Goal: Task Accomplishment & Management: Manage account settings

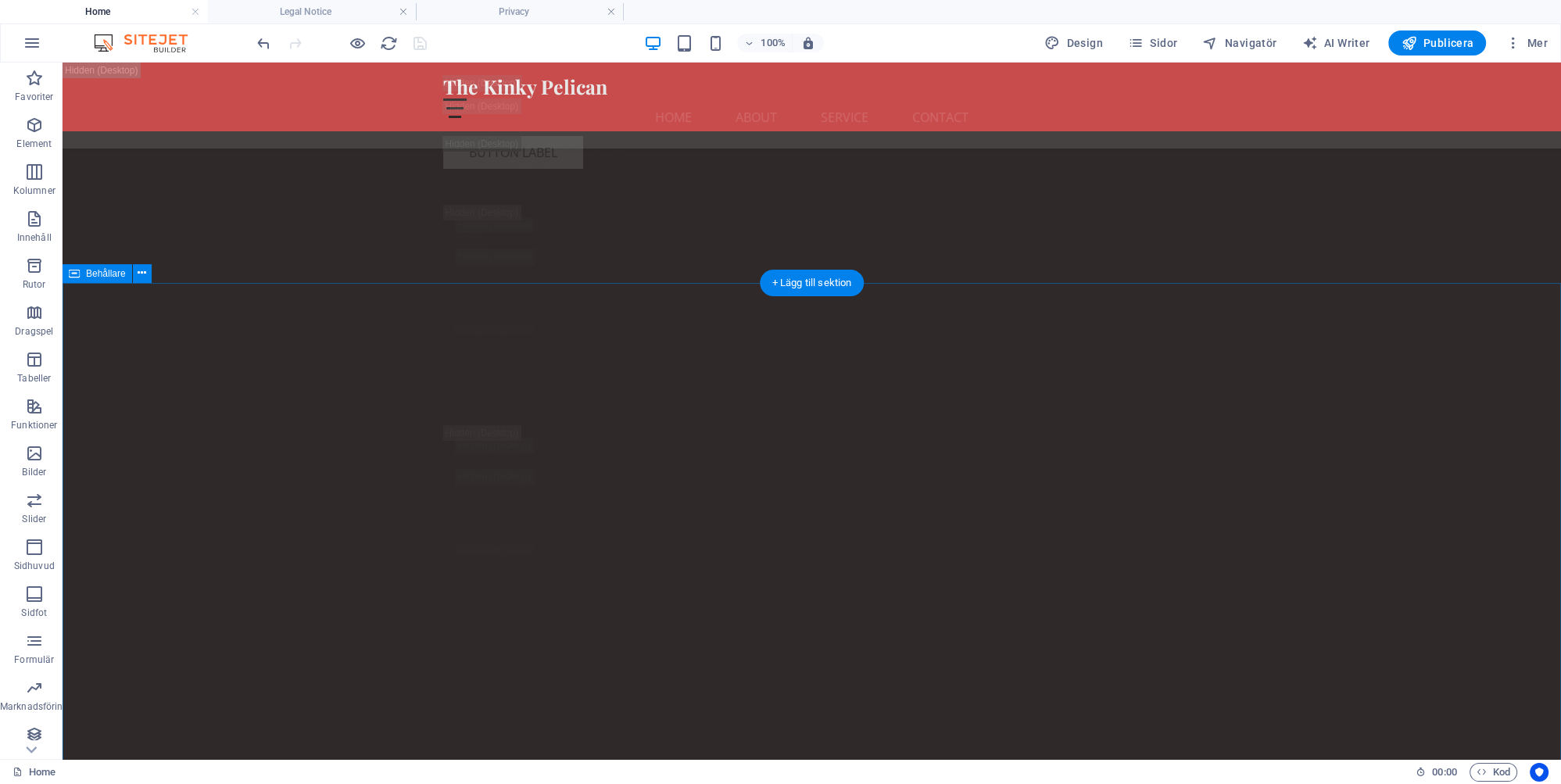
scroll to position [8418, 0]
click at [1442, 39] on span "Publicera" at bounding box center [1437, 43] width 73 height 16
click at [1439, 41] on span "Publicera" at bounding box center [1437, 43] width 73 height 16
click at [1451, 42] on span "Publicera" at bounding box center [1437, 43] width 73 height 16
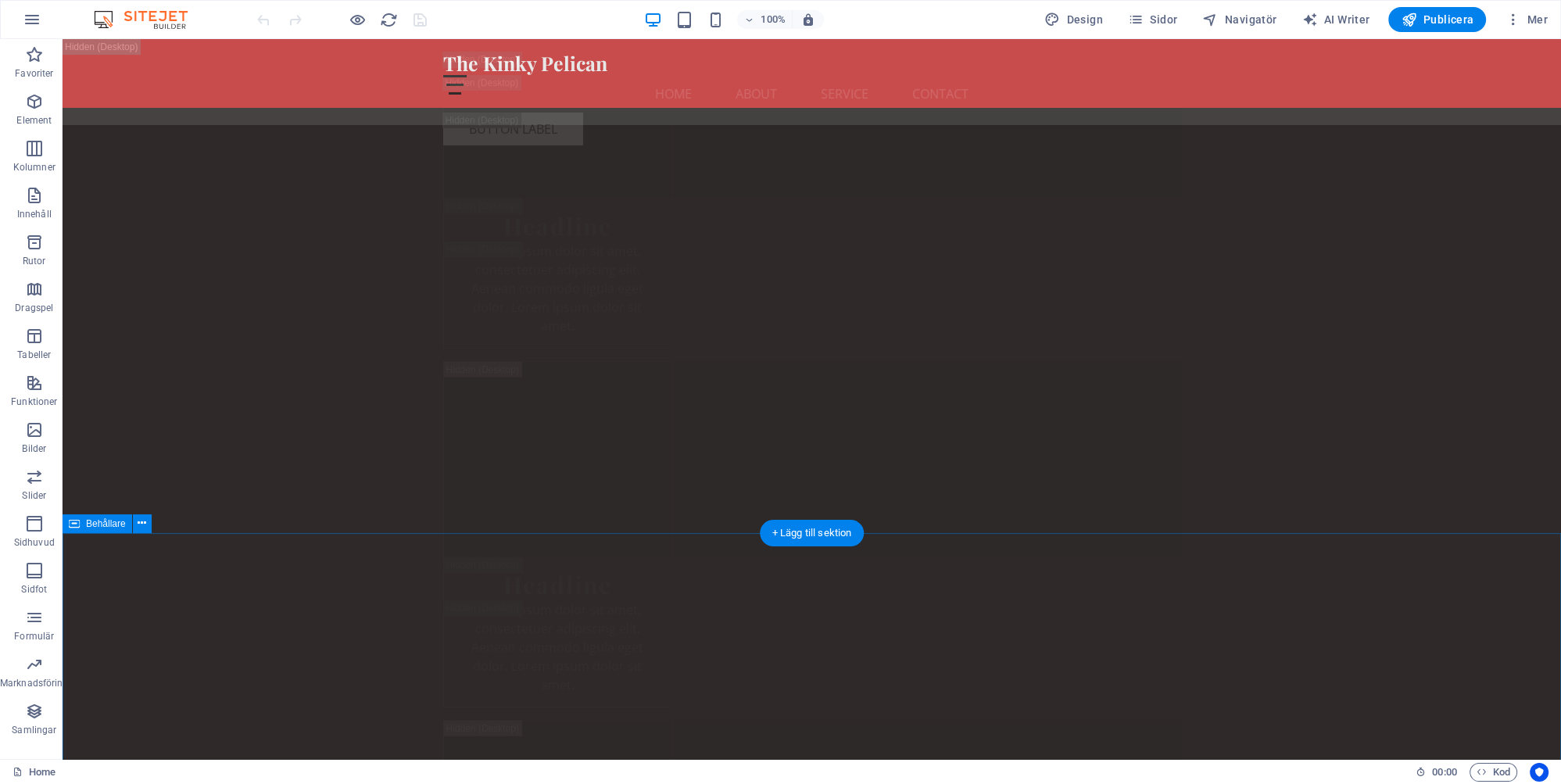
scroll to position [29133, 0]
click at [516, 421] on icon at bounding box center [517, 420] width 8 height 17
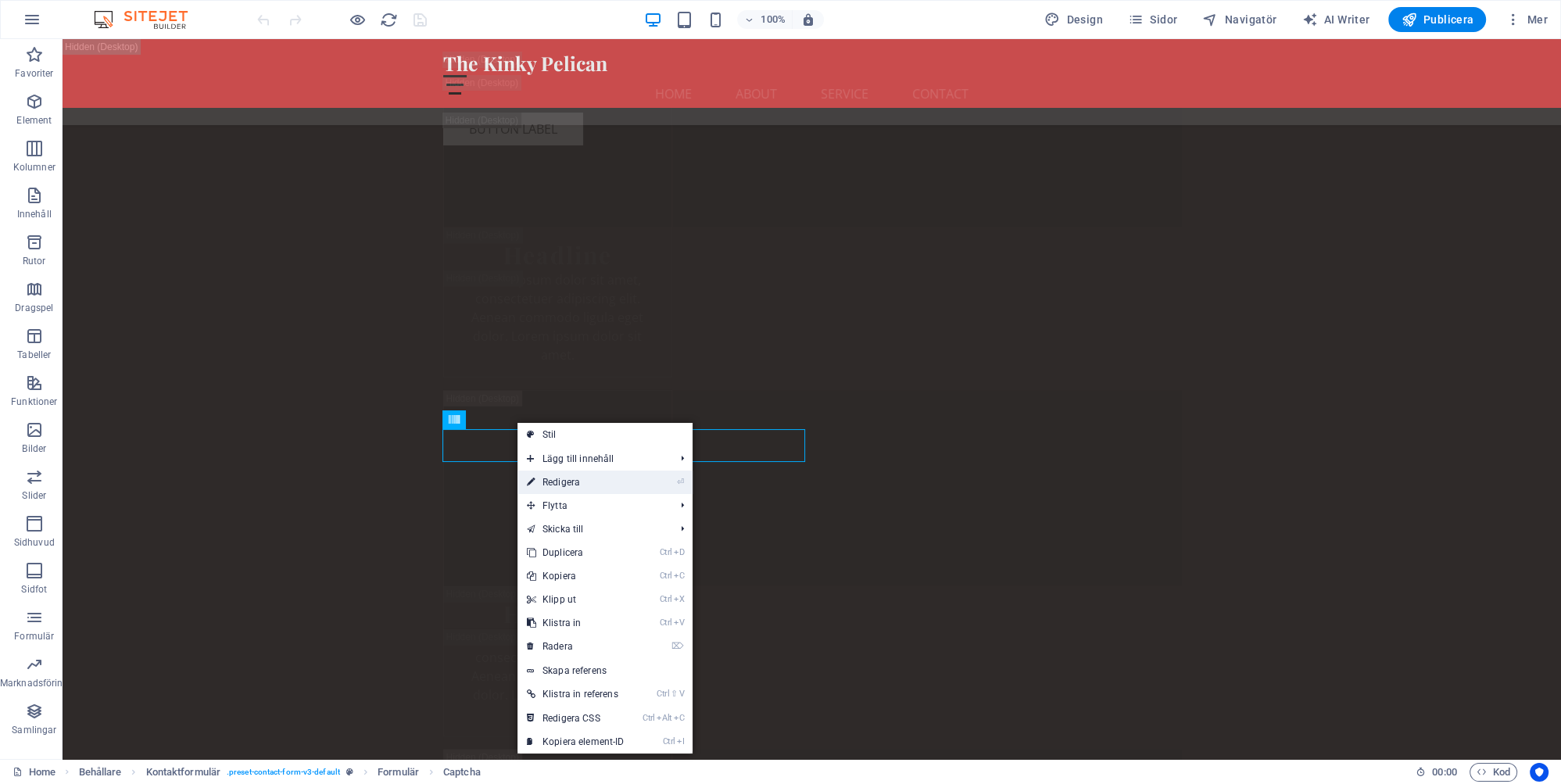
click at [572, 480] on link "⏎ Redigera" at bounding box center [575, 482] width 116 height 23
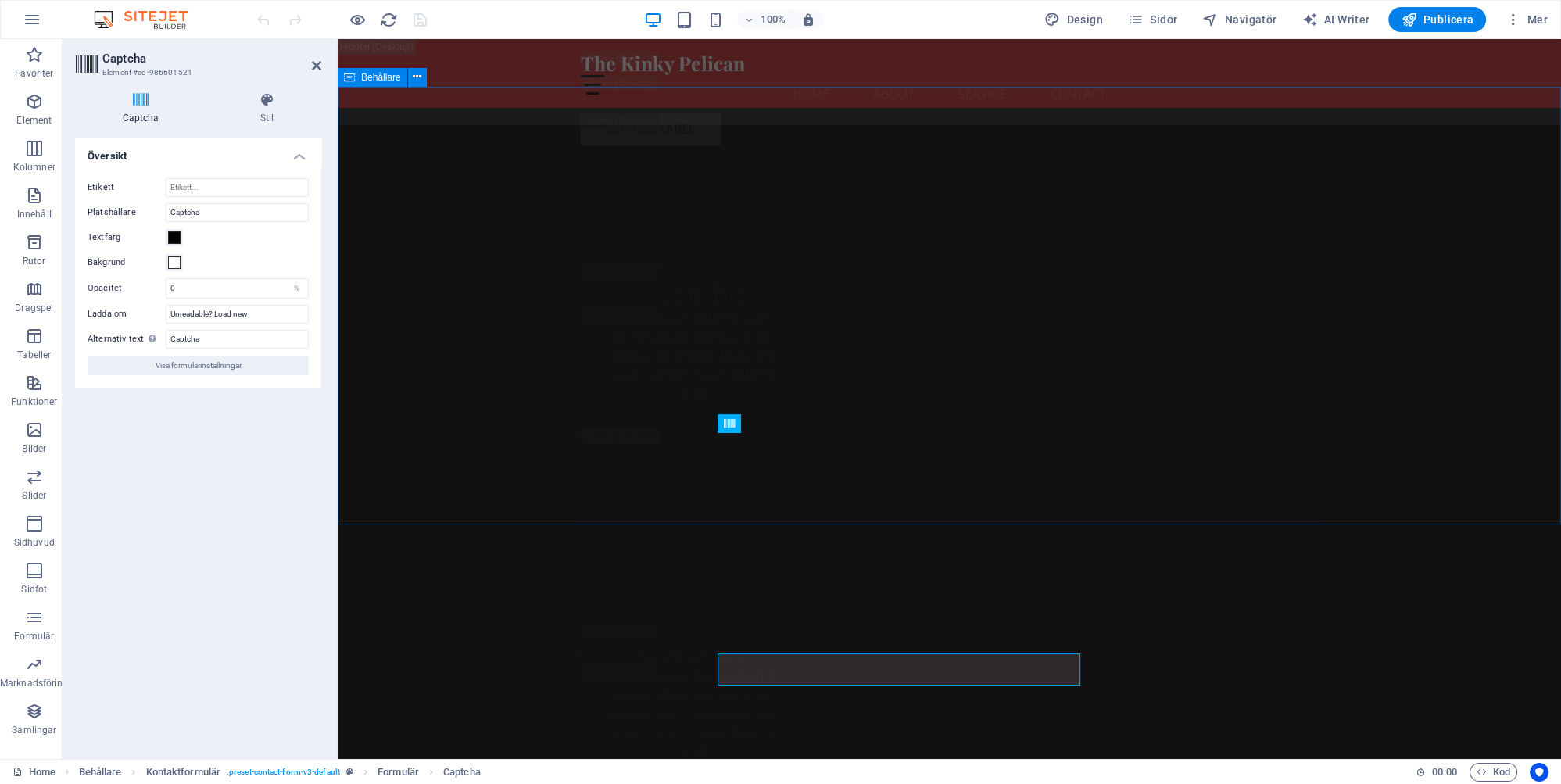
scroll to position [28908, 0]
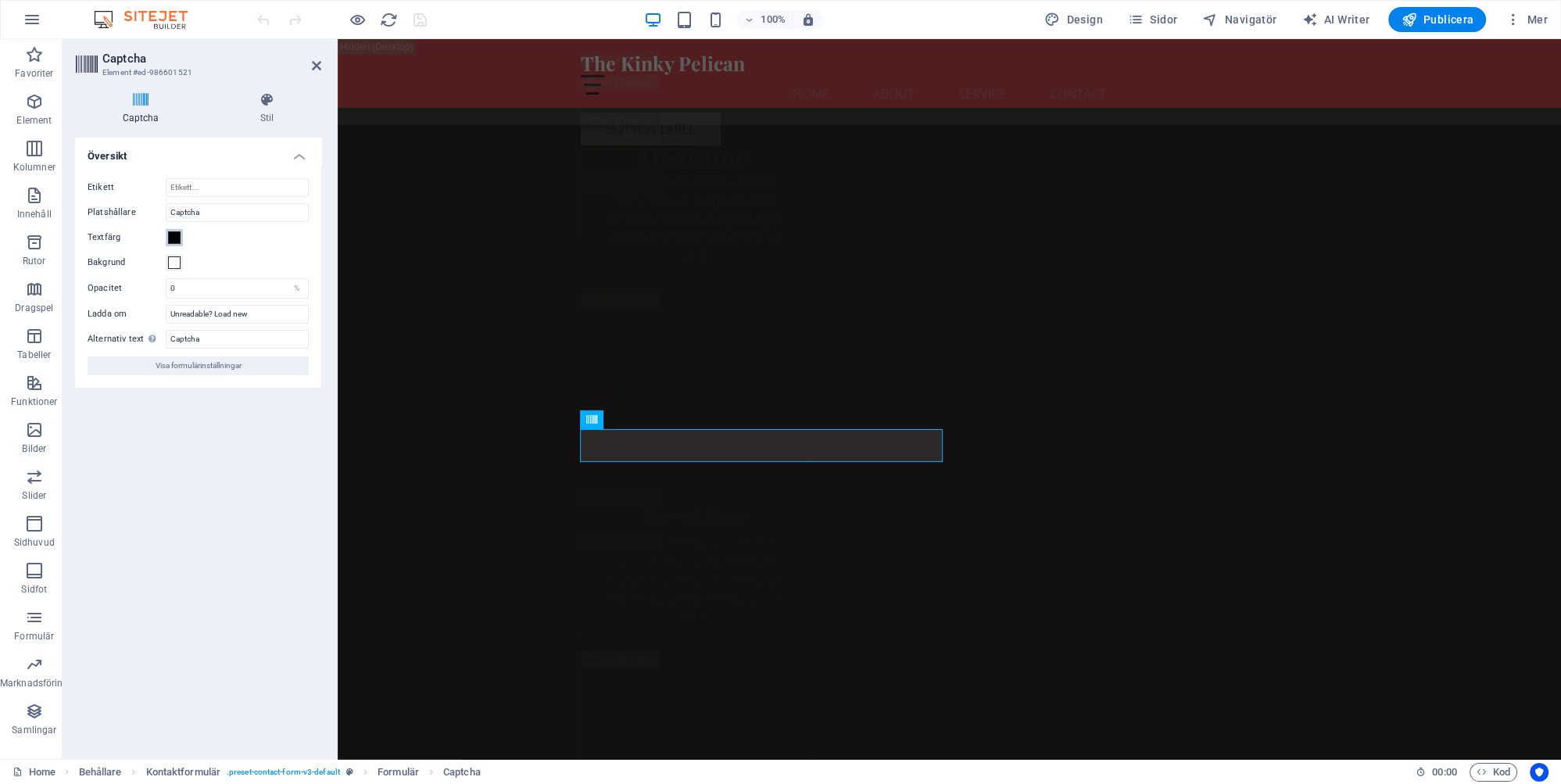
click at [174, 236] on span at bounding box center [174, 237] width 12 height 12
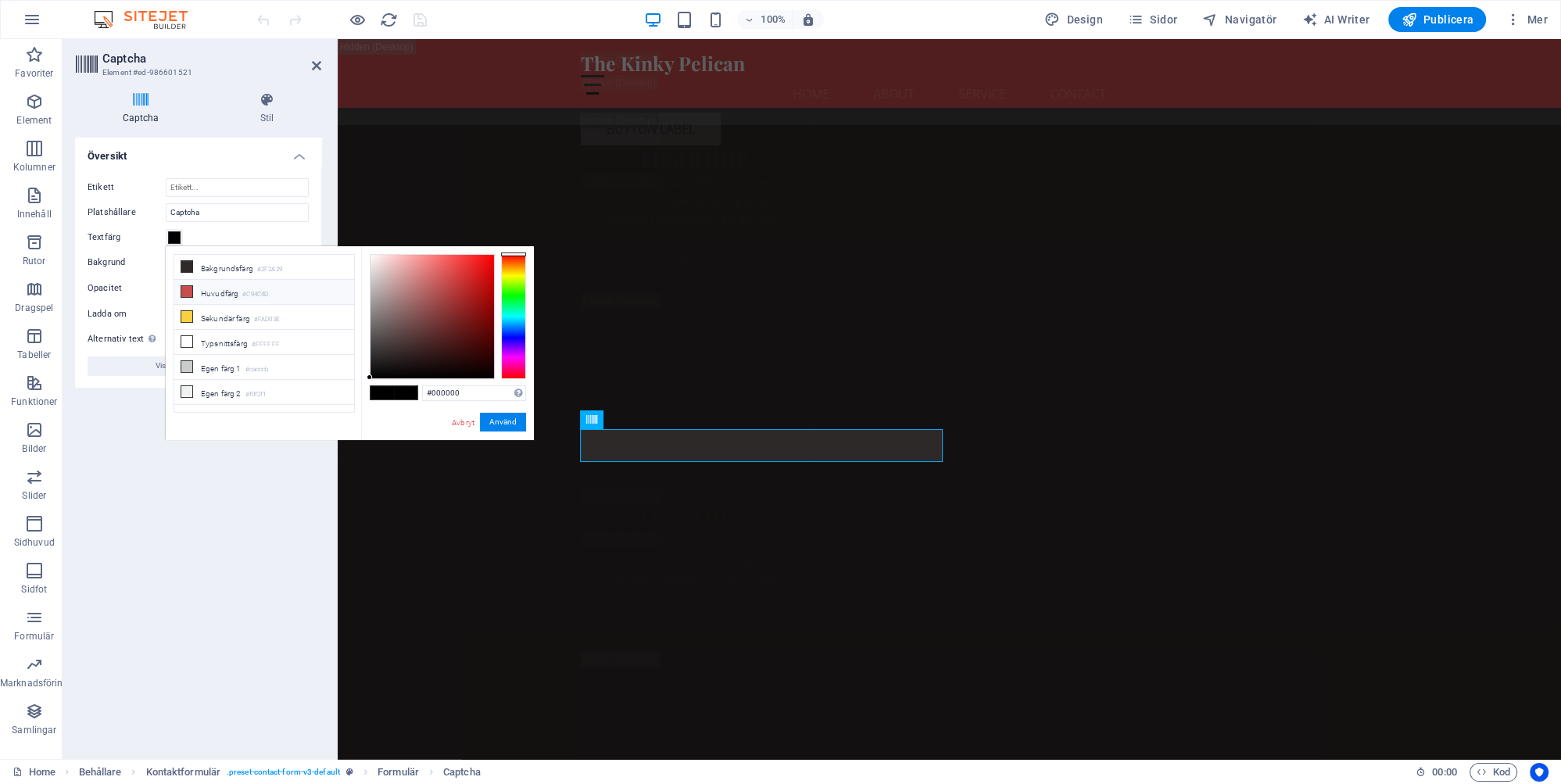
click at [186, 286] on icon at bounding box center [187, 292] width 11 height 11
type input "#c94c4d"
click at [505, 419] on button "Använd" at bounding box center [503, 422] width 47 height 19
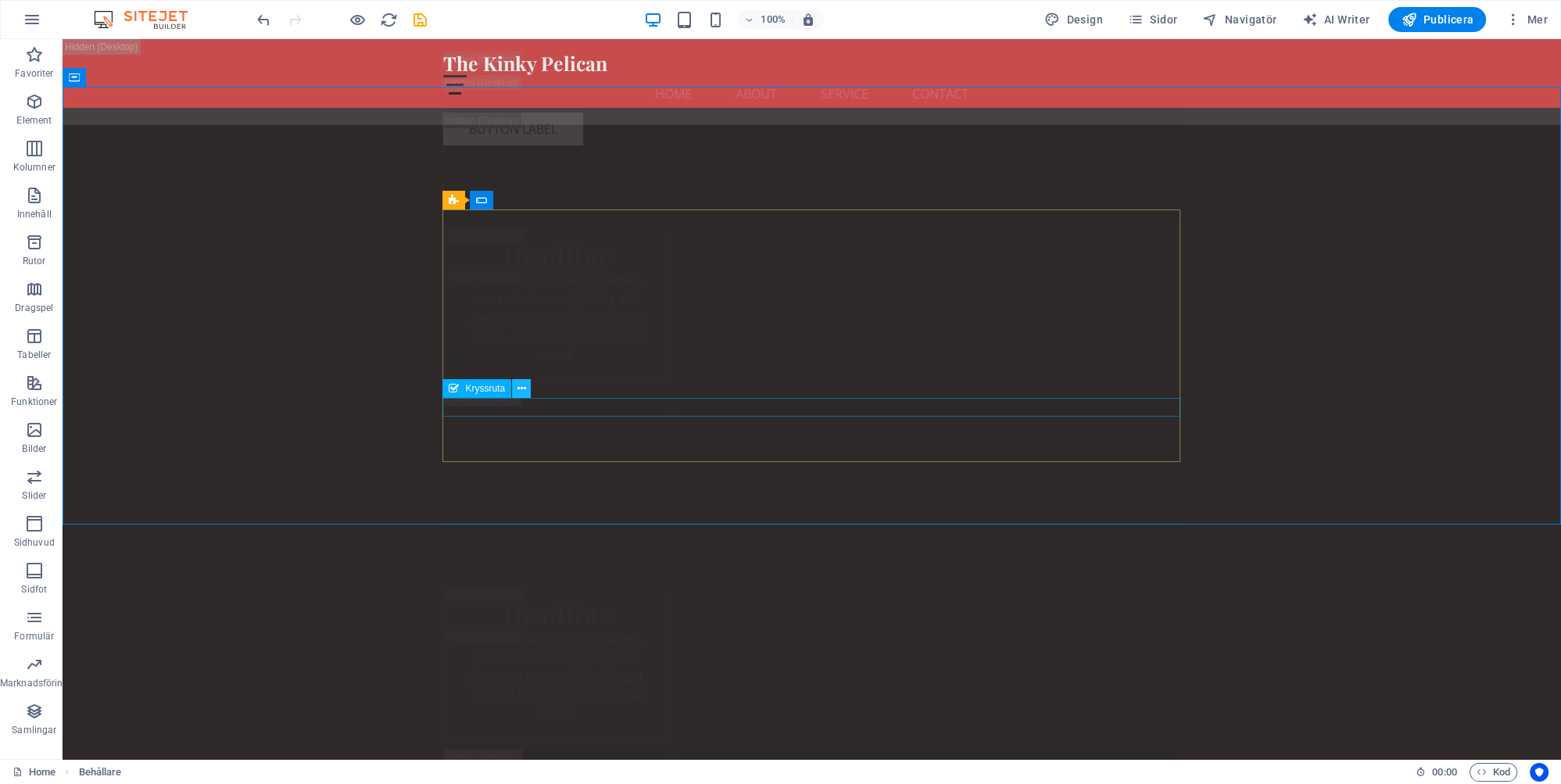
click at [519, 387] on icon at bounding box center [521, 389] width 8 height 17
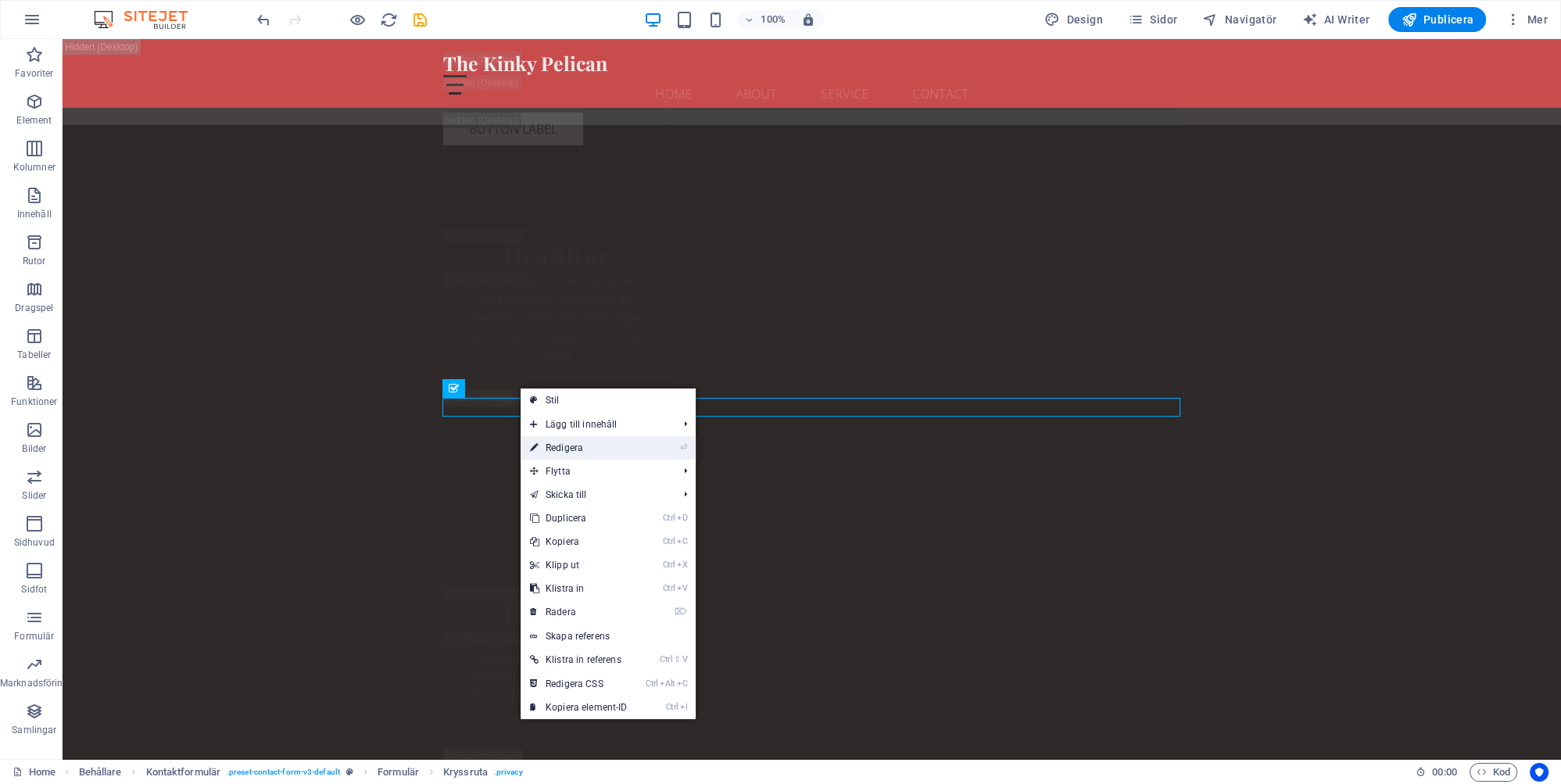
click at [568, 446] on link "⏎ Redigera" at bounding box center [579, 447] width 116 height 23
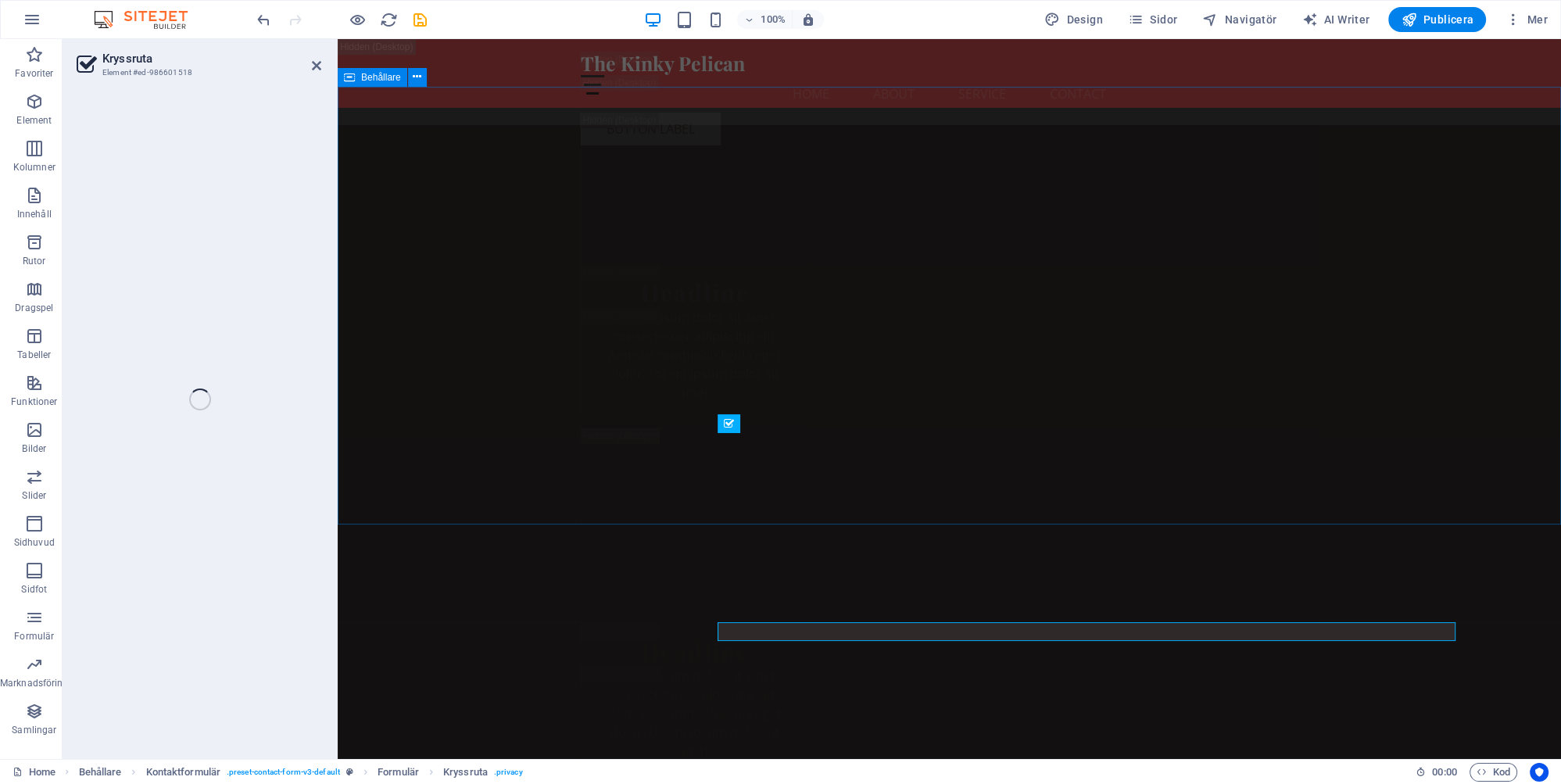
scroll to position [28908, 0]
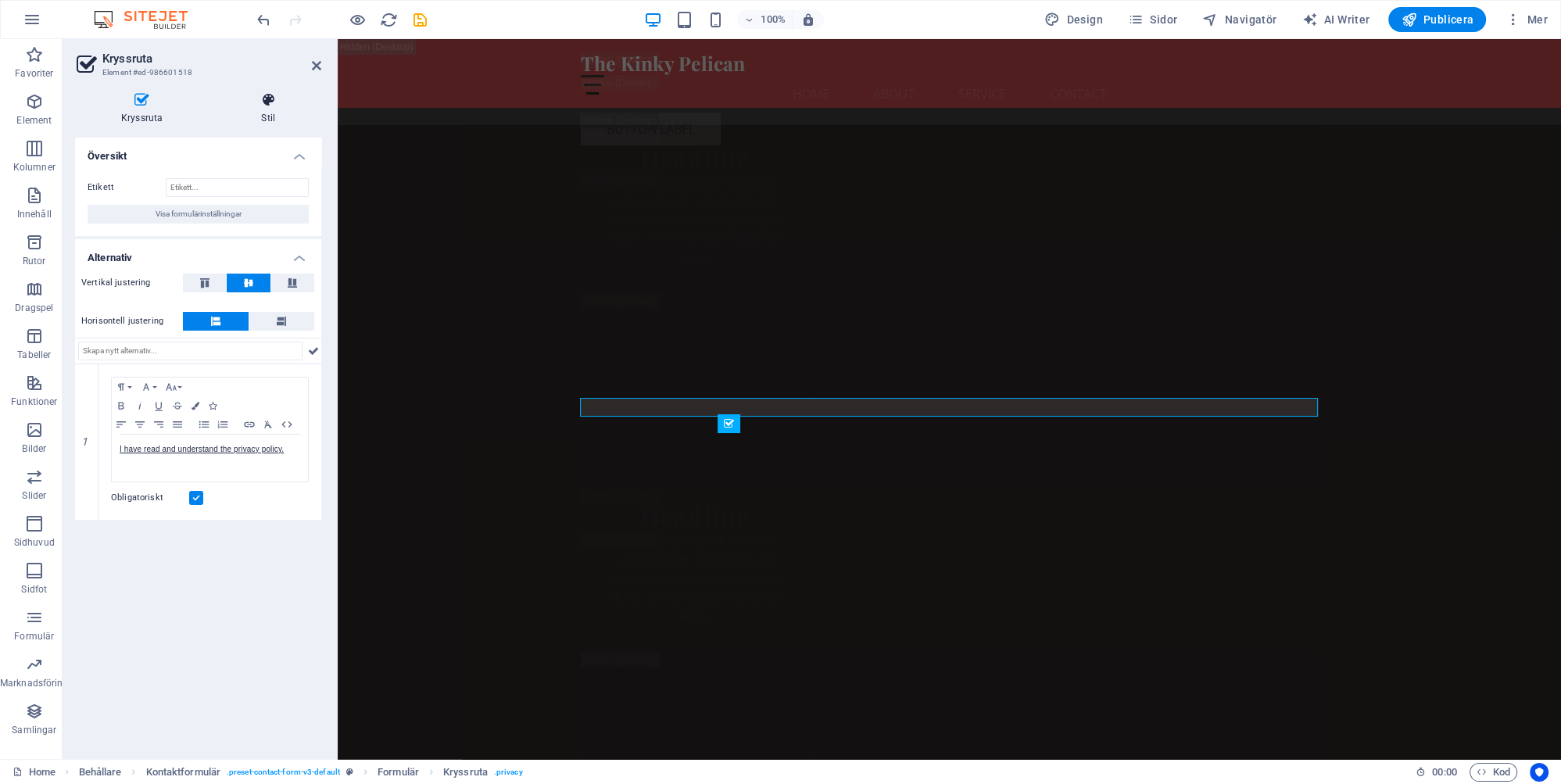
click at [267, 118] on h4 "Stil" at bounding box center [268, 108] width 106 height 33
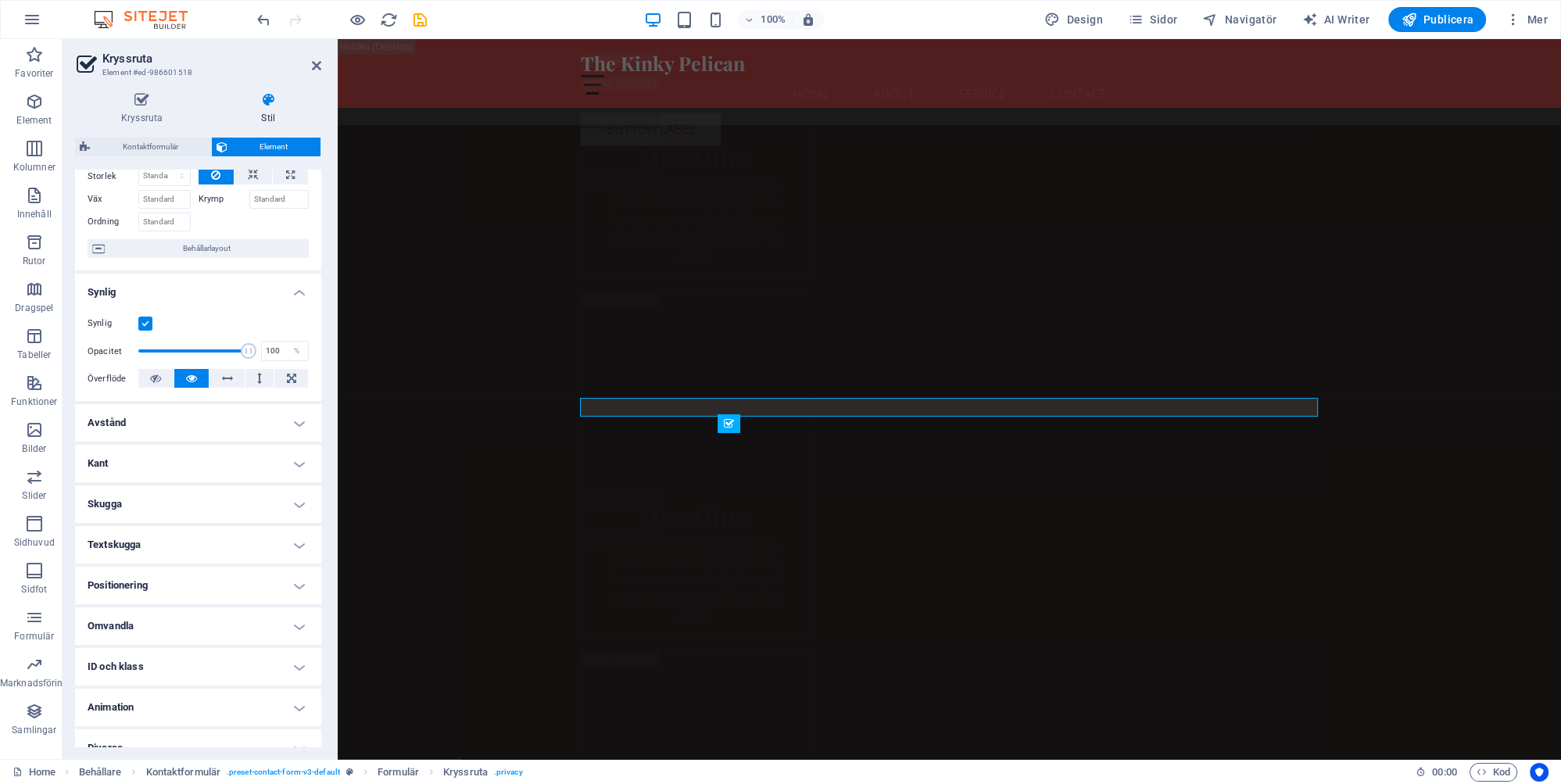
scroll to position [83, 0]
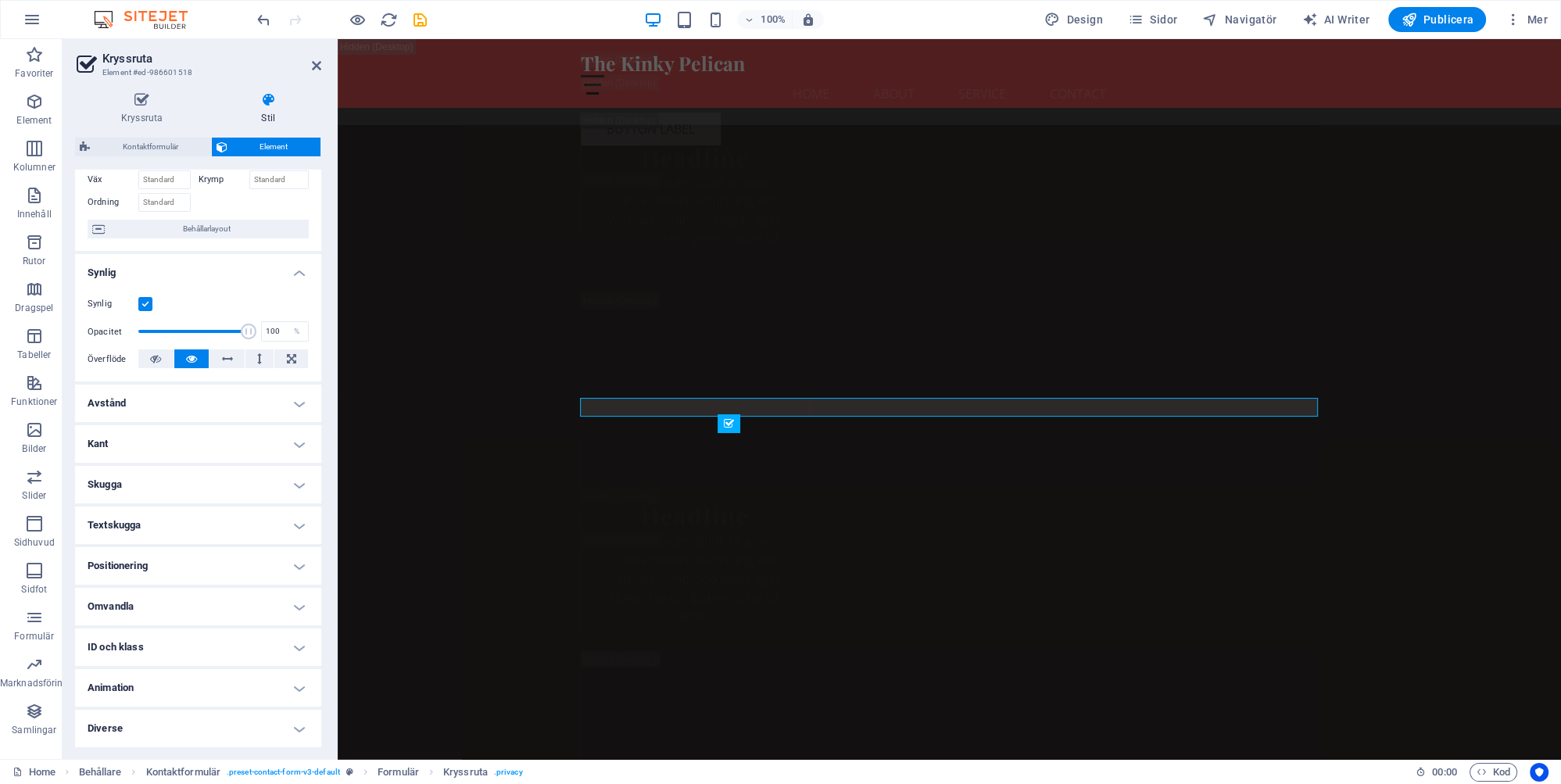
click at [300, 519] on h4 "Textskugga" at bounding box center [198, 525] width 247 height 37
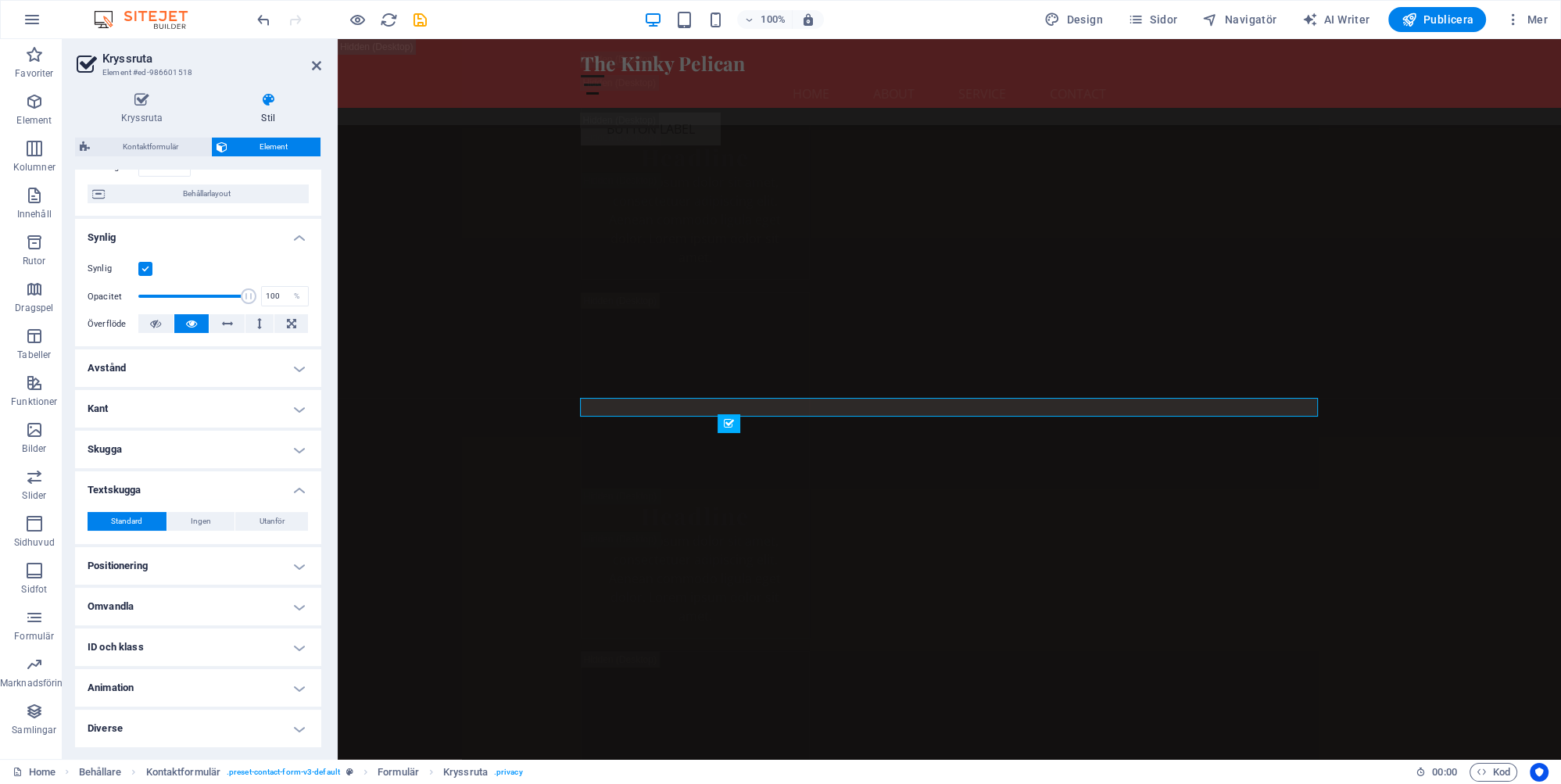
scroll to position [0, 0]
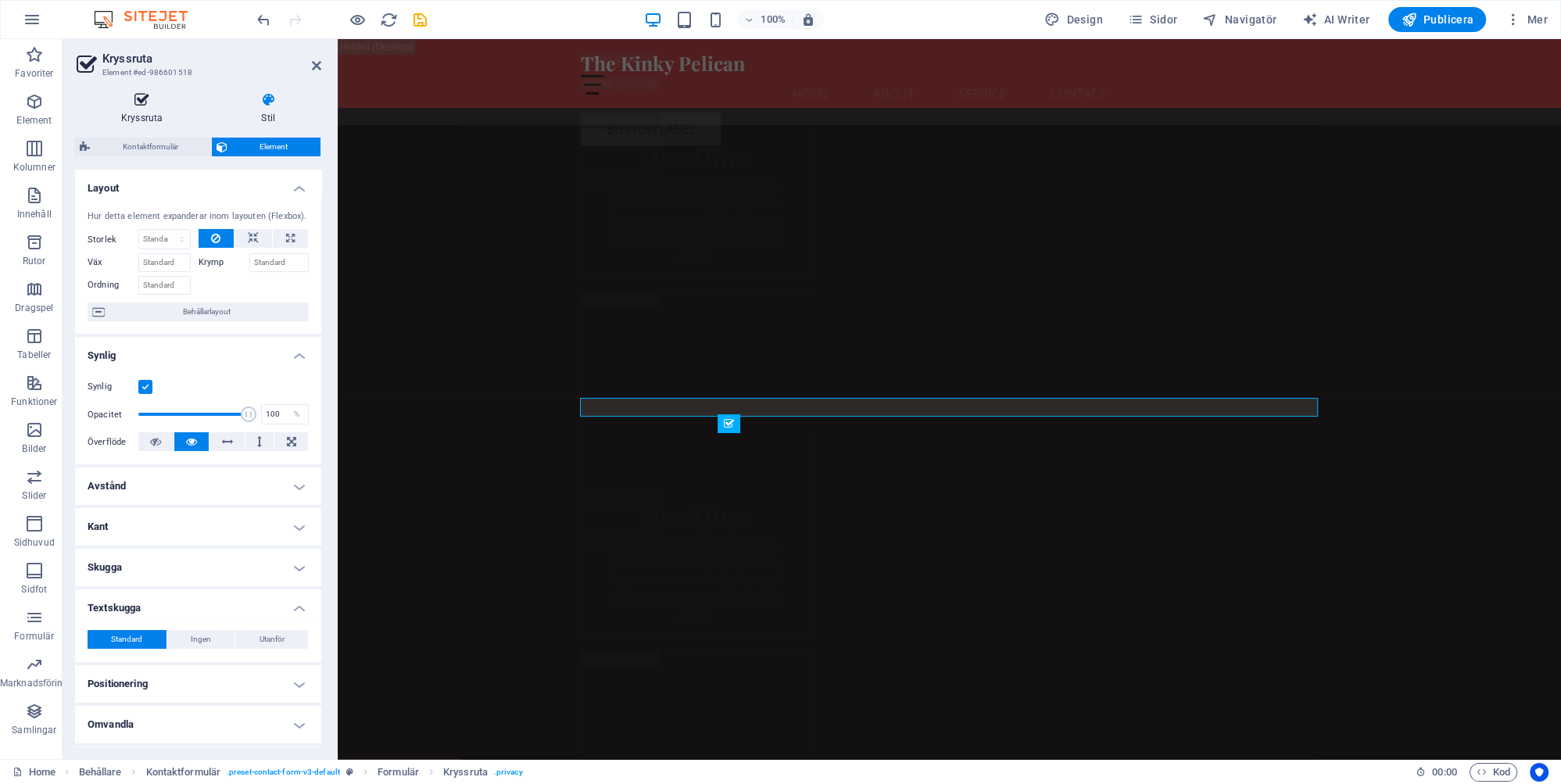
click at [141, 114] on h4 "Kryssruta" at bounding box center [145, 108] width 140 height 33
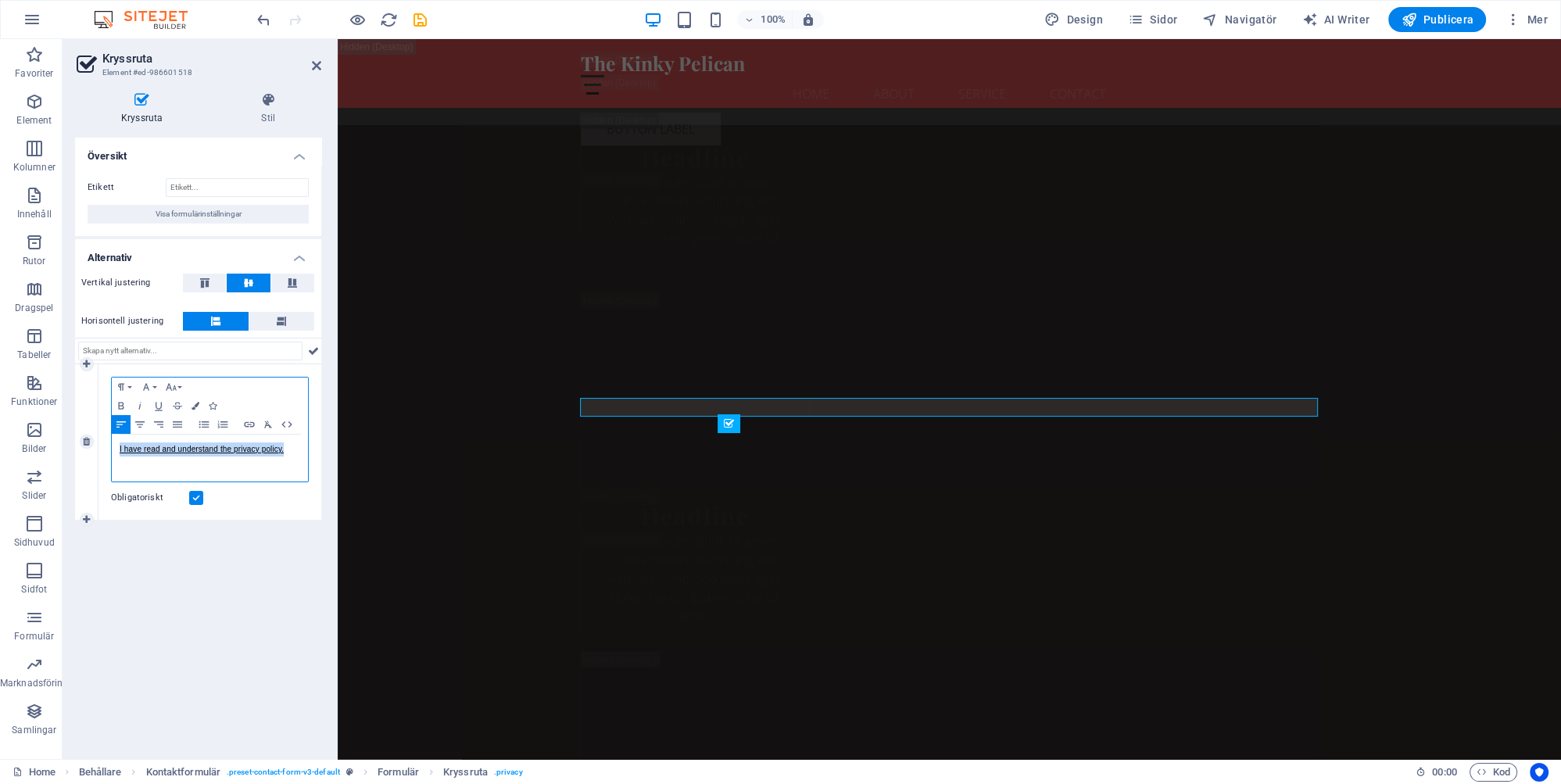
drag, startPoint x: 287, startPoint y: 450, endPoint x: 111, endPoint y: 446, distance: 176.0
click at [112, 446] on div "I have read and understand the privacy policy." at bounding box center [209, 458] width 196 height 47
click at [198, 405] on icon "button" at bounding box center [195, 405] width 7 height 7
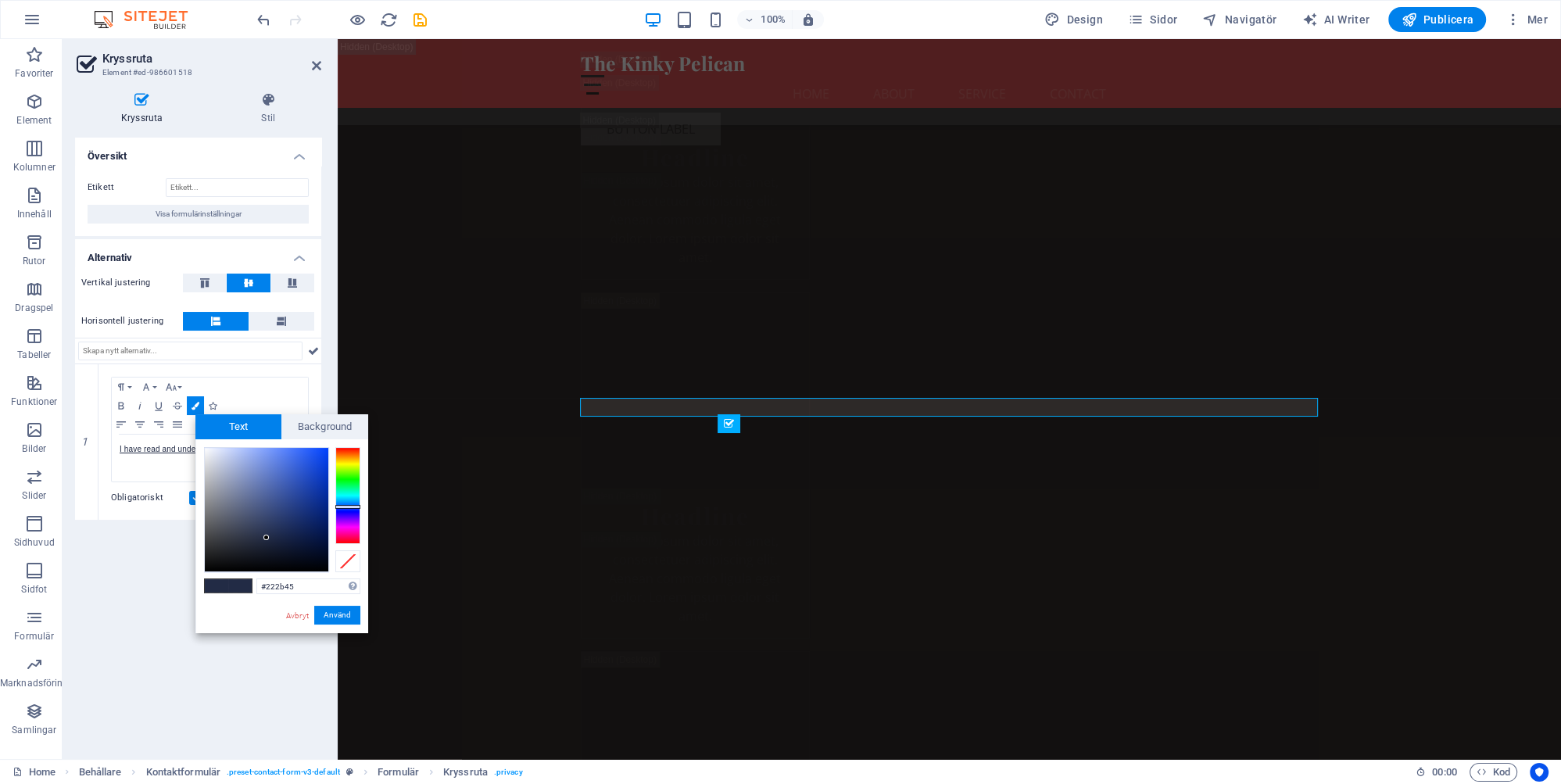
type input "#f2f3f5"
click at [206, 452] on div at bounding box center [266, 510] width 124 height 124
click at [336, 614] on button "Använd" at bounding box center [338, 615] width 47 height 19
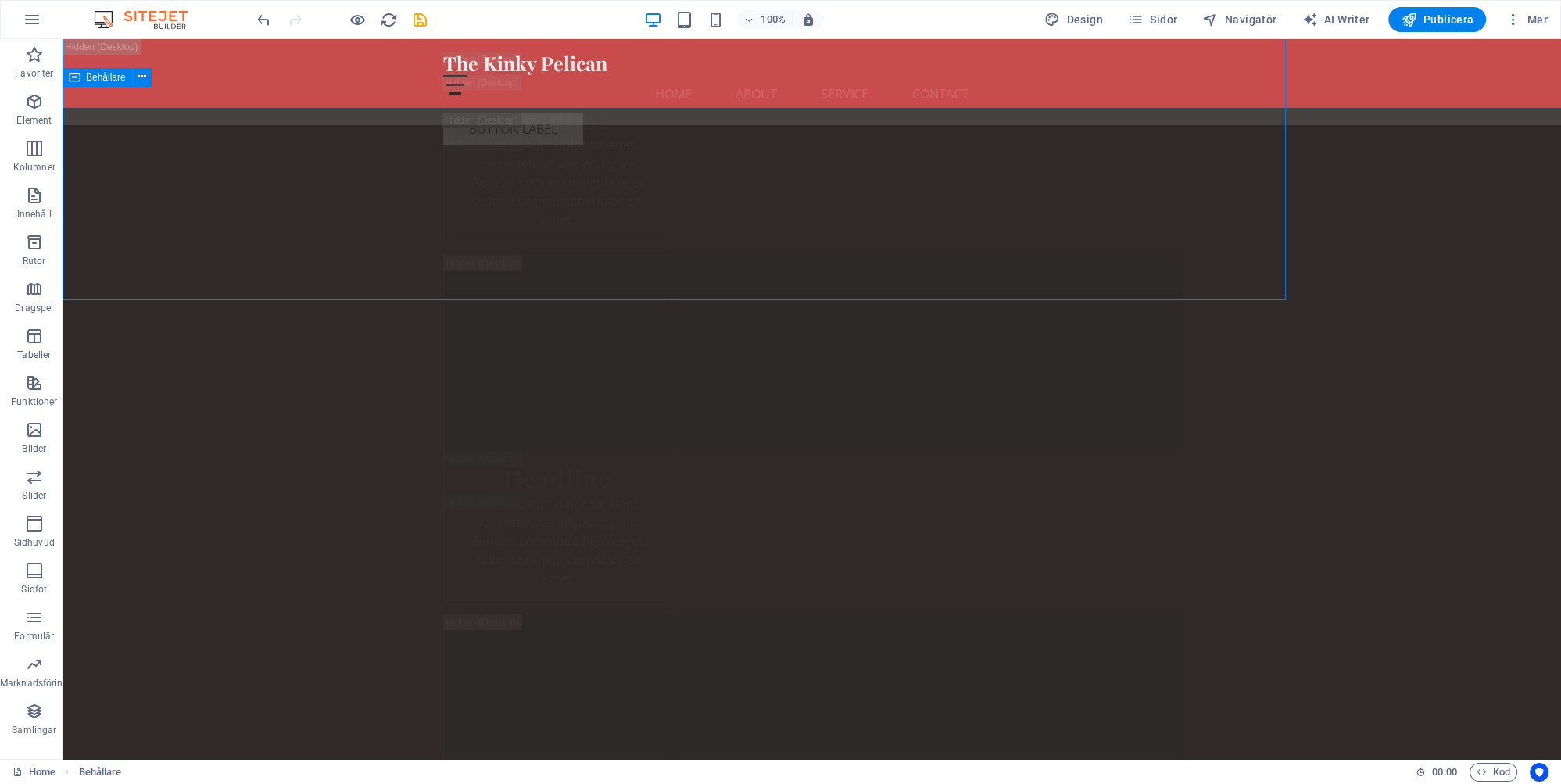
scroll to position [29133, 0]
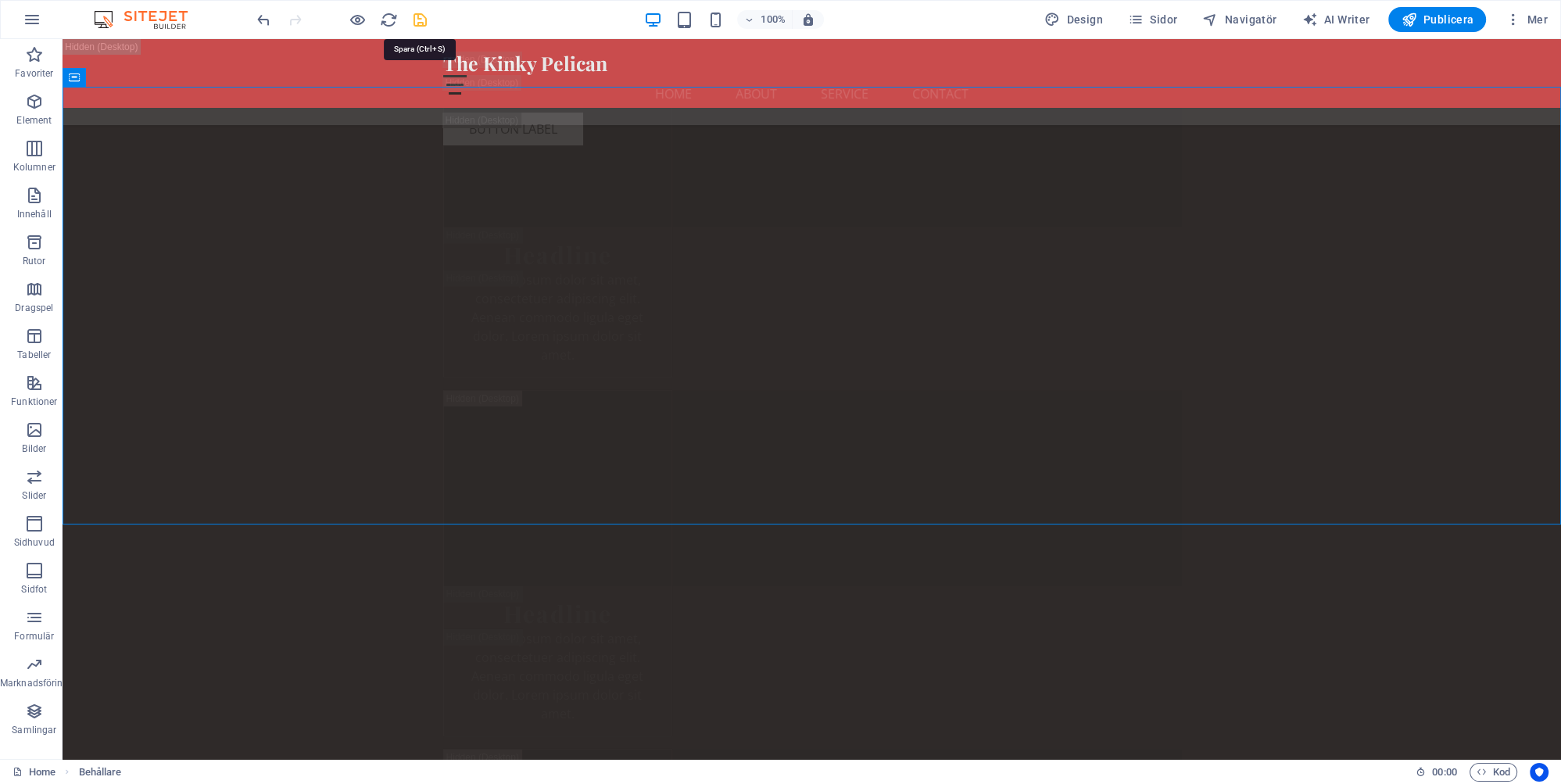
click at [420, 17] on icon "save" at bounding box center [420, 20] width 18 height 18
checkbox input "false"
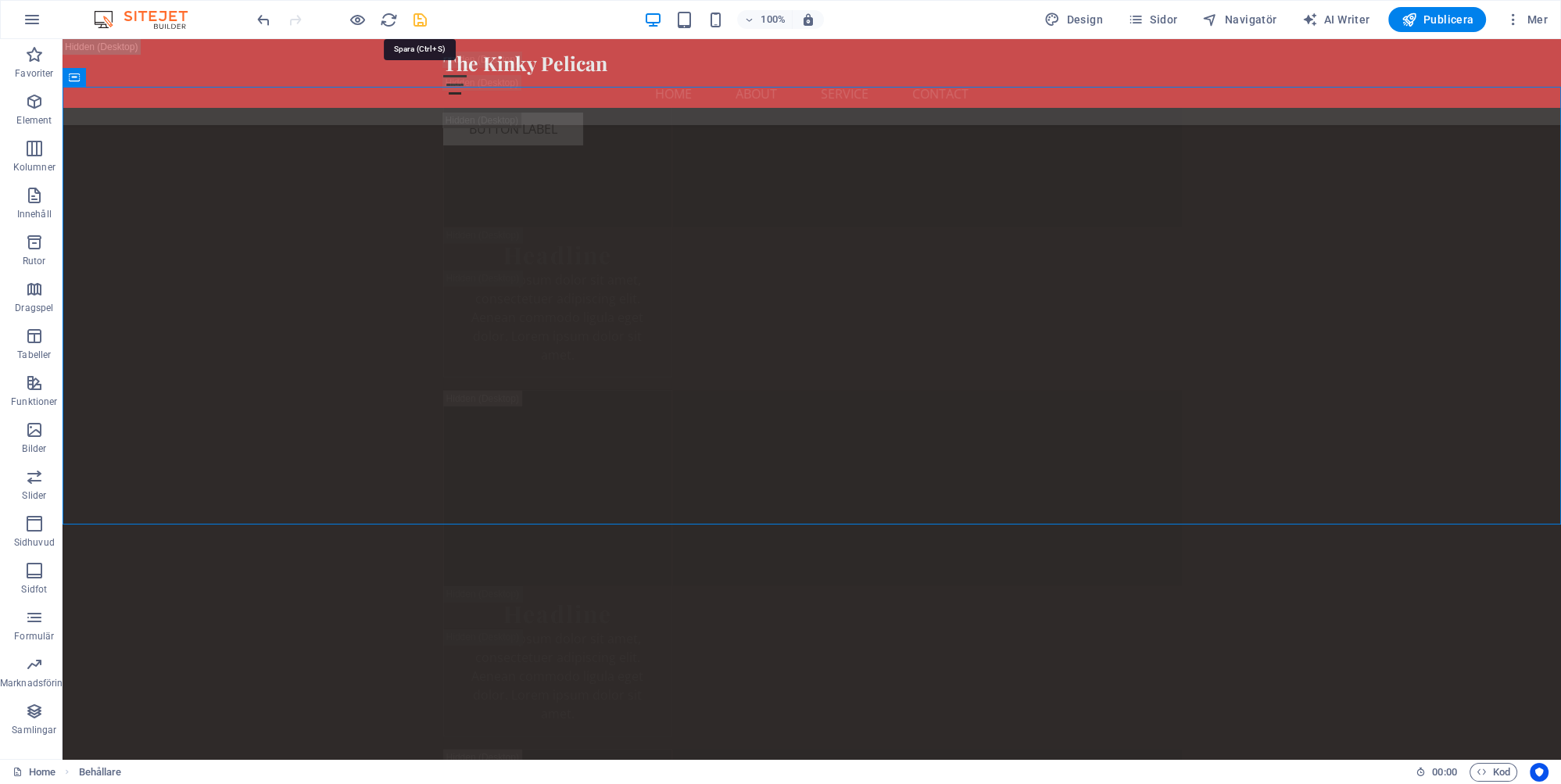
checkbox input "false"
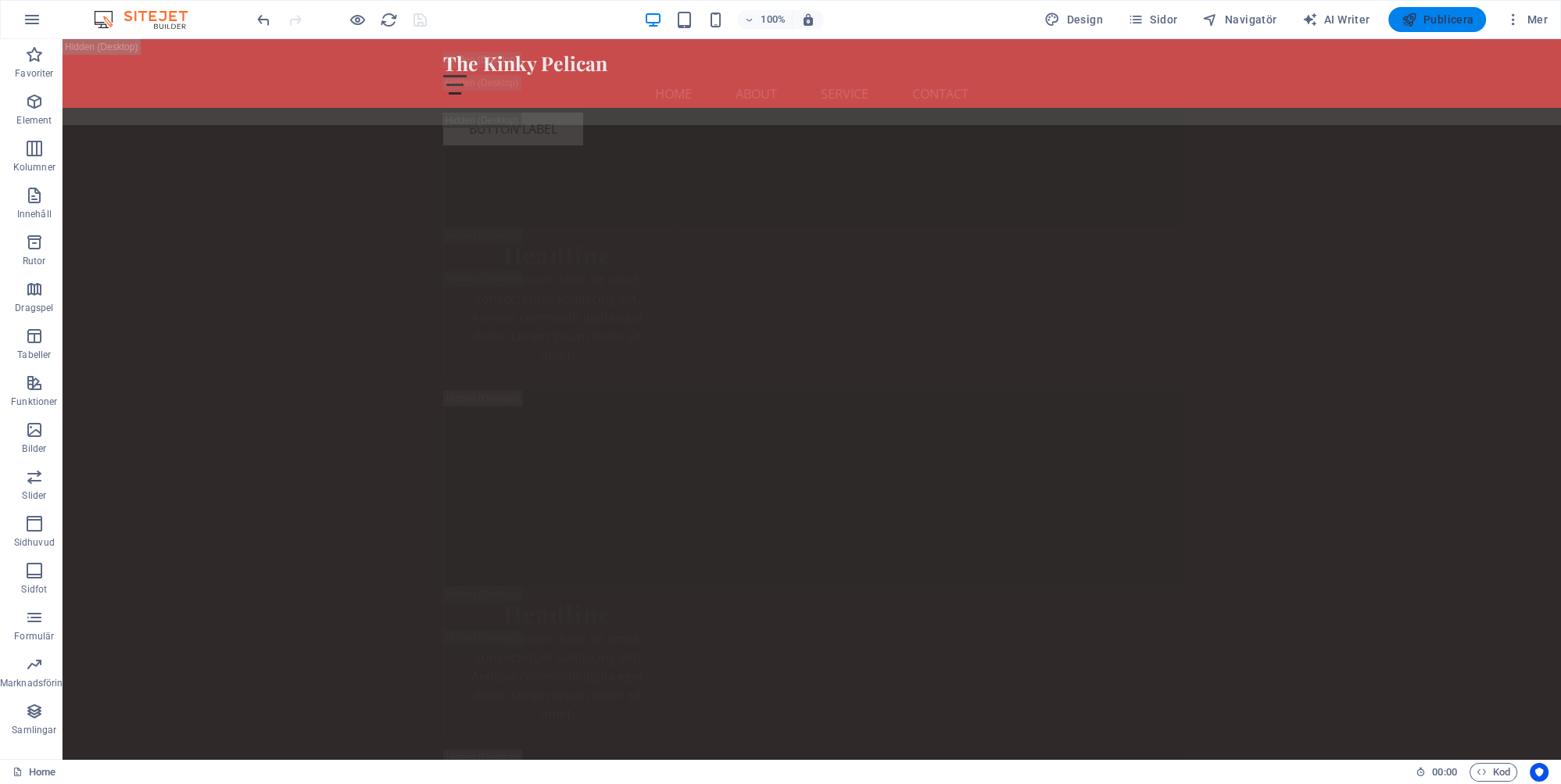
click at [1438, 12] on span "Publicera" at bounding box center [1437, 20] width 73 height 16
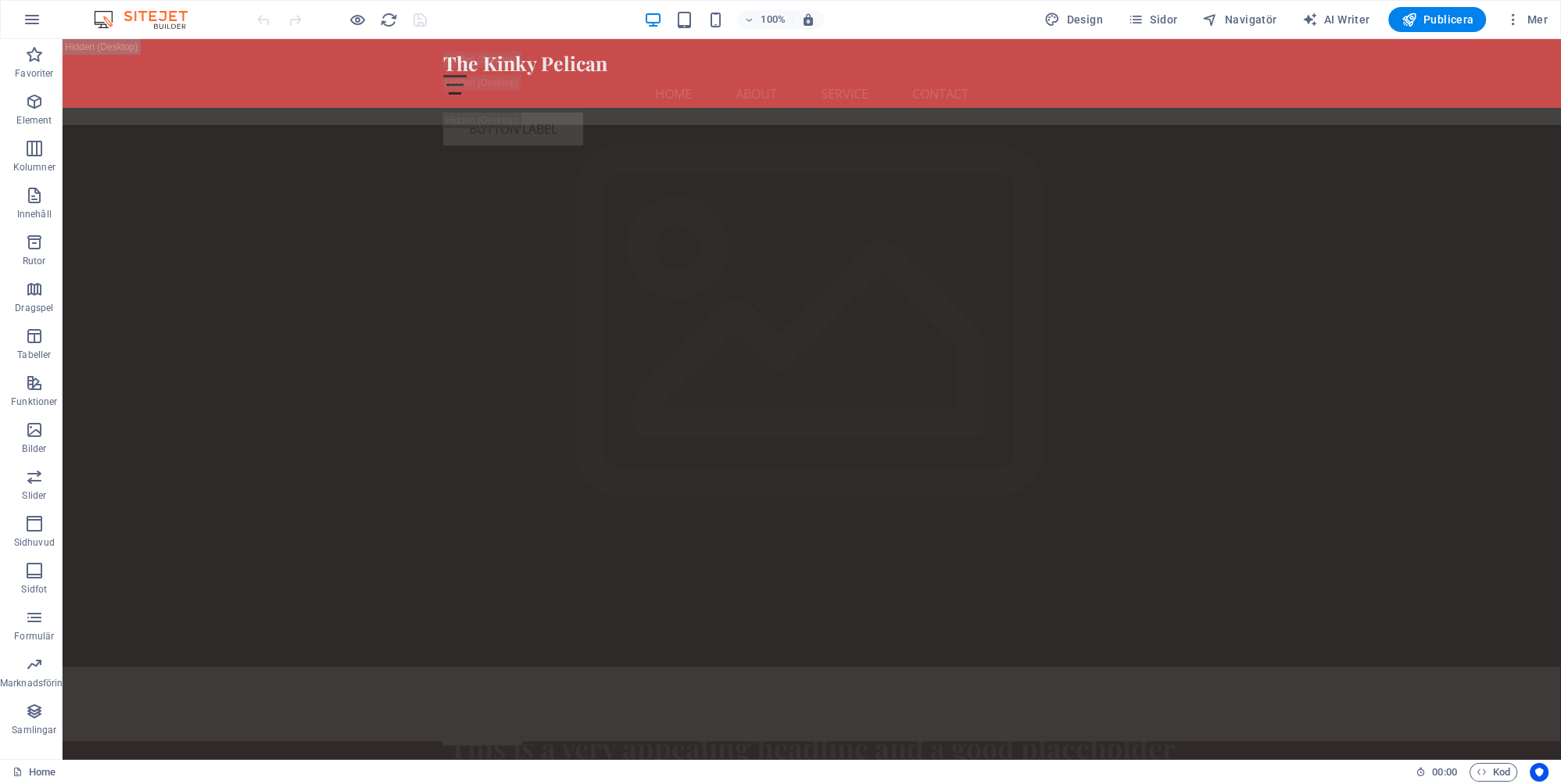
scroll to position [3580, 0]
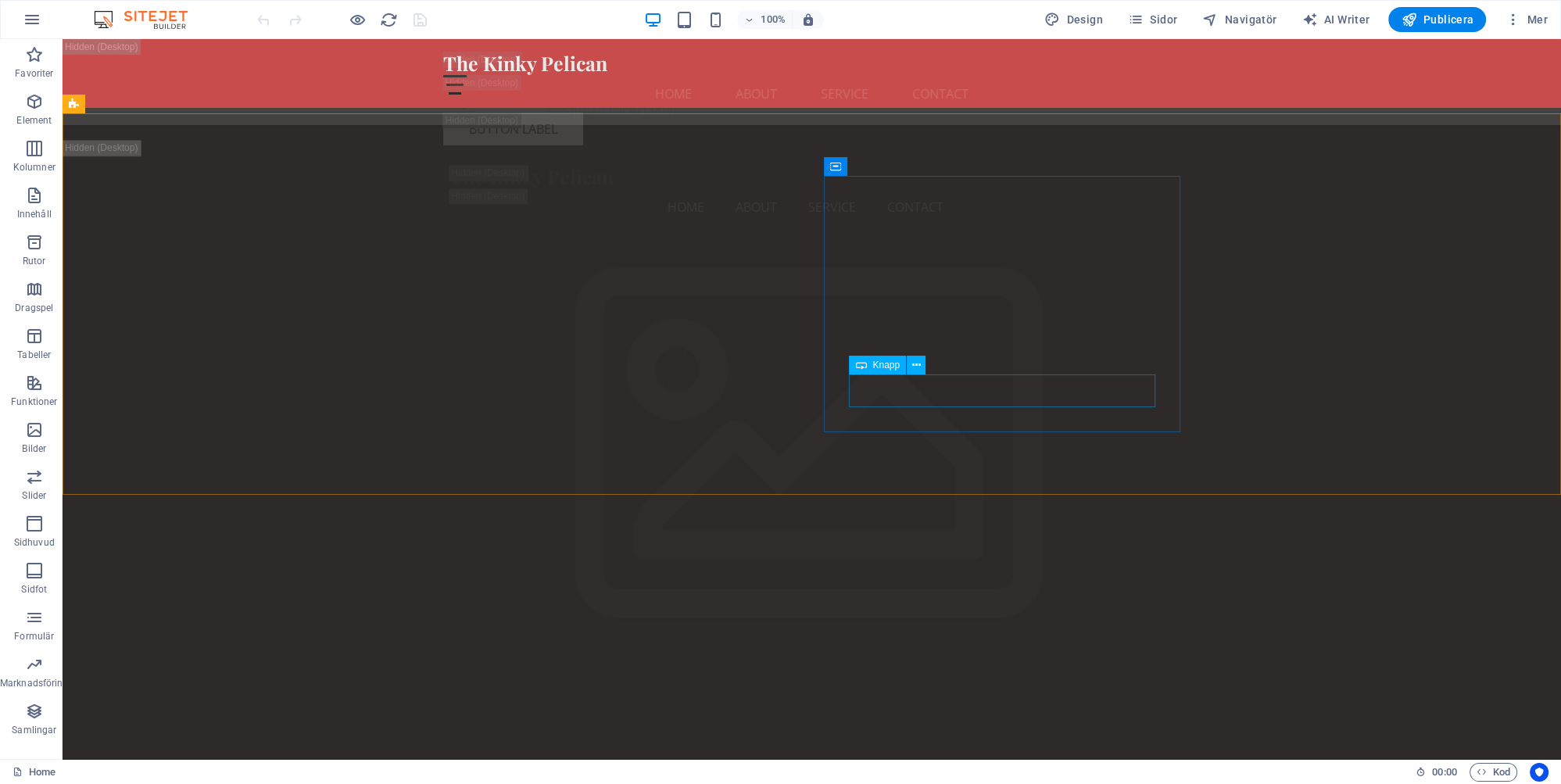
click at [887, 365] on span "Knapp" at bounding box center [886, 365] width 27 height 9
click at [914, 365] on icon at bounding box center [916, 365] width 8 height 17
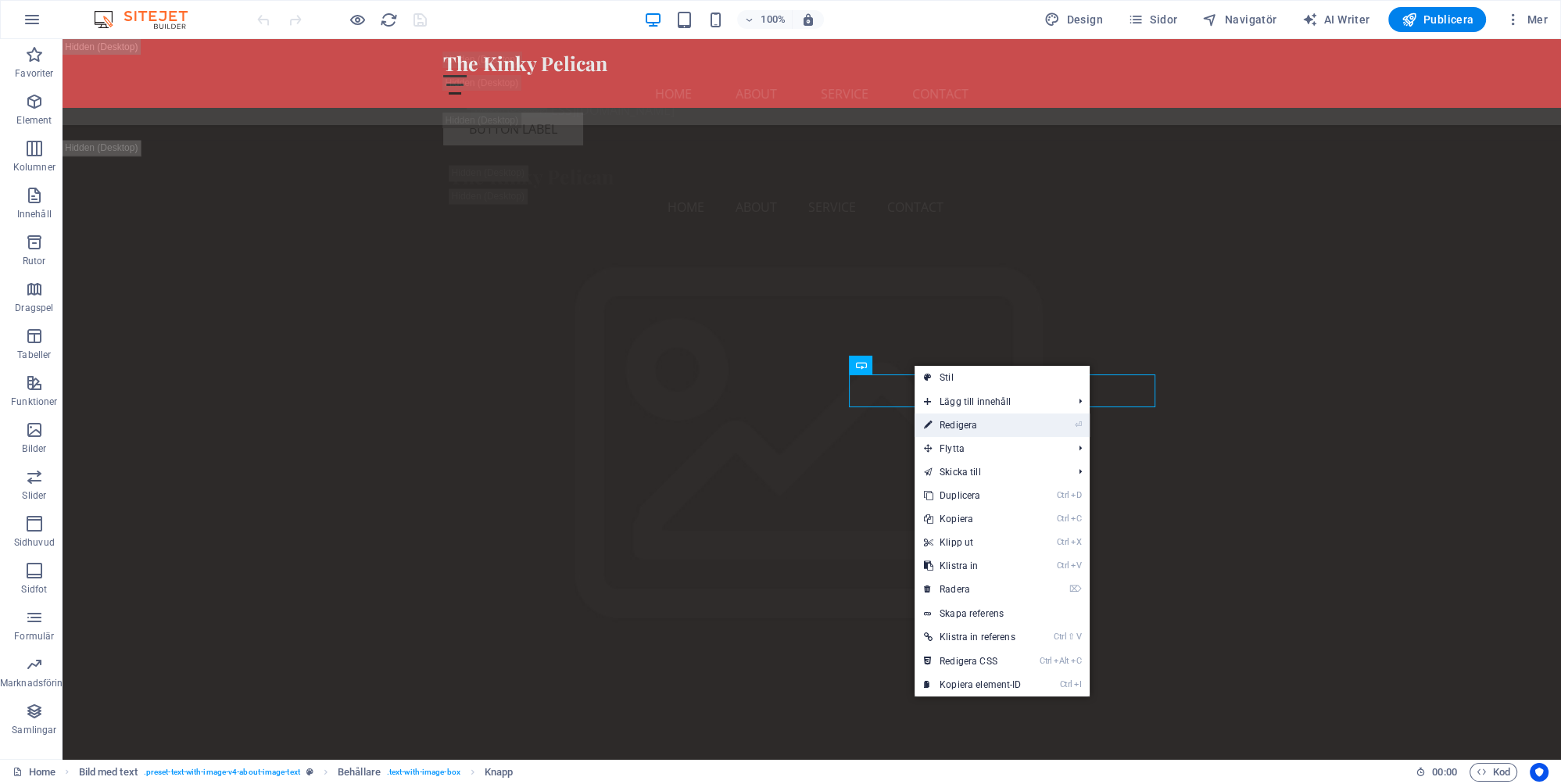
click at [971, 421] on link "⏎ Redigera" at bounding box center [972, 425] width 116 height 23
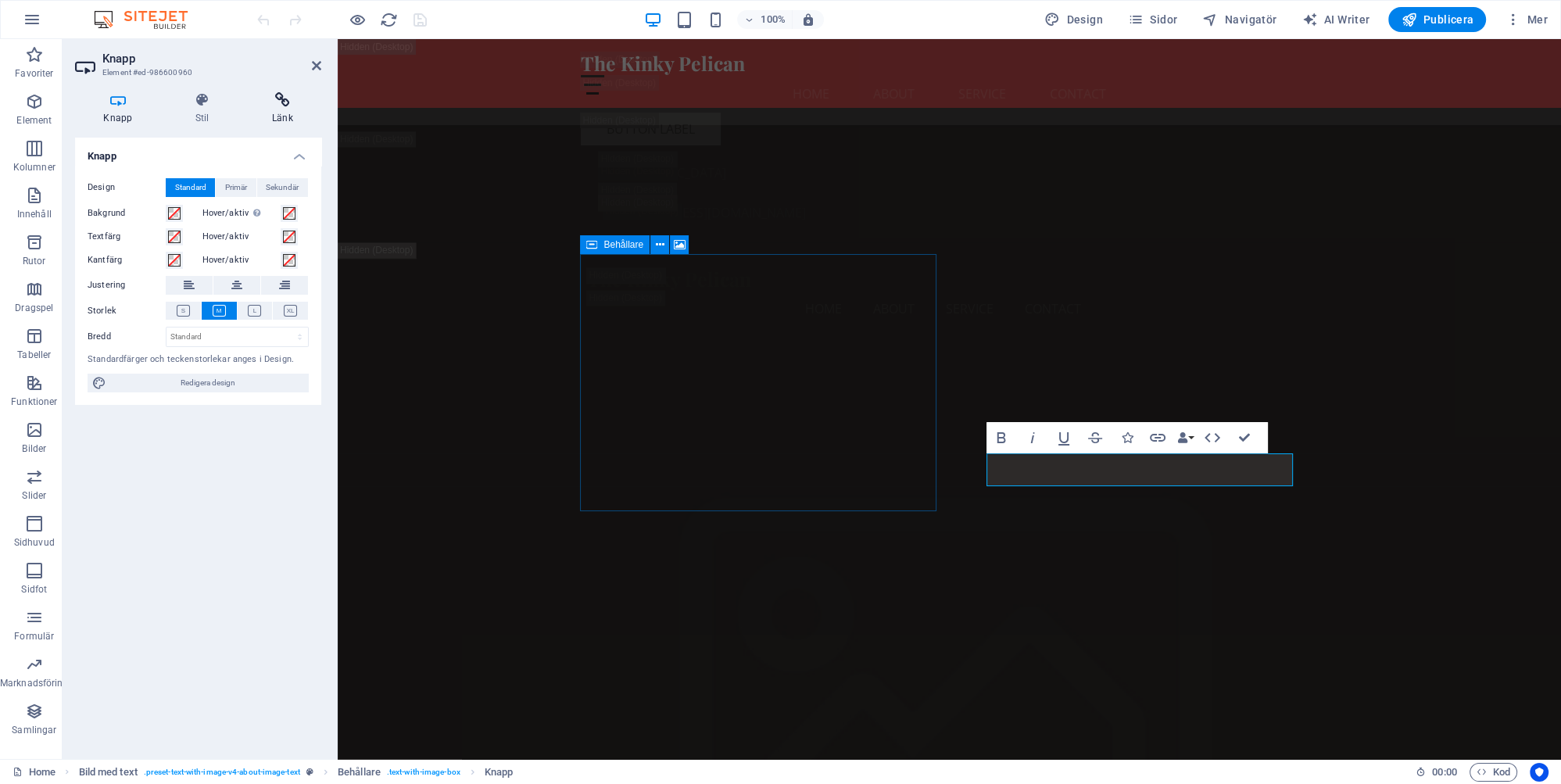
click at [282, 119] on h4 "Länk" at bounding box center [282, 108] width 77 height 33
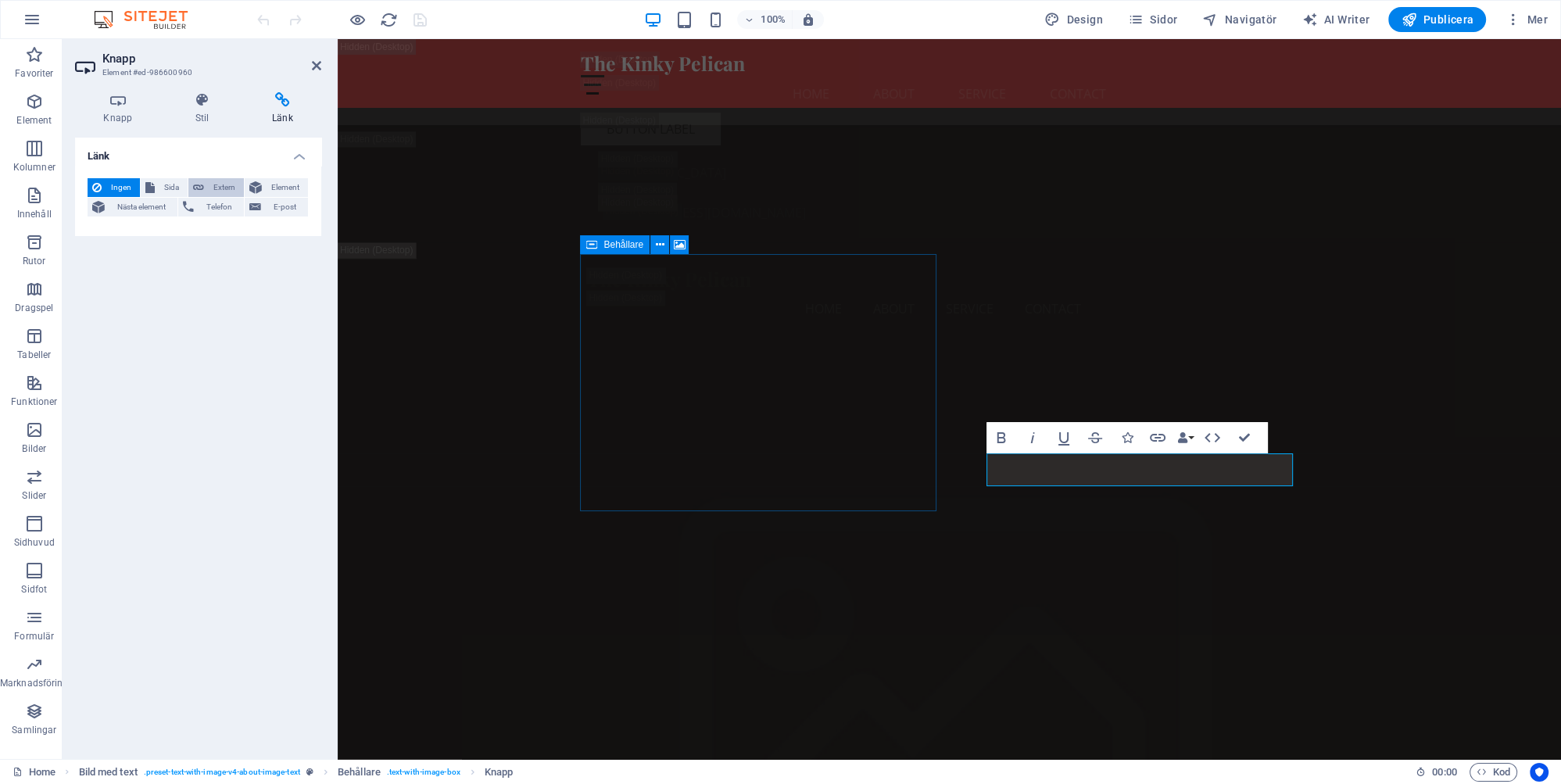
click at [231, 186] on span "Extern" at bounding box center [223, 188] width 31 height 19
select select "blank"
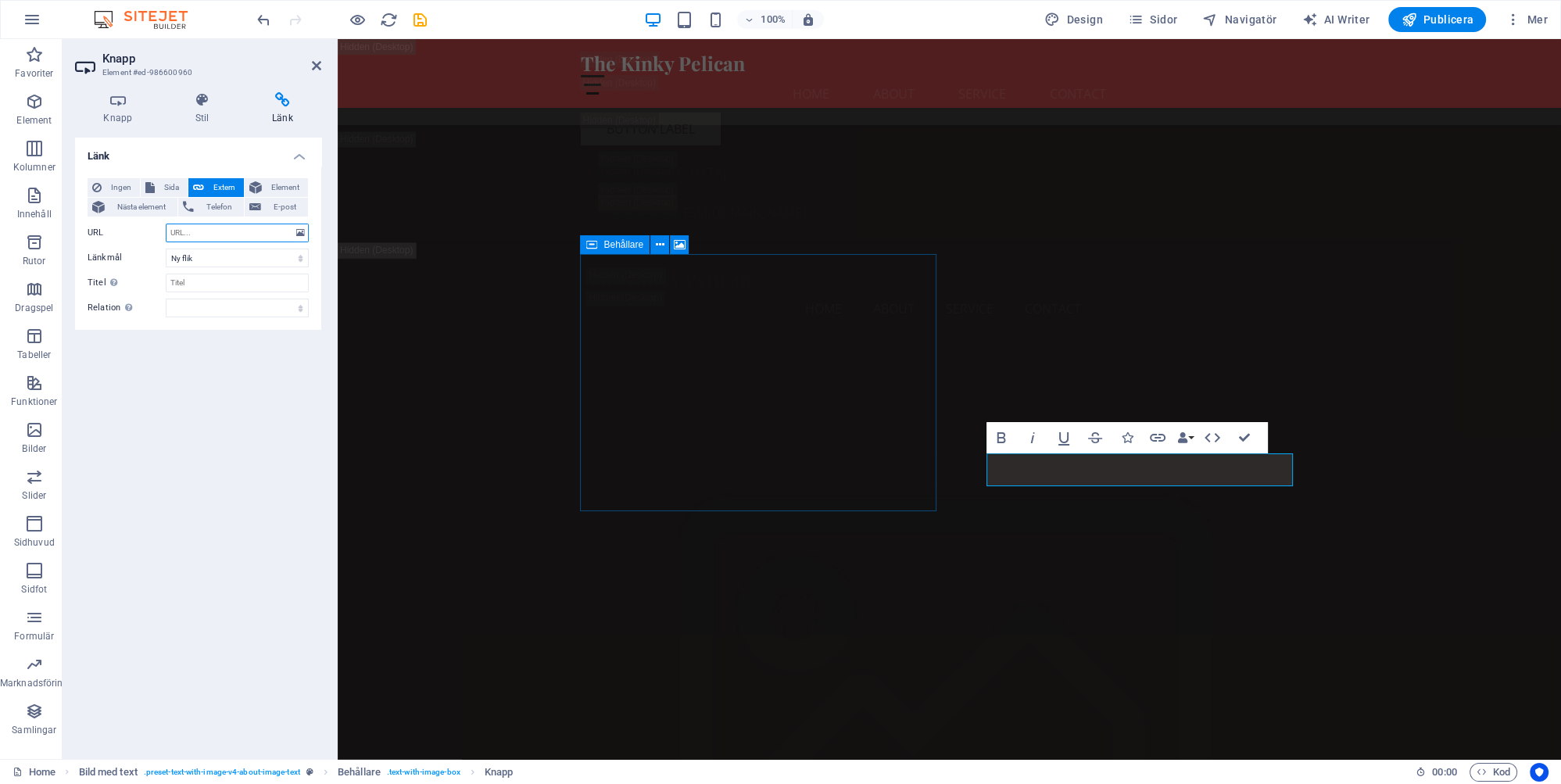
click at [222, 232] on input "URL" at bounding box center [237, 233] width 143 height 19
type input "kinkypelican.se/community"
click at [233, 387] on div "Länk Ingen Sida Extern Element Nästa element Telefon E-post Sida Home Subpage L…" at bounding box center [198, 442] width 247 height 609
click at [419, 19] on icon "save" at bounding box center [420, 20] width 18 height 18
checkbox input "false"
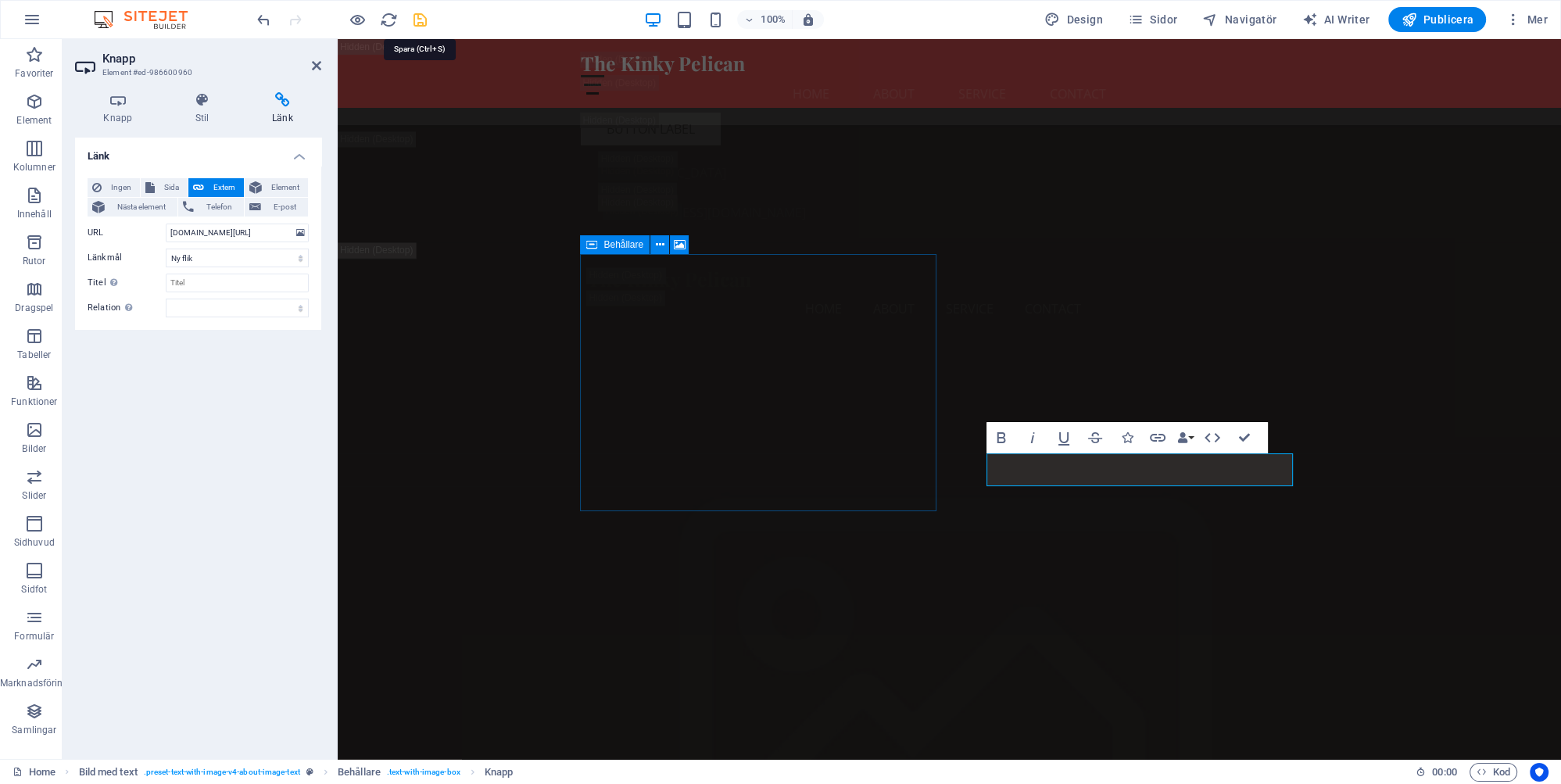
checkbox input "false"
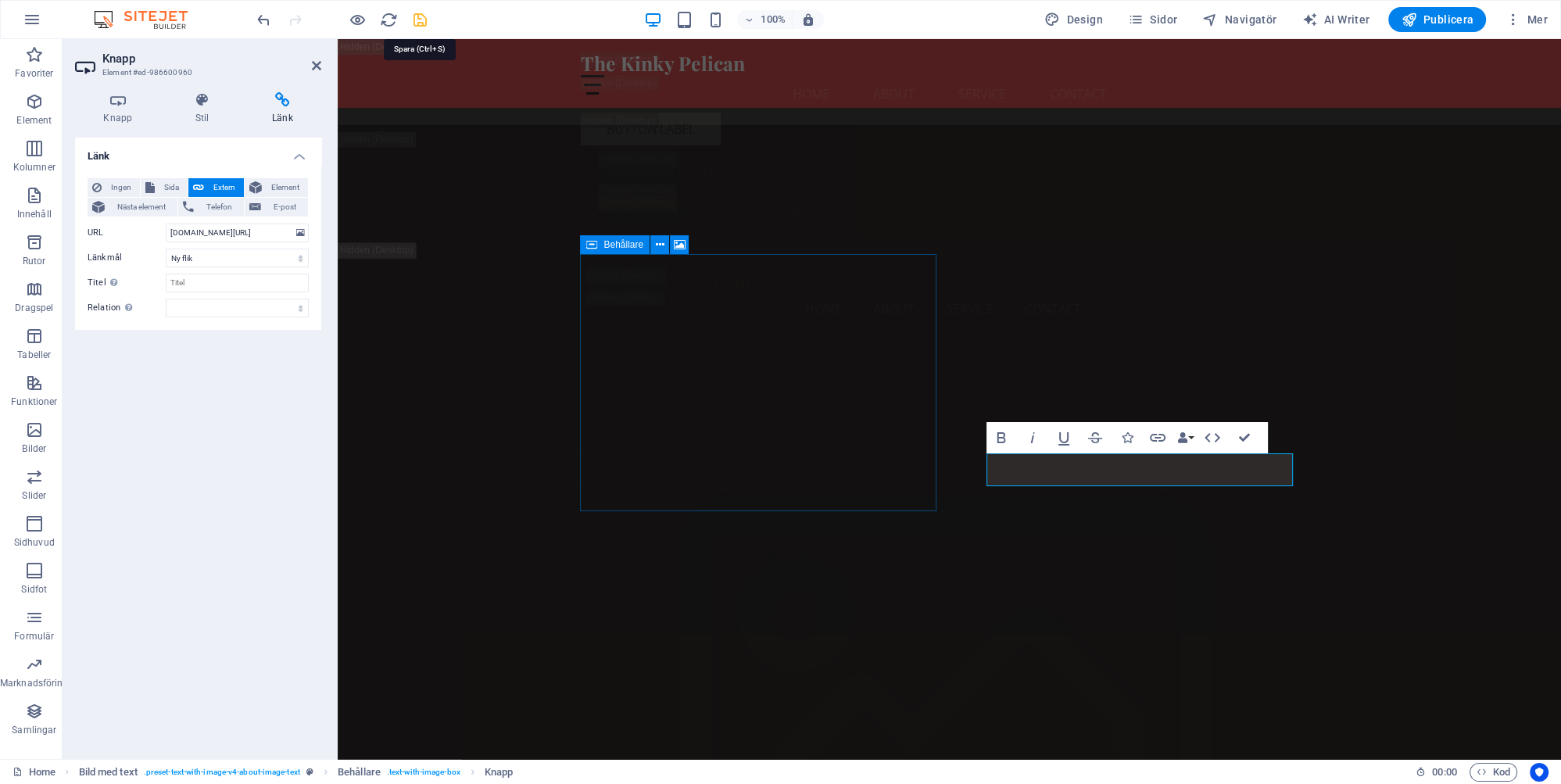
checkbox input "false"
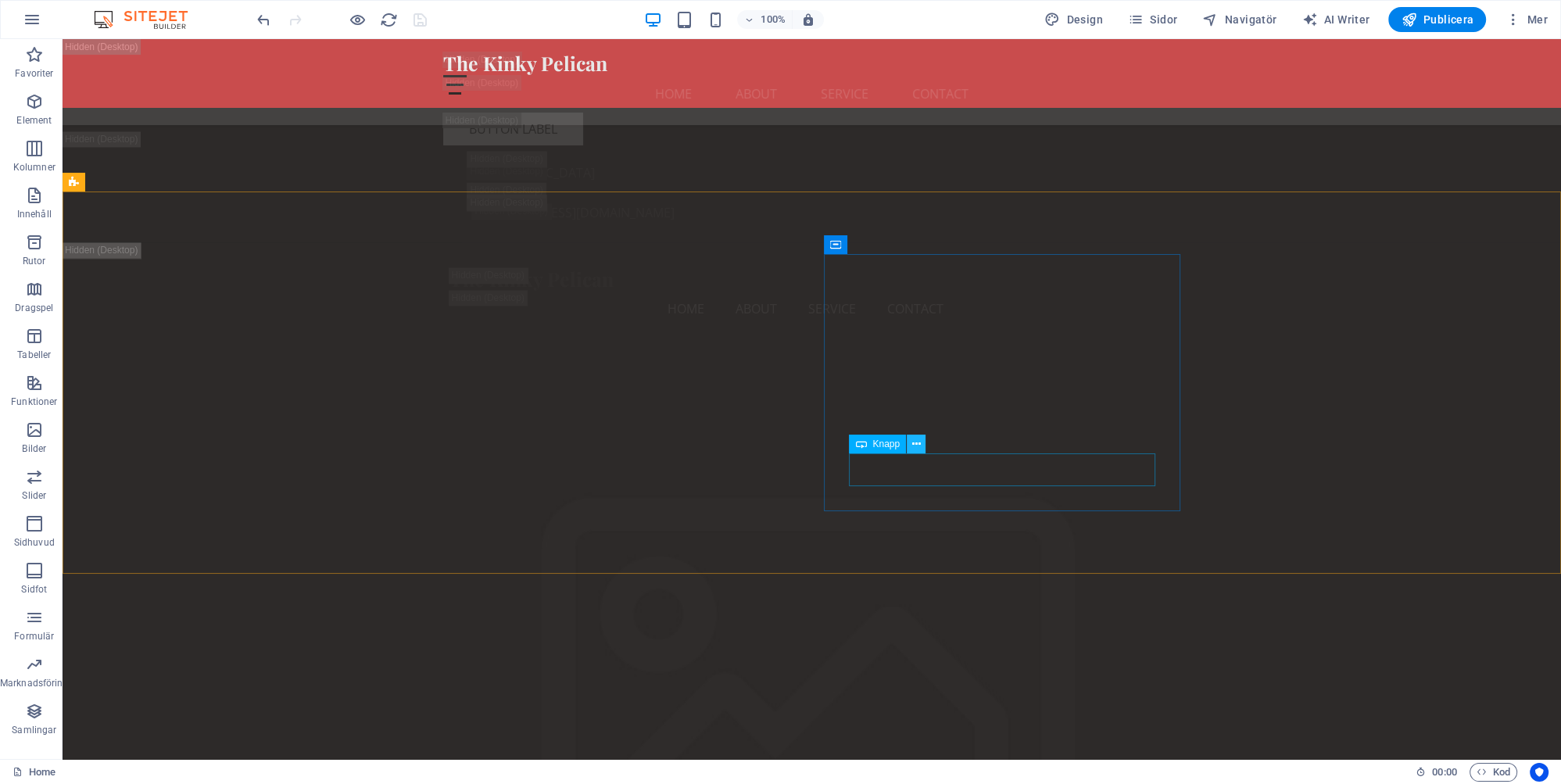
click at [914, 443] on icon at bounding box center [916, 445] width 8 height 17
click at [915, 440] on icon at bounding box center [916, 445] width 8 height 17
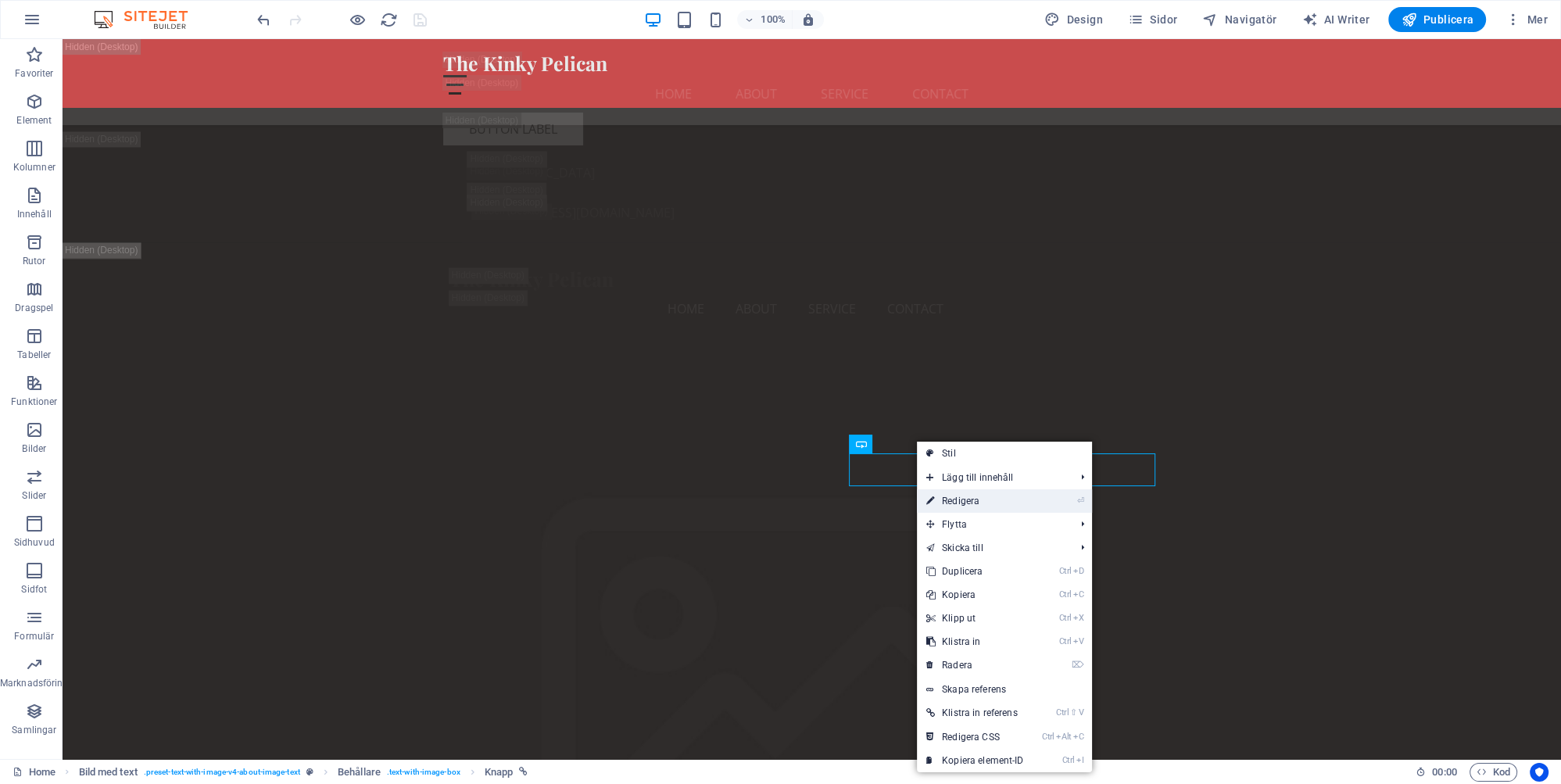
click at [967, 502] on link "⏎ Redigera" at bounding box center [975, 500] width 116 height 23
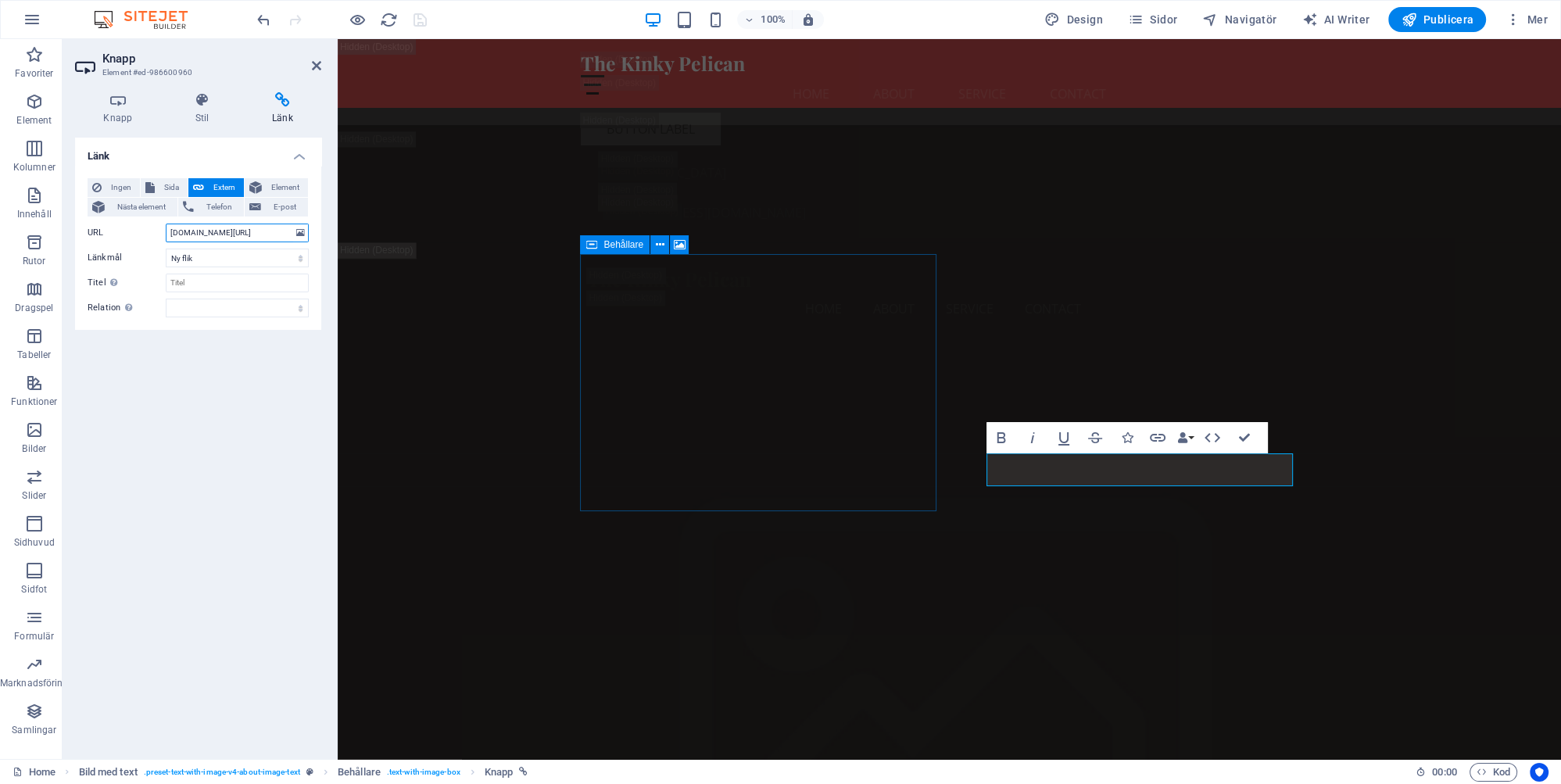
click at [169, 231] on input "kinkypelican.se/community" at bounding box center [237, 233] width 143 height 19
type input "https://kinkypelican.se/community"
click at [264, 360] on div "Länk Ingen Sida Extern Element Nästa element Telefon E-post Sida Home Subpage L…" at bounding box center [198, 442] width 247 height 609
click at [420, 19] on icon "save" at bounding box center [420, 20] width 18 height 18
checkbox input "false"
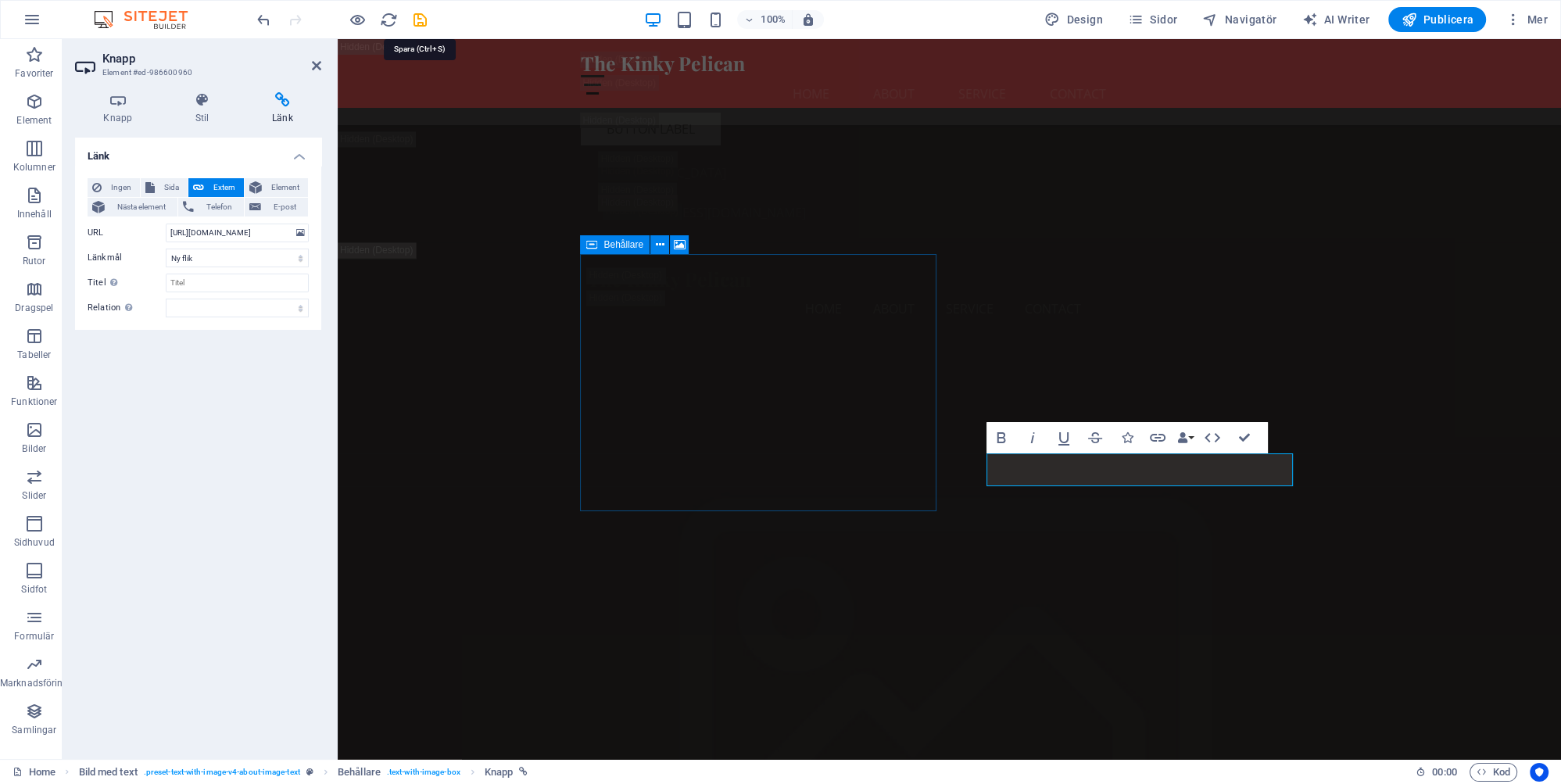
checkbox input "false"
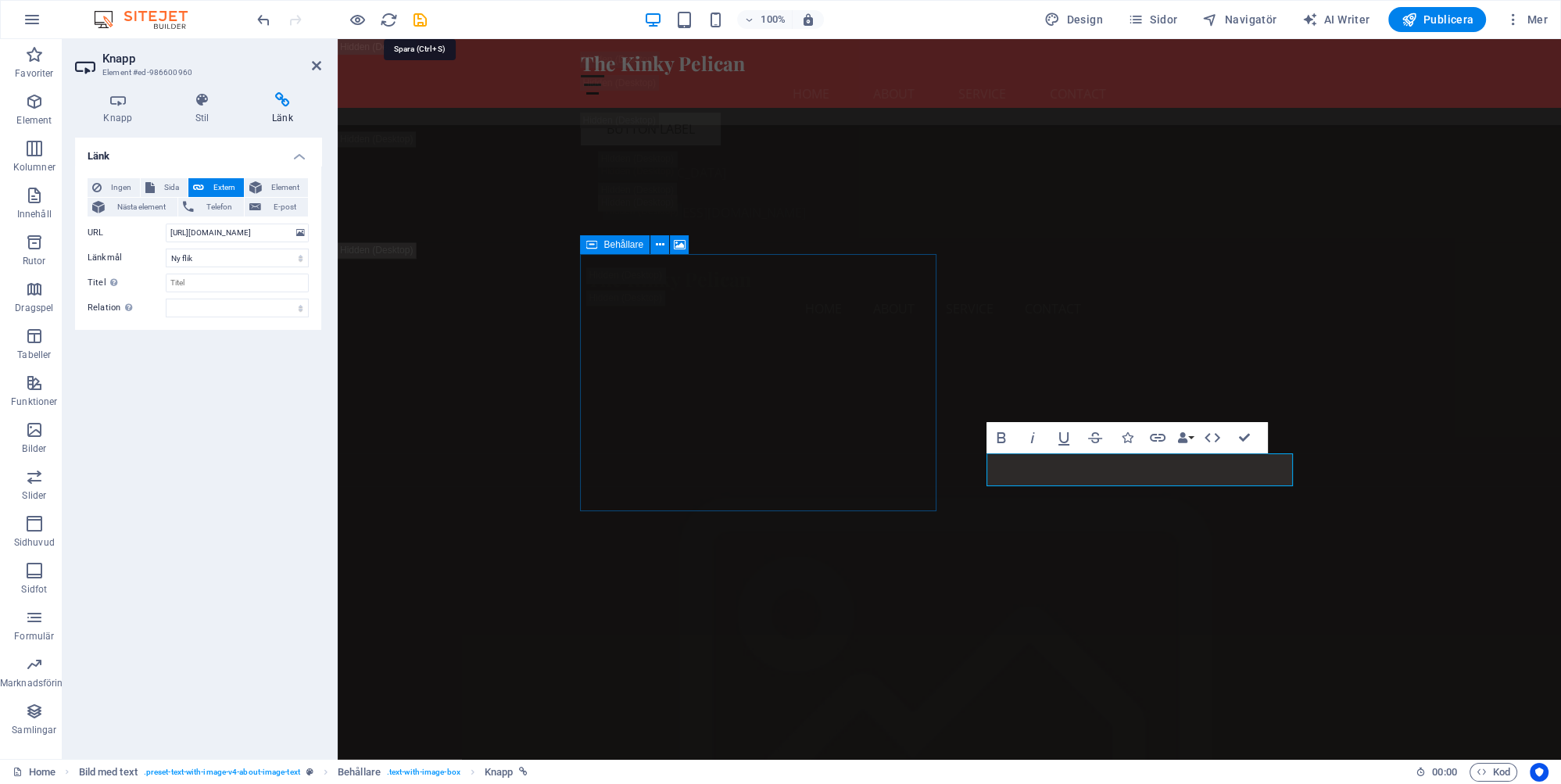
checkbox input "false"
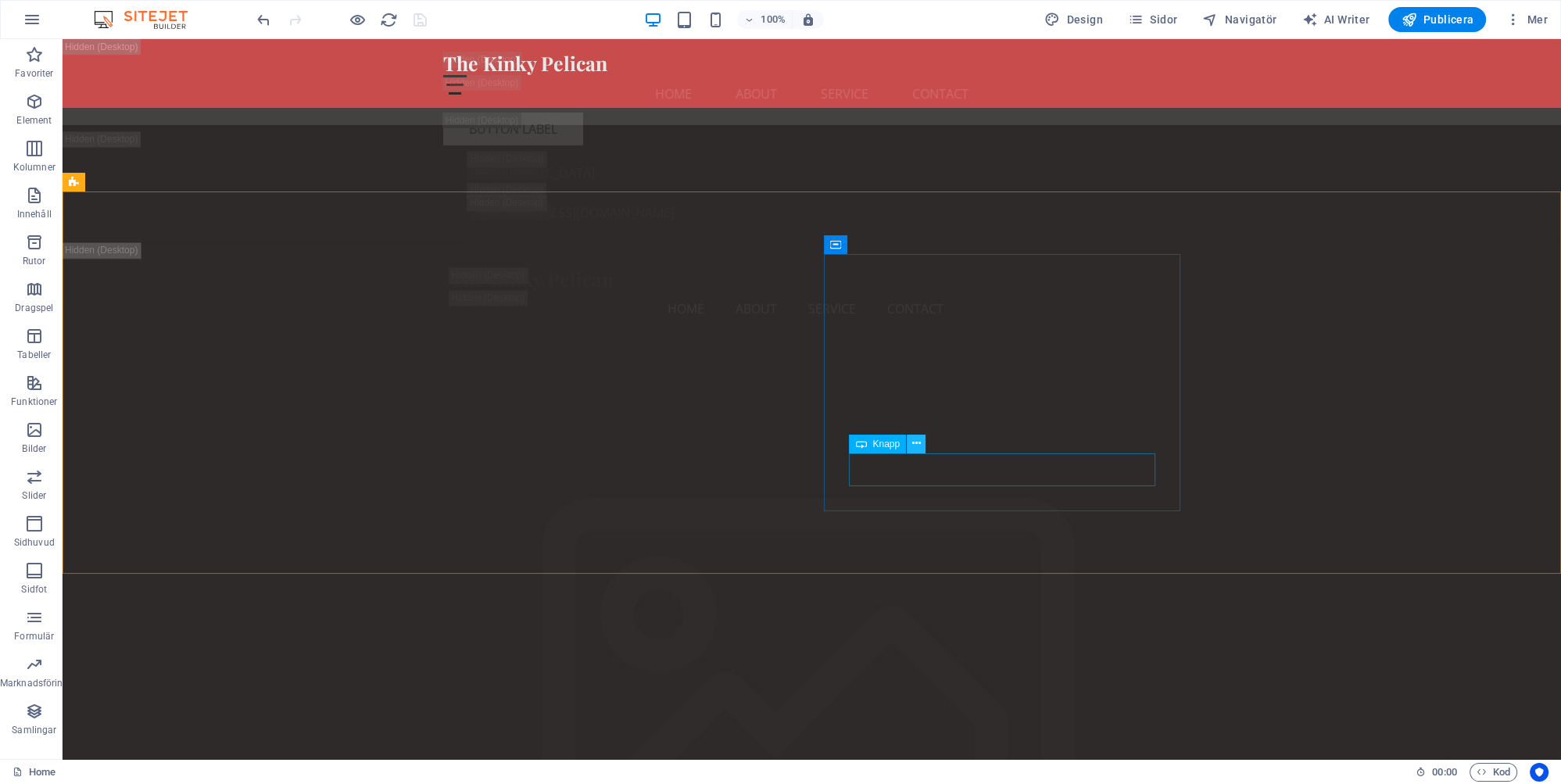
click at [917, 440] on icon at bounding box center [916, 444] width 8 height 17
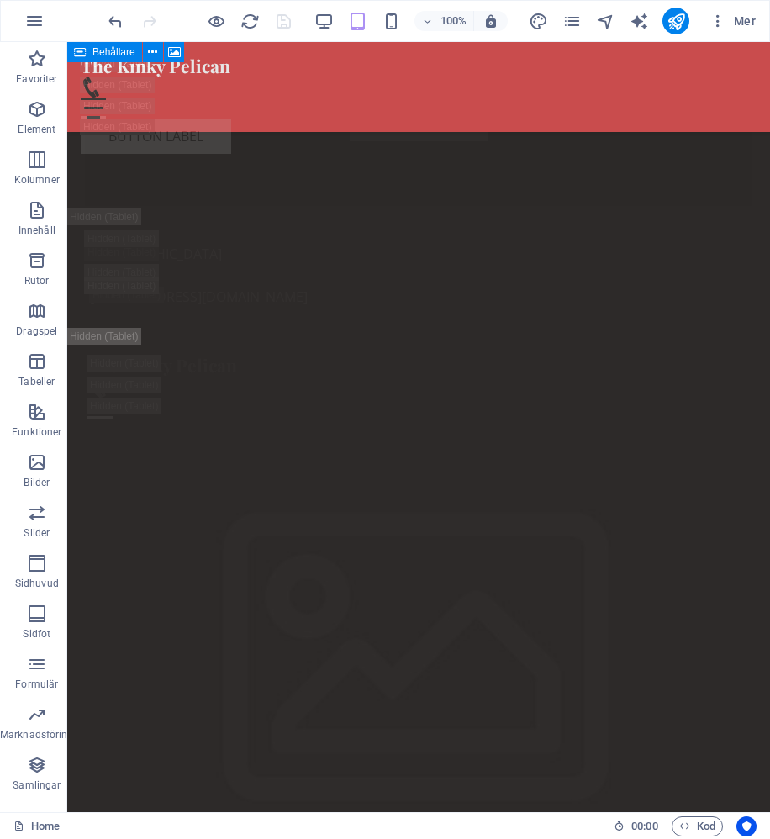
scroll to position [3929, 0]
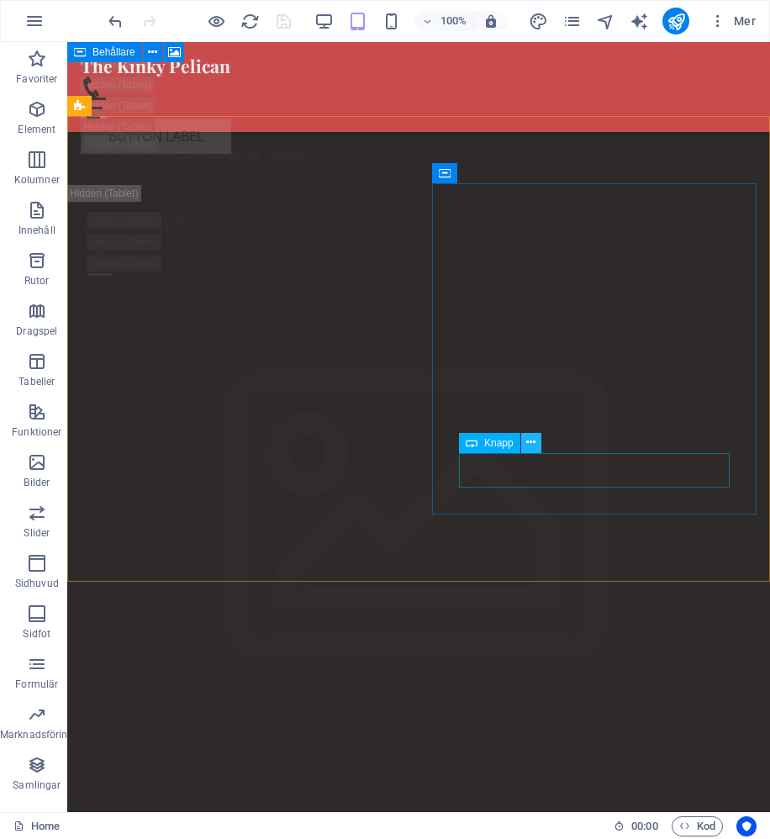
click at [534, 440] on icon at bounding box center [530, 443] width 9 height 18
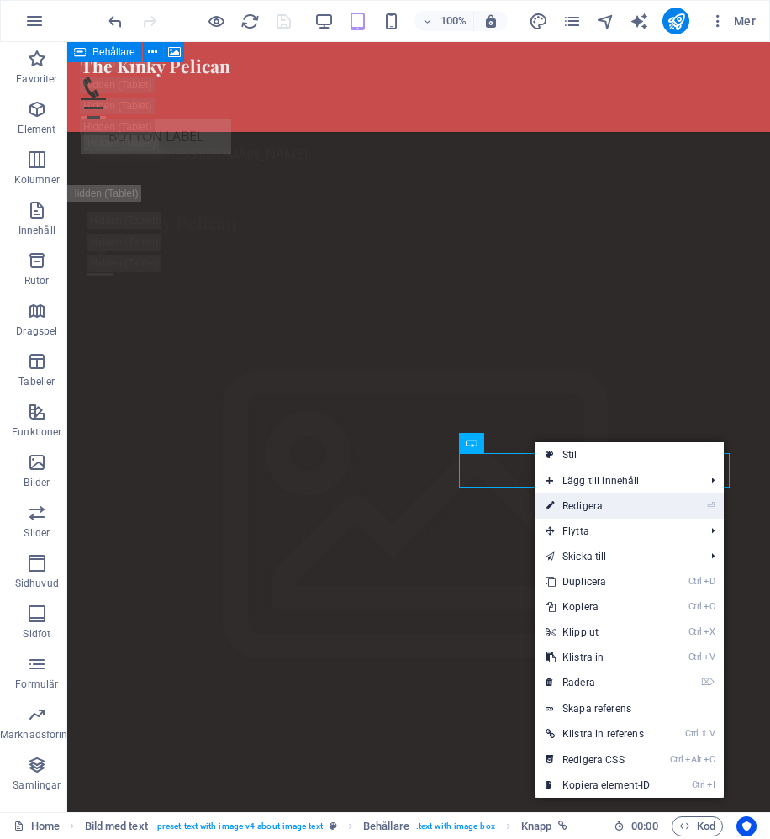
click at [586, 505] on link "⏎ Redigera" at bounding box center [597, 505] width 125 height 25
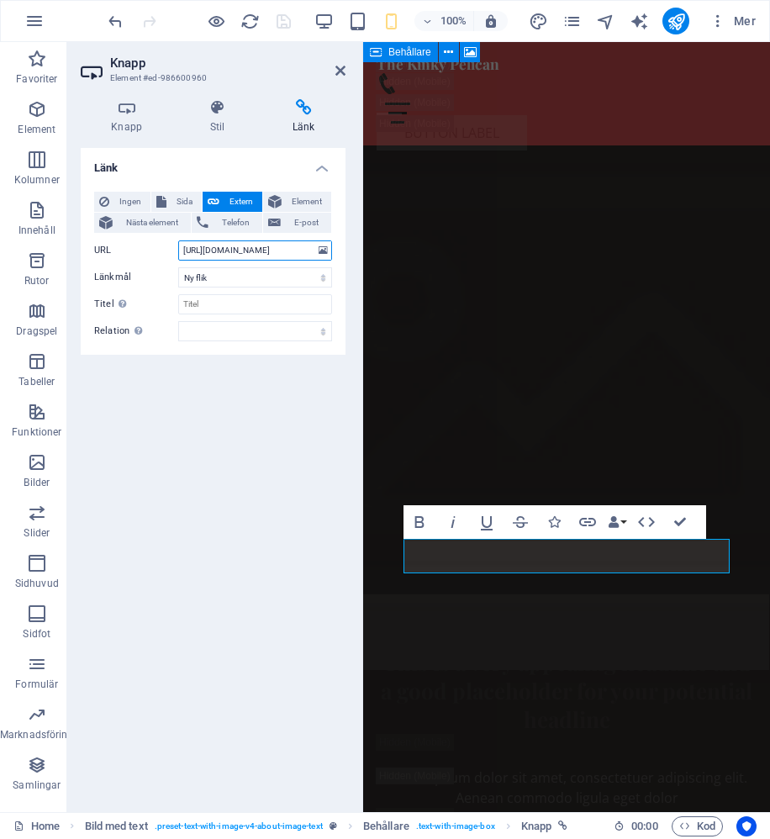
click at [240, 250] on input "https://kinkypelican.se/community" at bounding box center [255, 250] width 154 height 20
paste input "Community/"
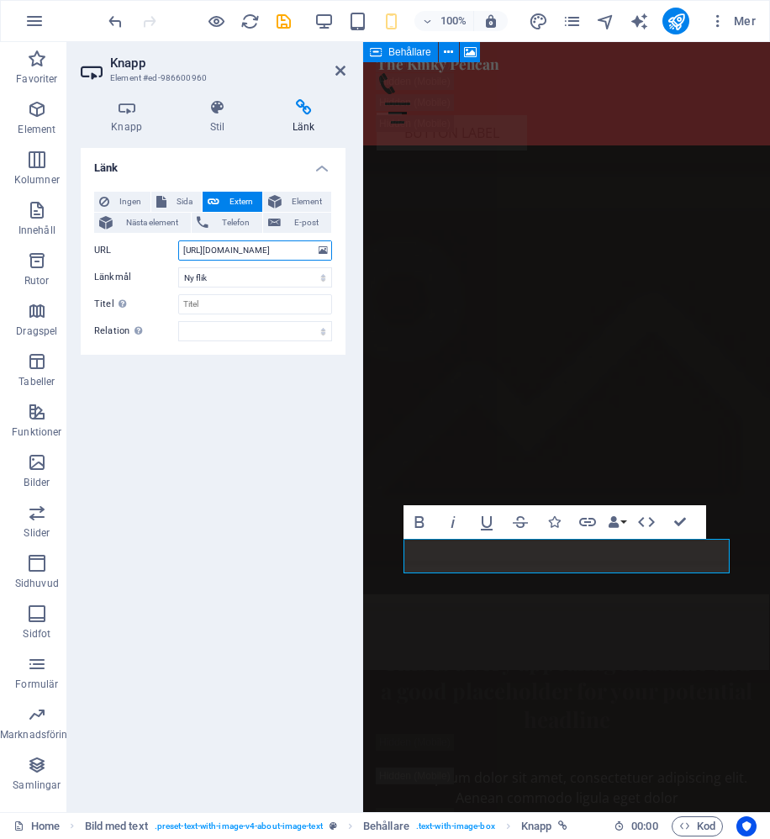
type input "https://kinkypelican.se/Community/"
click at [274, 467] on div "Länk Ingen Sida Extern Element Nästa element Telefon E-post Sida Home Subpage L…" at bounding box center [213, 473] width 265 height 650
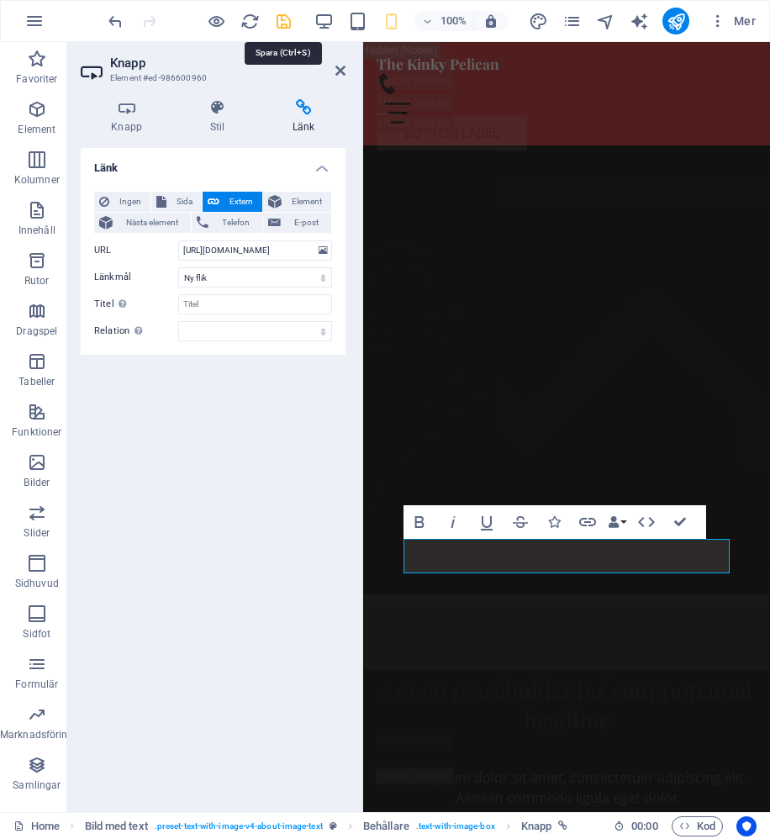
click at [284, 18] on icon "save" at bounding box center [283, 21] width 19 height 19
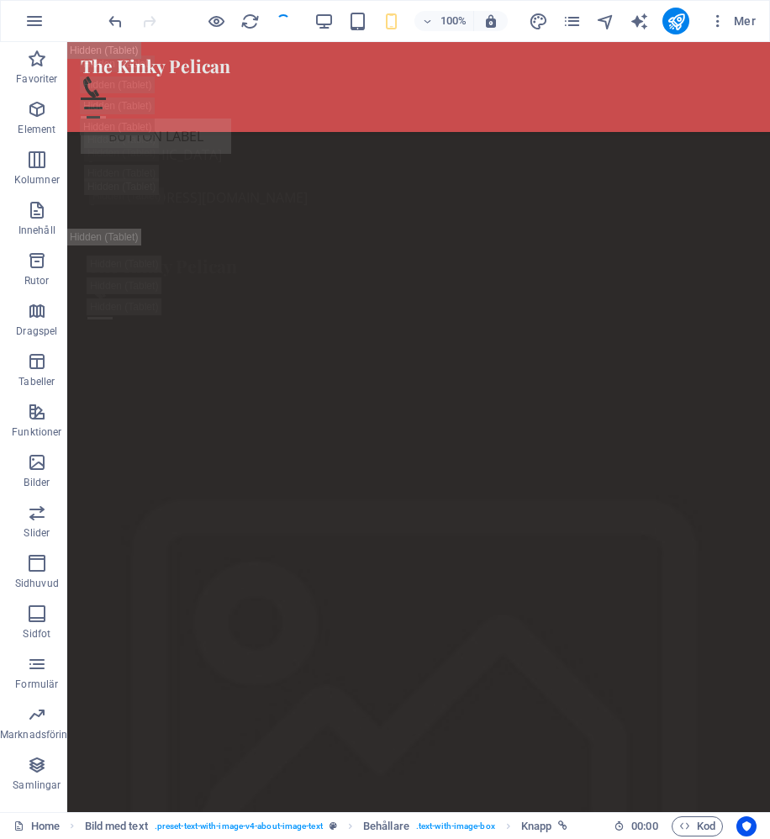
checkbox input "false"
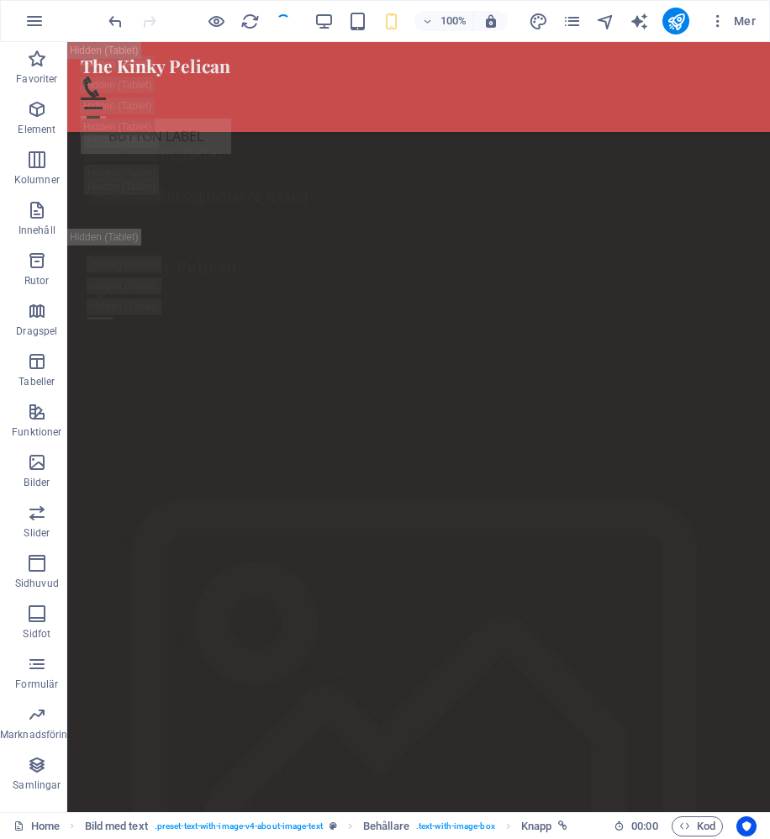
checkbox input "false"
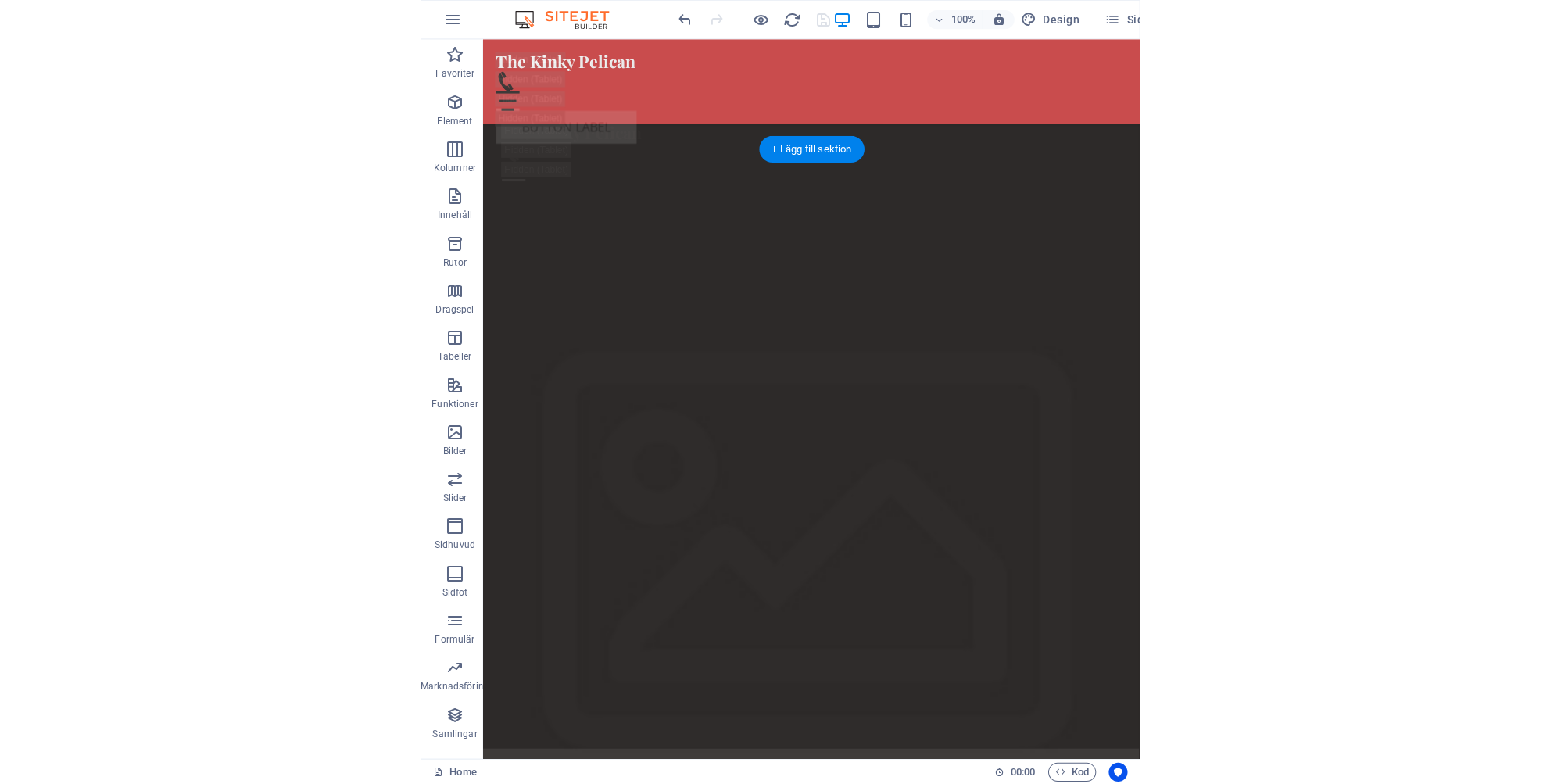
scroll to position [3621, 0]
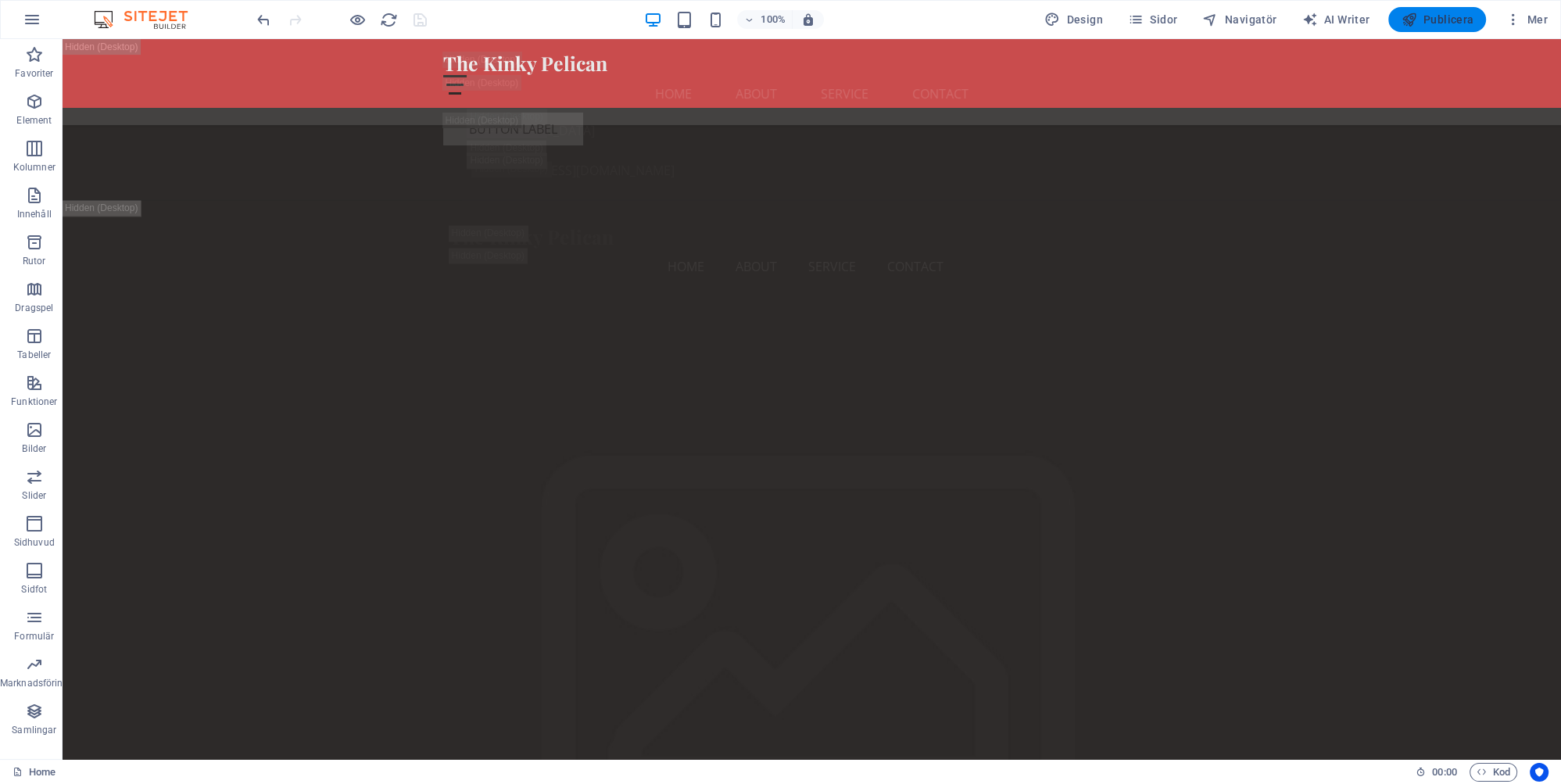
click at [1452, 18] on span "Publicera" at bounding box center [1437, 20] width 73 height 16
click at [918, 268] on icon at bounding box center [921, 269] width 8 height 17
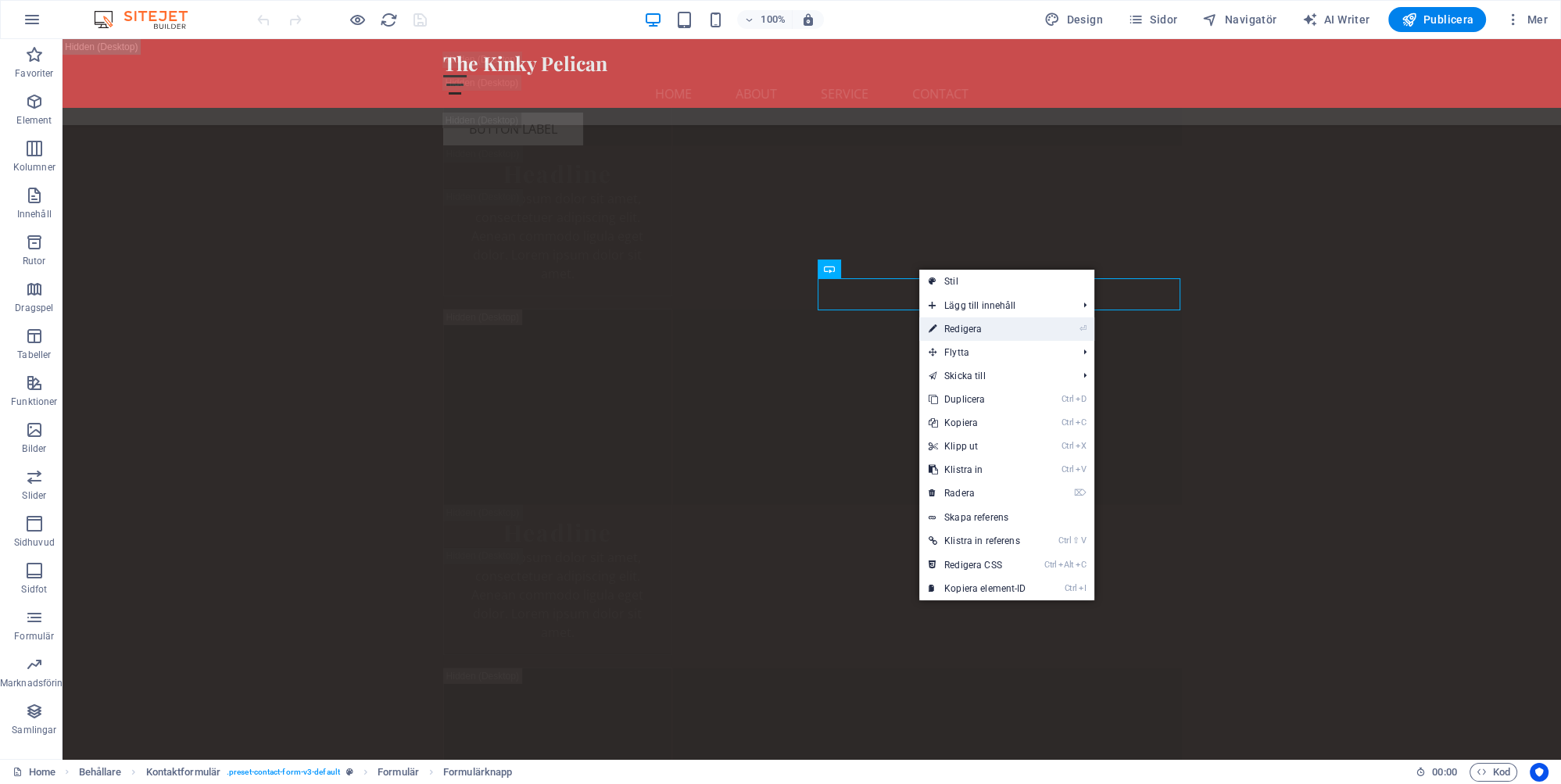
click at [964, 330] on link "⏎ Redigera" at bounding box center [977, 328] width 116 height 23
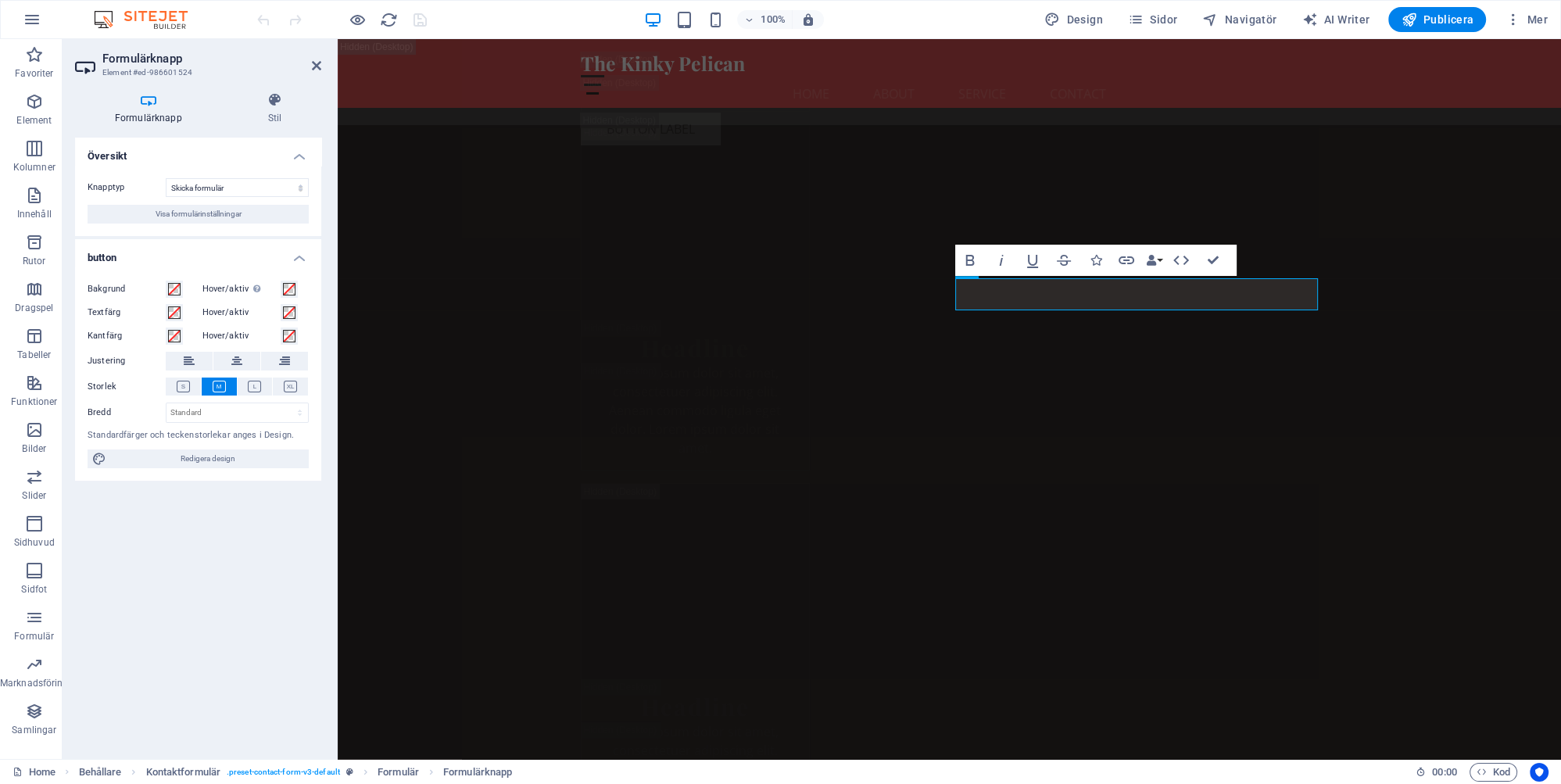
scroll to position [28962, 0]
click at [267, 118] on h4 "Stil" at bounding box center [274, 108] width 93 height 33
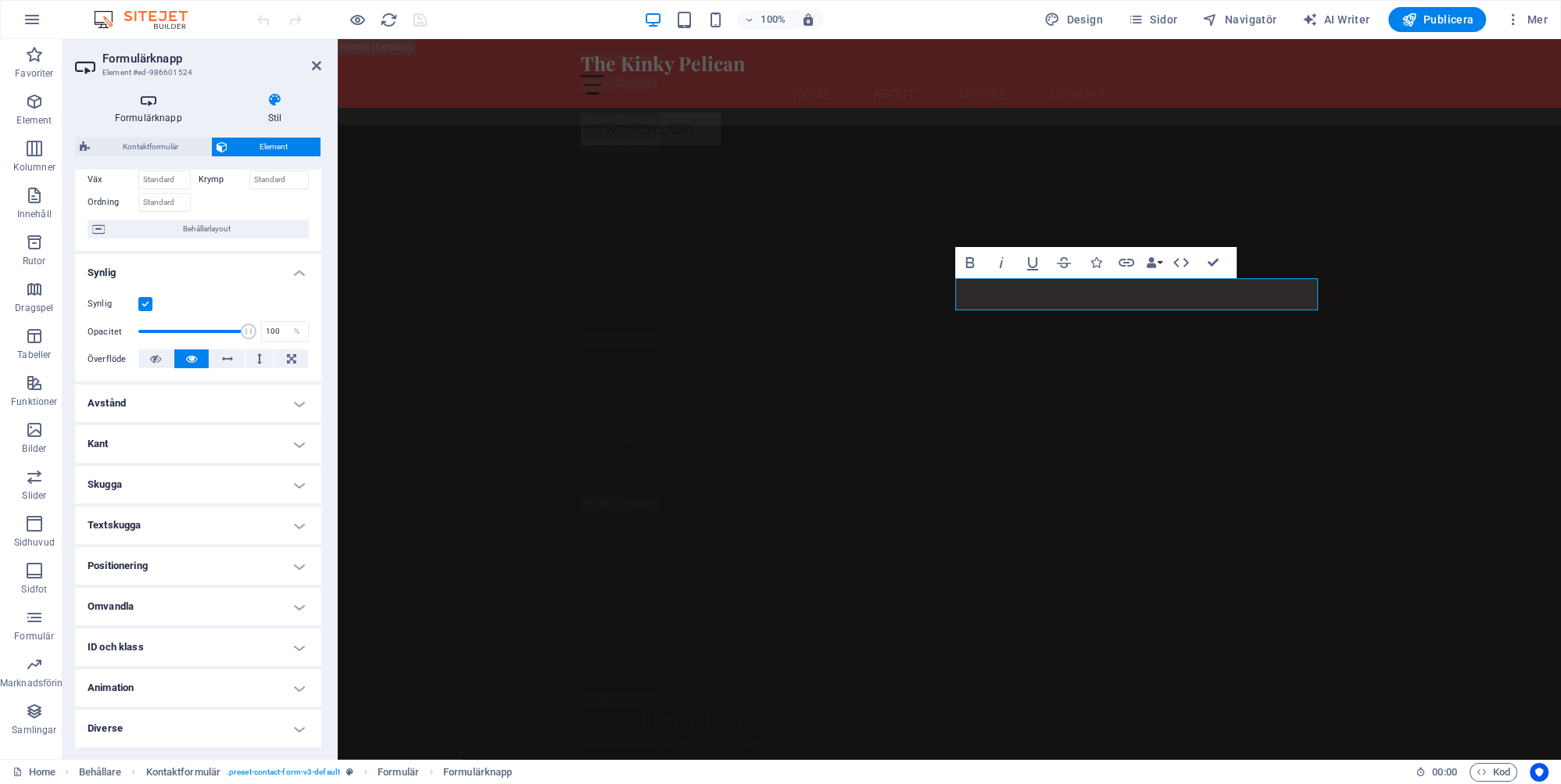
click at [165, 114] on h4 "Formulärknapp" at bounding box center [152, 108] width 153 height 33
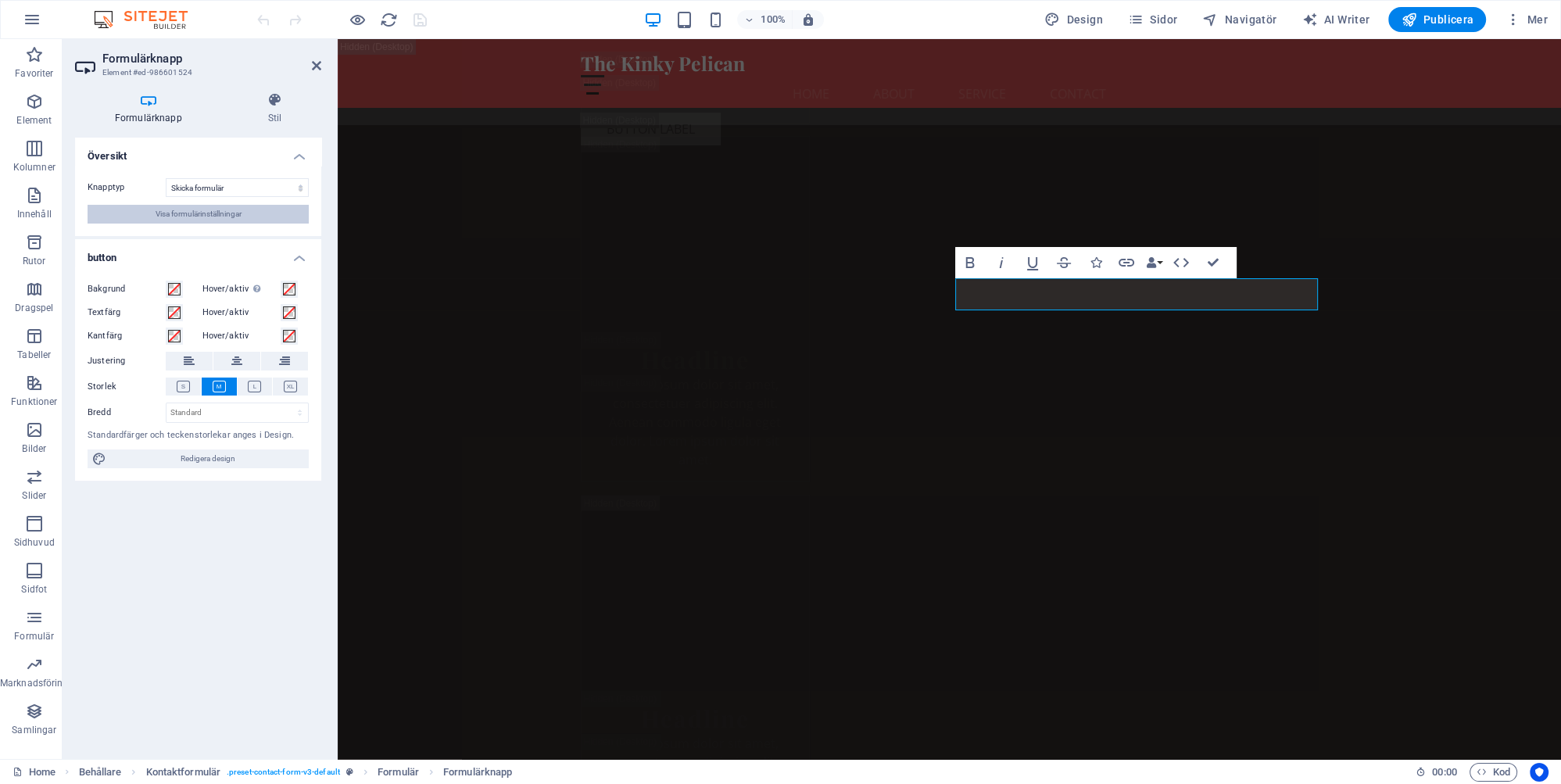
click at [236, 209] on span "Visa formulärinställningar" at bounding box center [198, 214] width 86 height 19
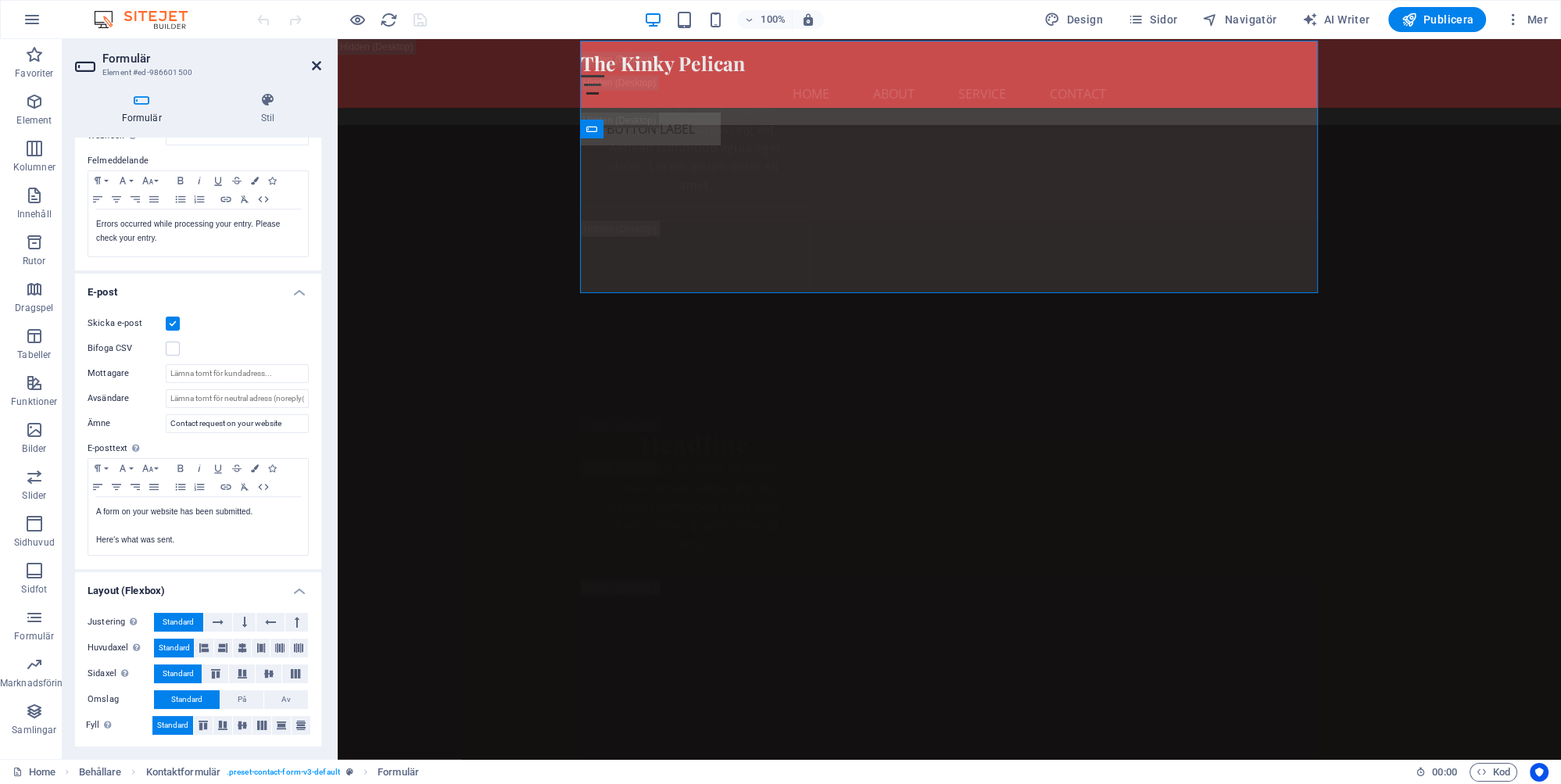
click at [314, 62] on icon at bounding box center [316, 65] width 9 height 12
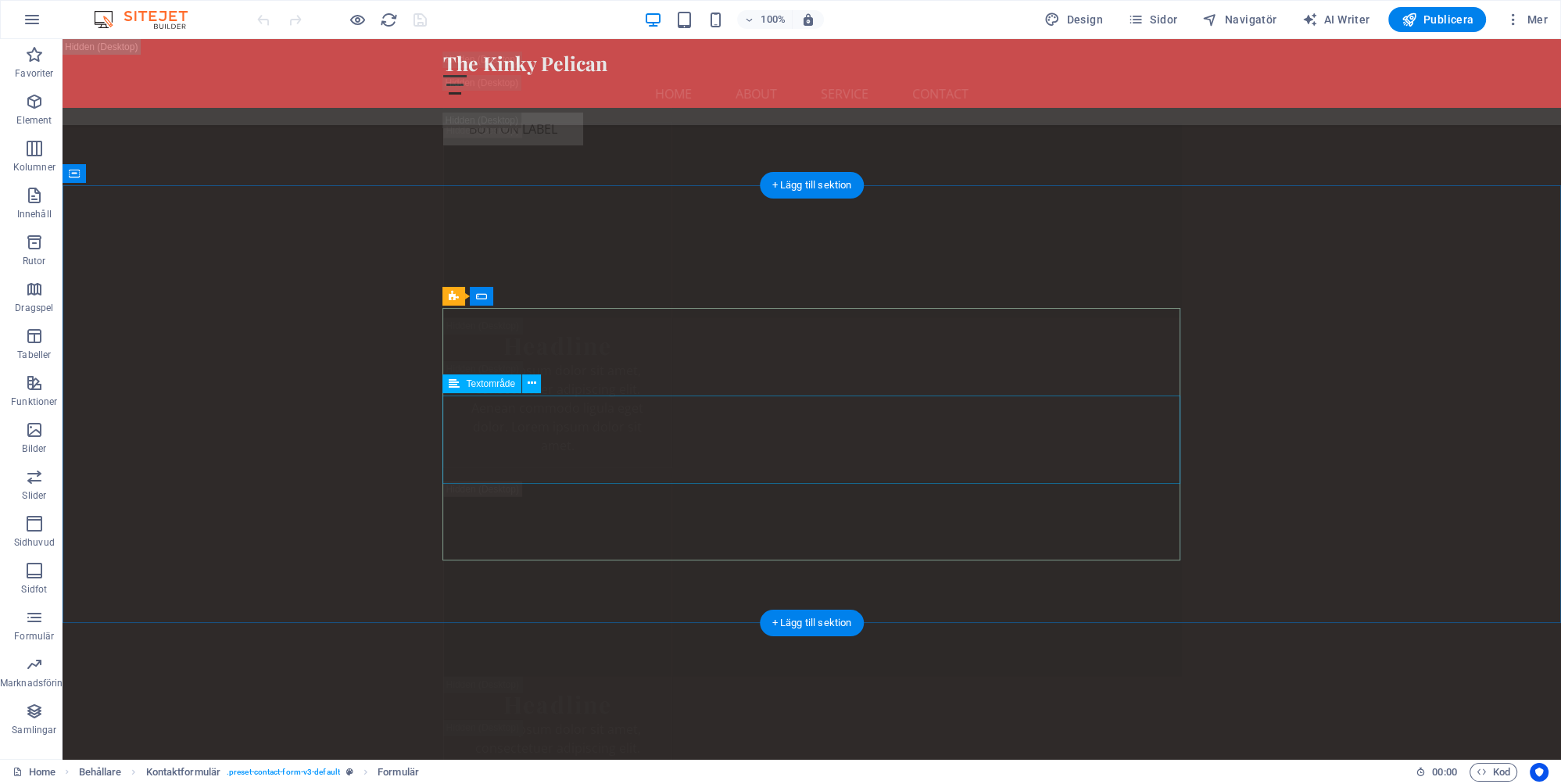
scroll to position [28938, 0]
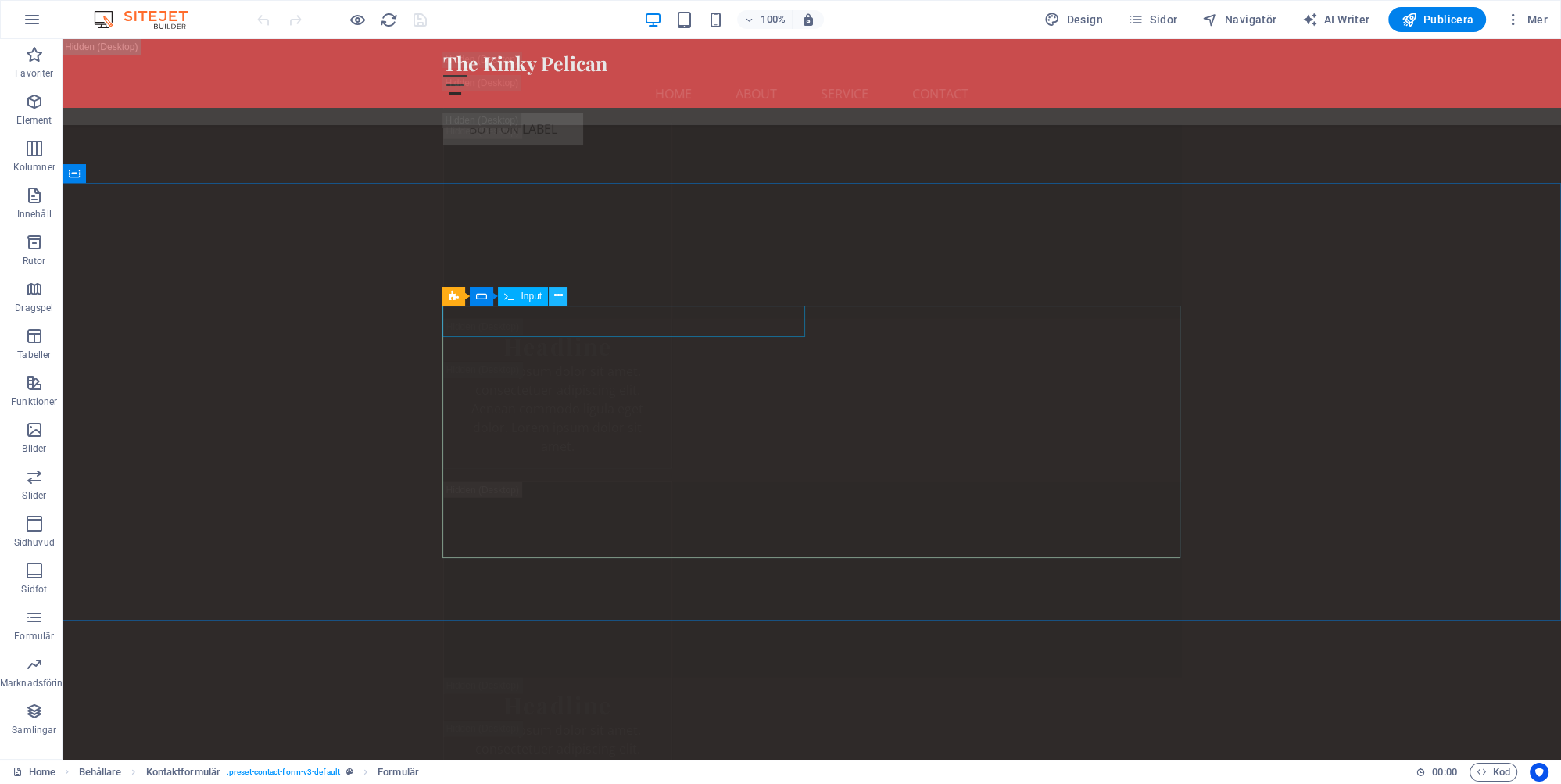
click at [556, 296] on icon at bounding box center [558, 296] width 8 height 17
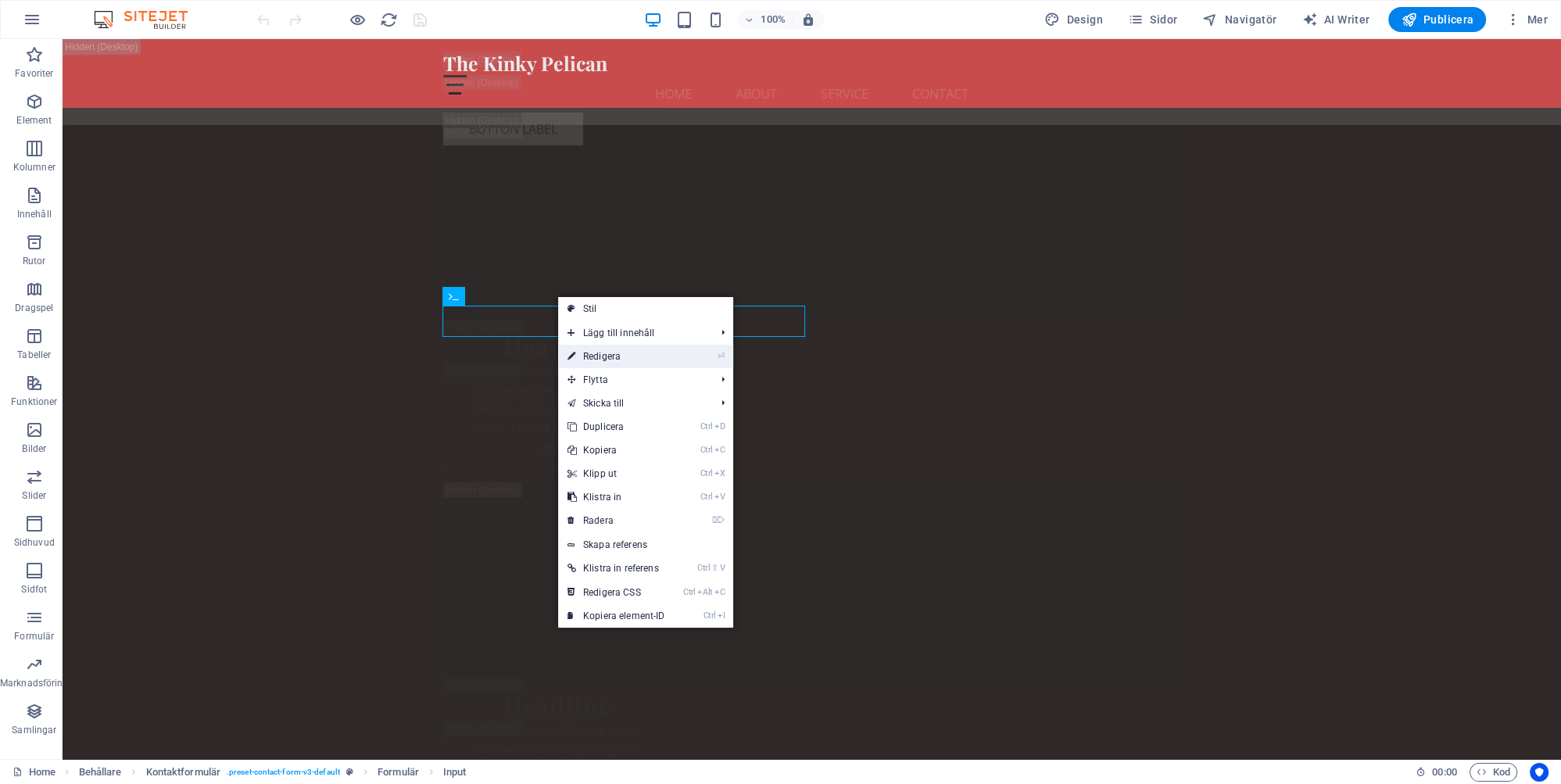
click at [617, 355] on link "⏎ Redigera" at bounding box center [616, 356] width 116 height 23
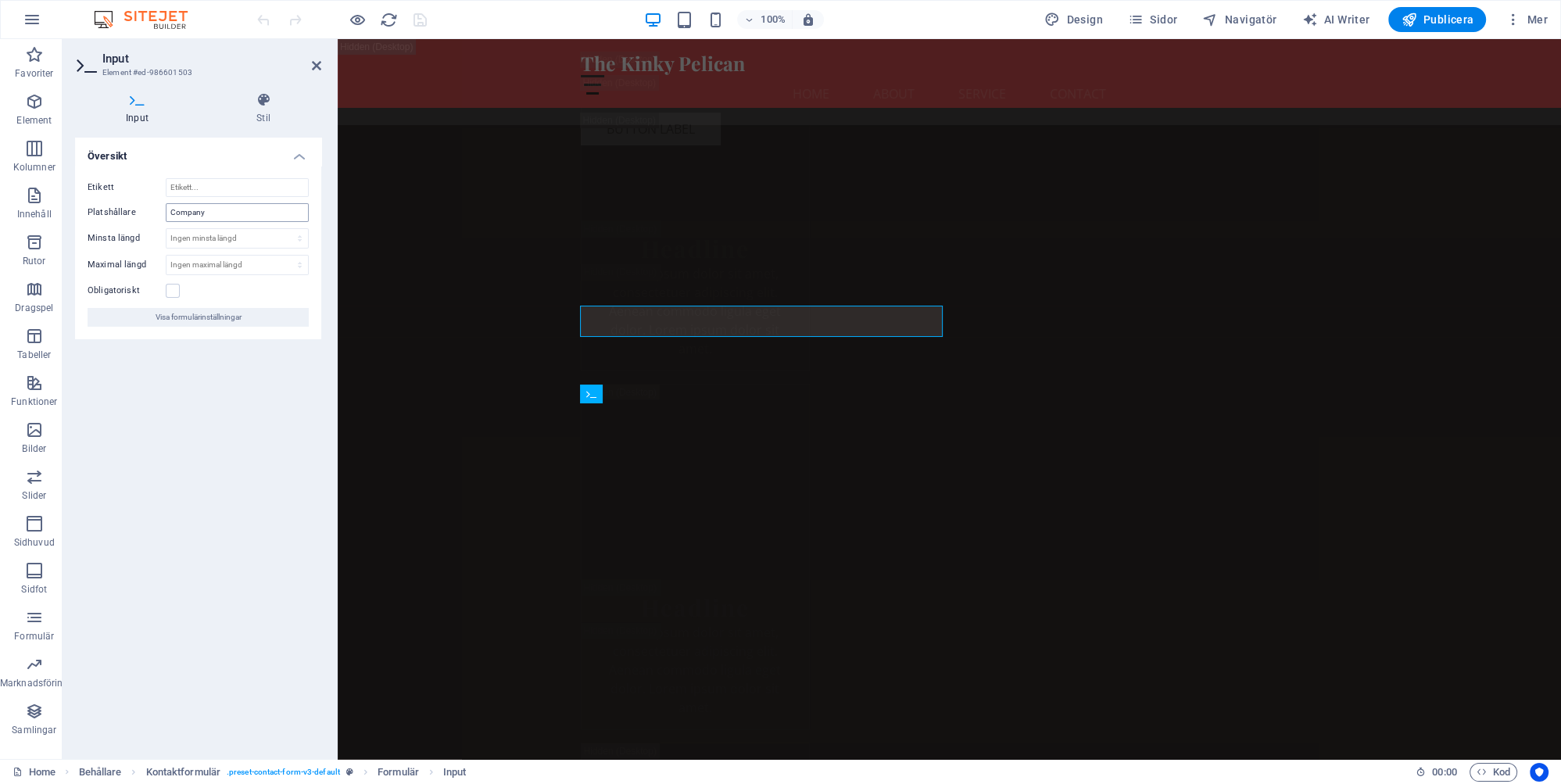
scroll to position [28715, 0]
click at [228, 208] on input "Company" at bounding box center [237, 212] width 143 height 19
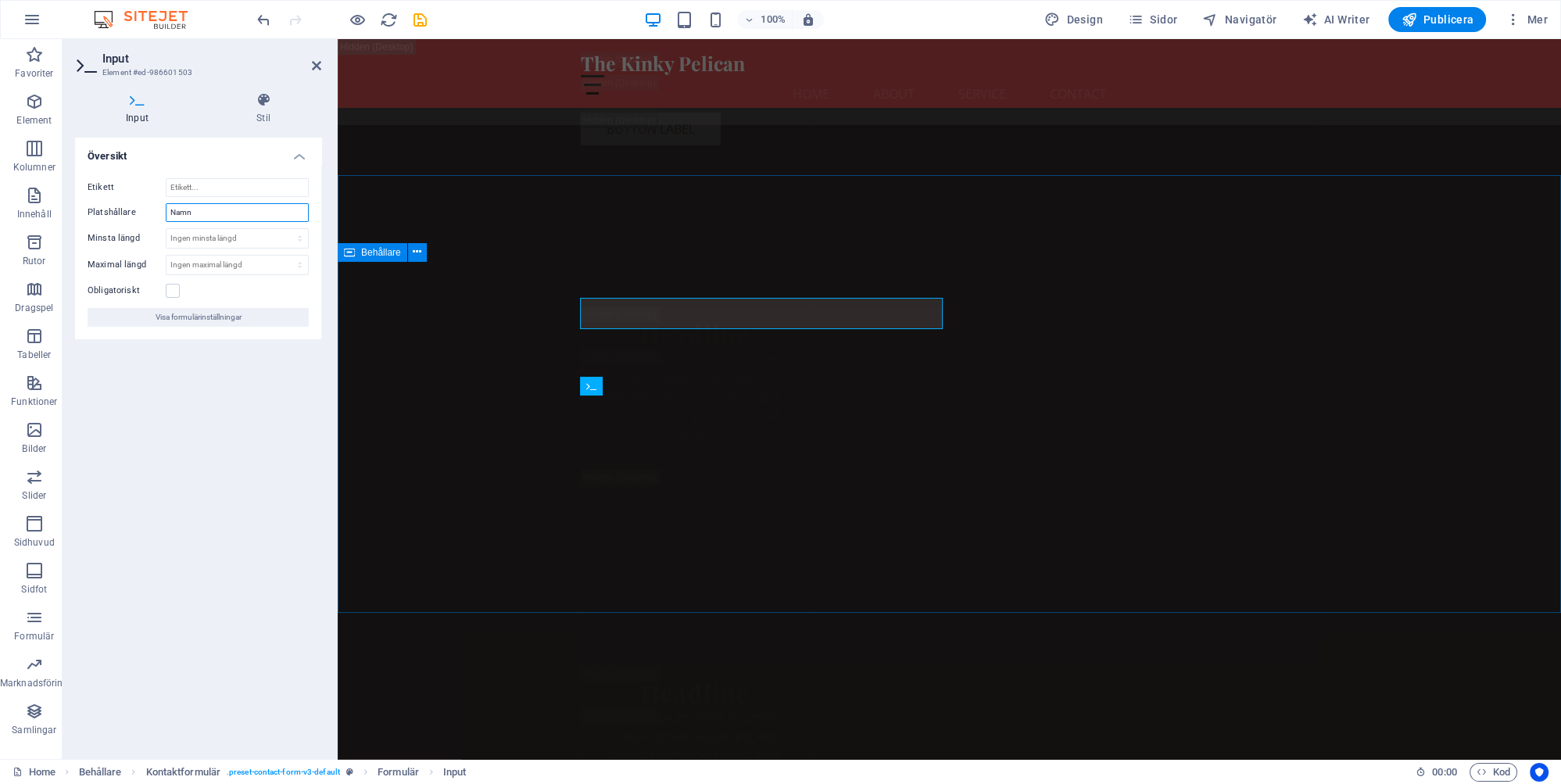
type input "Namn"
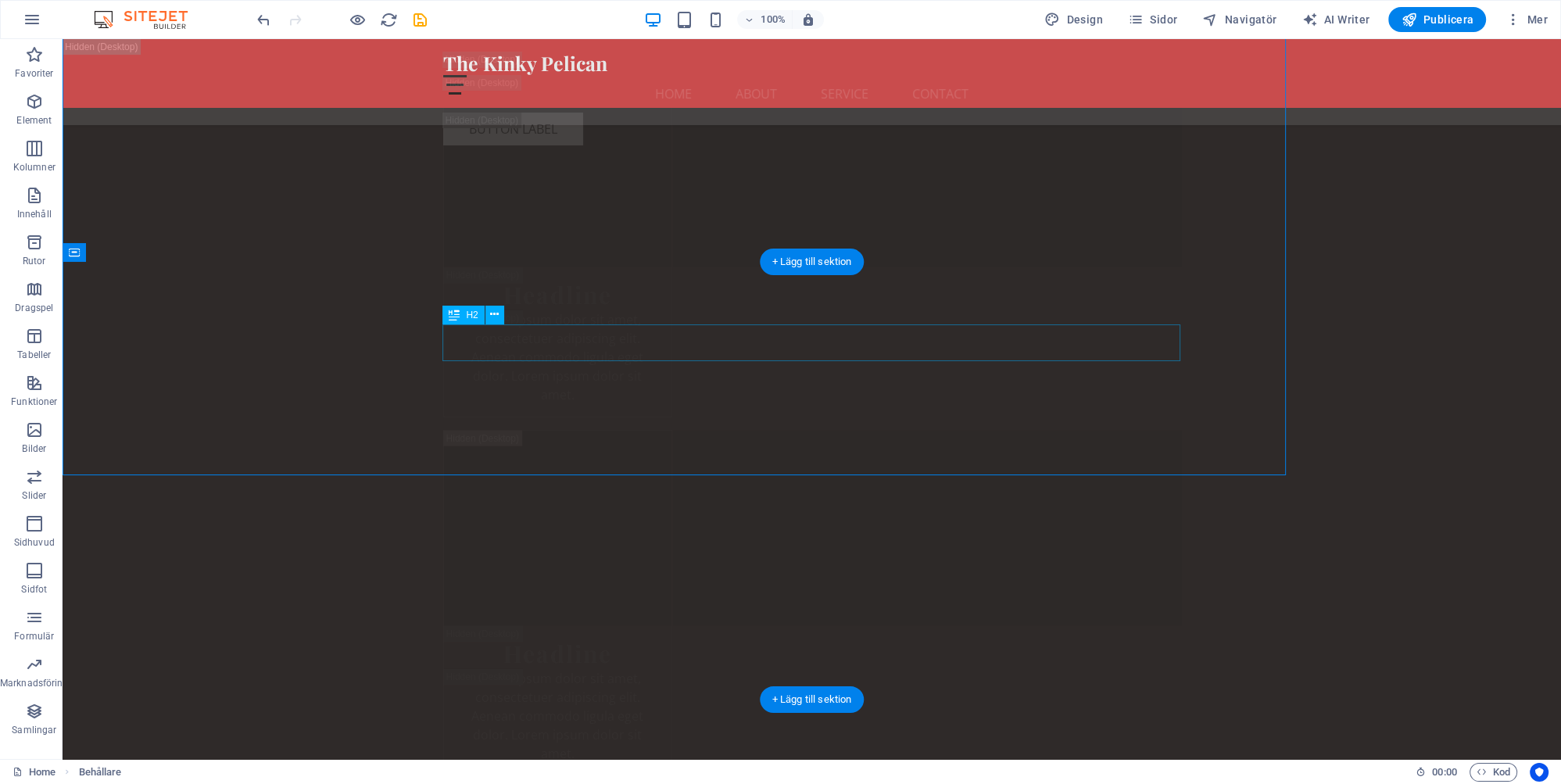
scroll to position [28958, 0]
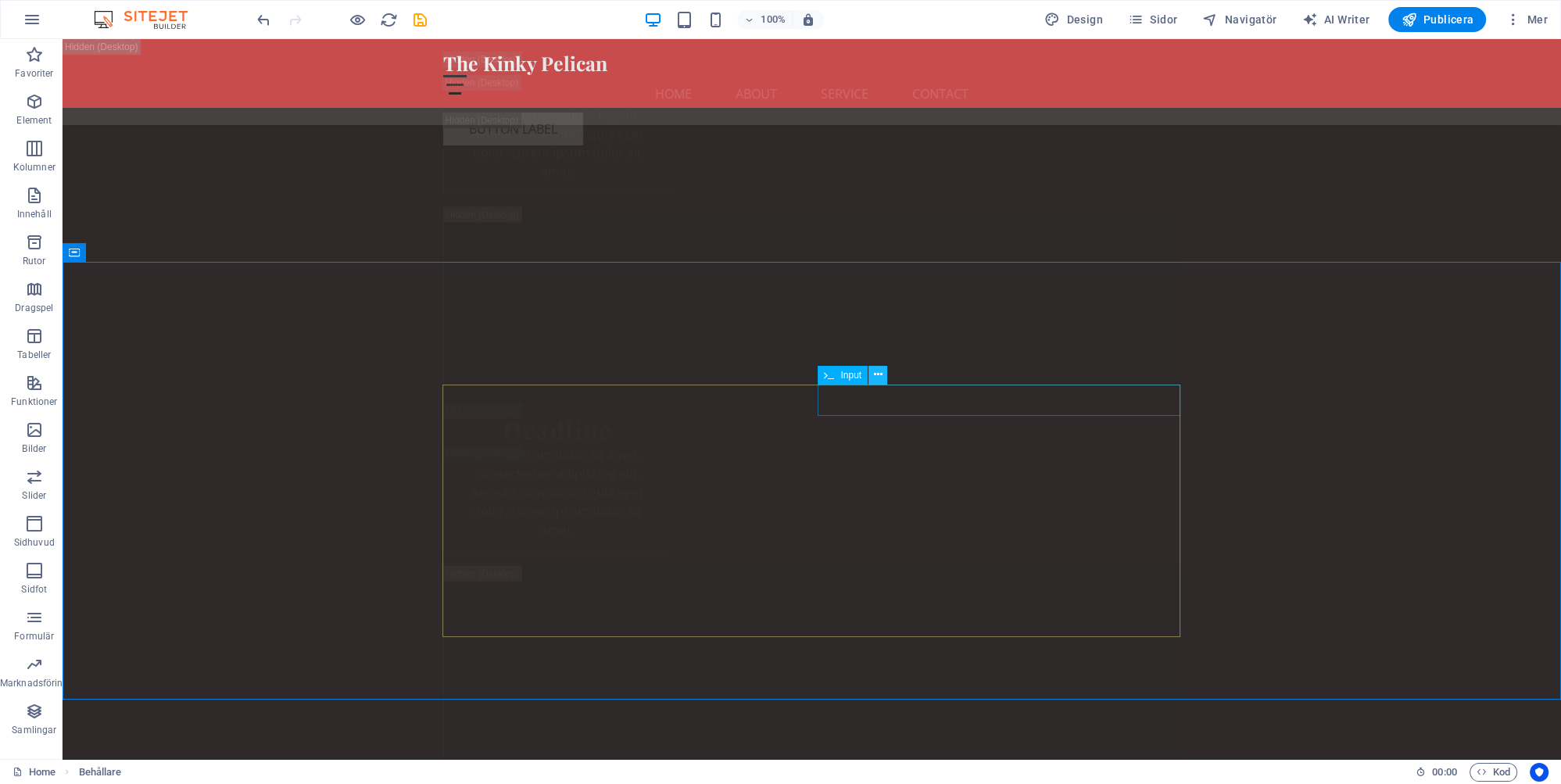
click at [877, 374] on icon at bounding box center [878, 375] width 8 height 17
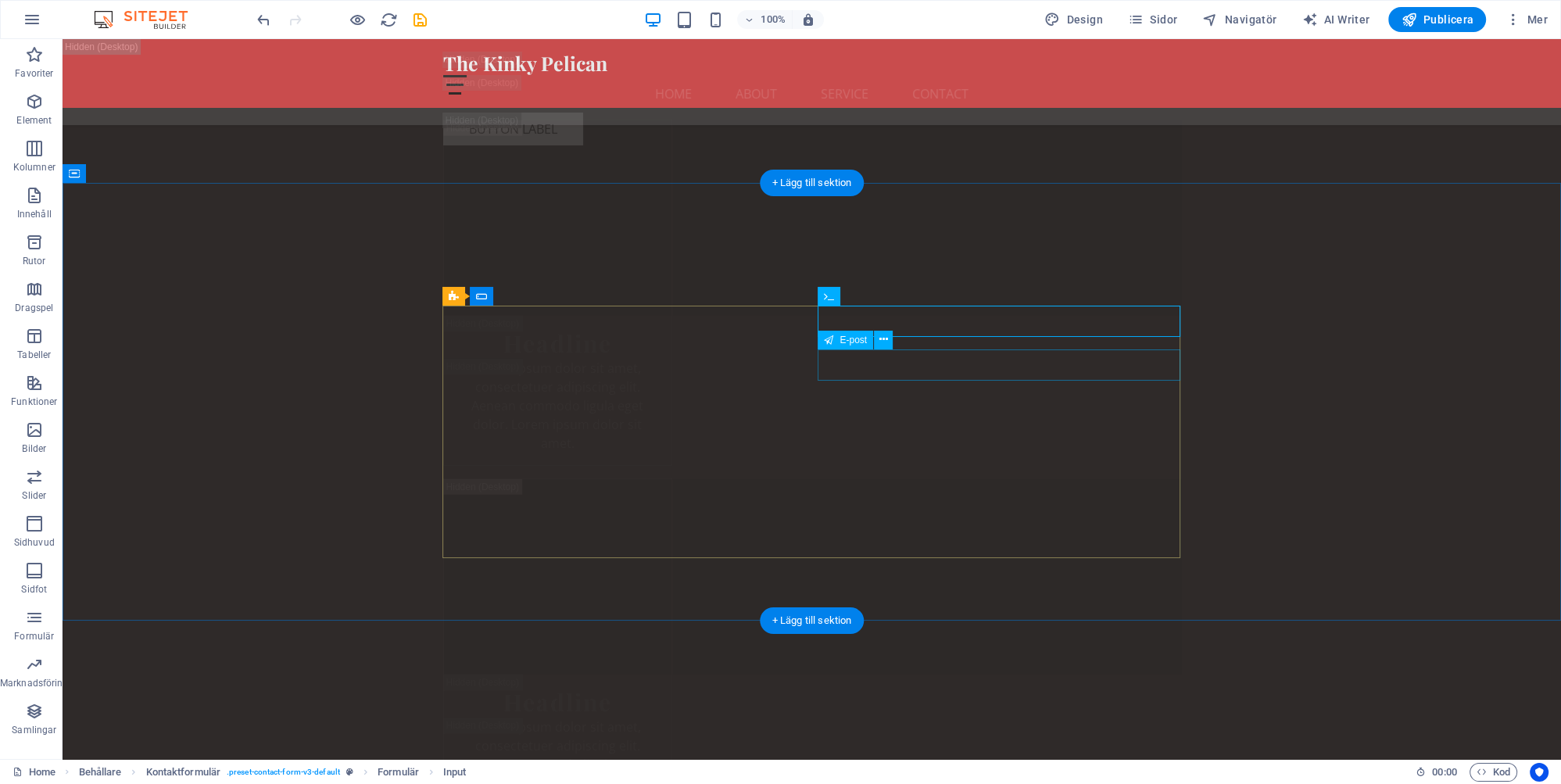
scroll to position [28938, 0]
click at [876, 296] on icon at bounding box center [878, 296] width 8 height 17
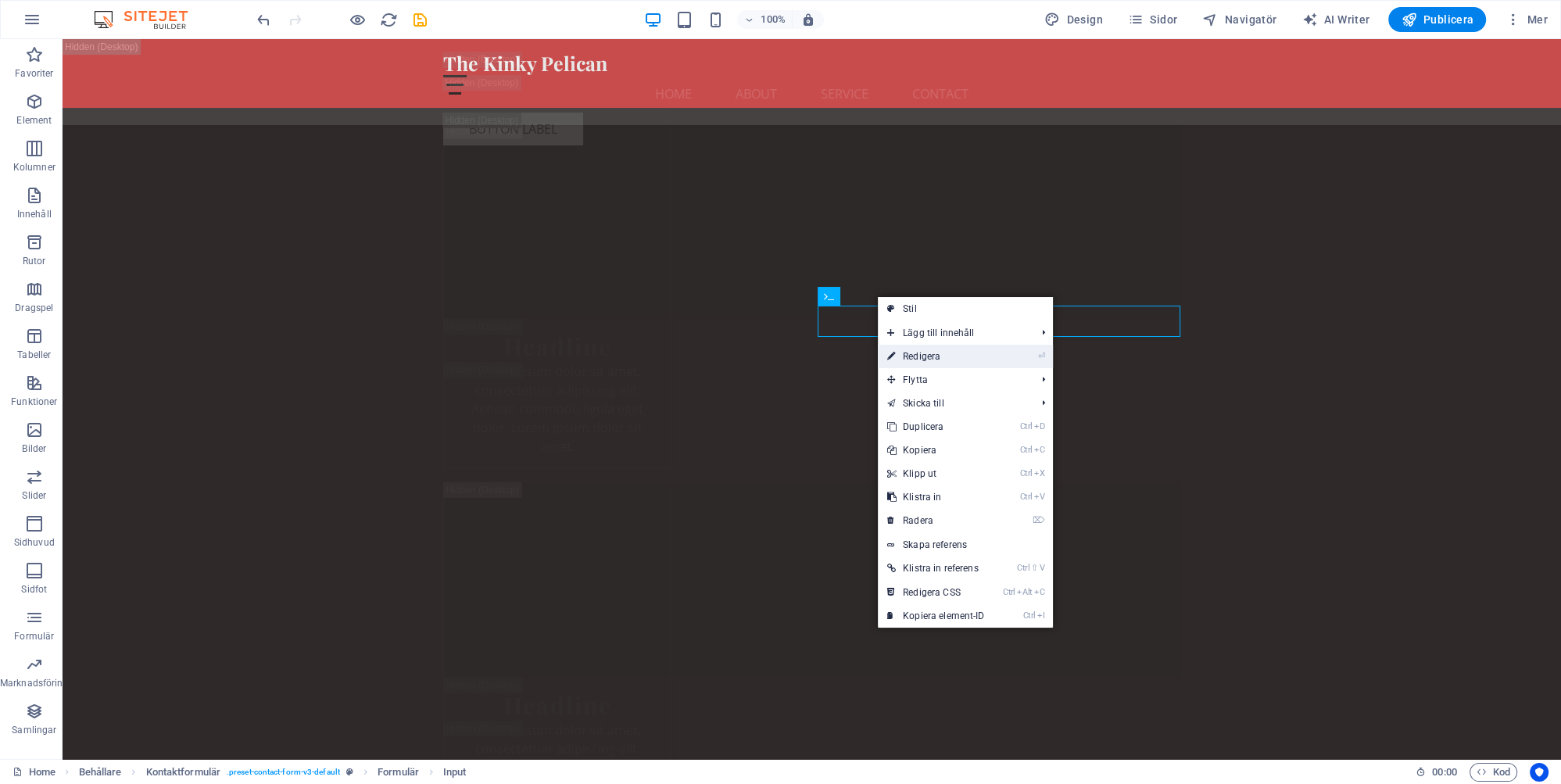
click at [923, 357] on link "⏎ Redigera" at bounding box center [936, 356] width 116 height 23
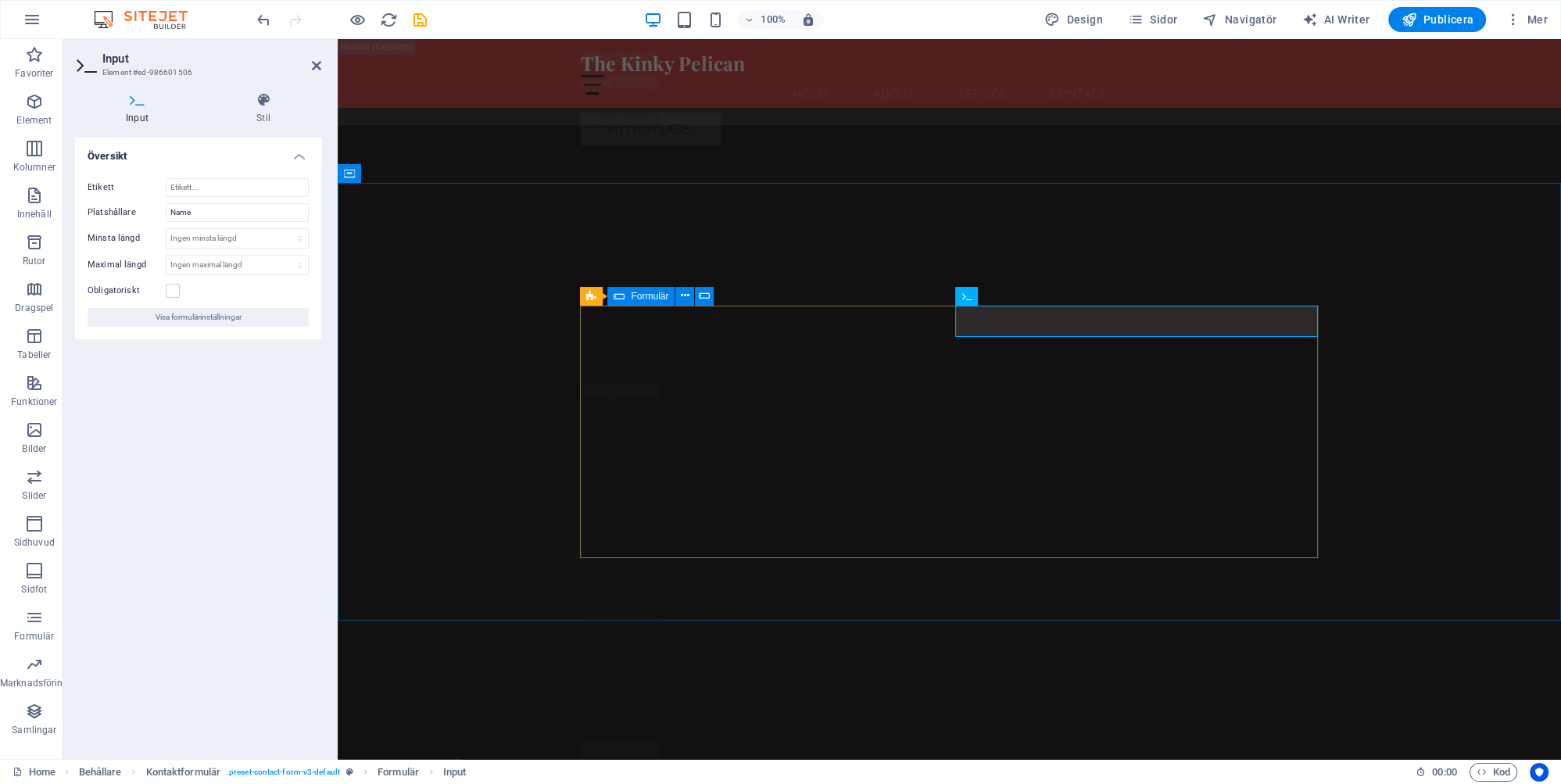
scroll to position [28715, 0]
click at [1017, 292] on icon at bounding box center [1015, 296] width 8 height 17
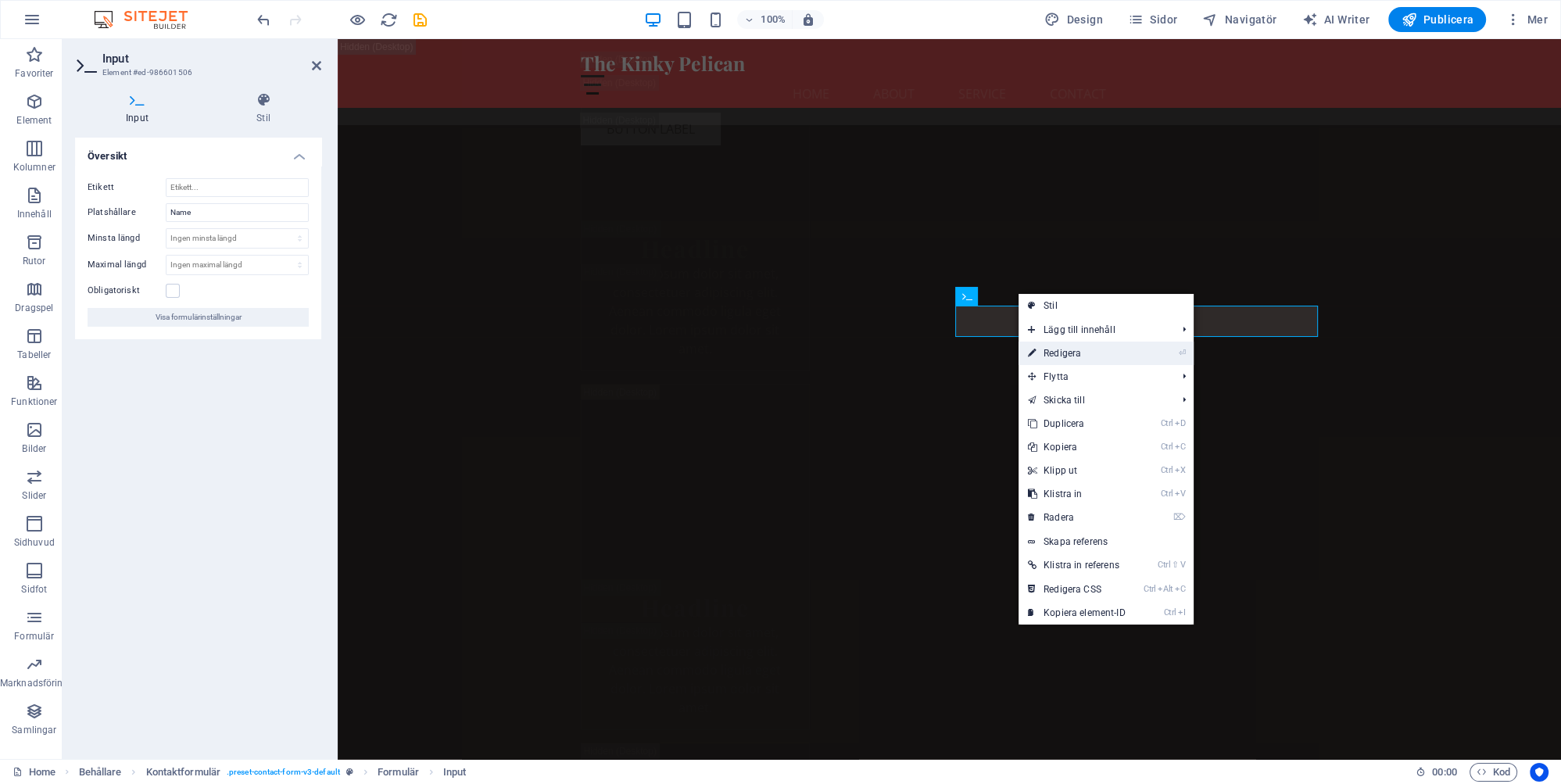
click at [1064, 351] on link "⏎ Redigera" at bounding box center [1076, 352] width 116 height 23
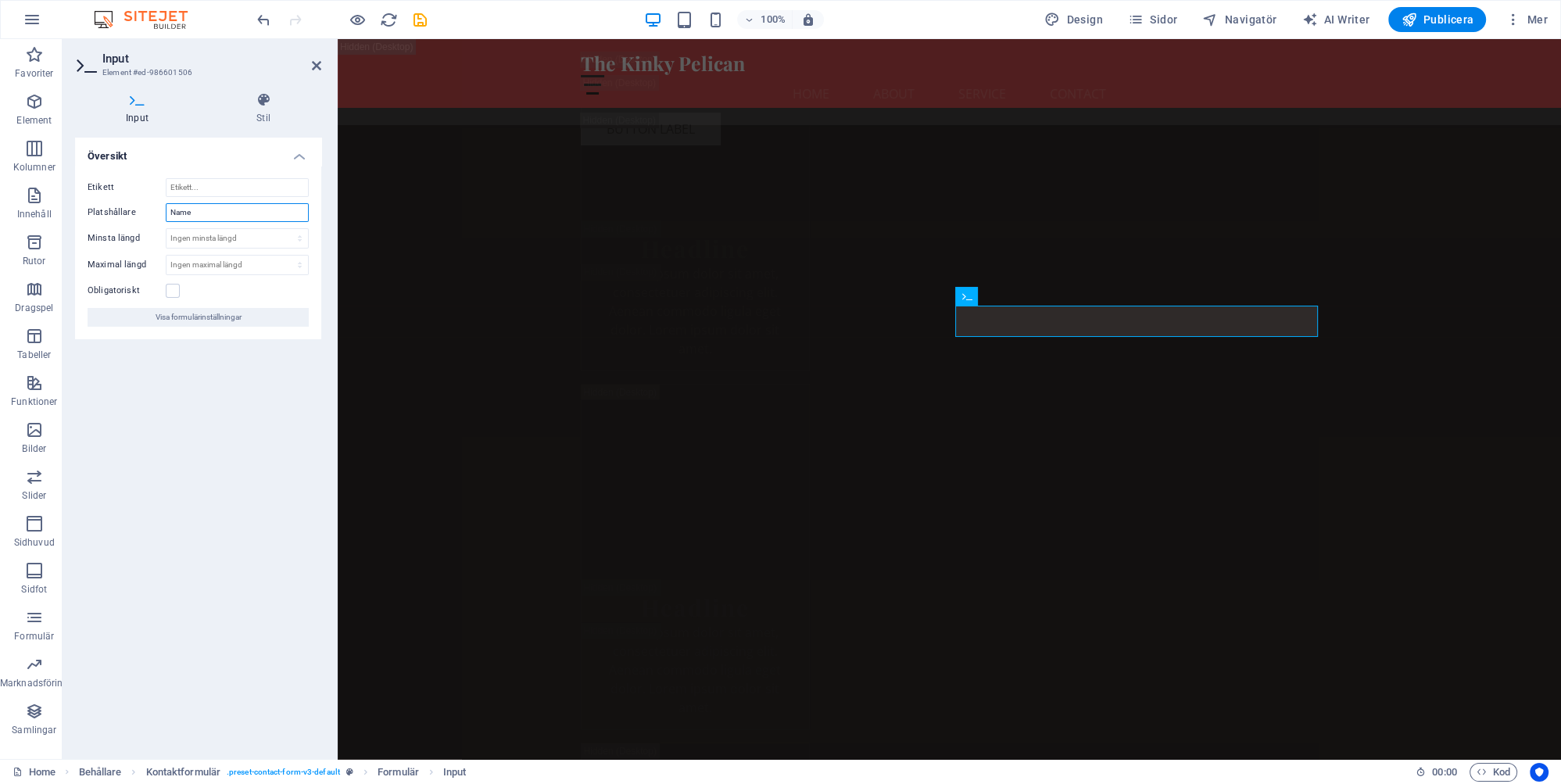
click at [207, 214] on input "Name" at bounding box center [237, 212] width 143 height 19
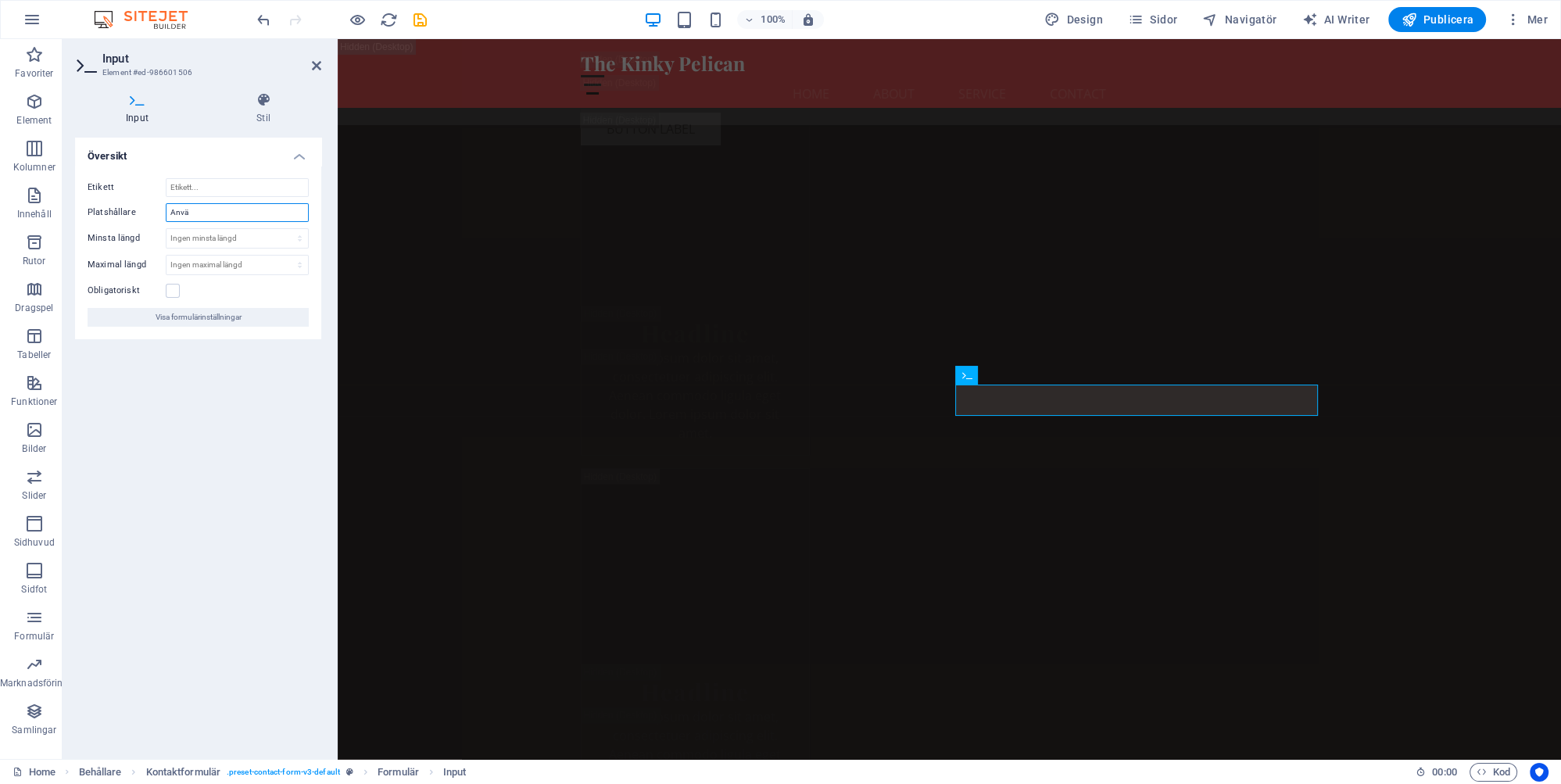
scroll to position [28734, 0]
type input "Användarnamn"
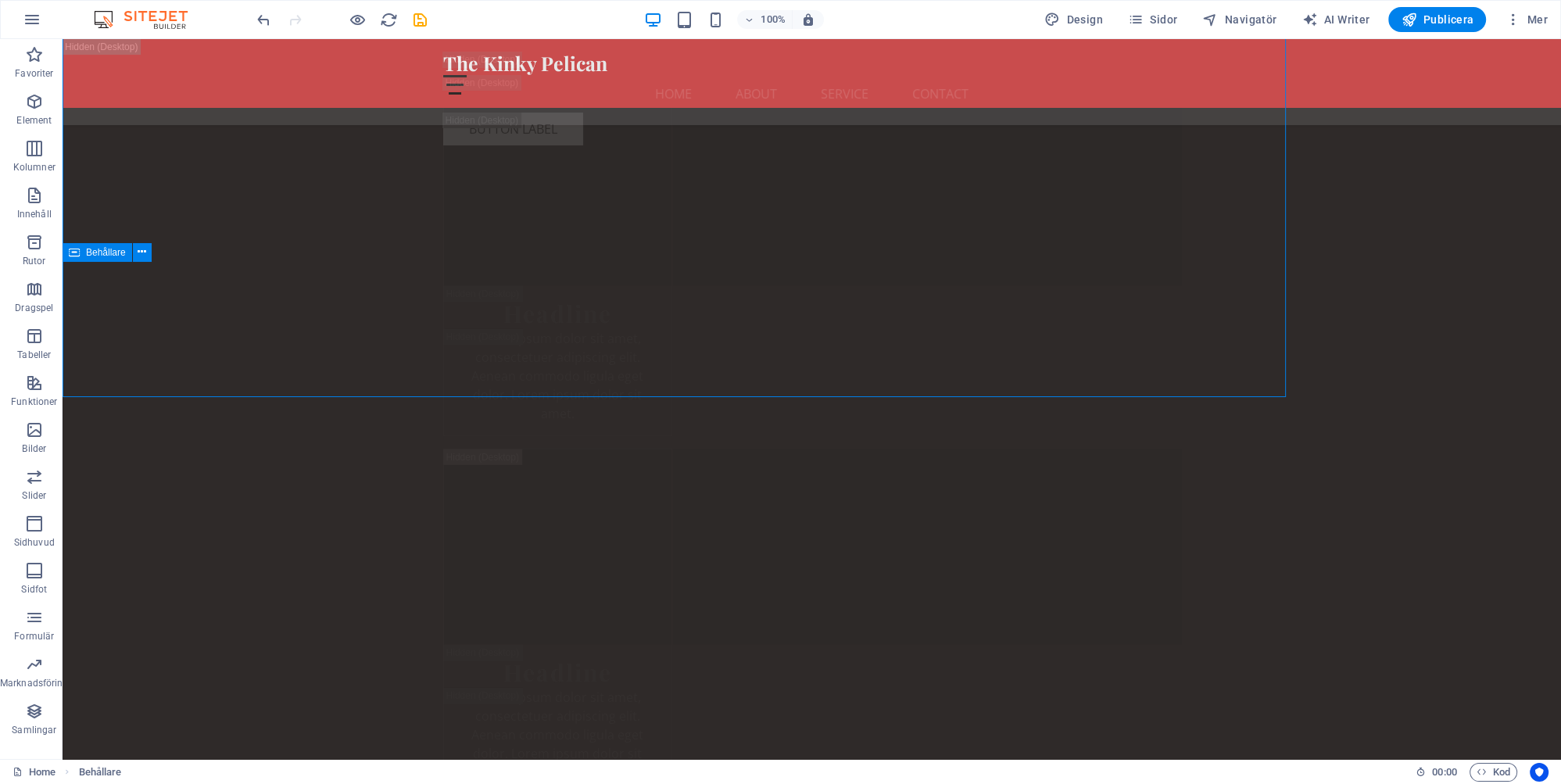
scroll to position [28938, 0]
click at [557, 375] on icon at bounding box center [558, 375] width 8 height 17
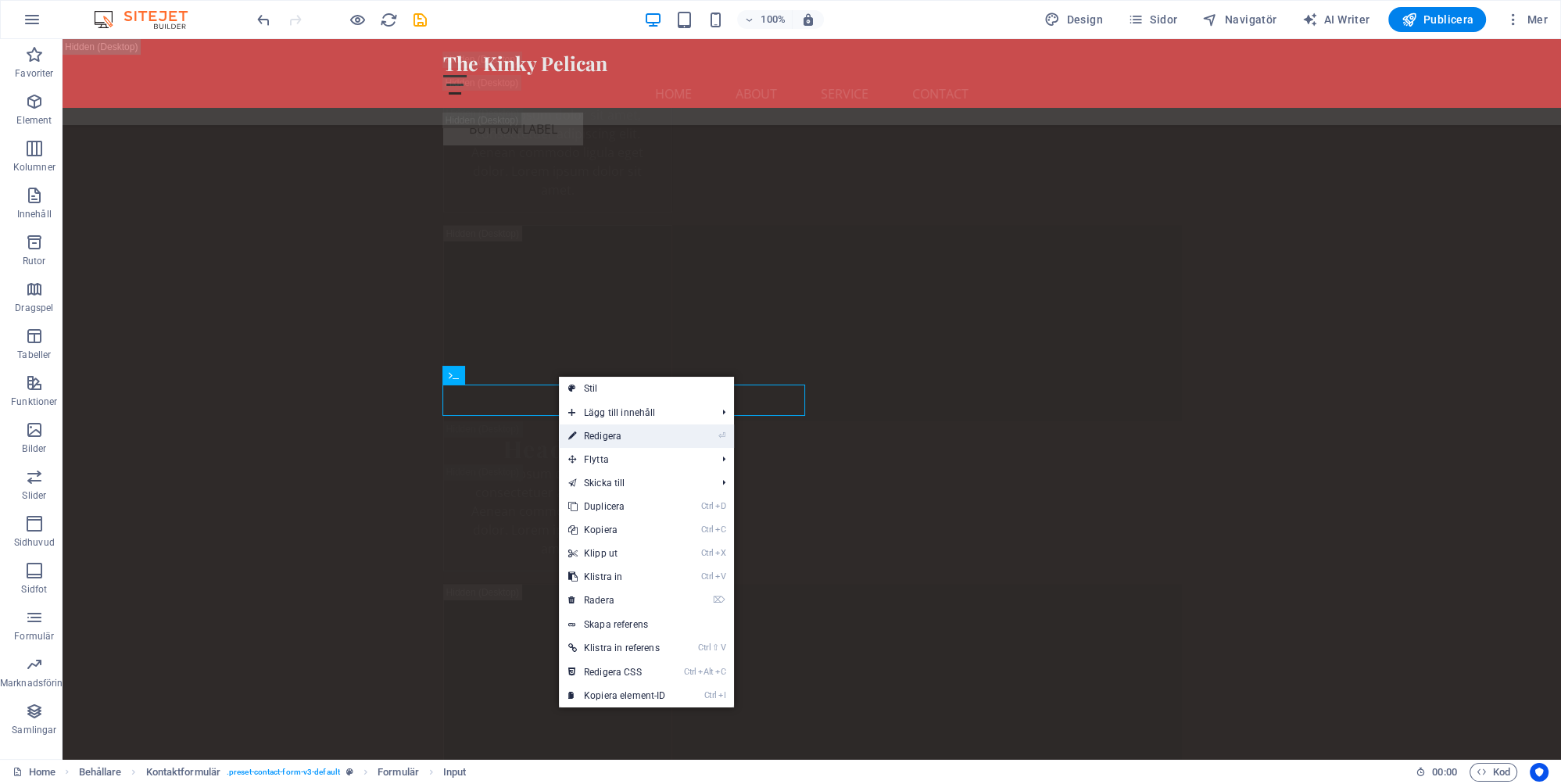
click at [608, 437] on link "⏎ Redigera" at bounding box center [617, 435] width 116 height 23
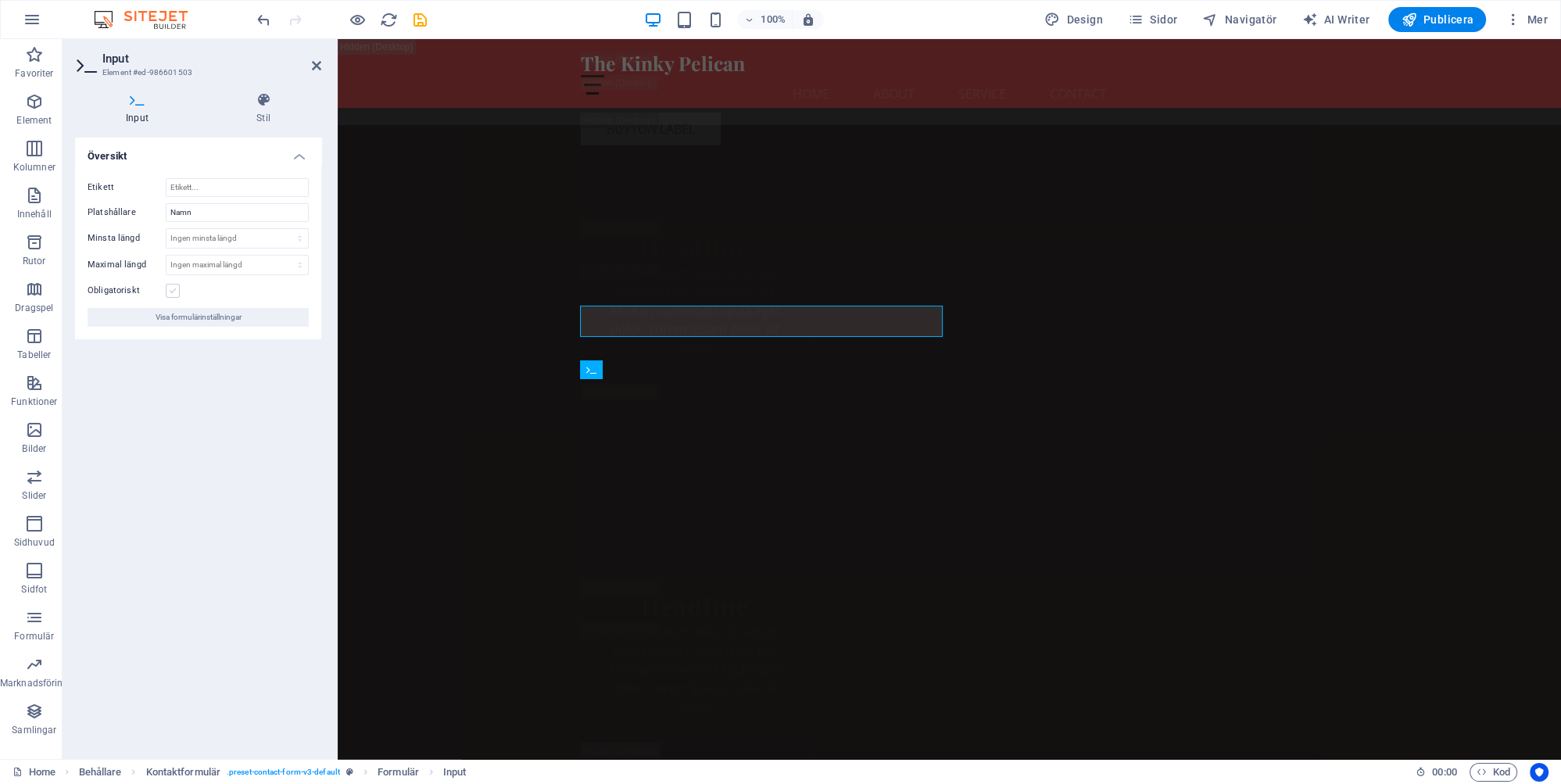
scroll to position [28715, 0]
click at [175, 288] on label at bounding box center [172, 290] width 14 height 14
click at [0, 0] on input "Obligatoriskt" at bounding box center [0, 0] width 0 height 0
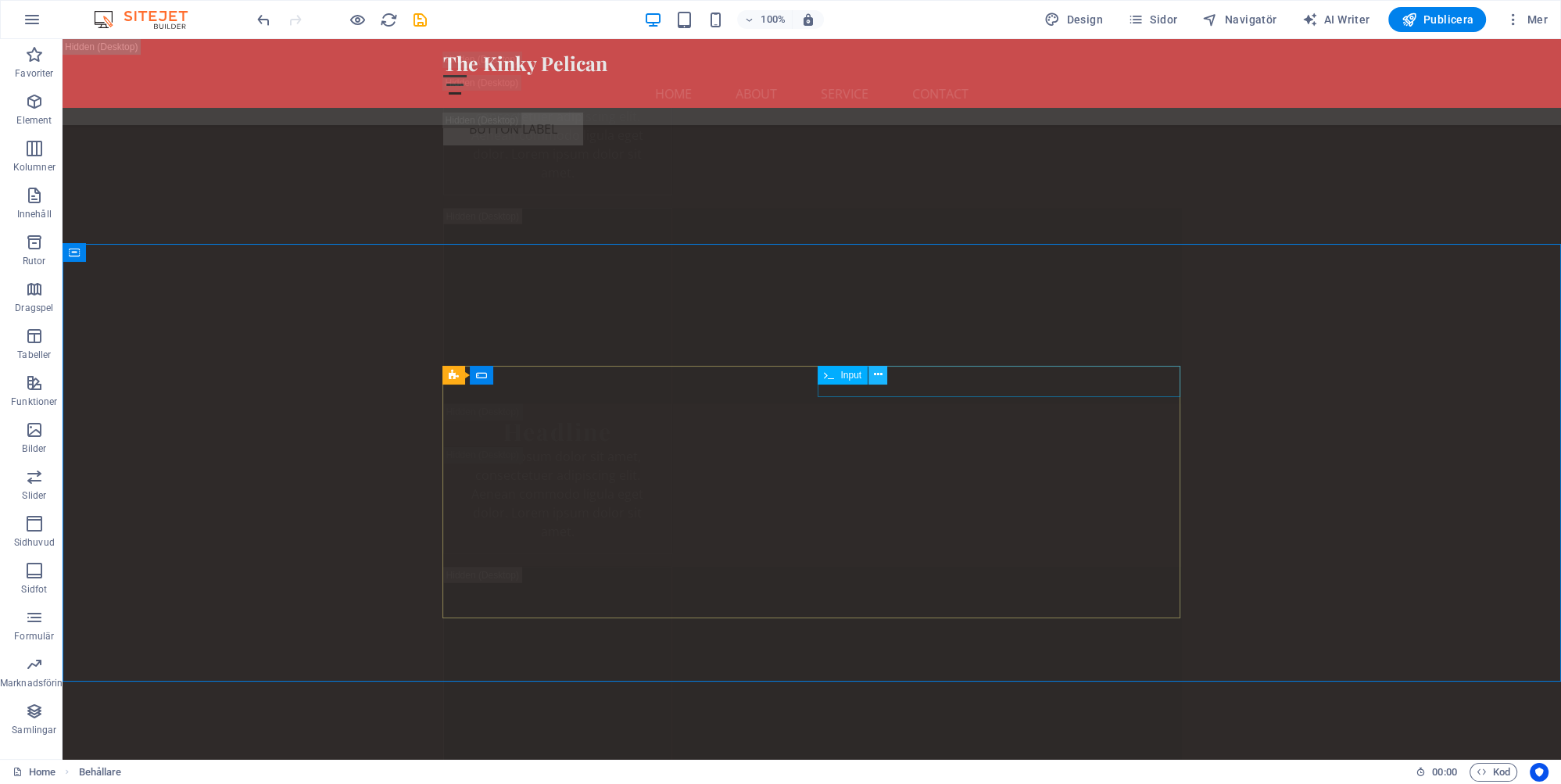
scroll to position [28958, 0]
click at [880, 372] on icon at bounding box center [878, 375] width 8 height 17
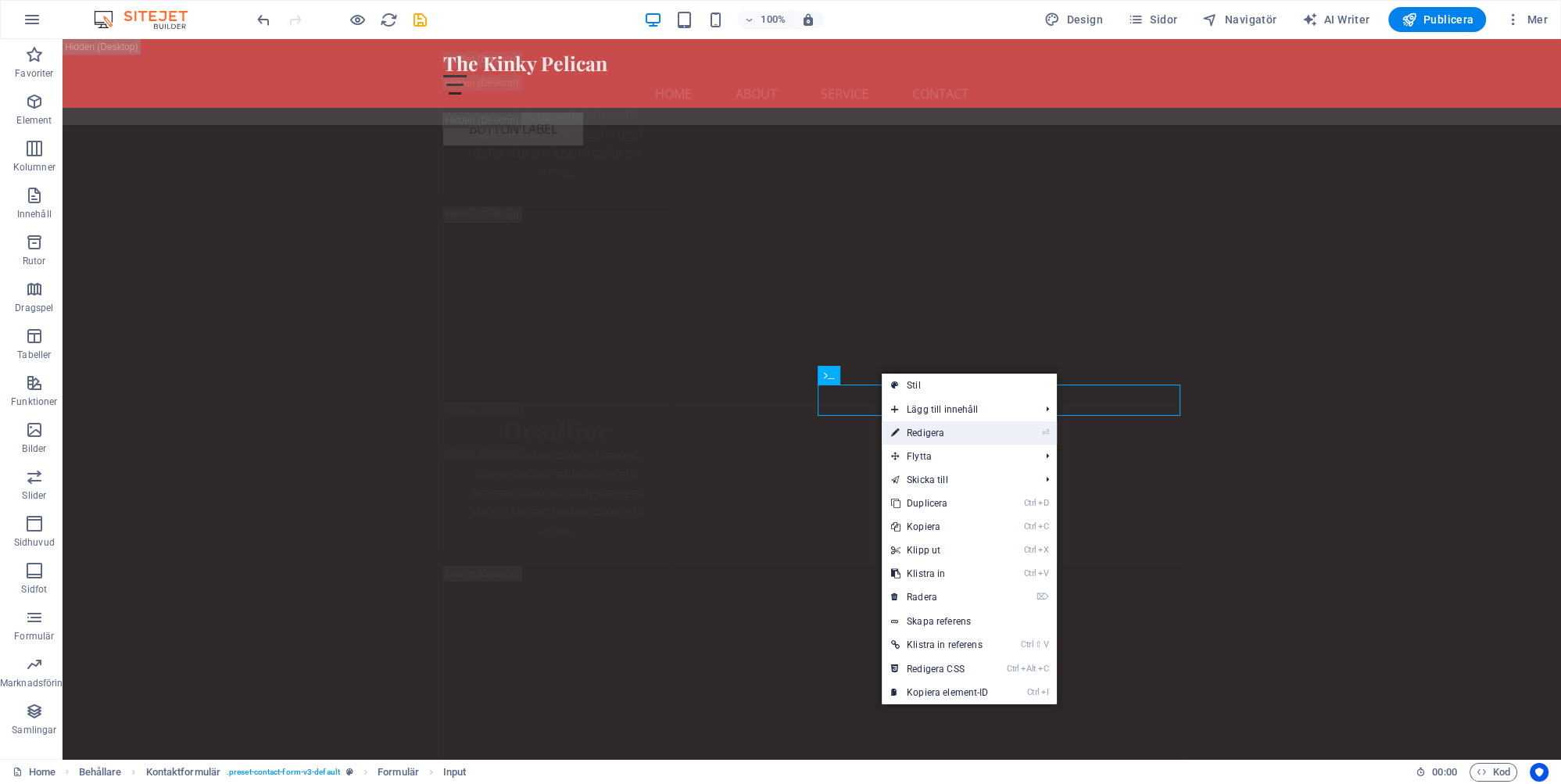
click at [937, 433] on link "⏎ Redigera" at bounding box center [940, 432] width 116 height 23
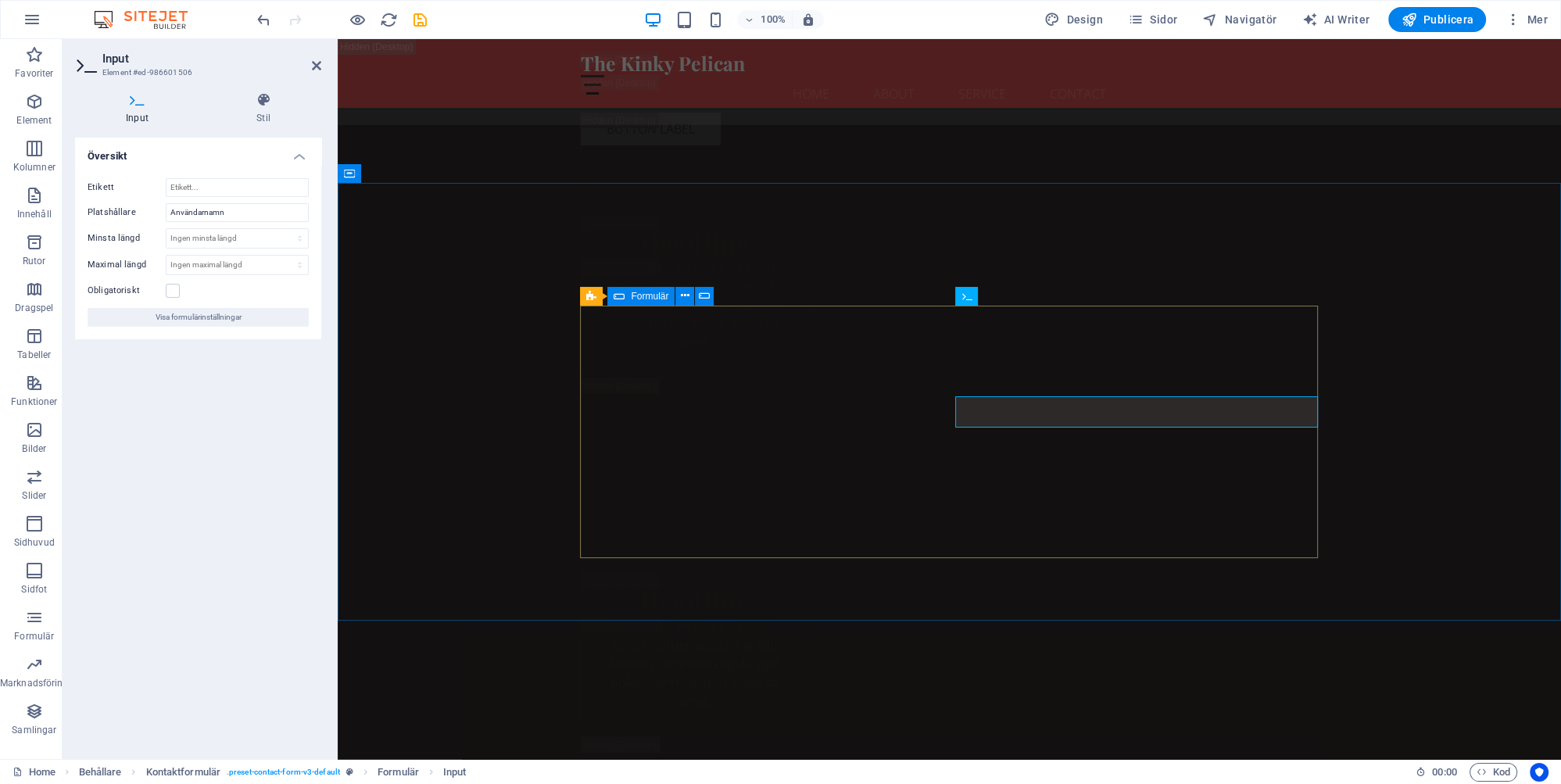
scroll to position [28715, 0]
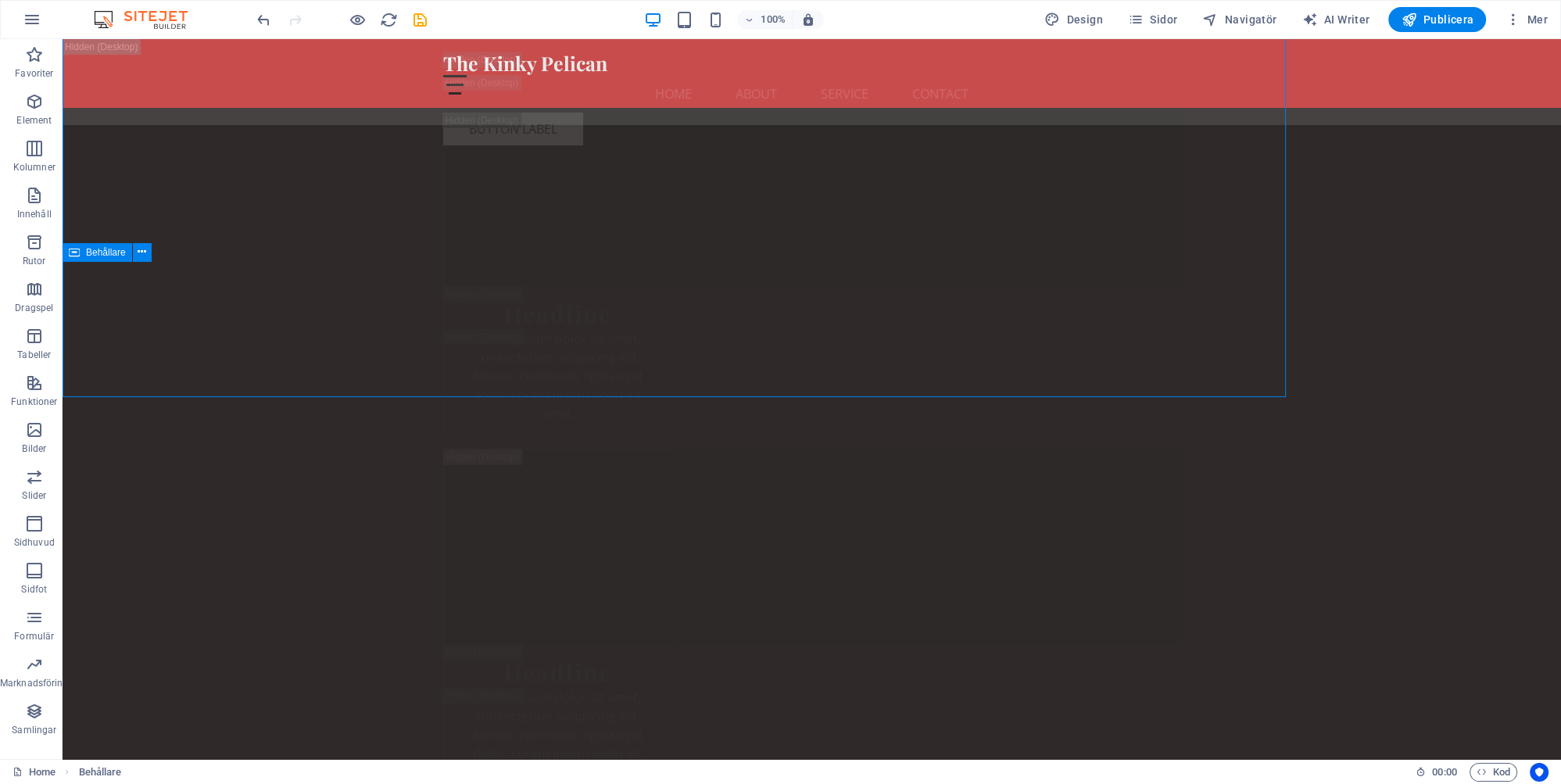
scroll to position [28938, 0]
click at [507, 419] on icon at bounding box center [502, 419] width 8 height 17
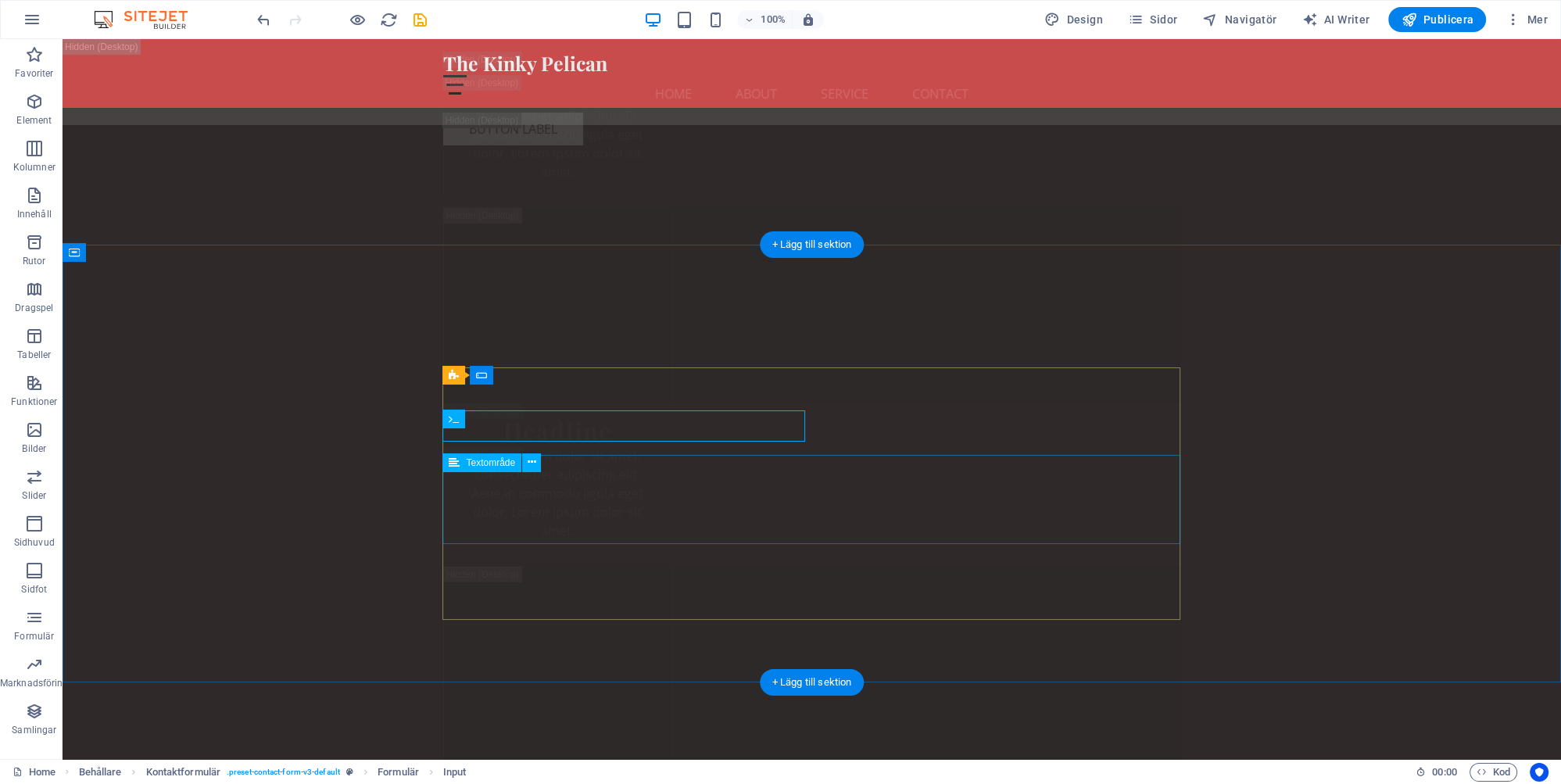
scroll to position [28958, 0]
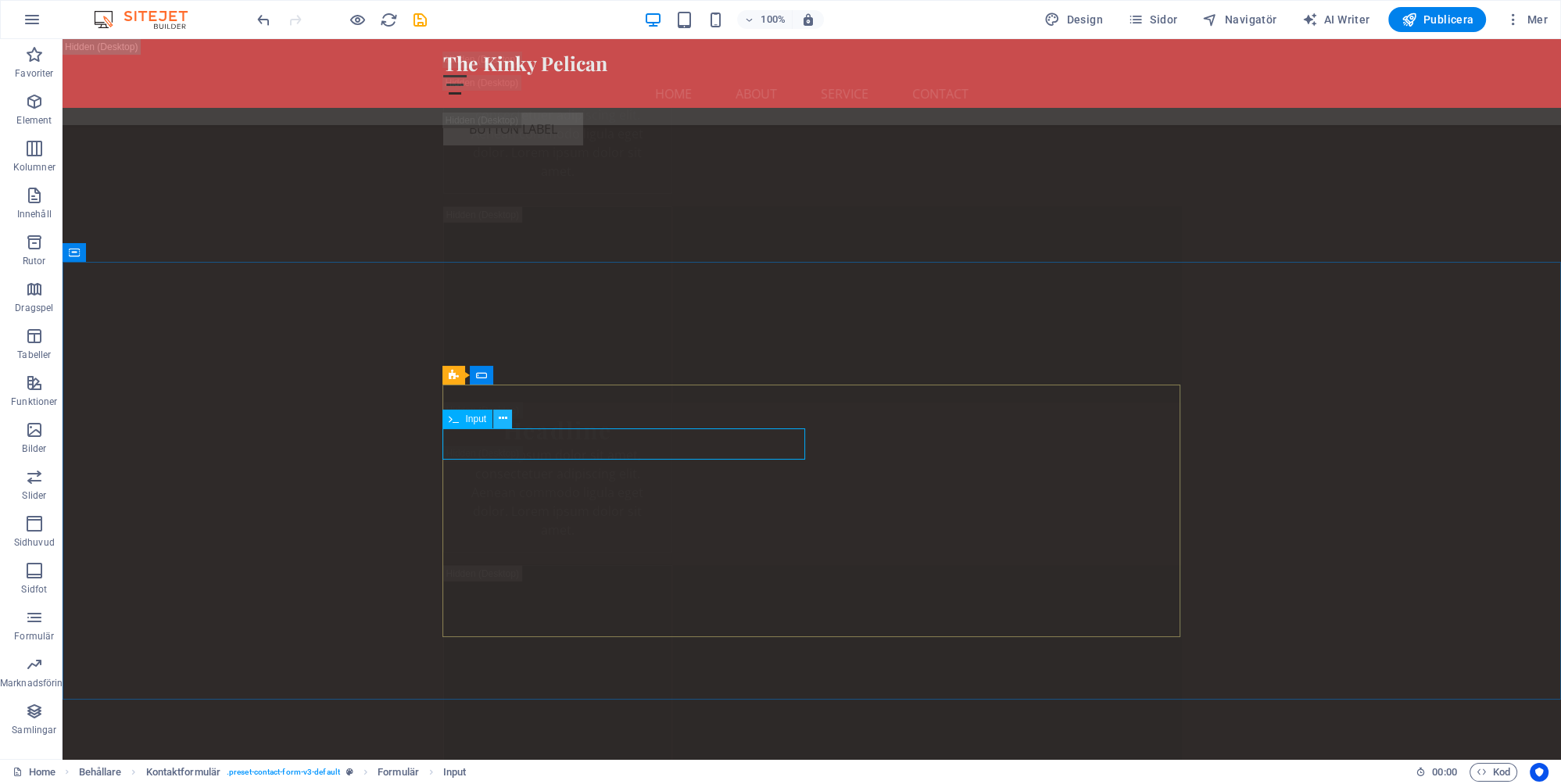
click at [504, 419] on icon at bounding box center [502, 419] width 8 height 17
click at [502, 419] on icon at bounding box center [502, 419] width 8 height 17
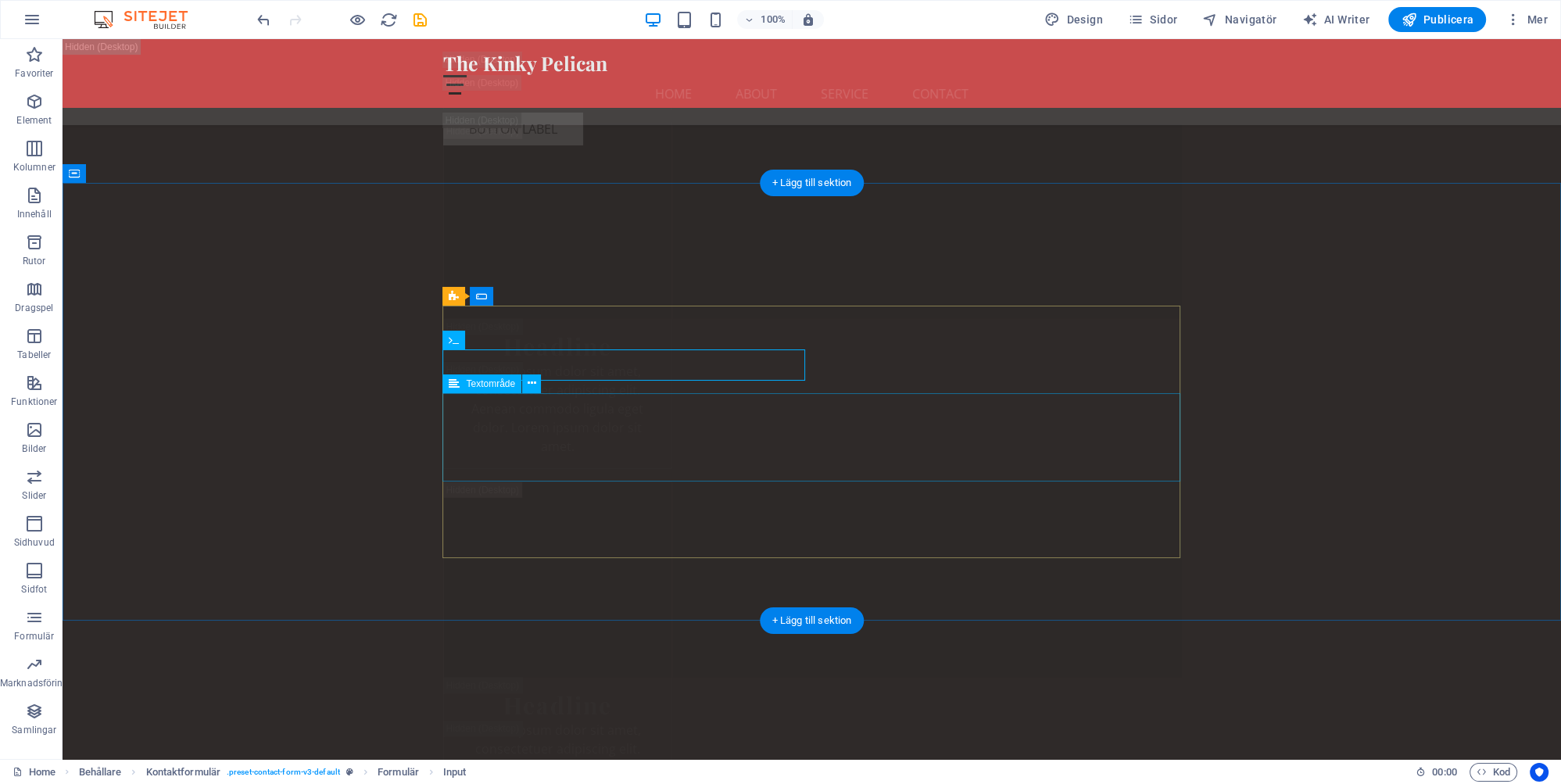
scroll to position [28938, 0]
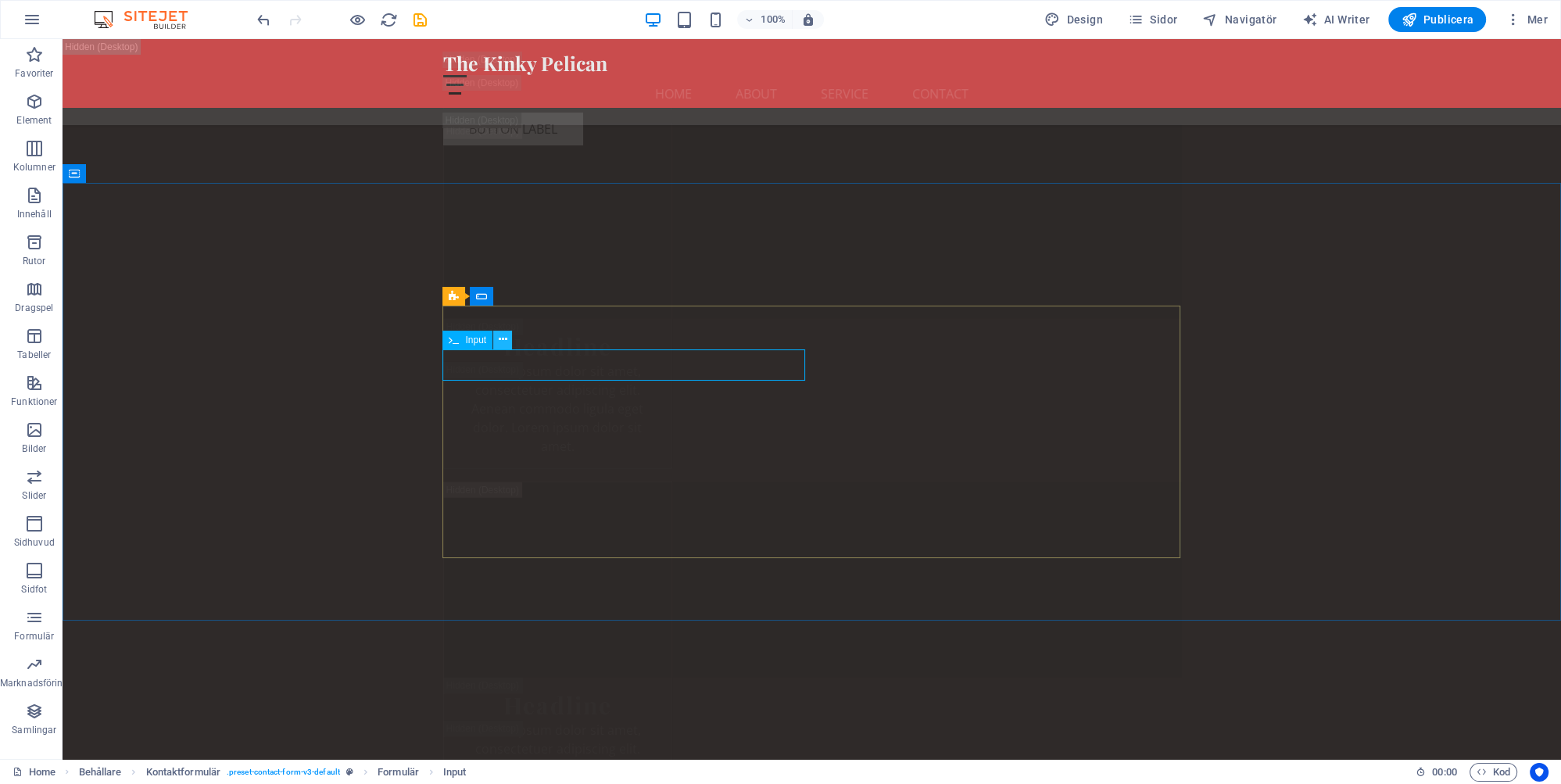
click at [503, 339] on icon at bounding box center [502, 339] width 8 height 17
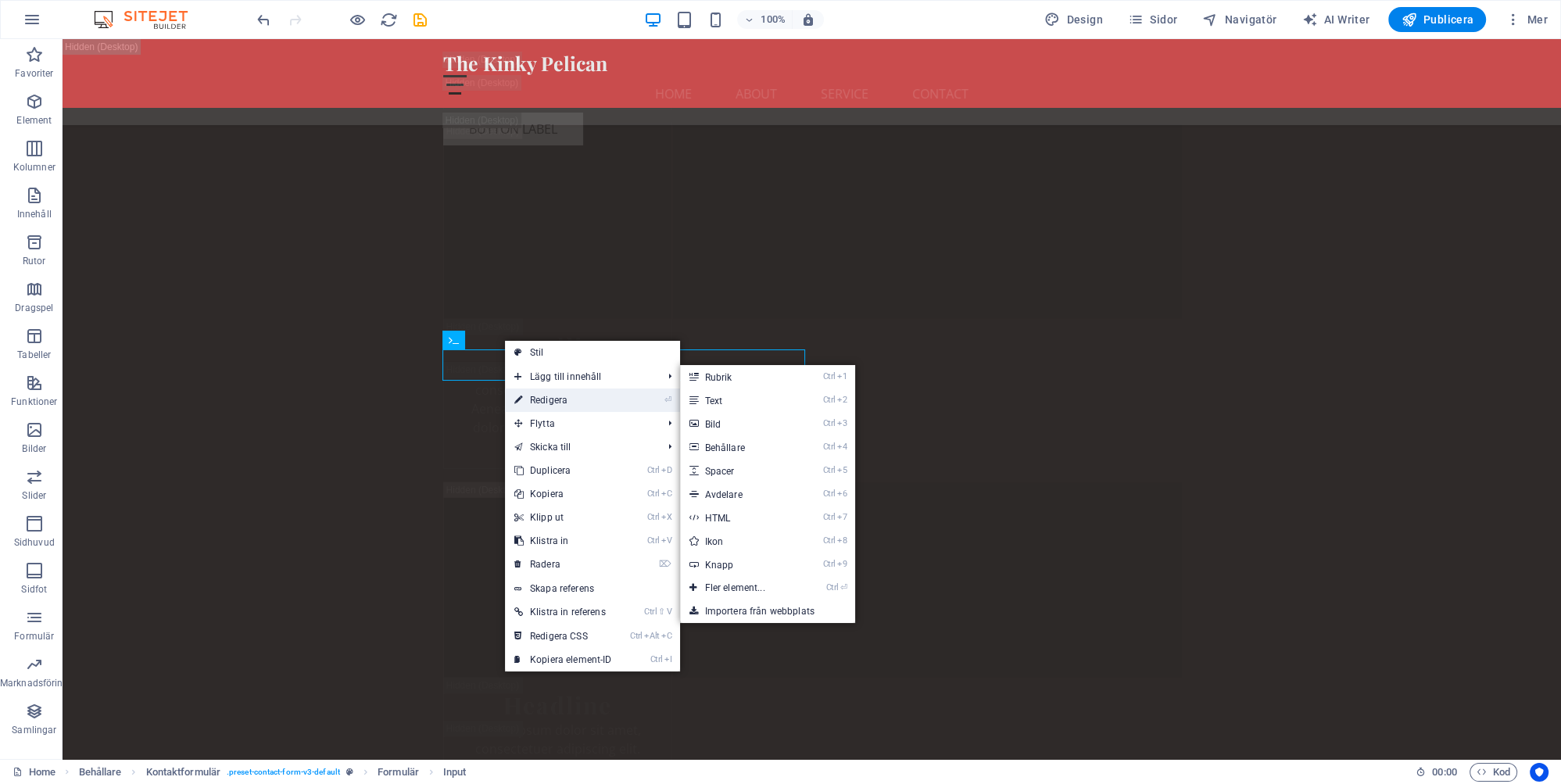
click at [538, 398] on link "⏎ Redigera" at bounding box center [563, 400] width 116 height 23
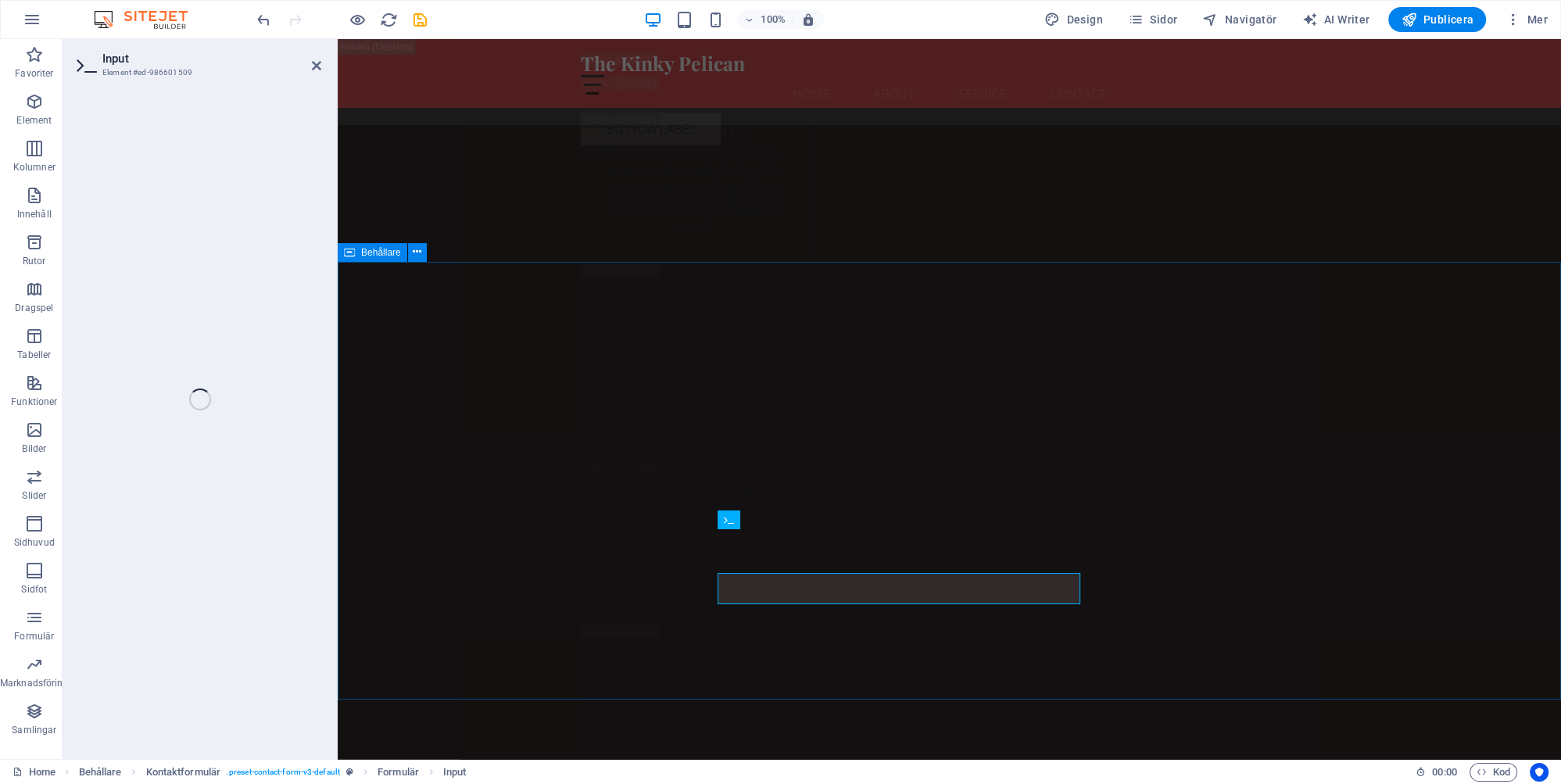
scroll to position [28715, 0]
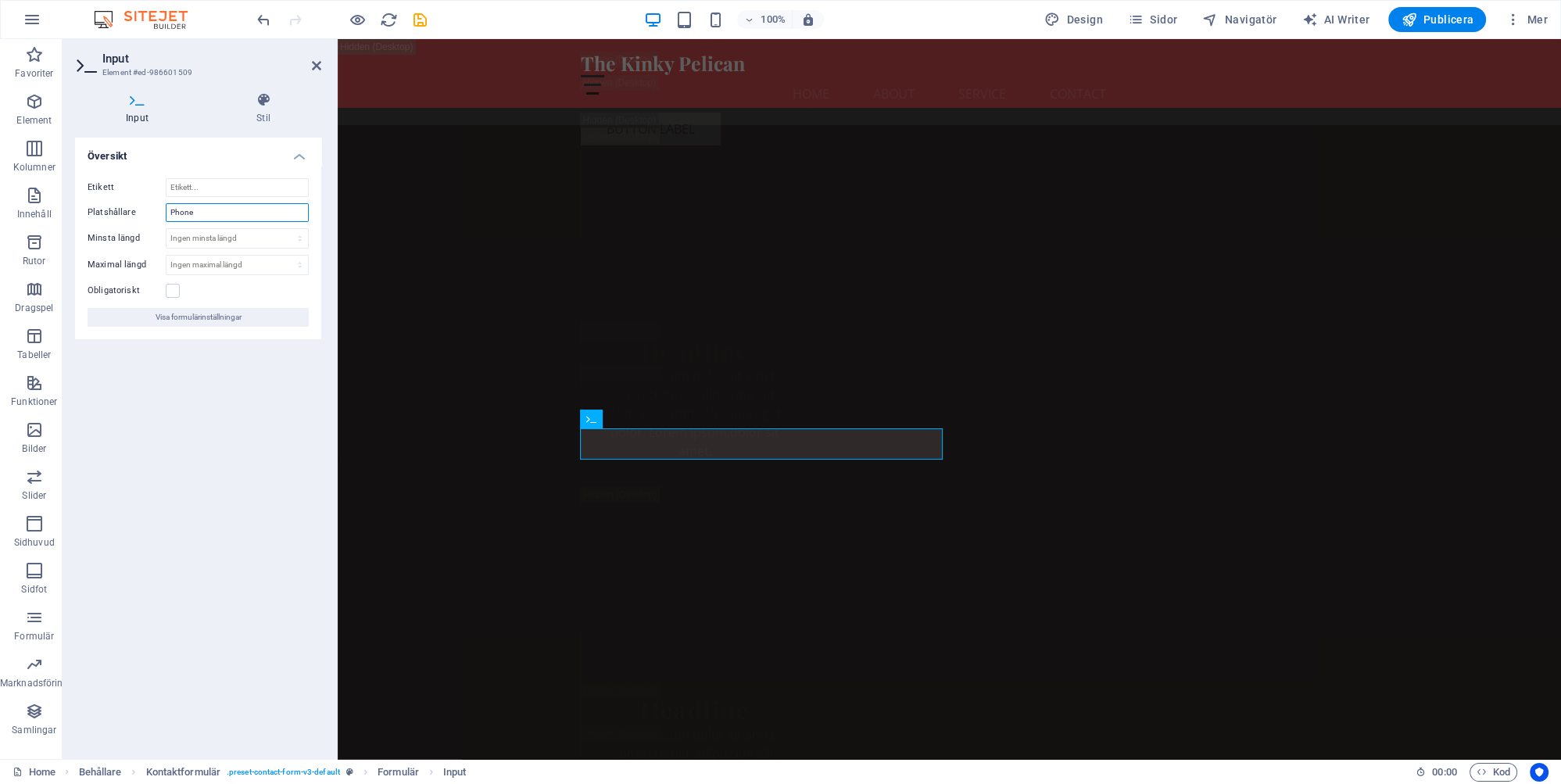
click at [203, 206] on input "Phone" at bounding box center [237, 212] width 143 height 19
type input "Telefon"
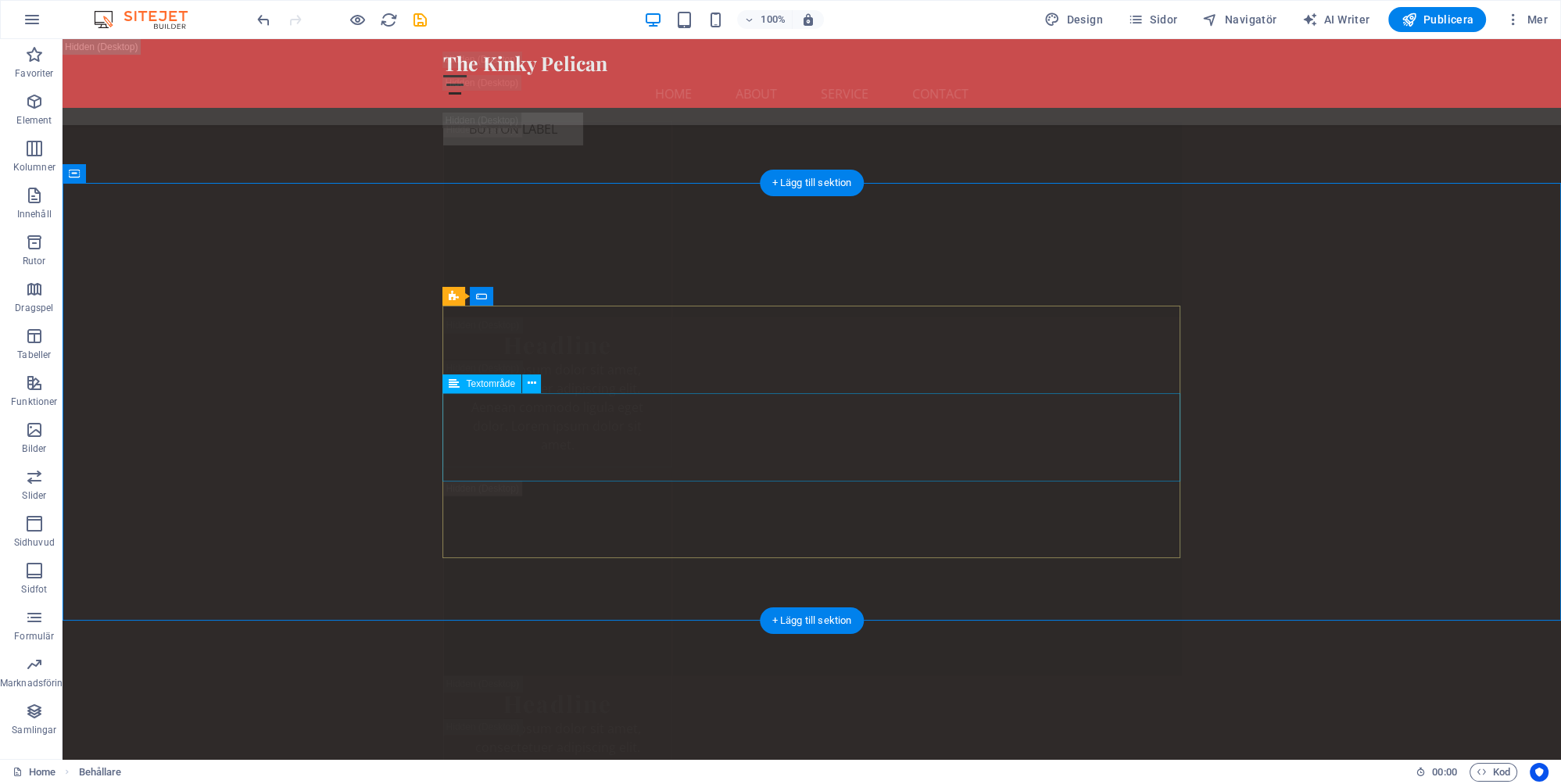
scroll to position [28938, 0]
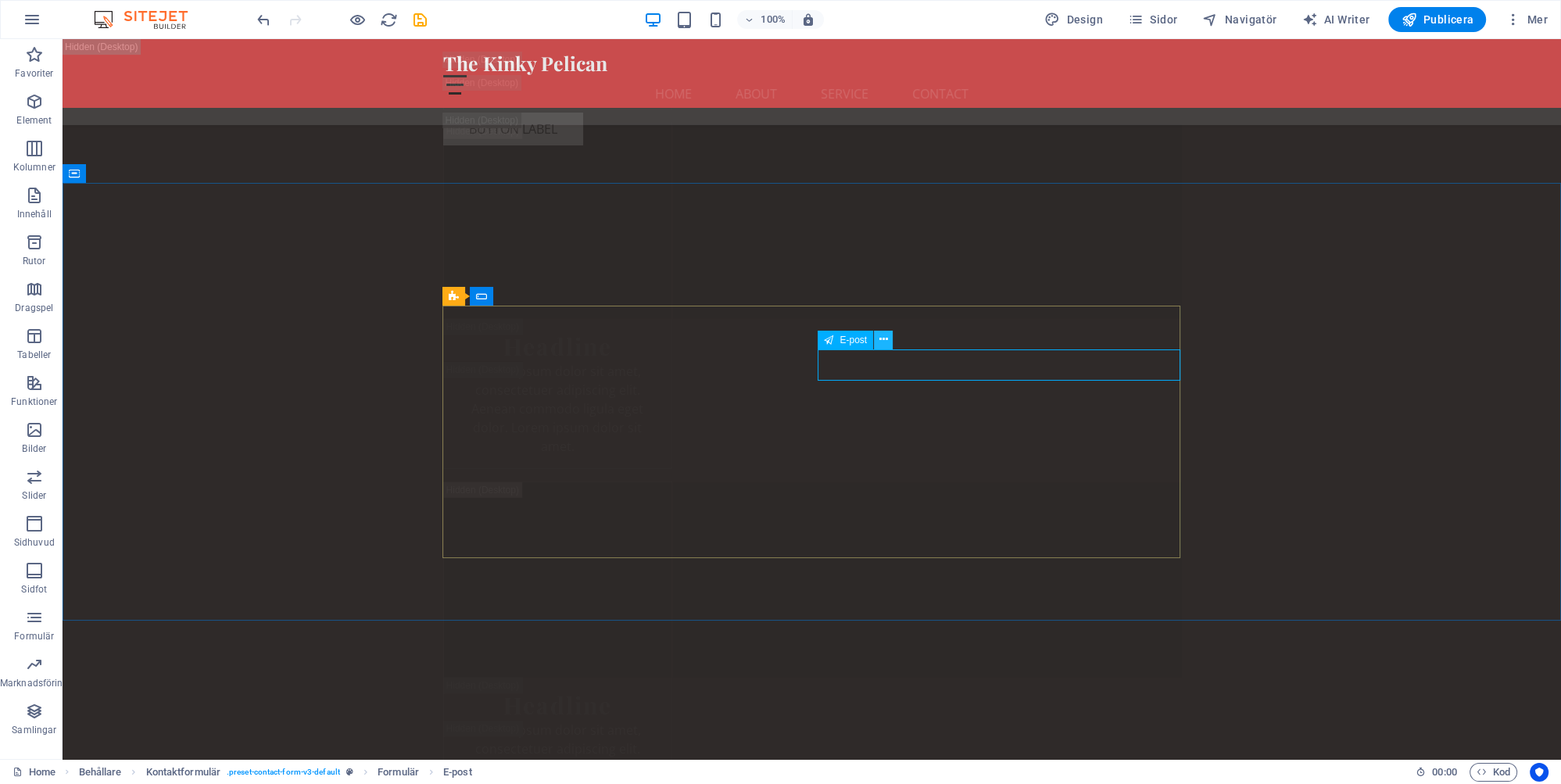
click at [887, 339] on icon at bounding box center [883, 339] width 8 height 17
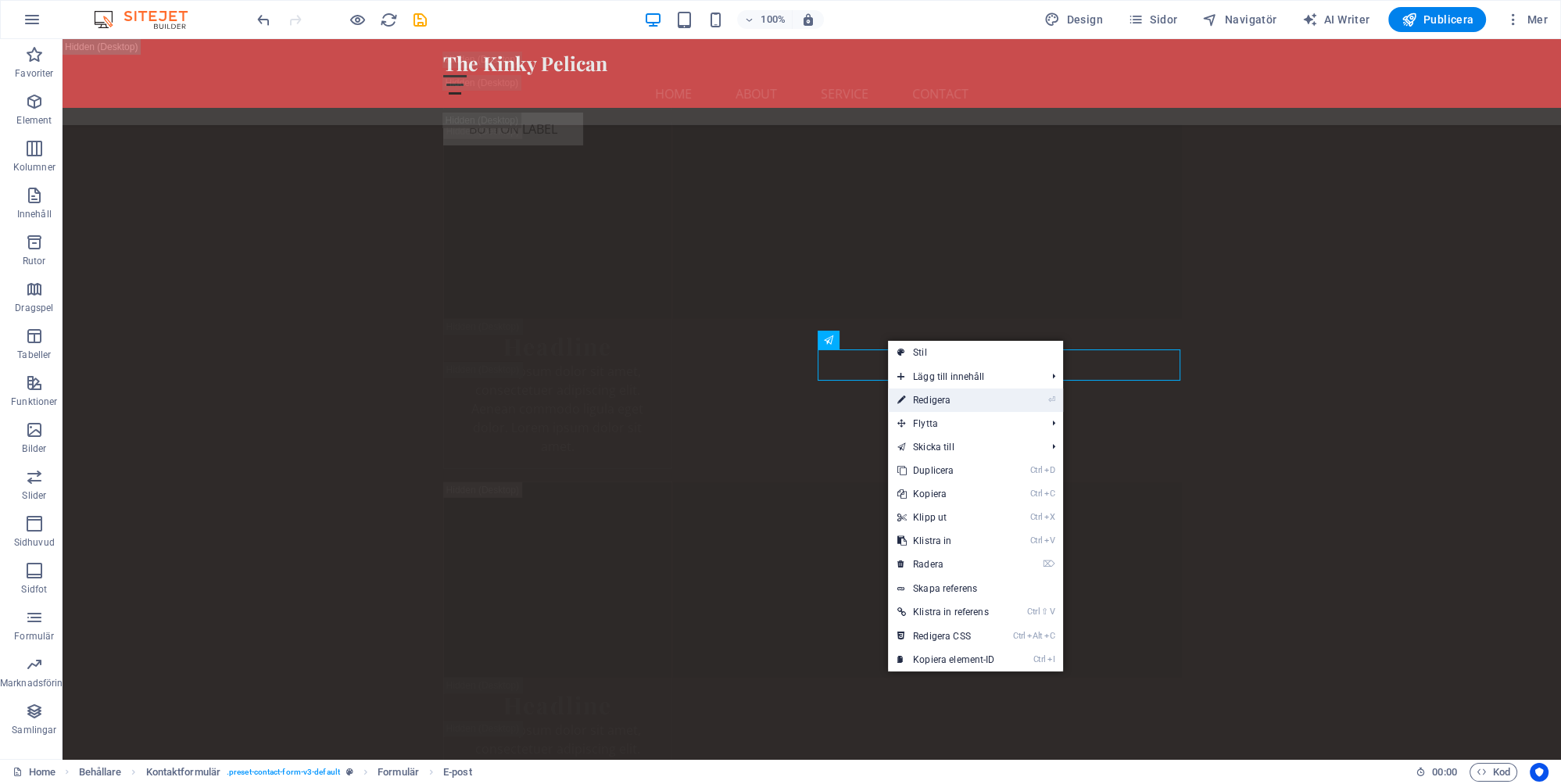
click at [930, 399] on link "⏎ Redigera" at bounding box center [946, 400] width 116 height 23
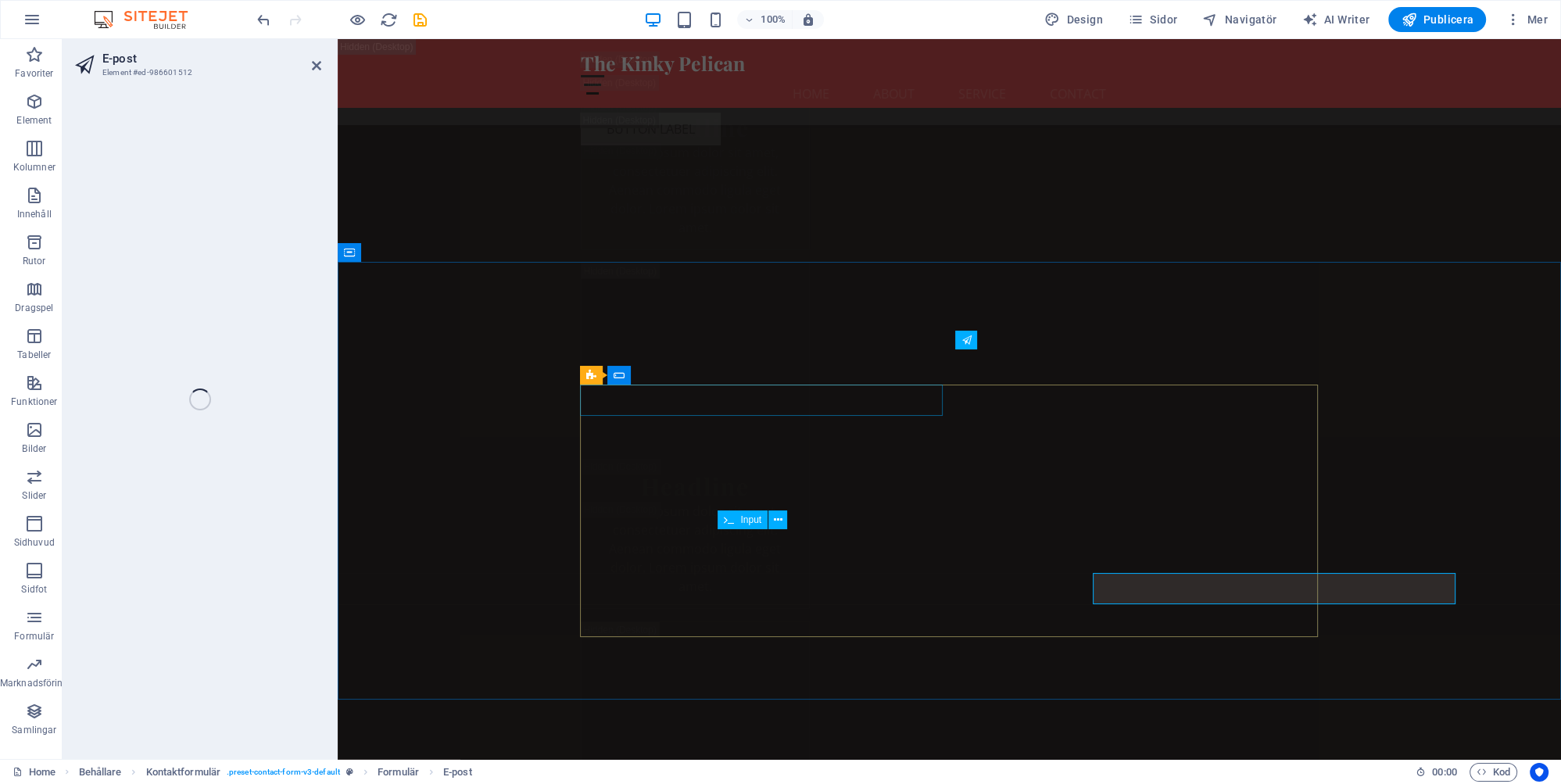
scroll to position [28715, 0]
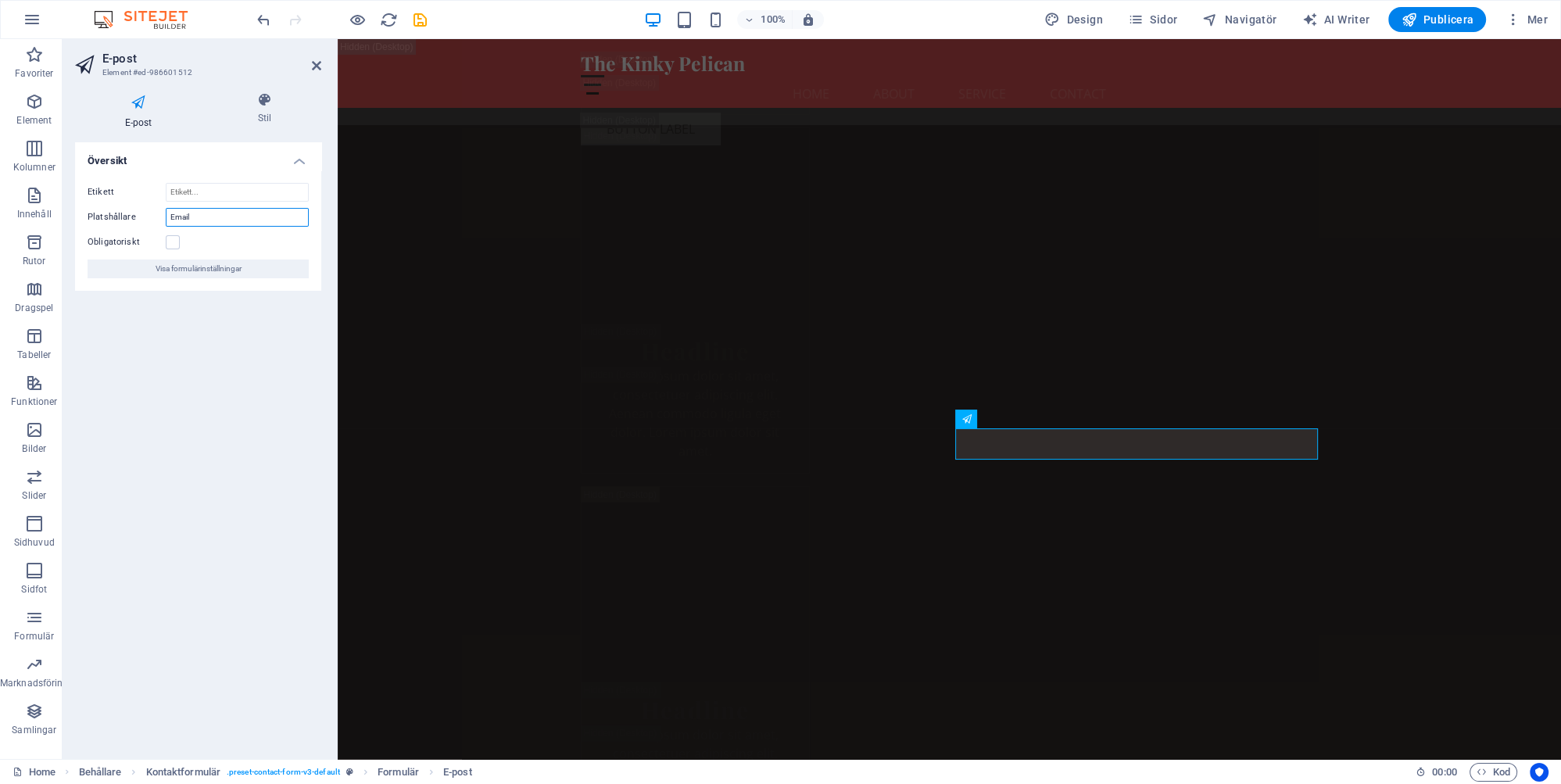
click at [202, 215] on input "Email" at bounding box center [237, 218] width 143 height 19
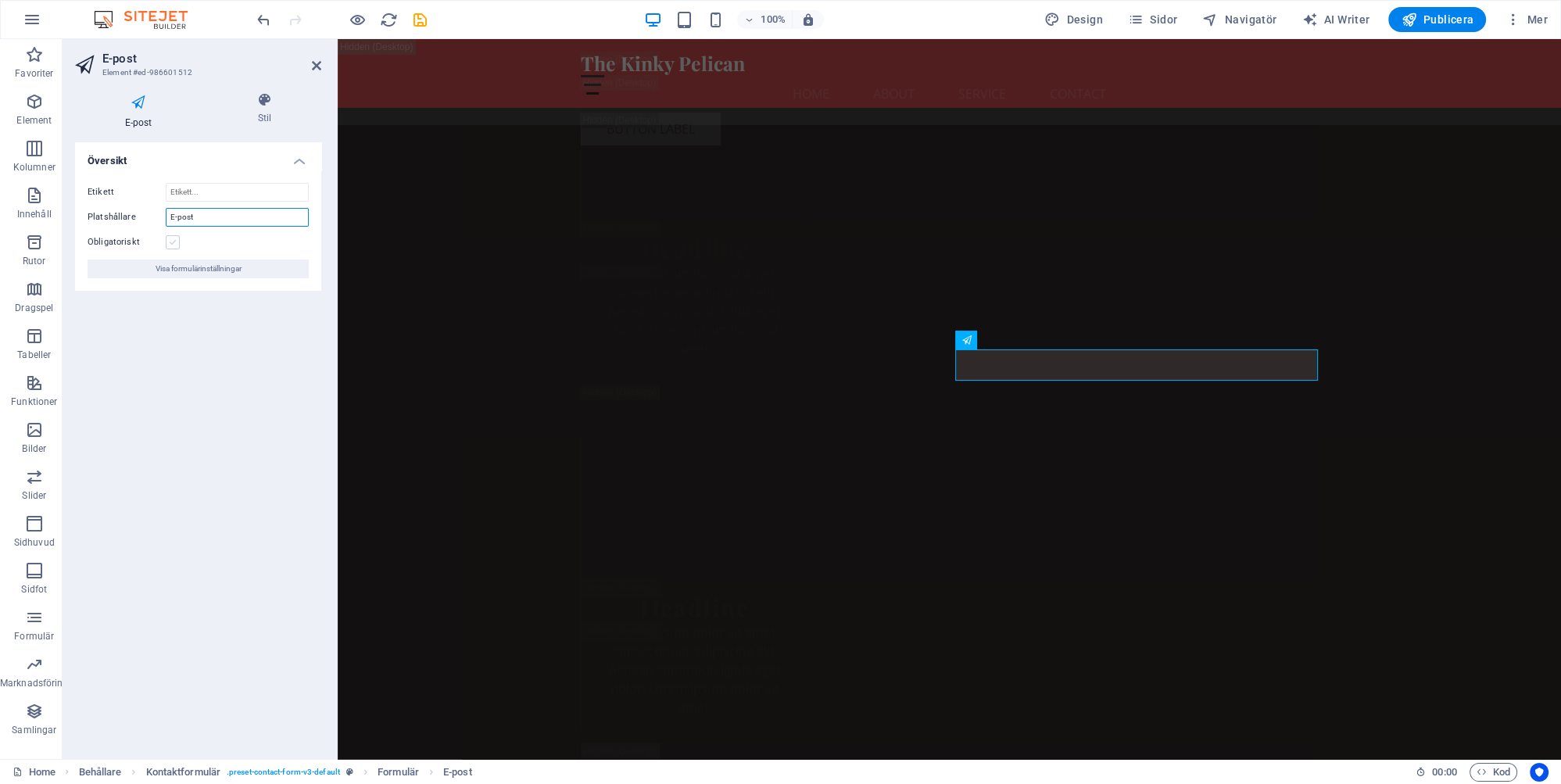
type input "E-post"
click at [174, 239] on label at bounding box center [172, 242] width 14 height 14
click at [0, 0] on input "Obligatoriskt" at bounding box center [0, 0] width 0 height 0
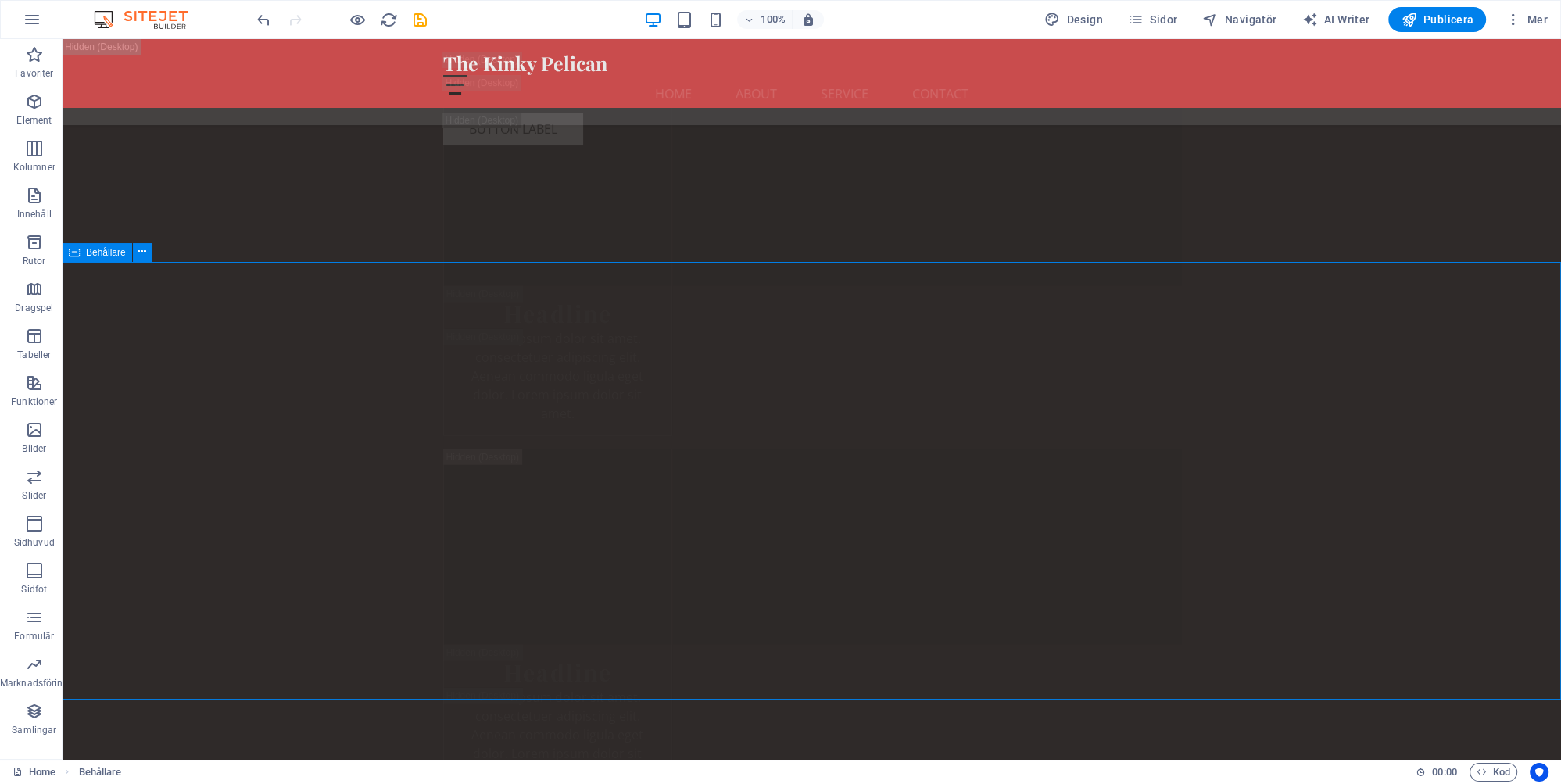
scroll to position [28938, 0]
click at [530, 463] on icon at bounding box center [531, 462] width 8 height 17
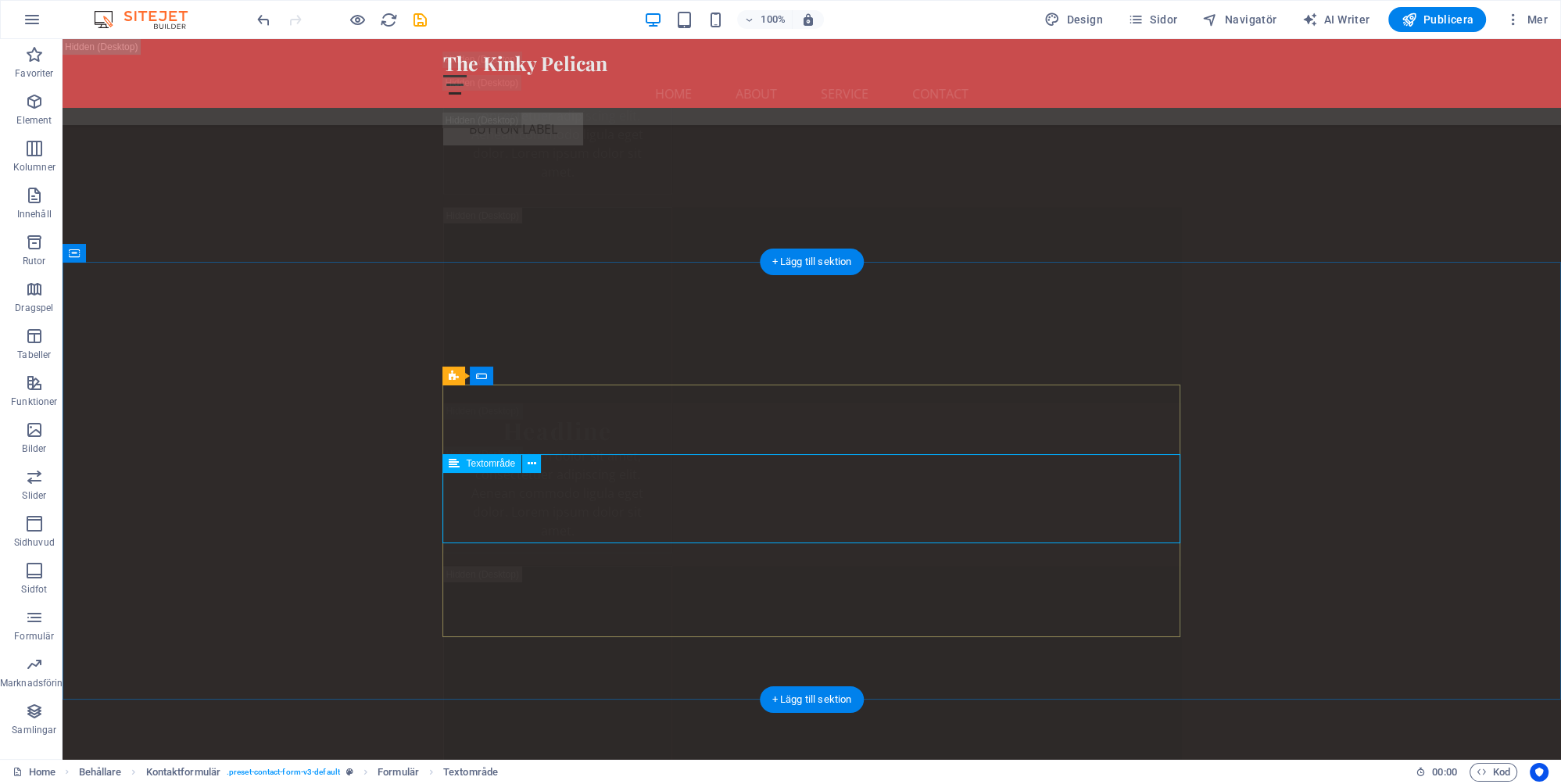
scroll to position [28958, 0]
click at [530, 463] on icon at bounding box center [531, 462] width 8 height 17
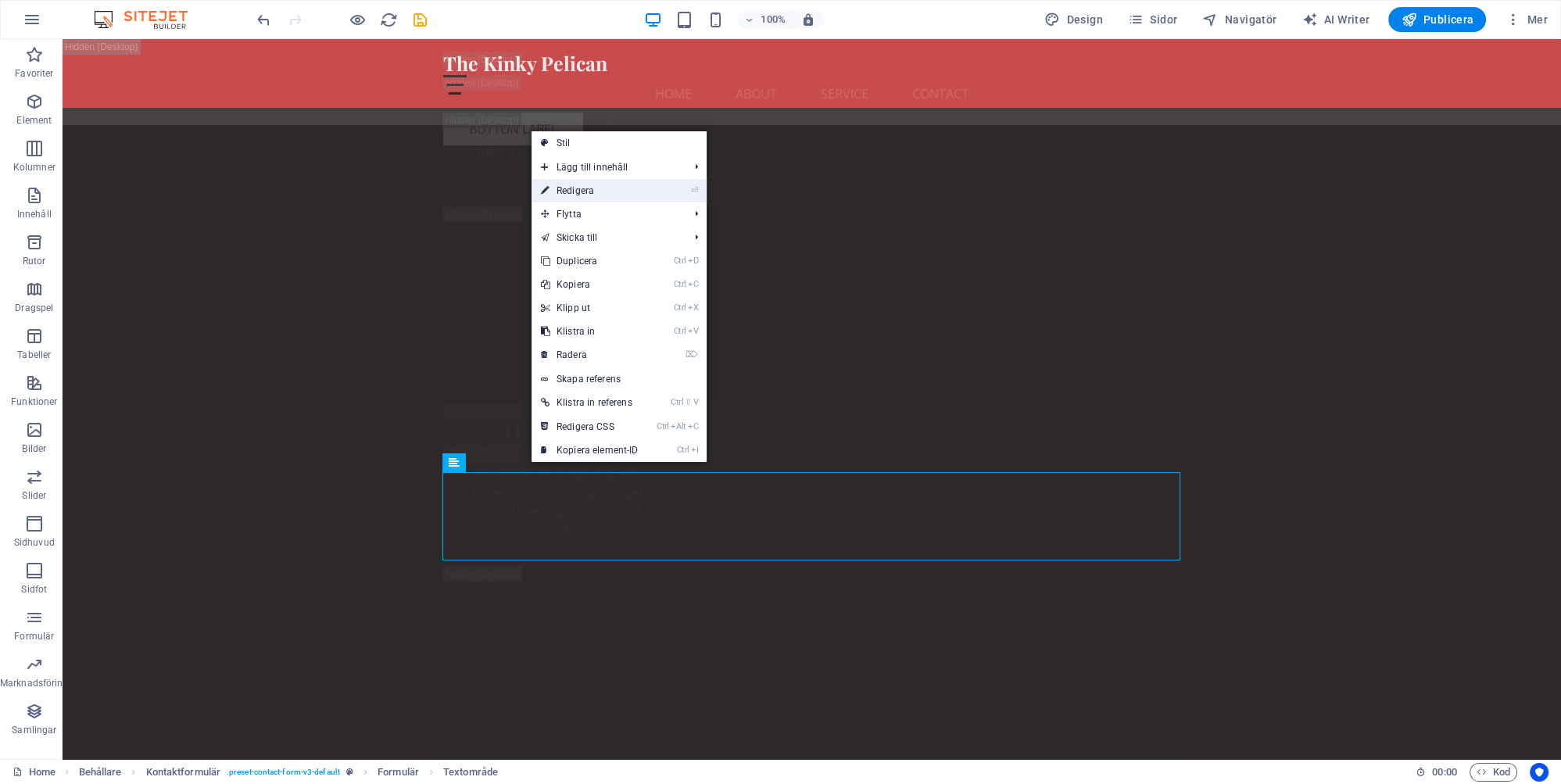
click at [579, 189] on link "⏎ Redigera" at bounding box center [589, 190] width 116 height 23
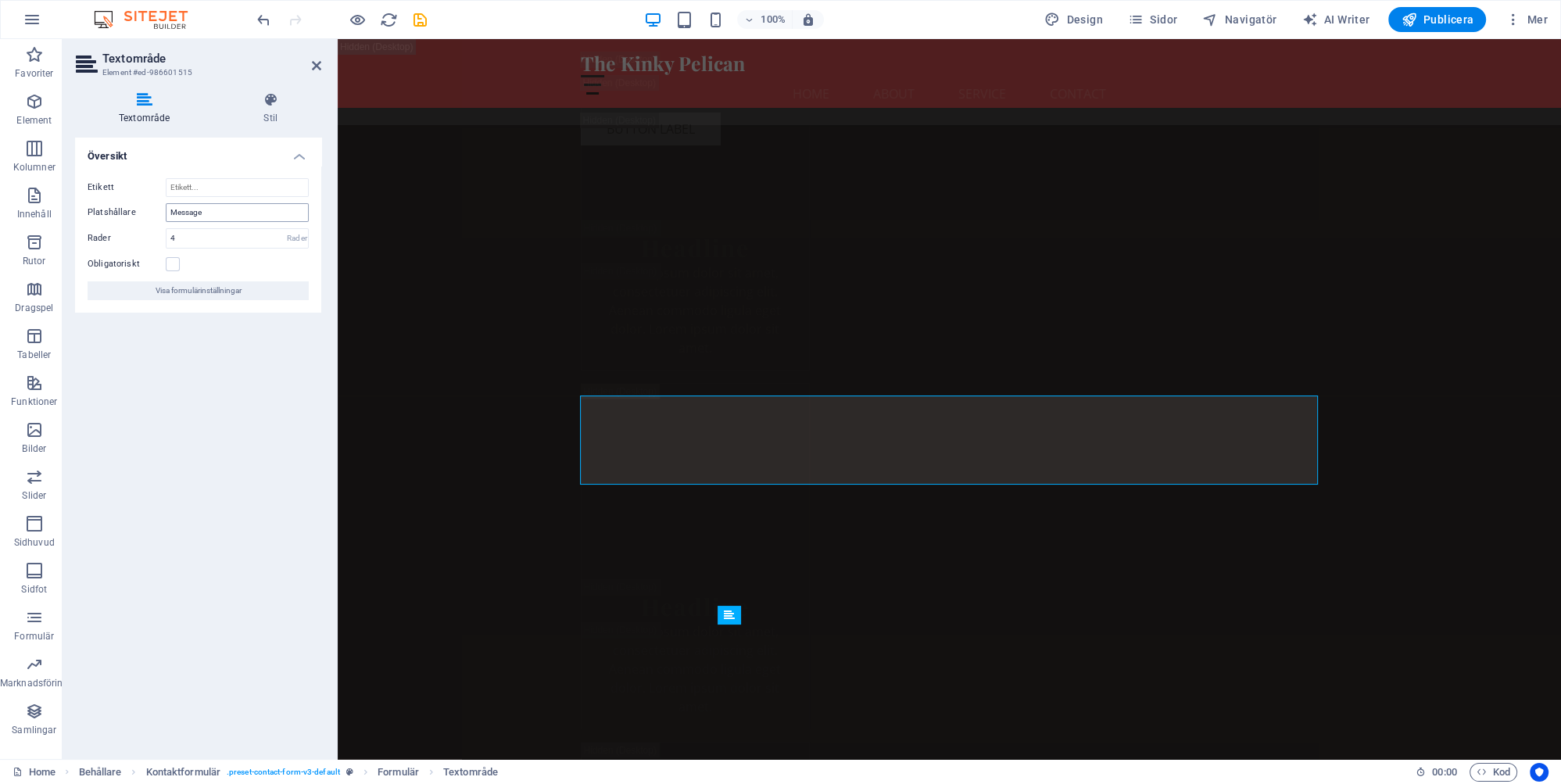
scroll to position [28715, 0]
click at [216, 211] on input "Message" at bounding box center [237, 212] width 143 height 19
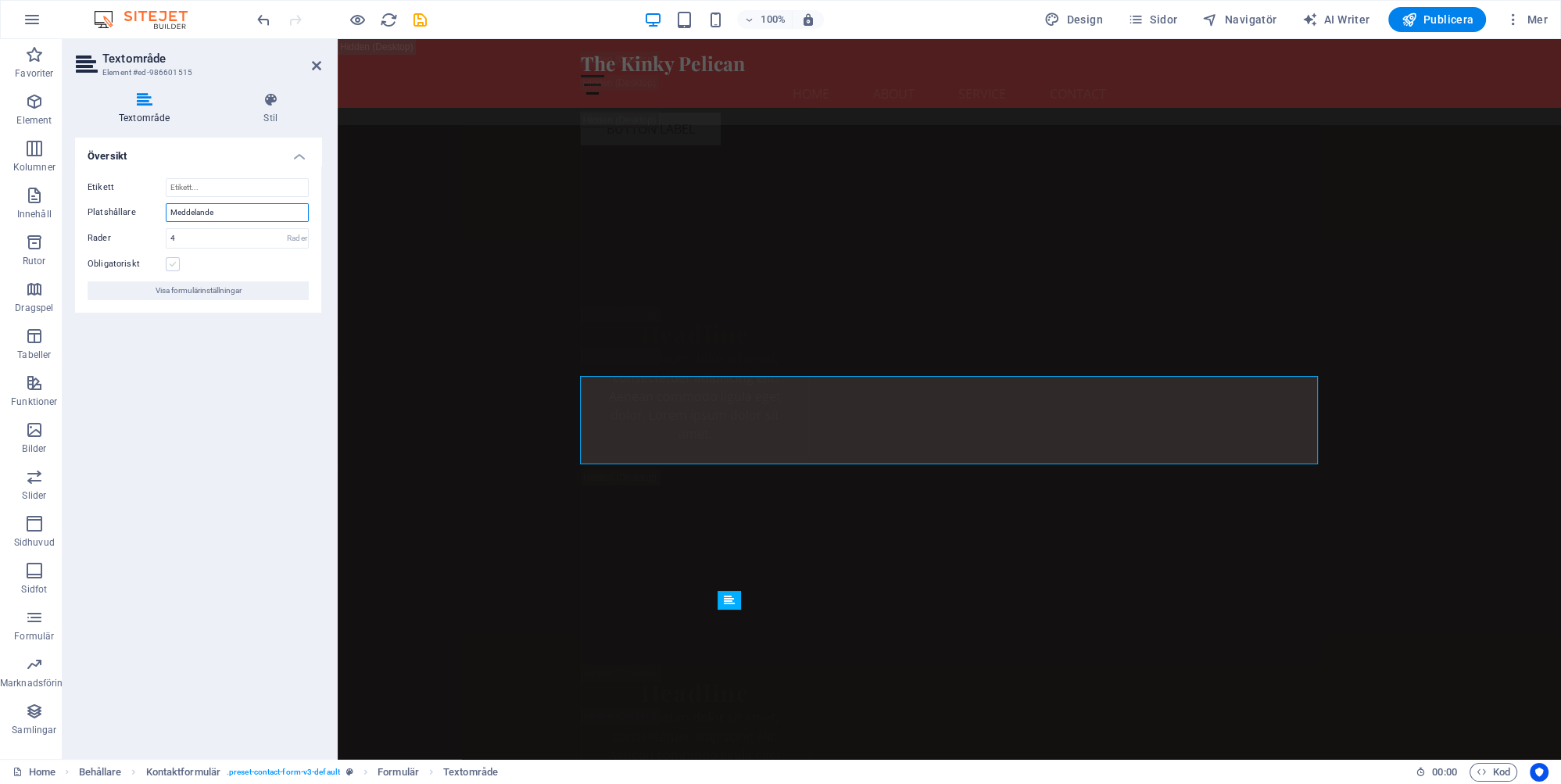
scroll to position [28734, 0]
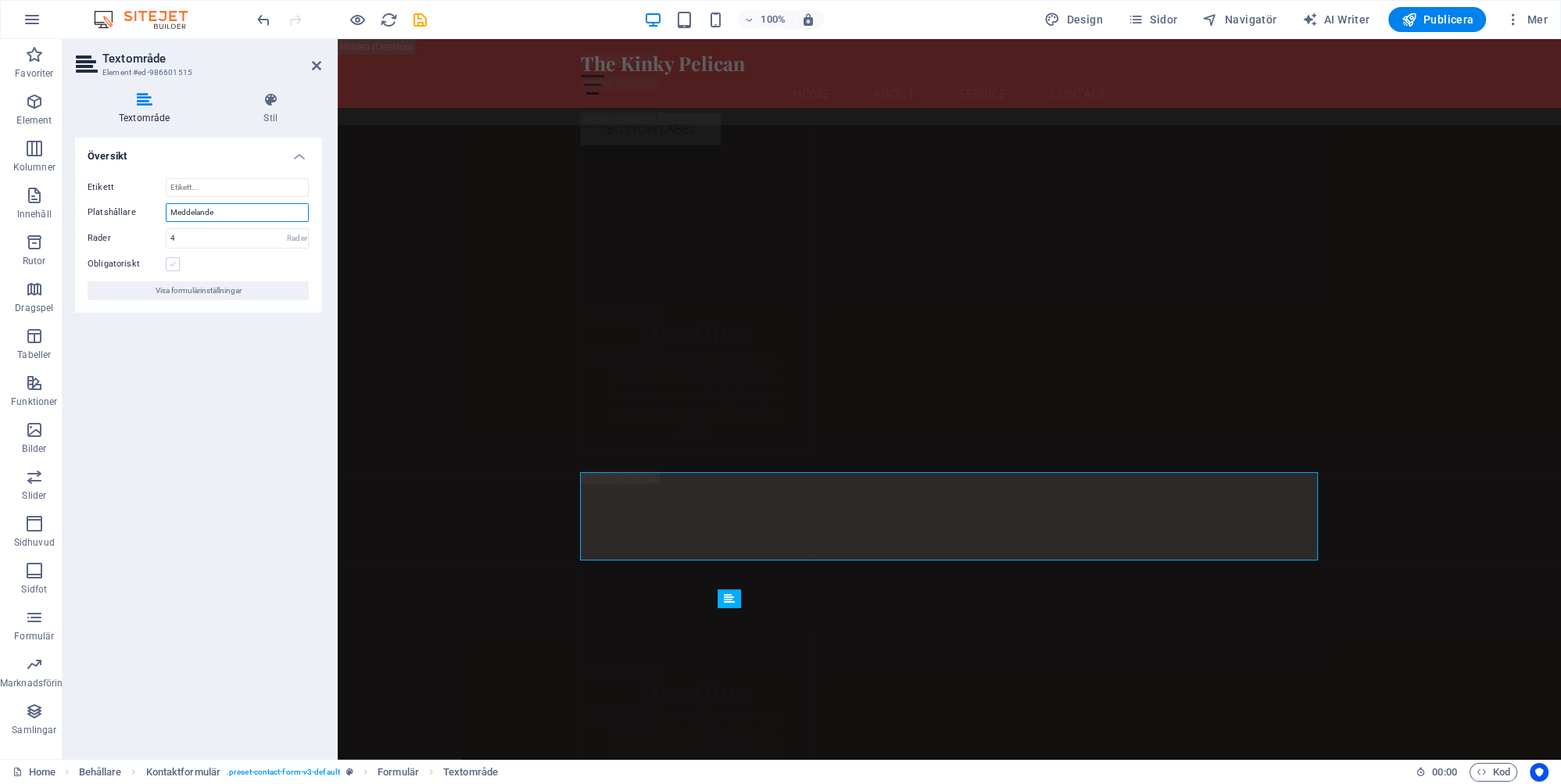
type input "Meddelande"
click at [172, 261] on label at bounding box center [172, 263] width 14 height 14
click at [0, 0] on input "Obligatoriskt" at bounding box center [0, 0] width 0 height 0
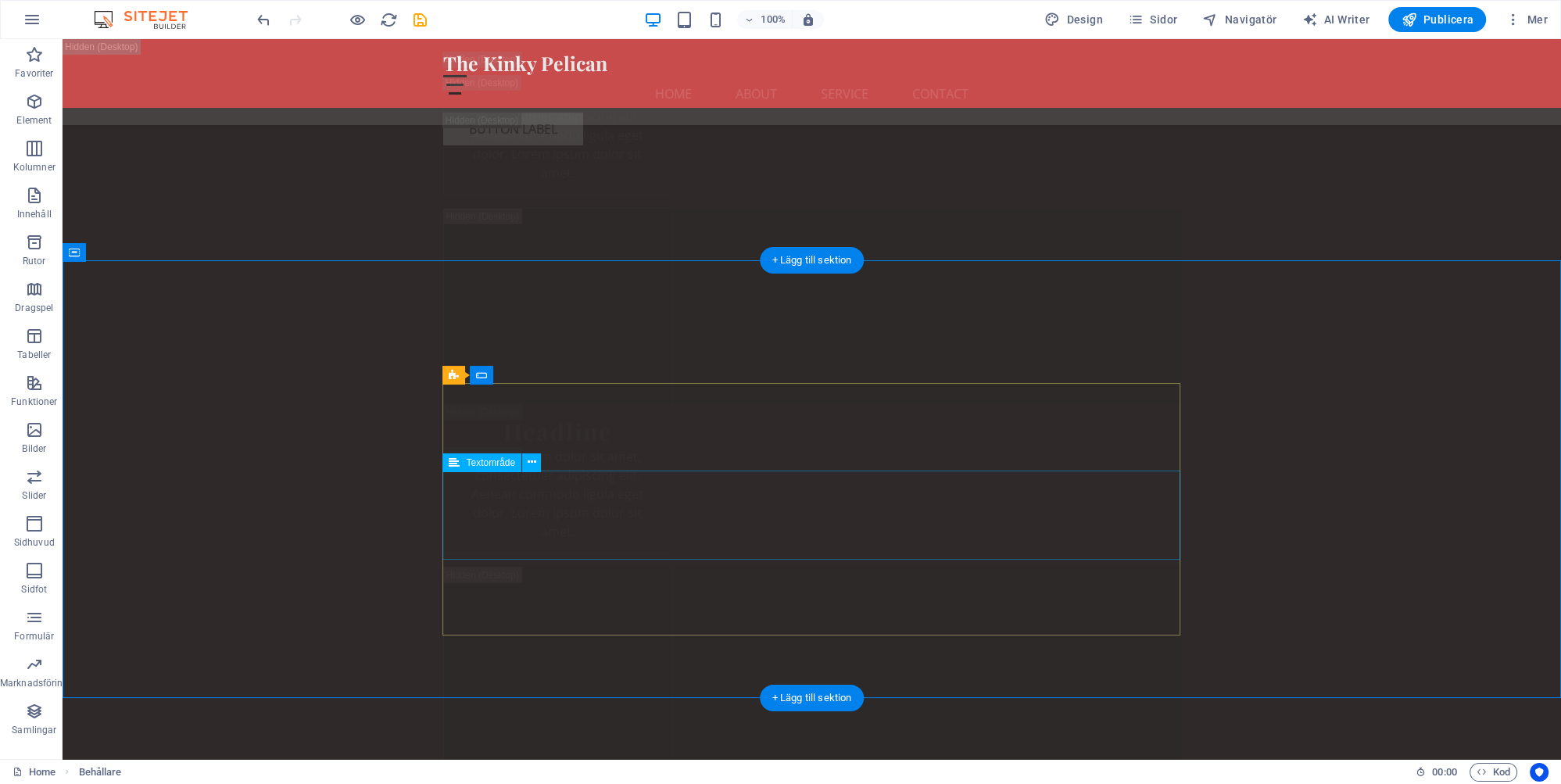
scroll to position [28958, 0]
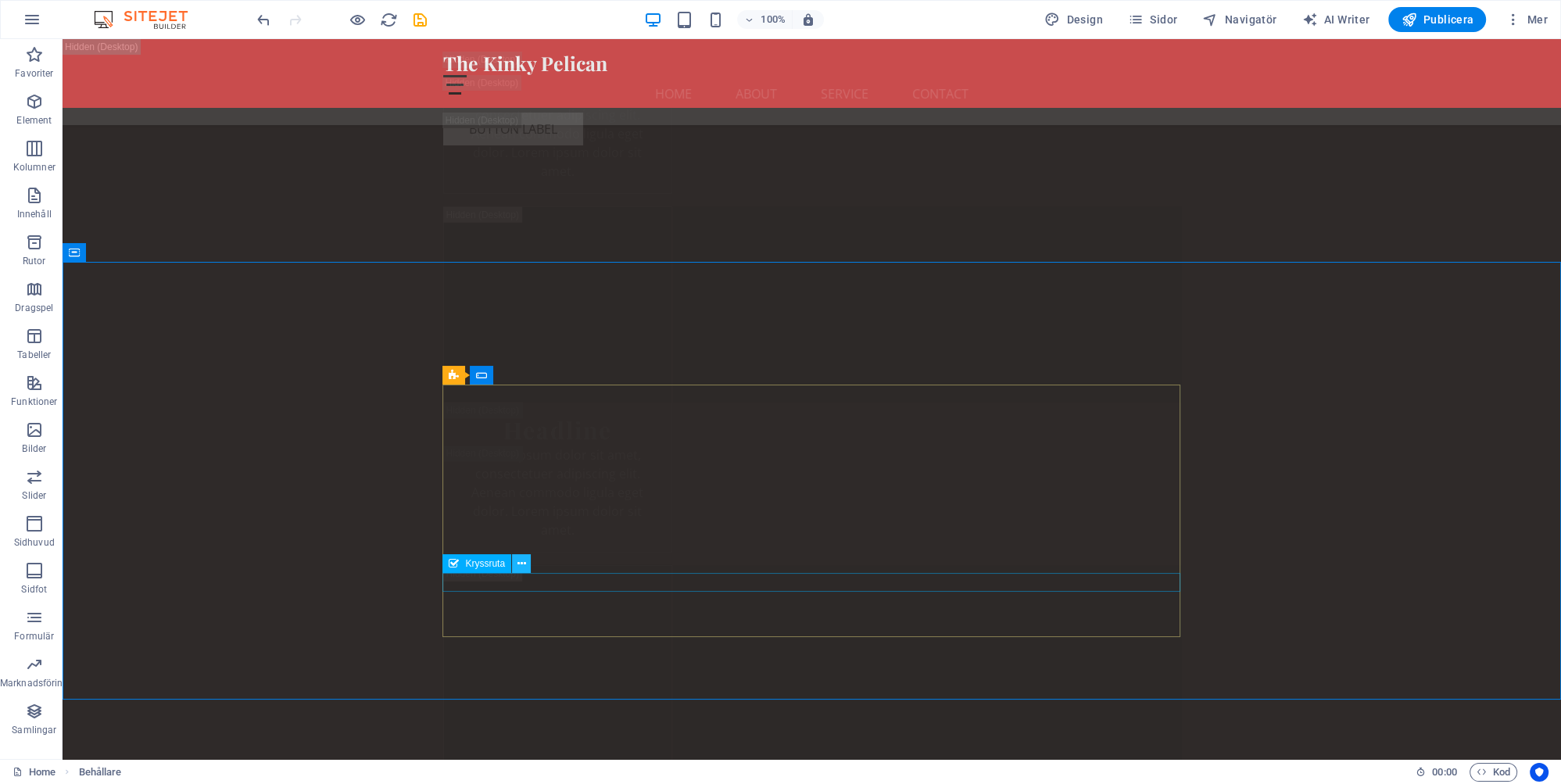
click at [525, 563] on icon at bounding box center [521, 564] width 8 height 17
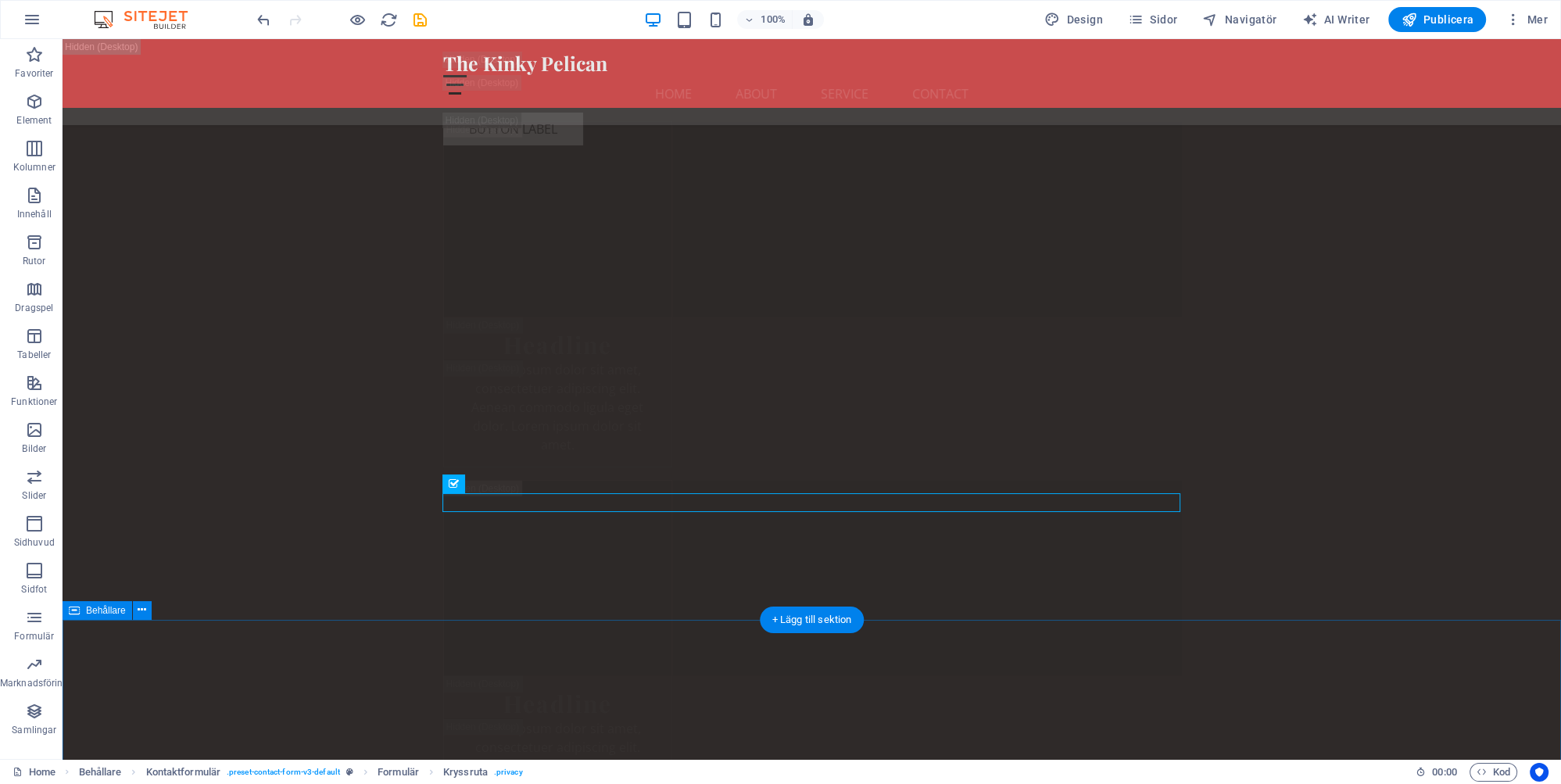
scroll to position [28938, 0]
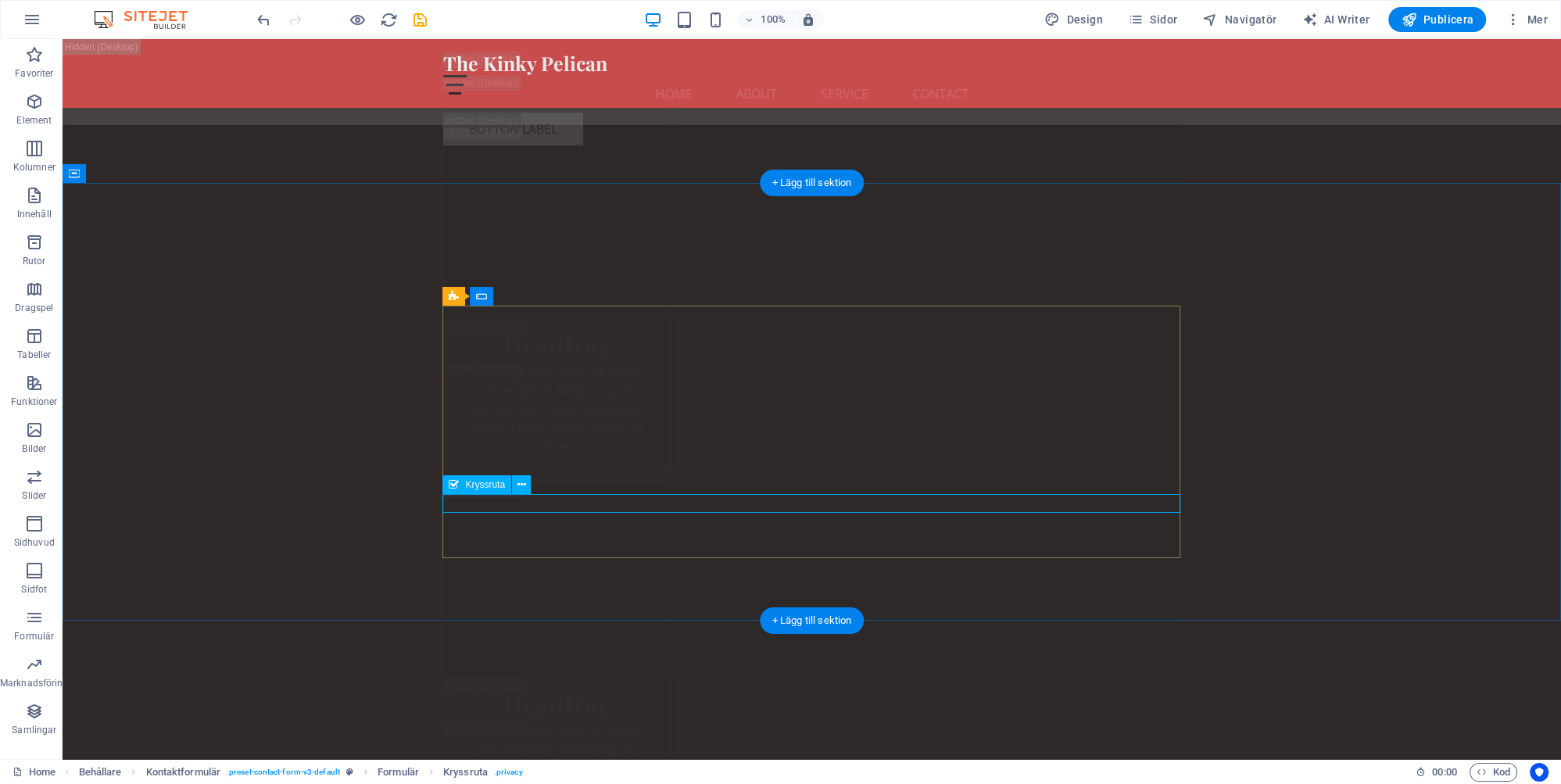
click at [523, 484] on icon at bounding box center [521, 485] width 8 height 17
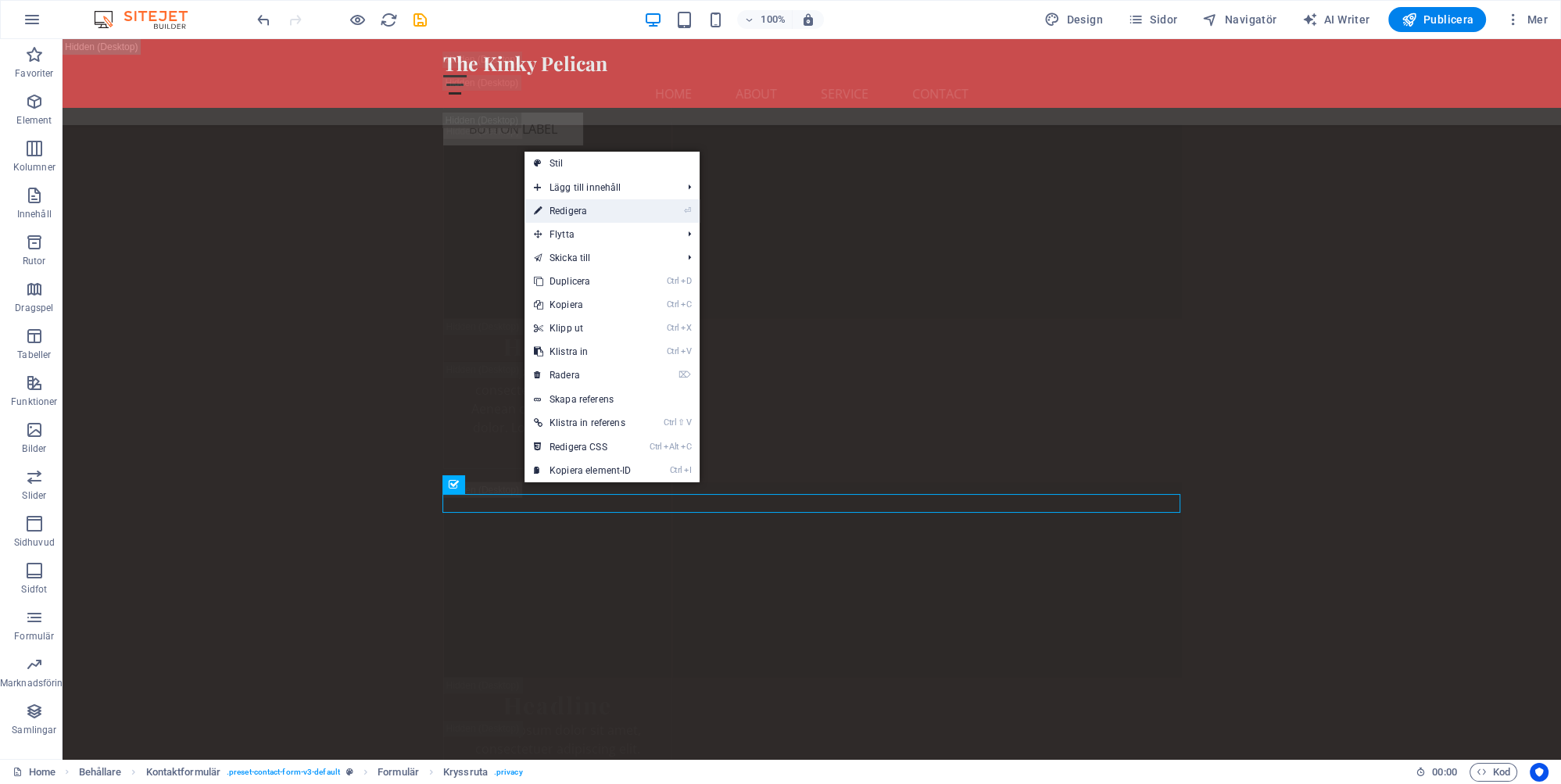
click at [575, 209] on link "⏎ Redigera" at bounding box center [582, 210] width 116 height 23
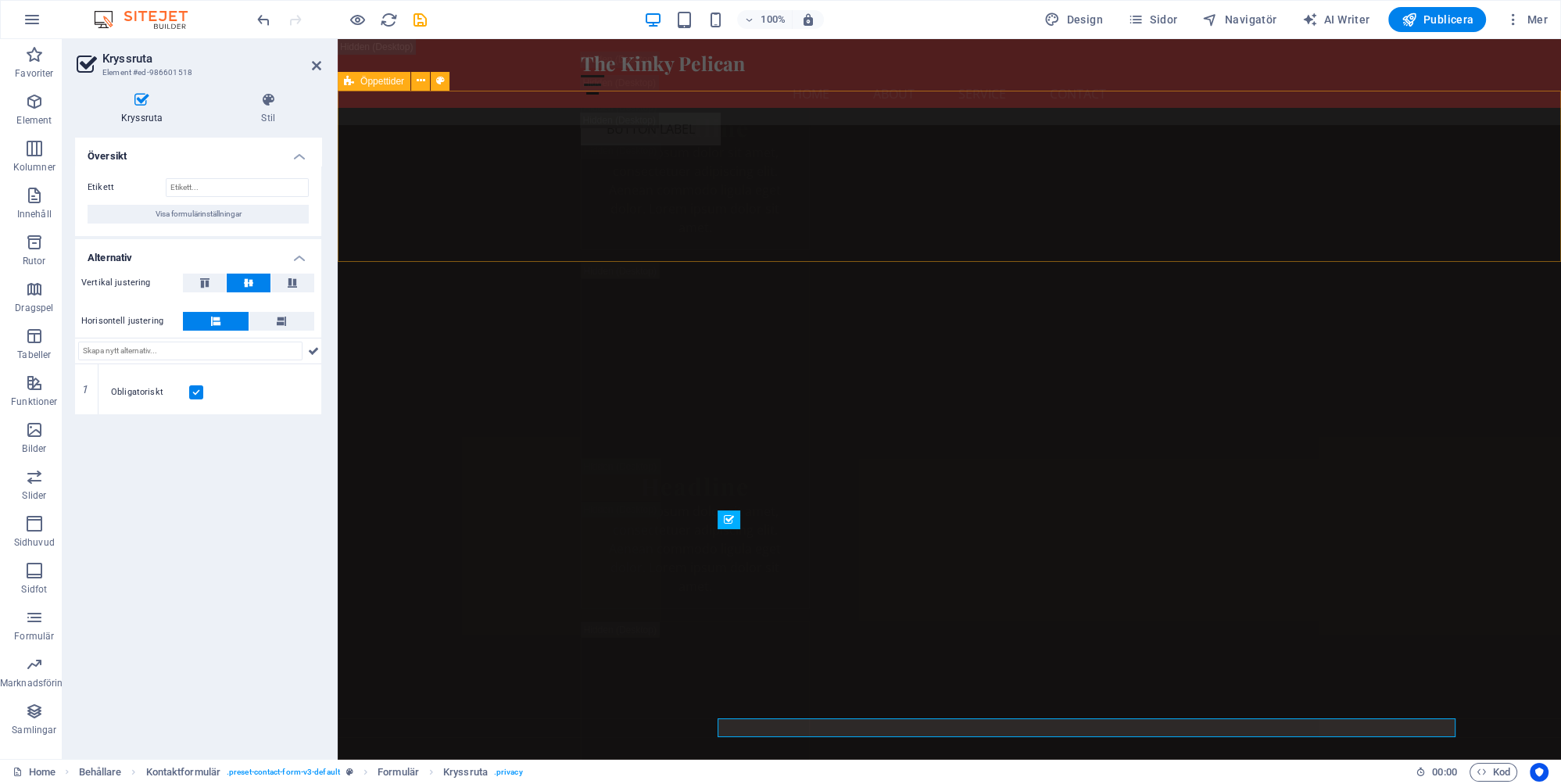
scroll to position [28715, 0]
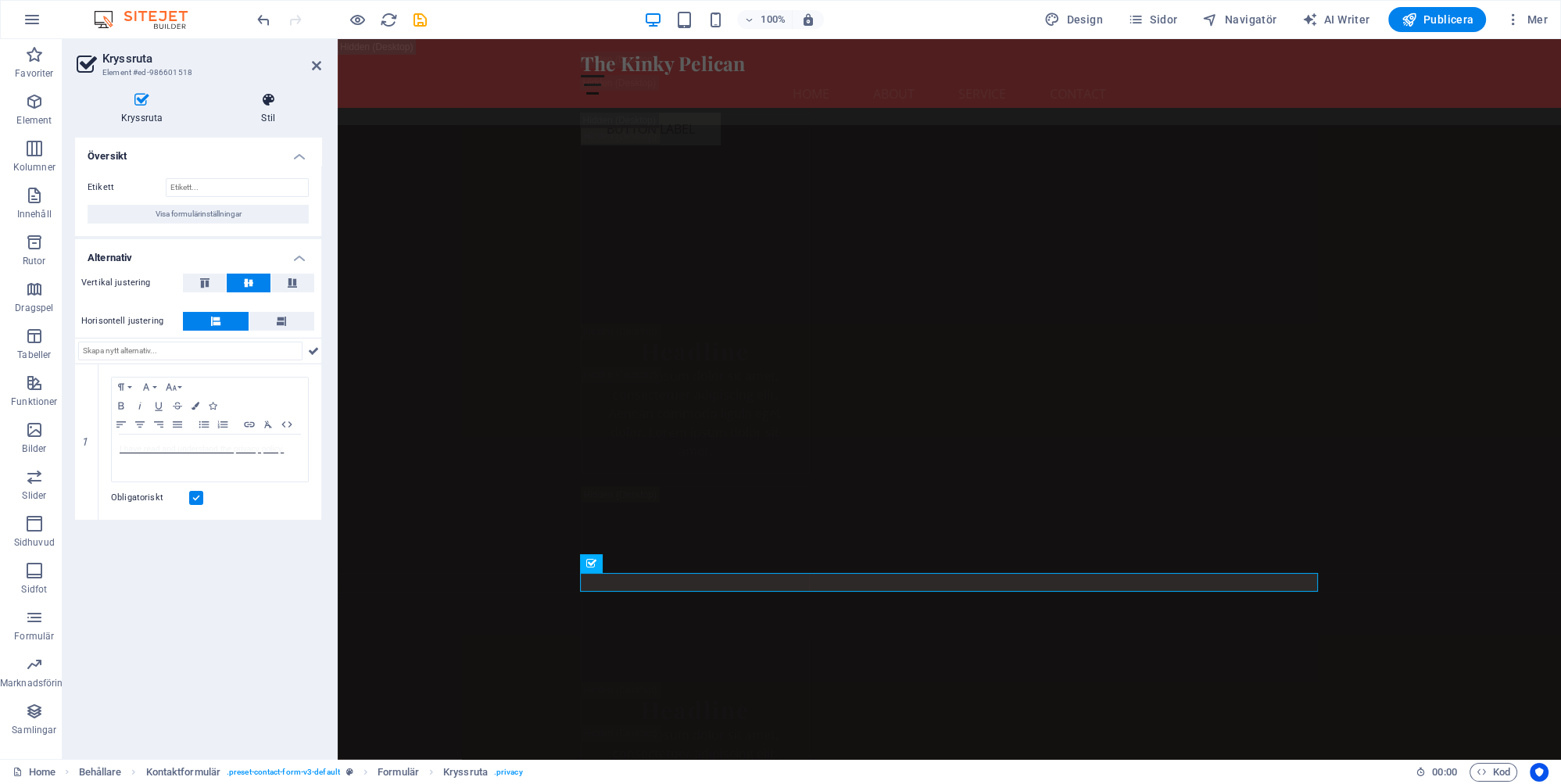
click at [267, 115] on h4 "Stil" at bounding box center [268, 108] width 106 height 33
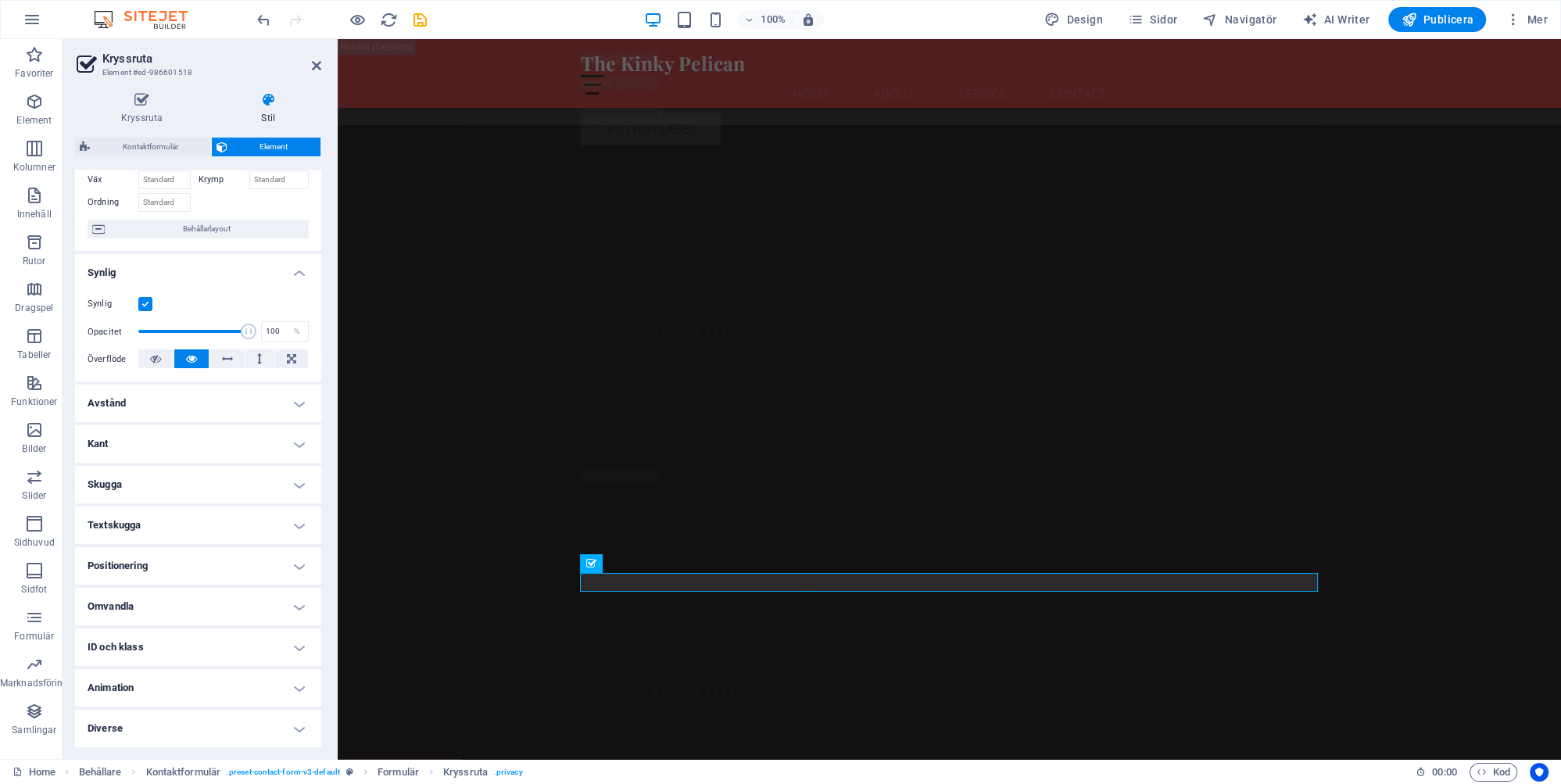
scroll to position [0, 0]
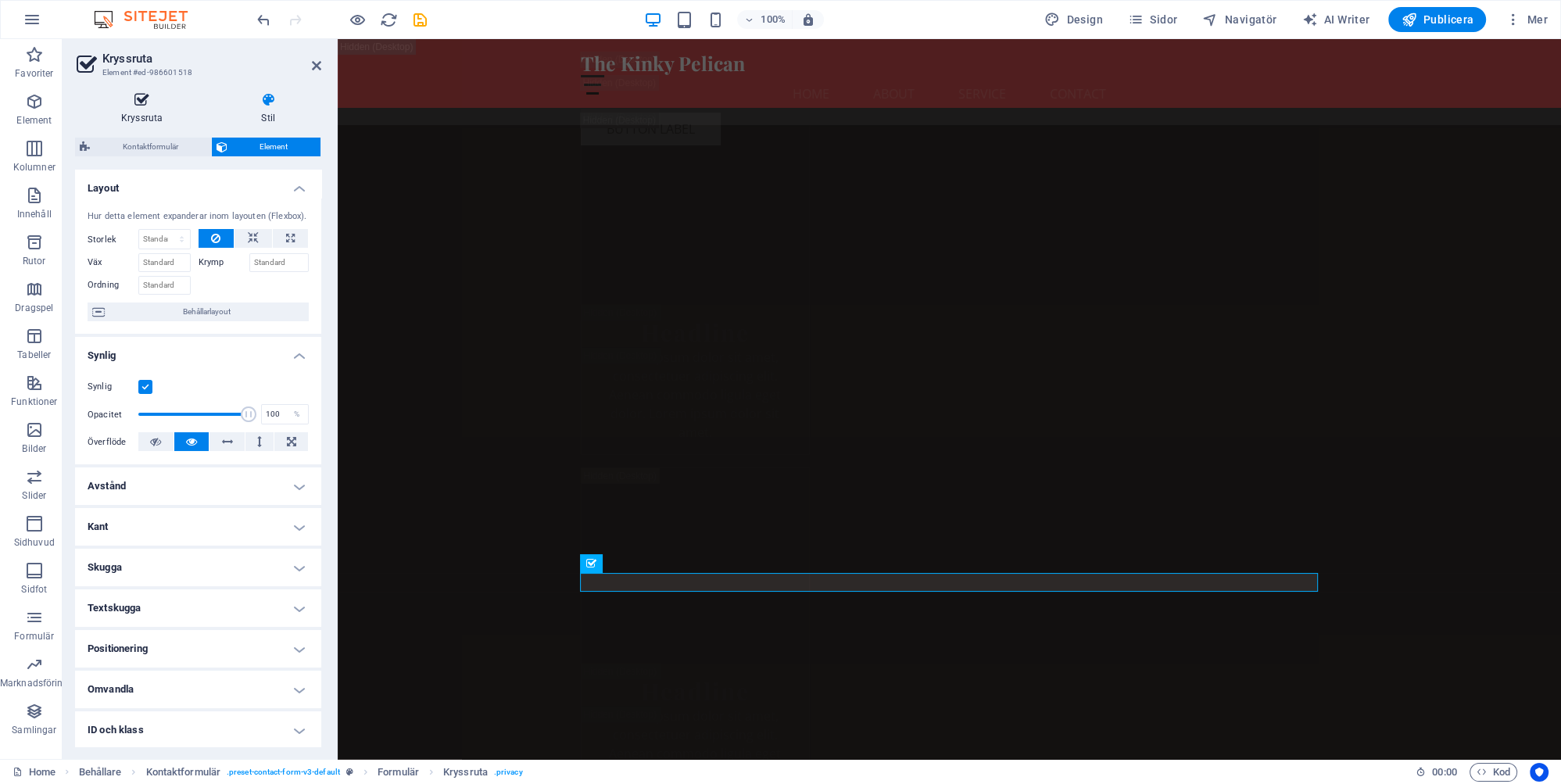
click at [145, 114] on h4 "Kryssruta" at bounding box center [145, 108] width 140 height 33
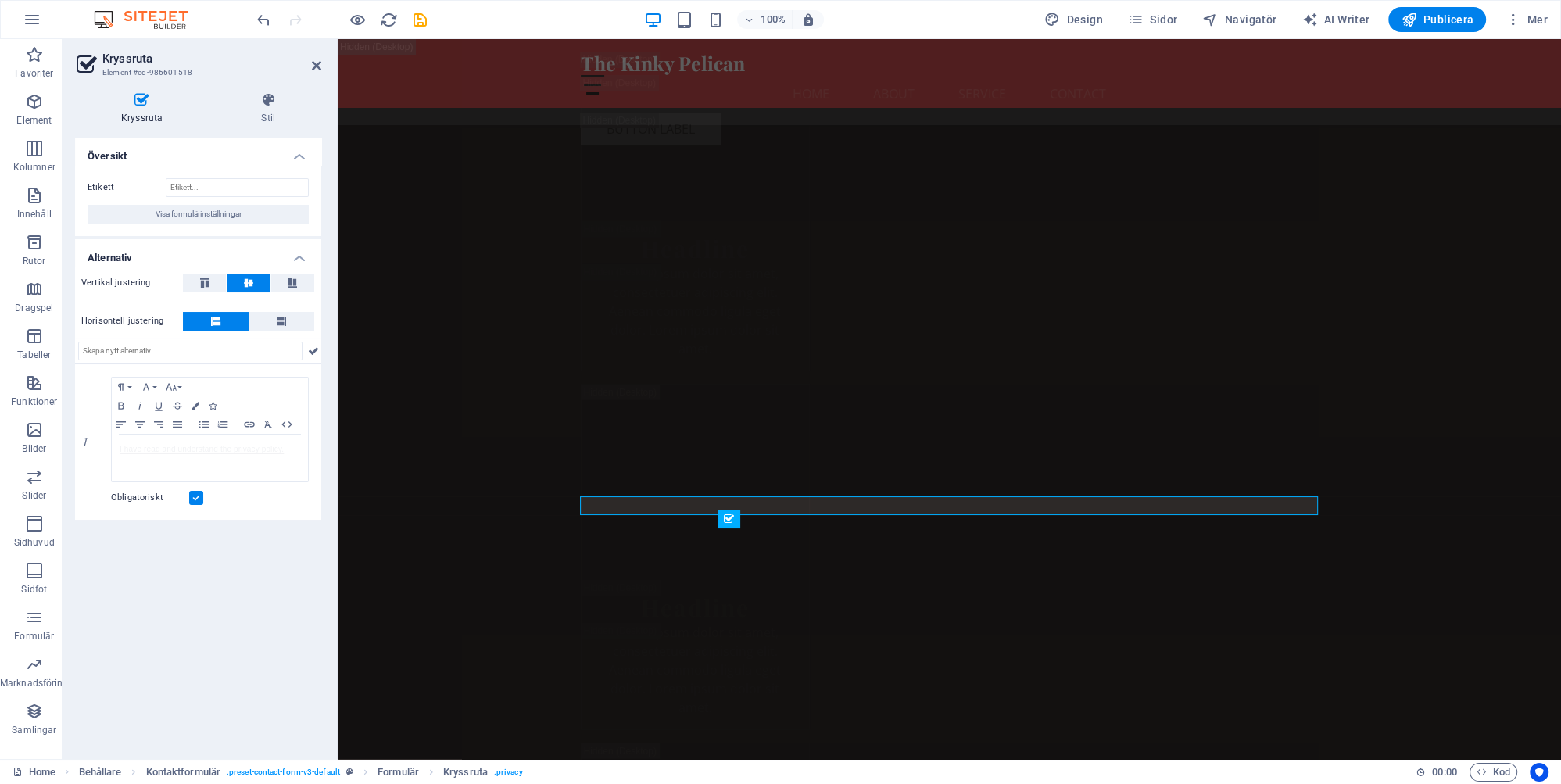
scroll to position [28715, 0]
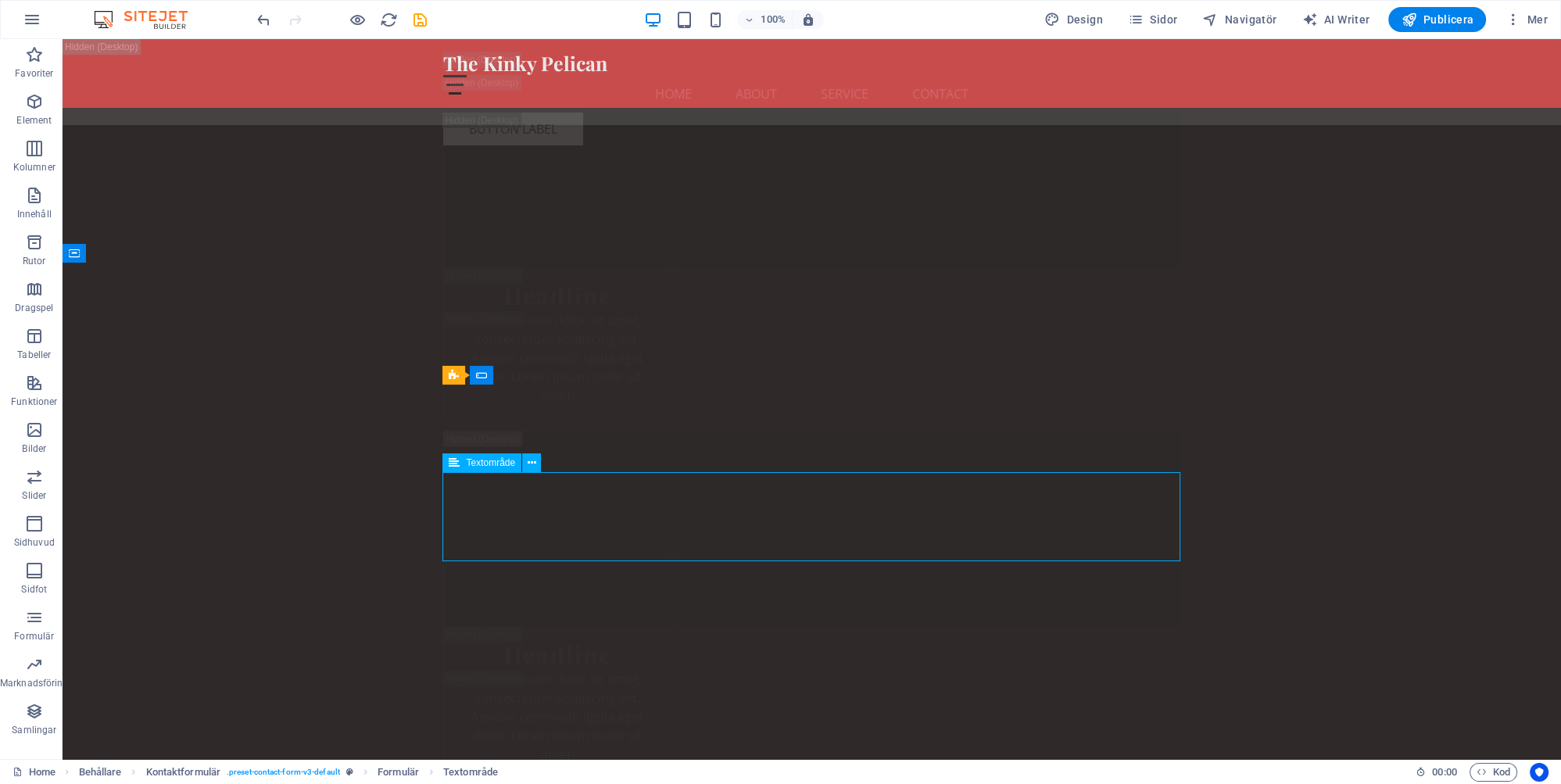
scroll to position [28958, 0]
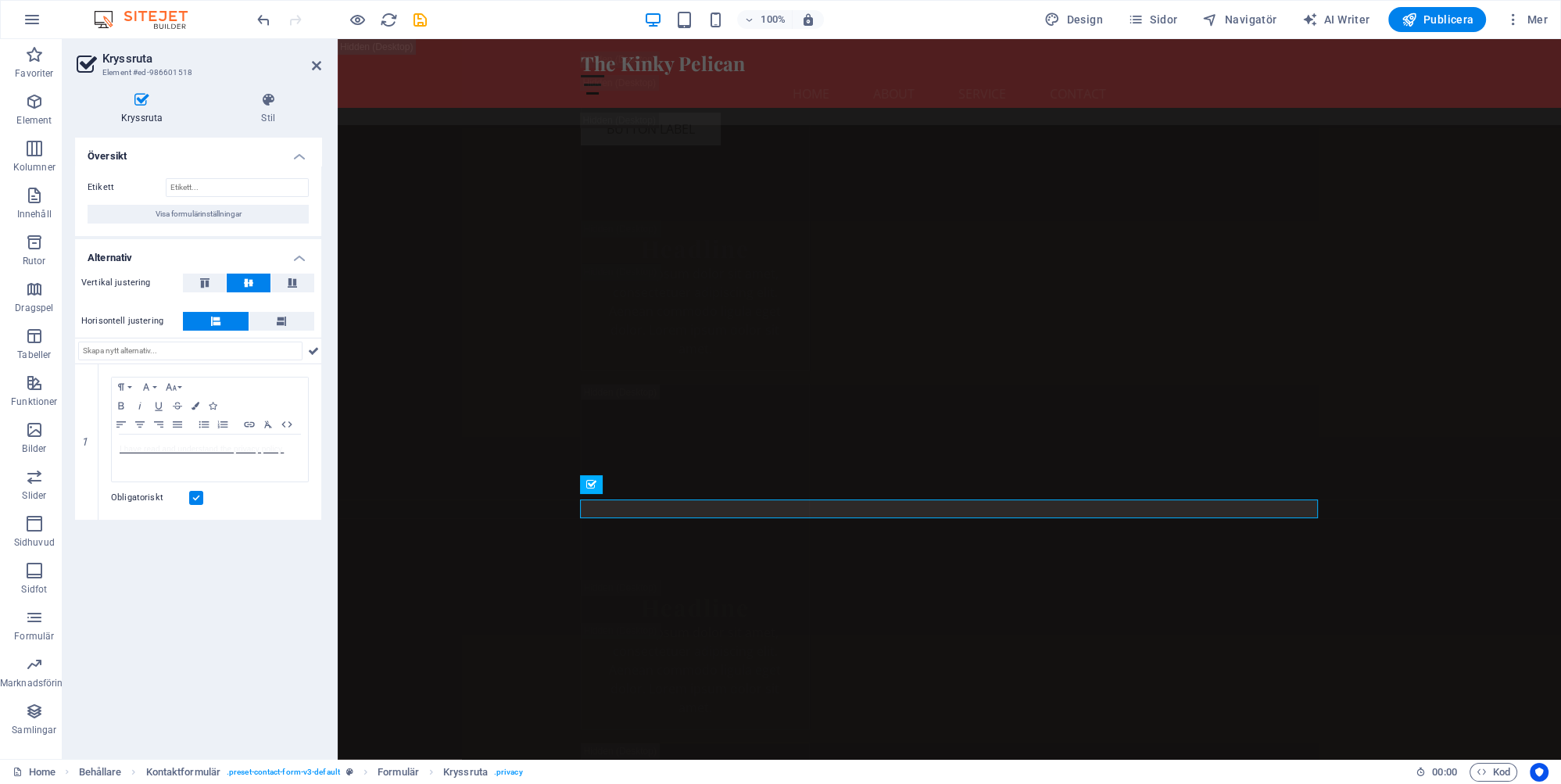
scroll to position [28715, 0]
click at [208, 455] on p "I have read and understand the privacy policy." at bounding box center [210, 449] width 180 height 14
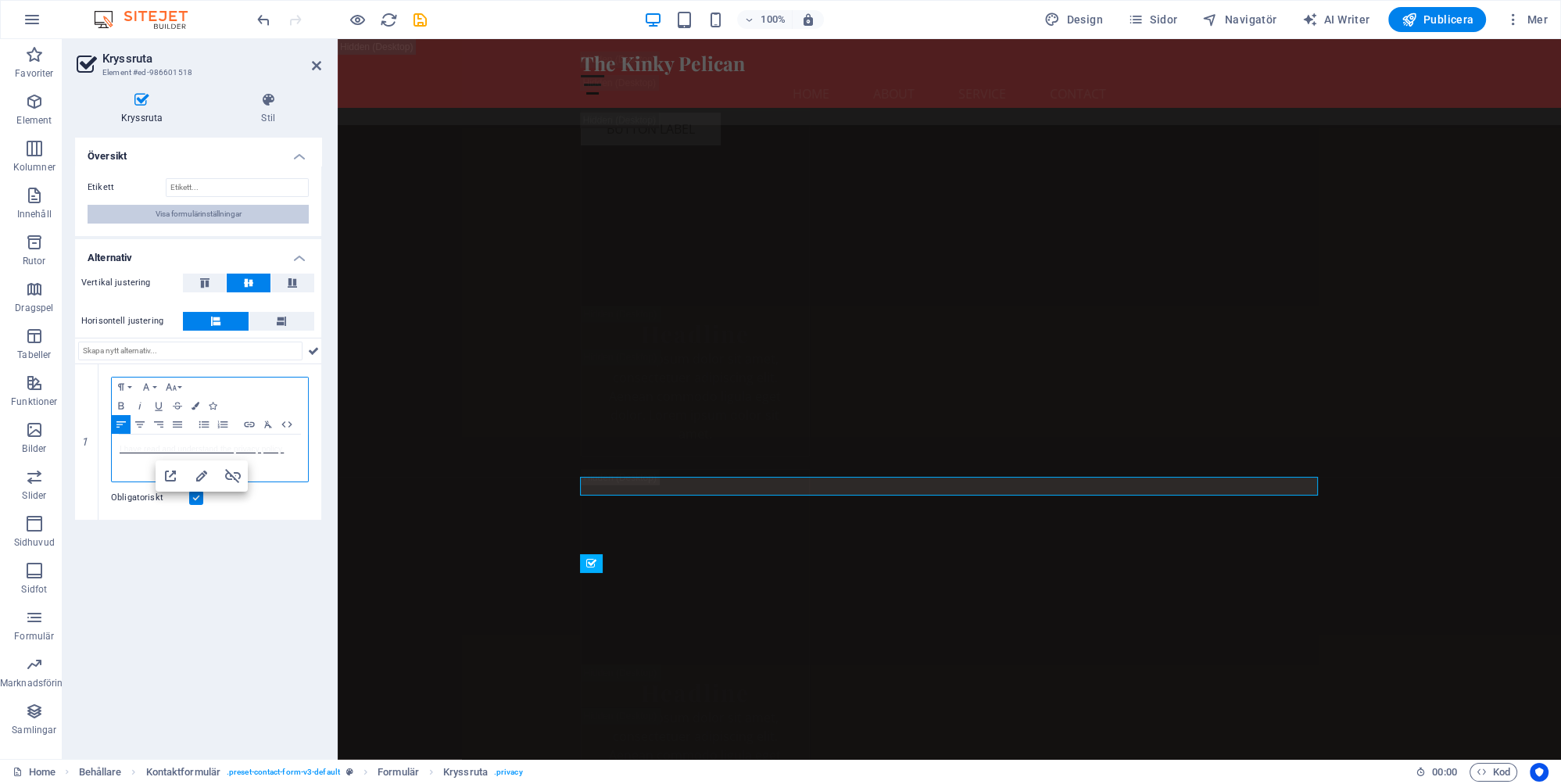
scroll to position [28734, 0]
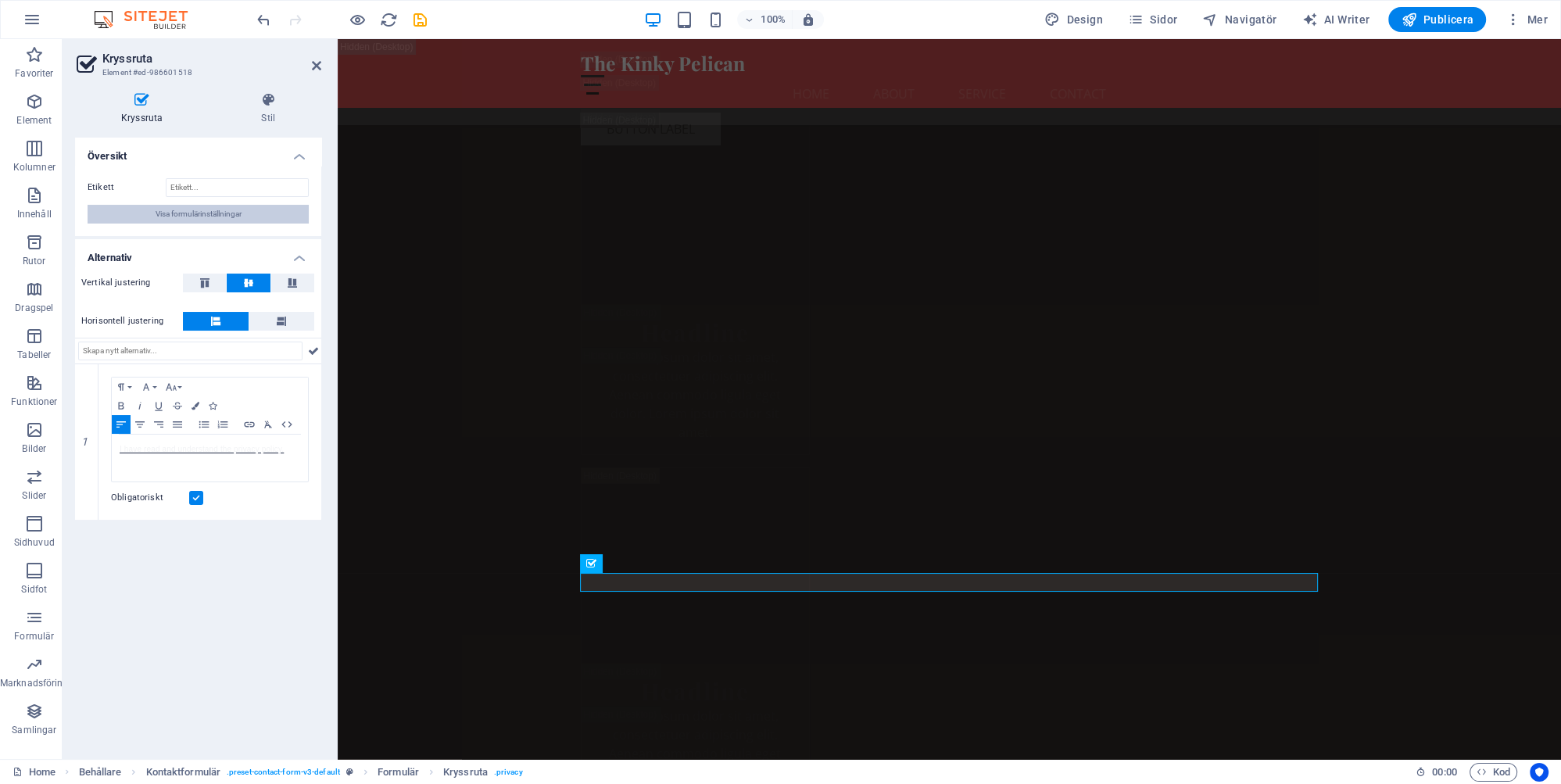
click at [208, 211] on span "Visa formulärinställningar" at bounding box center [198, 214] width 86 height 19
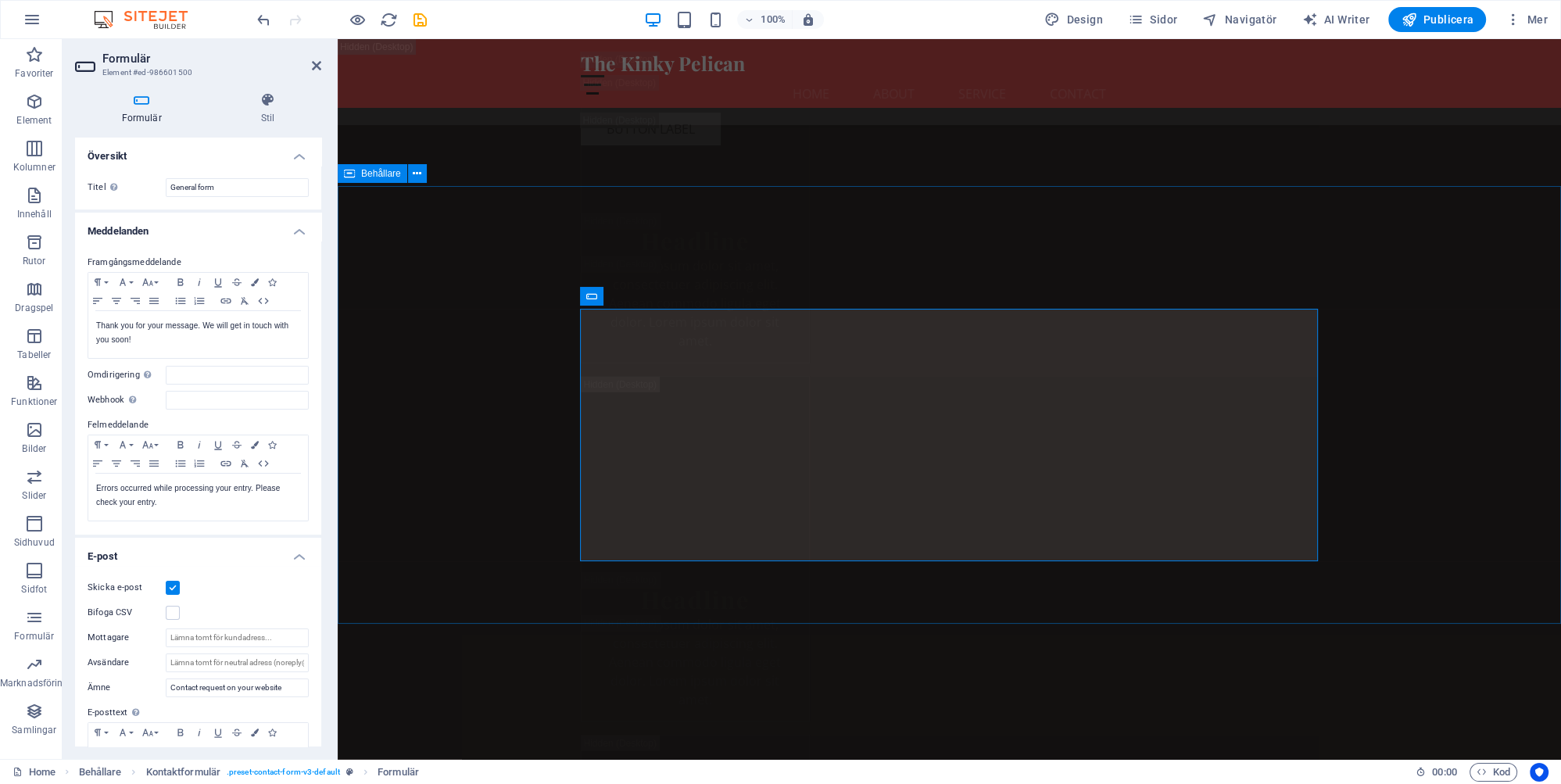
scroll to position [28715, 0]
click at [270, 113] on h4 "Stil" at bounding box center [267, 108] width 107 height 33
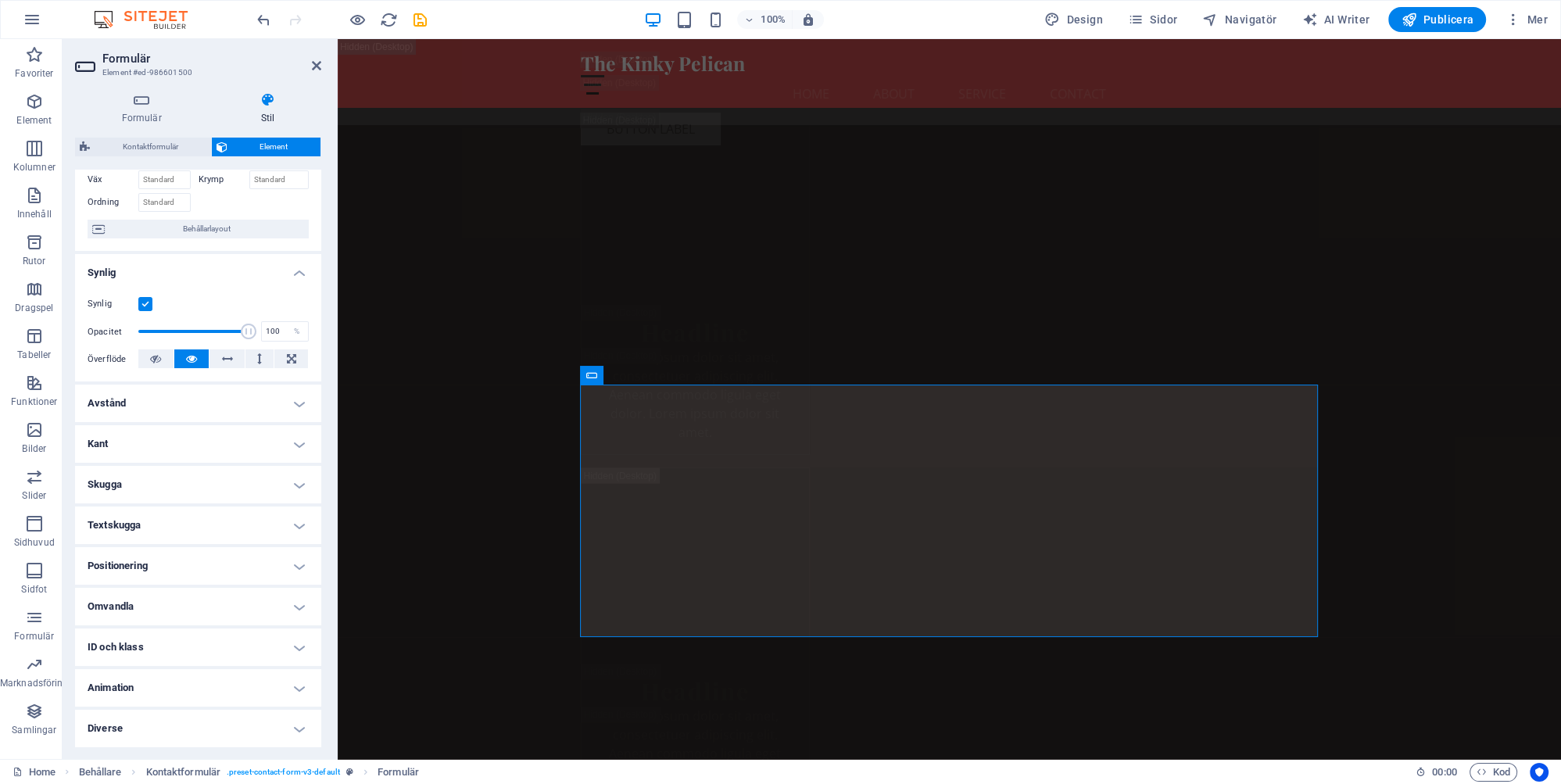
scroll to position [28734, 0]
click at [317, 61] on icon at bounding box center [316, 65] width 9 height 12
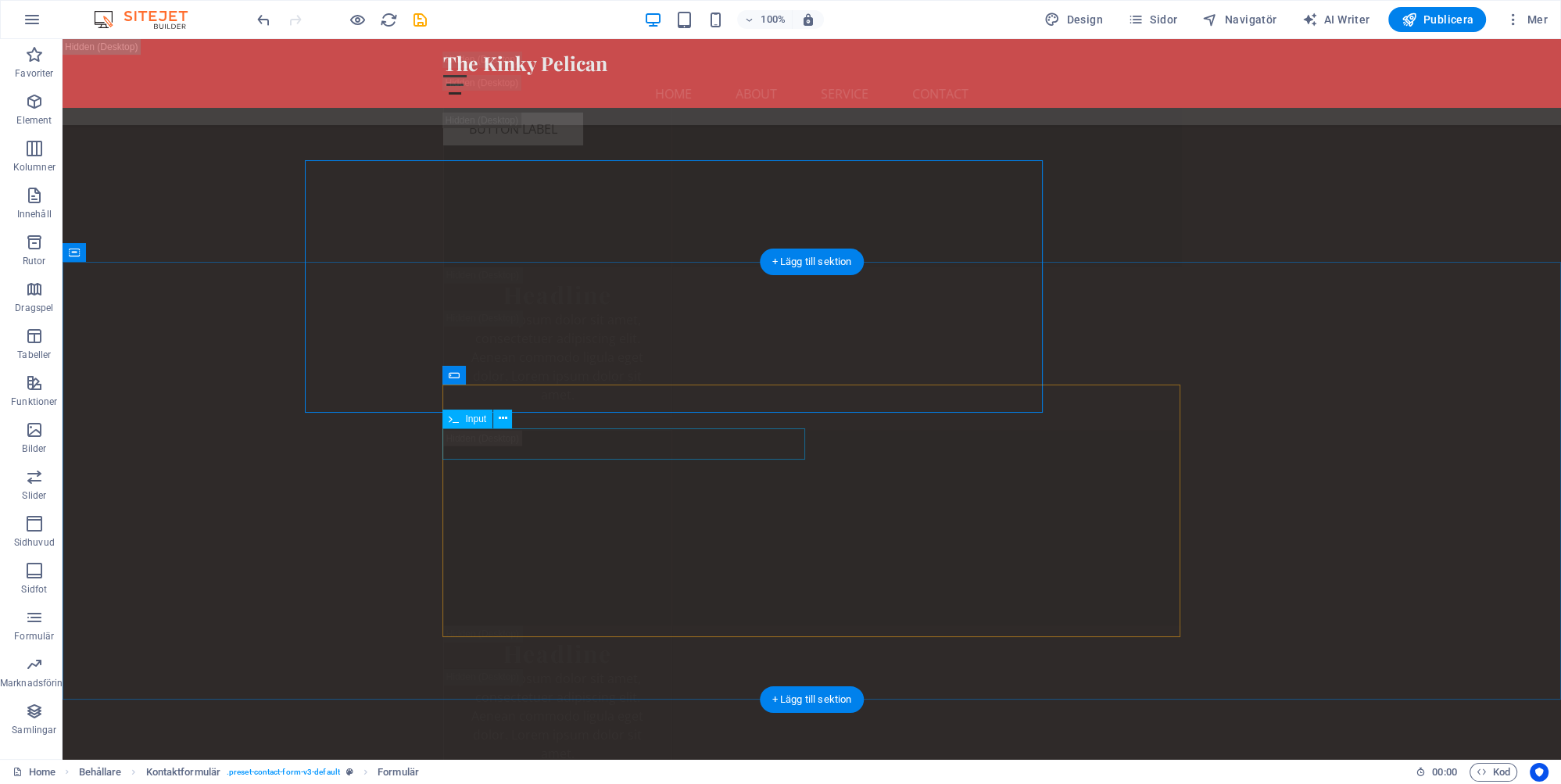
scroll to position [28958, 0]
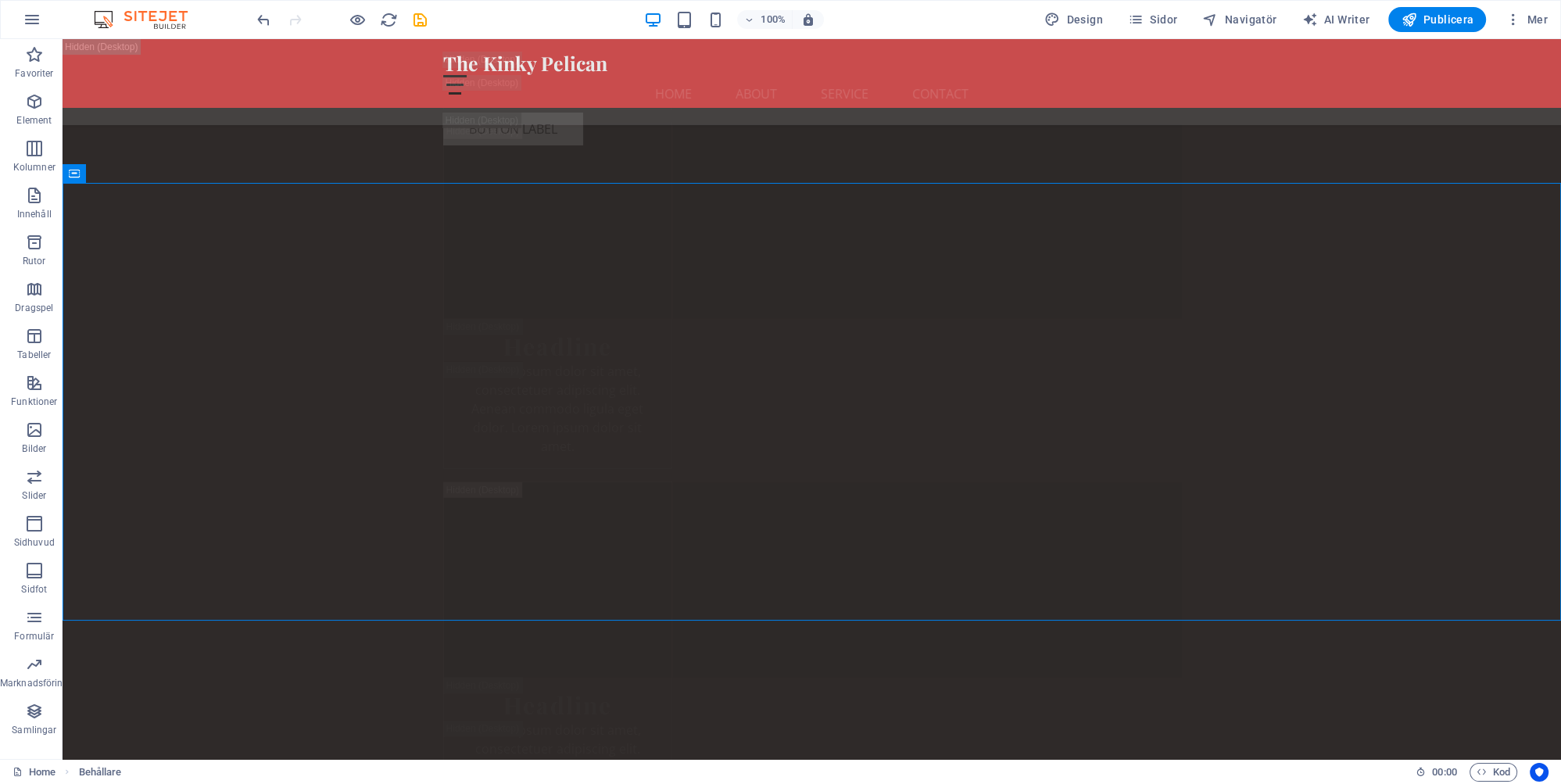
scroll to position [28938, 0]
click at [419, 16] on icon "save" at bounding box center [420, 20] width 18 height 18
checkbox input "false"
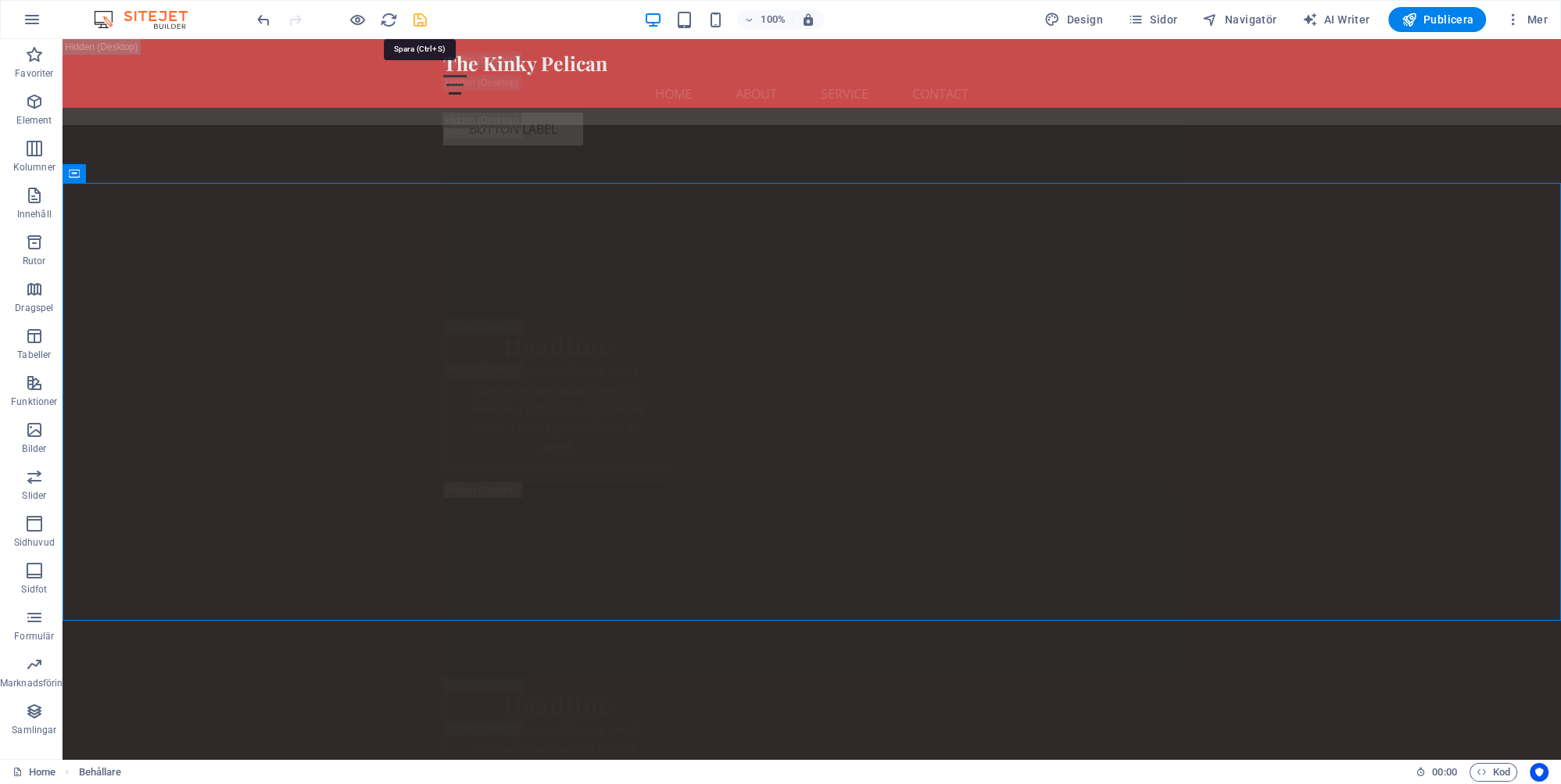
checkbox input "false"
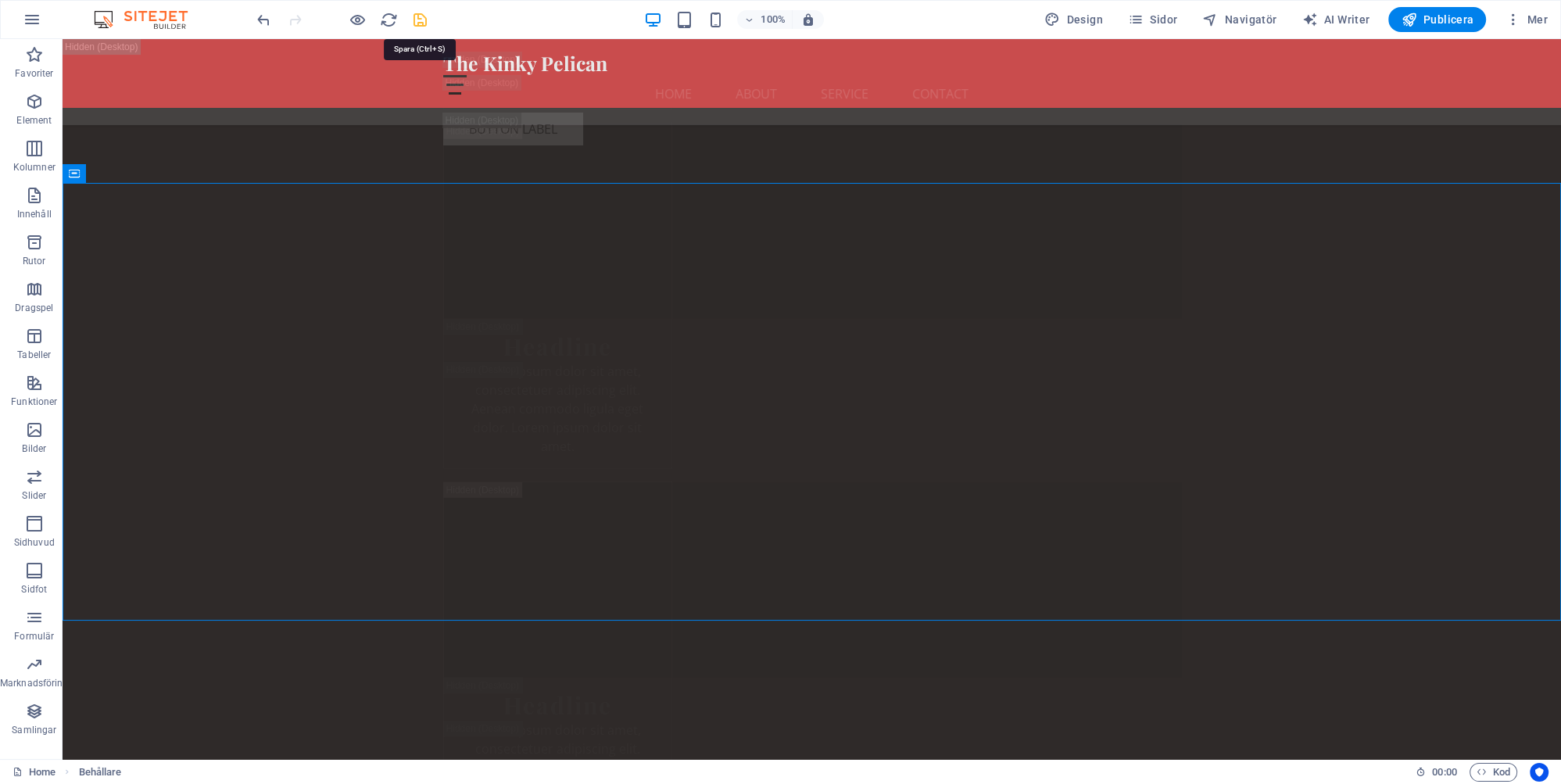
checkbox input "false"
click at [1442, 17] on span "Publicera" at bounding box center [1437, 20] width 73 height 16
click at [923, 297] on icon at bounding box center [921, 299] width 8 height 17
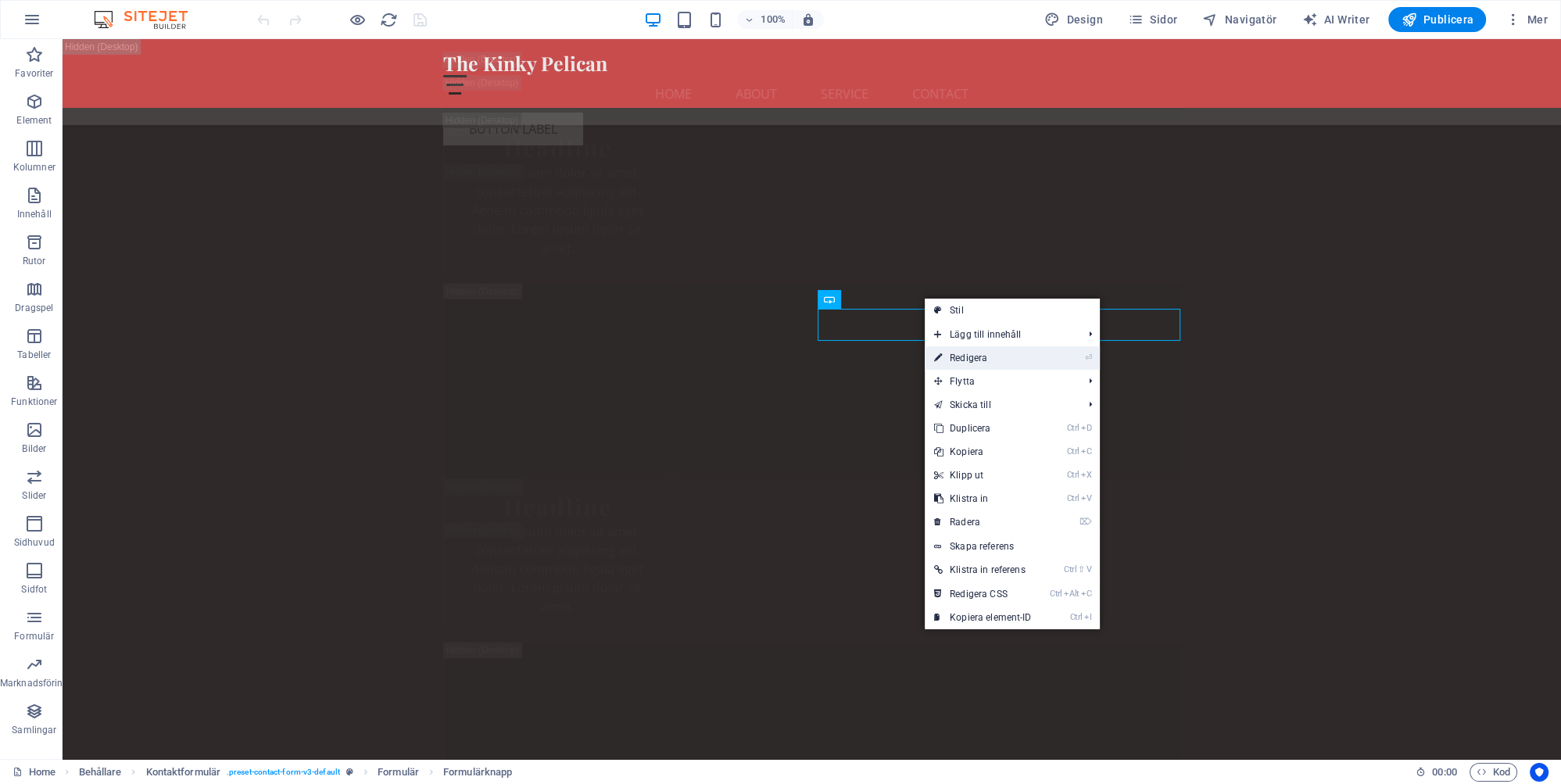
click at [974, 357] on link "⏎ Redigera" at bounding box center [982, 357] width 116 height 23
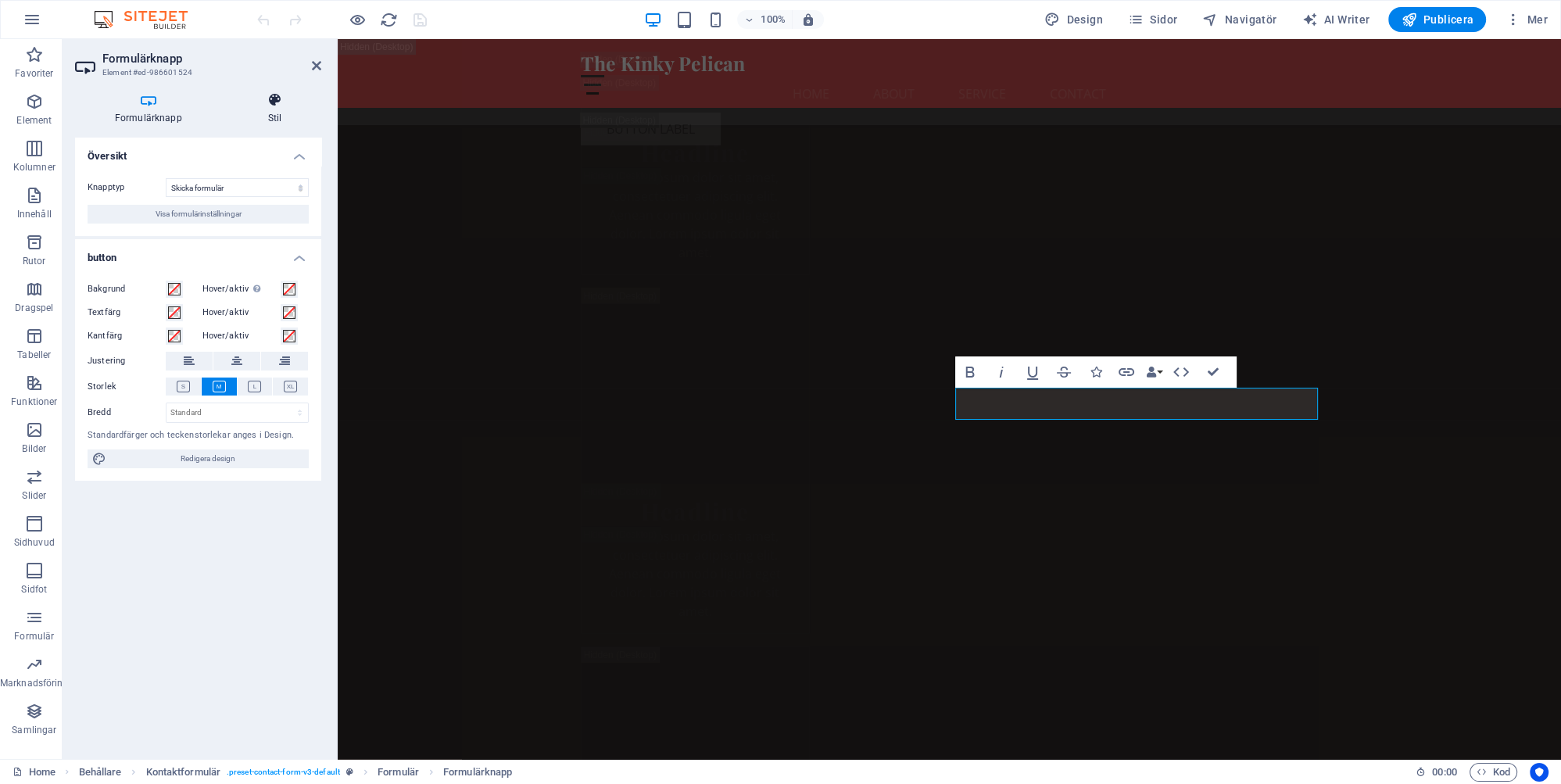
click at [272, 117] on h4 "Stil" at bounding box center [274, 108] width 93 height 33
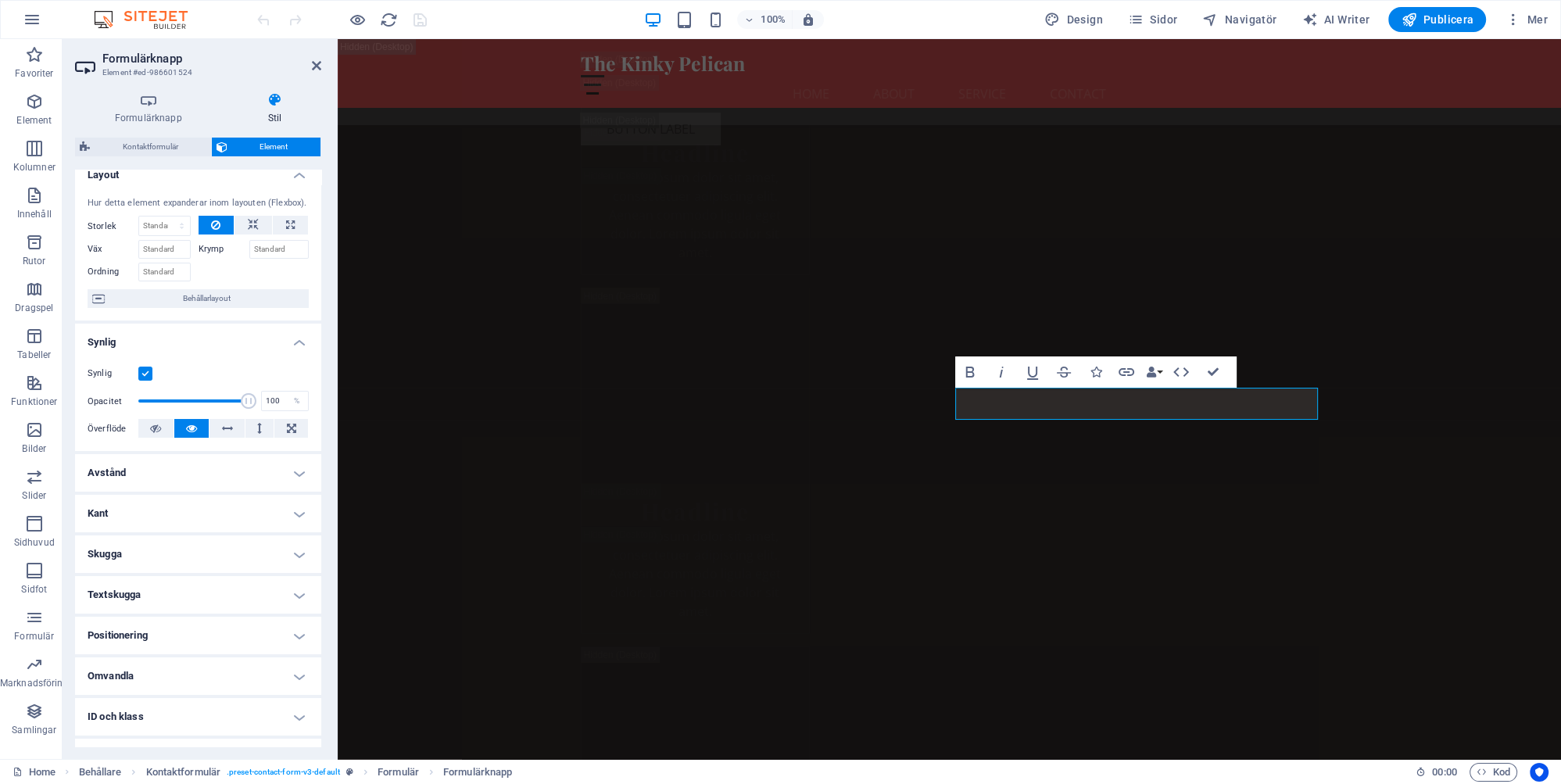
scroll to position [12, 0]
click at [155, 120] on h4 "Formulärknapp" at bounding box center [152, 108] width 153 height 33
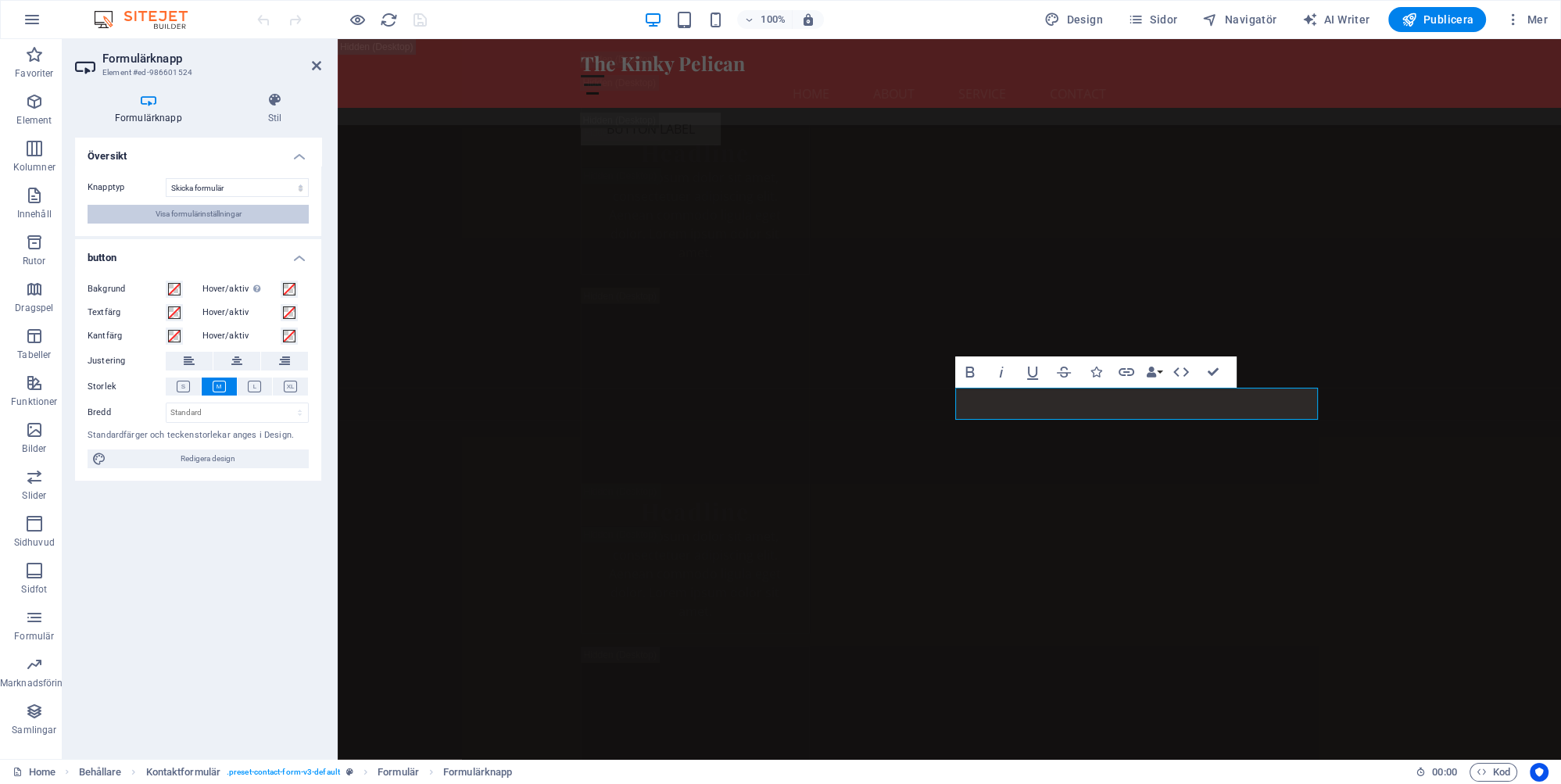
click at [209, 214] on span "Visa formulärinställningar" at bounding box center [198, 214] width 86 height 19
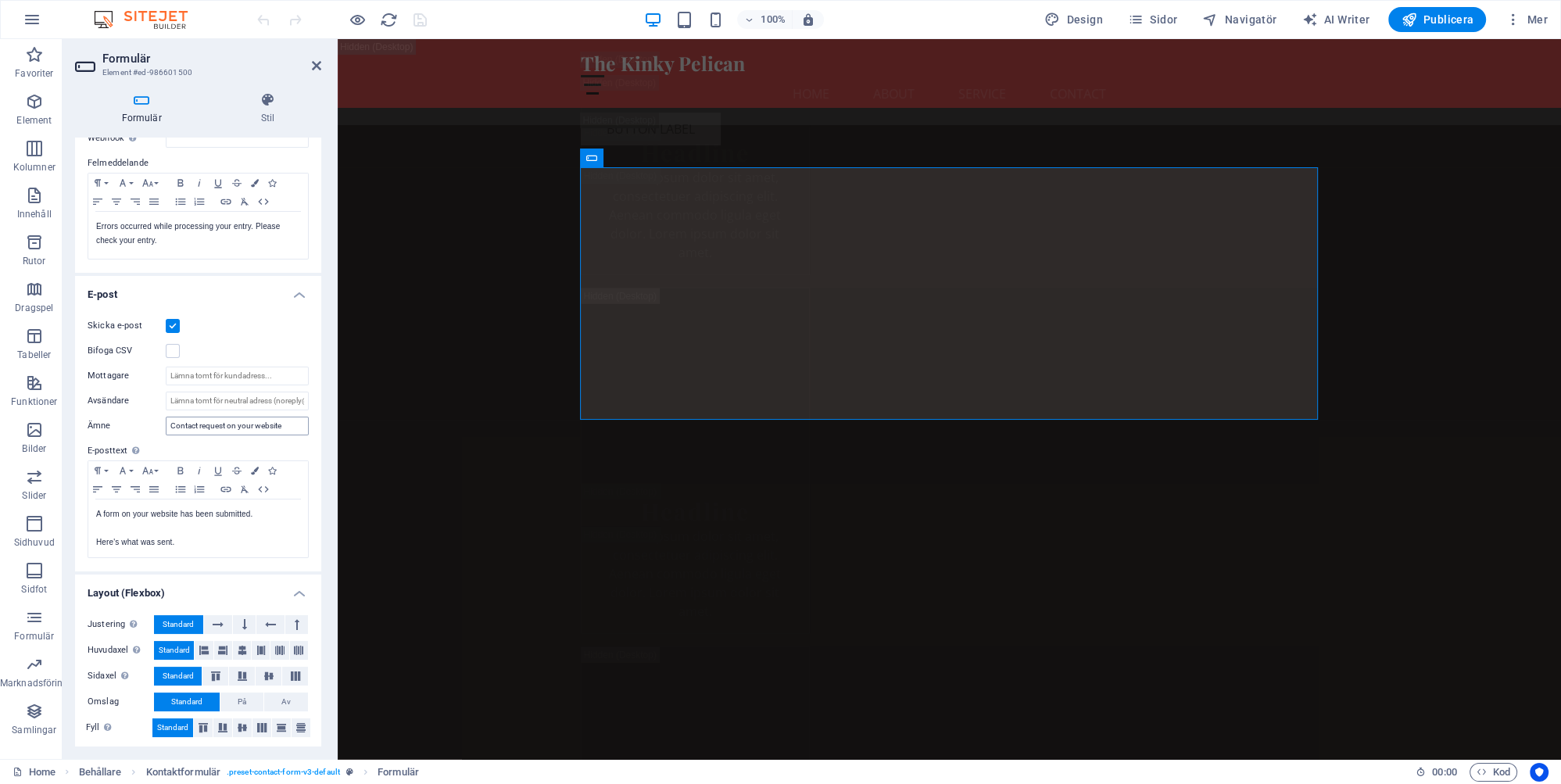
scroll to position [264, 0]
click at [316, 62] on icon at bounding box center [316, 65] width 9 height 12
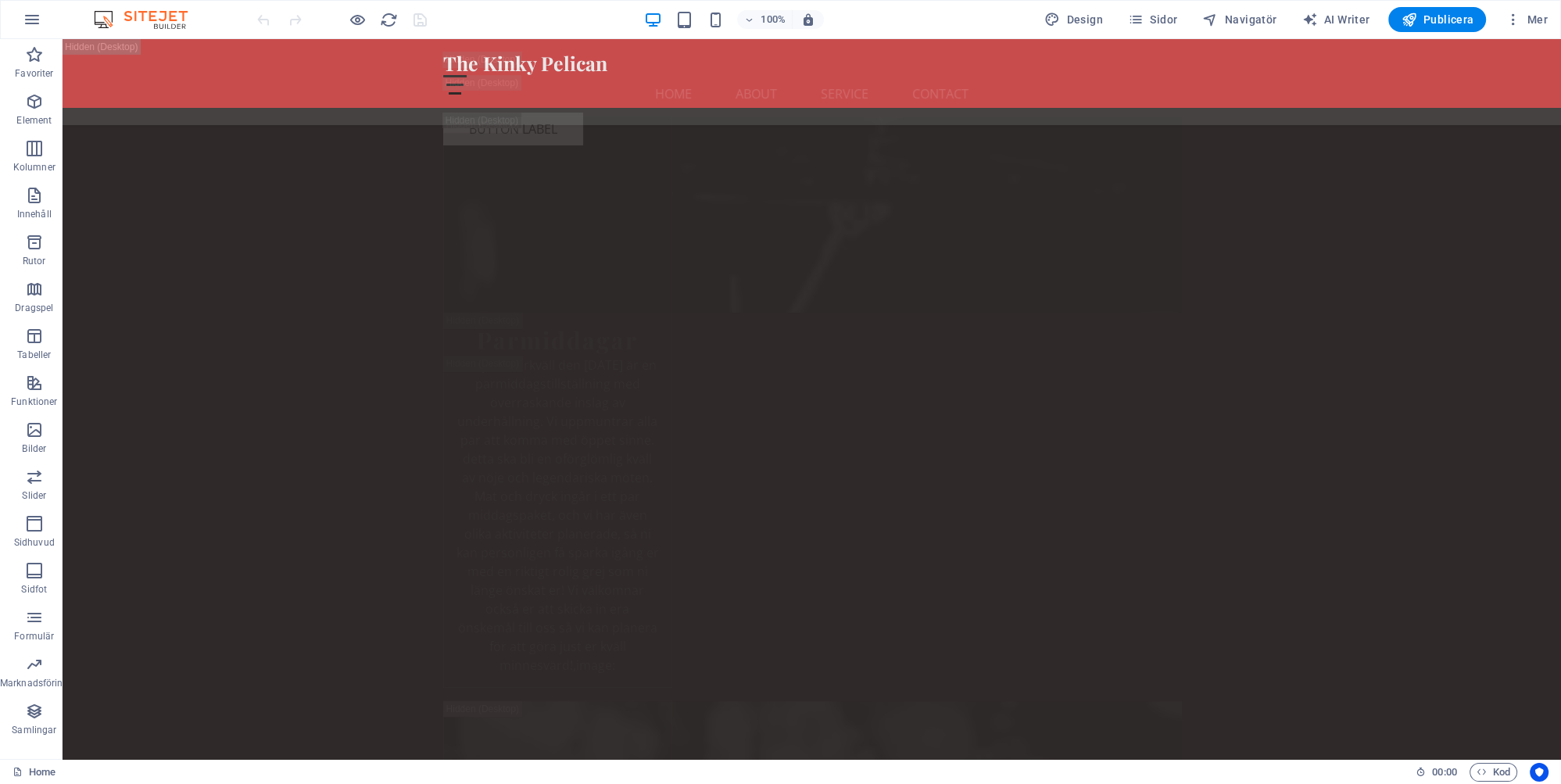
scroll to position [17148, 0]
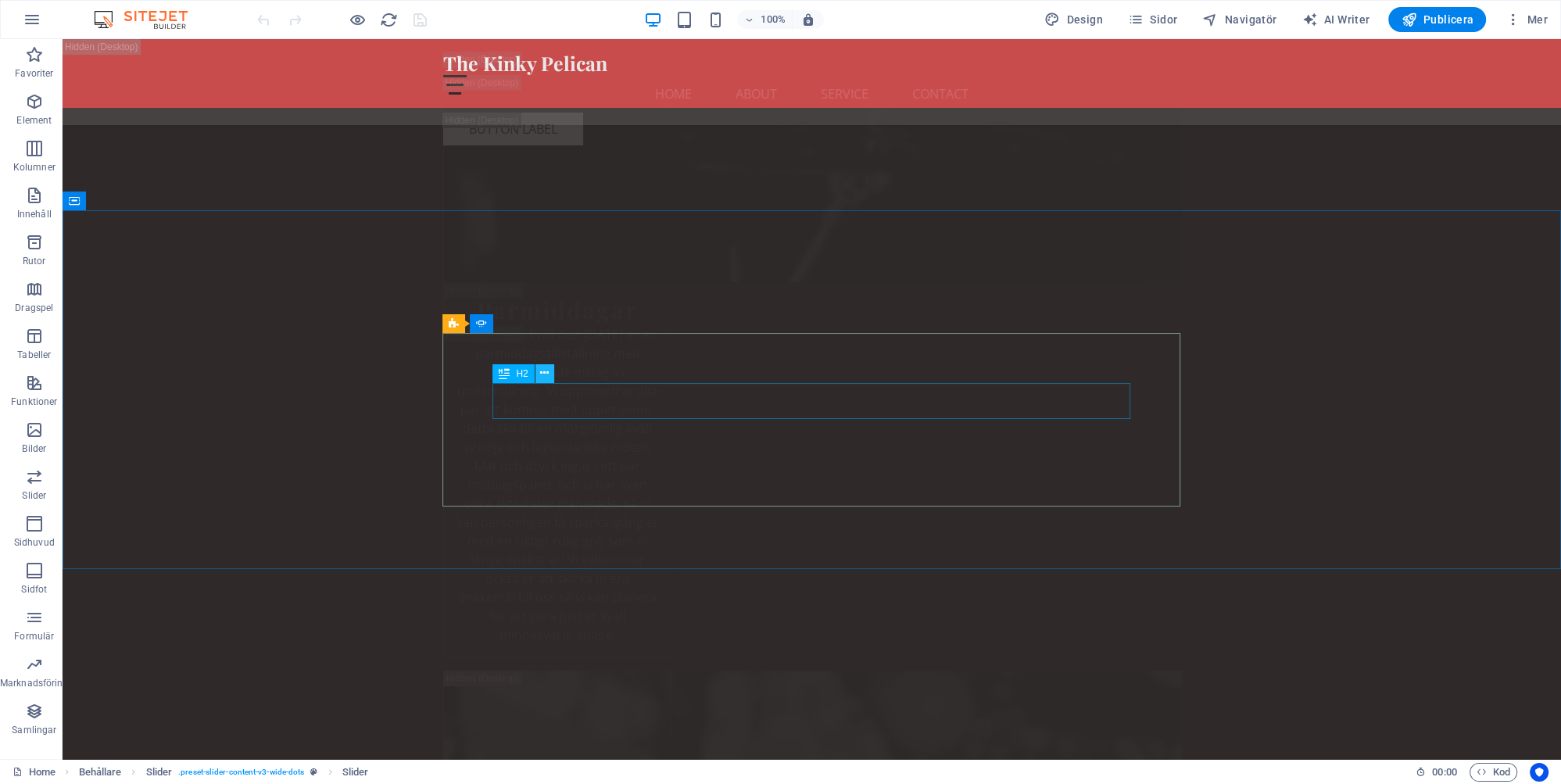
click at [546, 374] on icon at bounding box center [544, 373] width 8 height 17
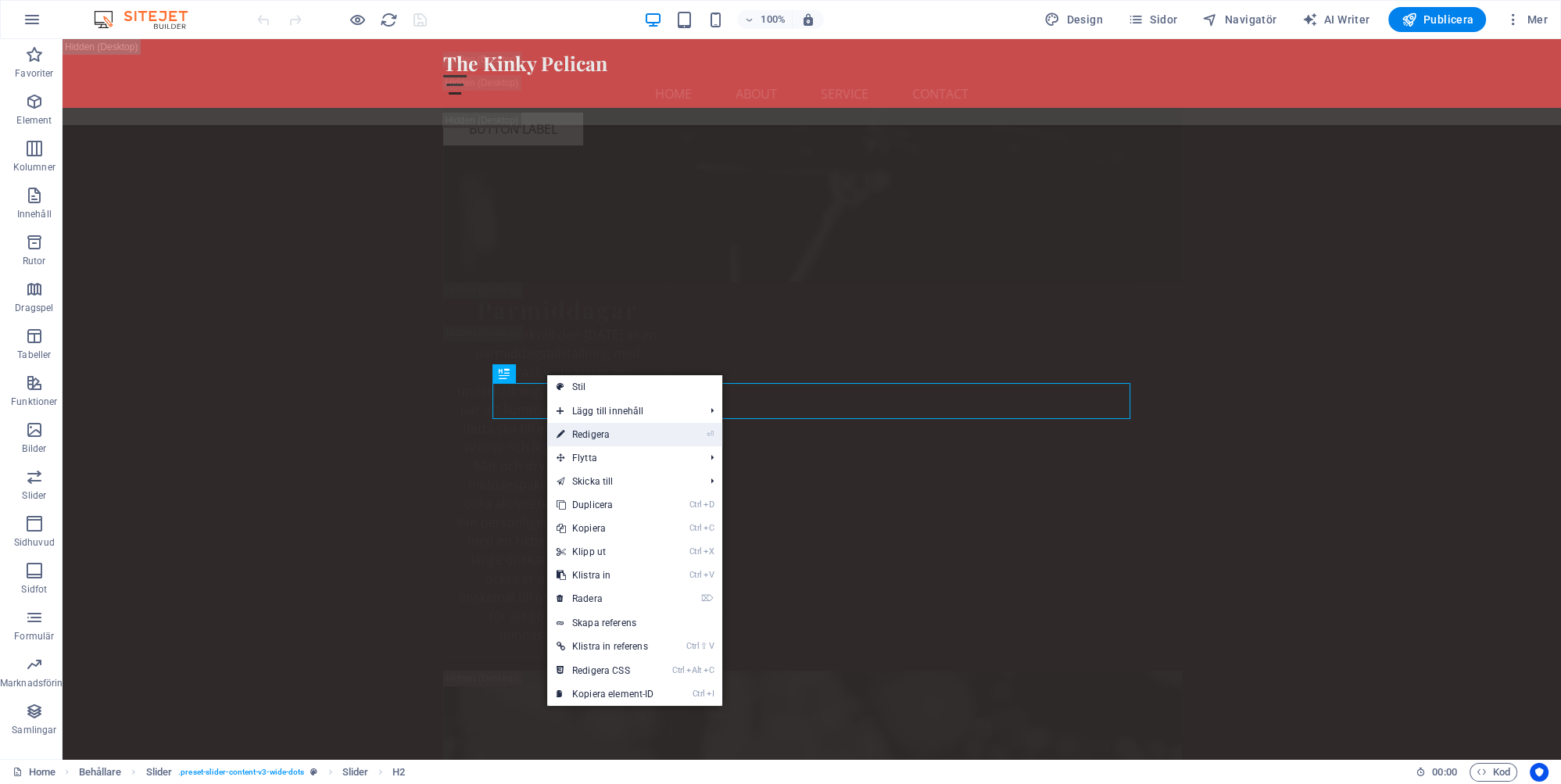
click at [594, 433] on link "⏎ Redigera" at bounding box center [605, 434] width 116 height 23
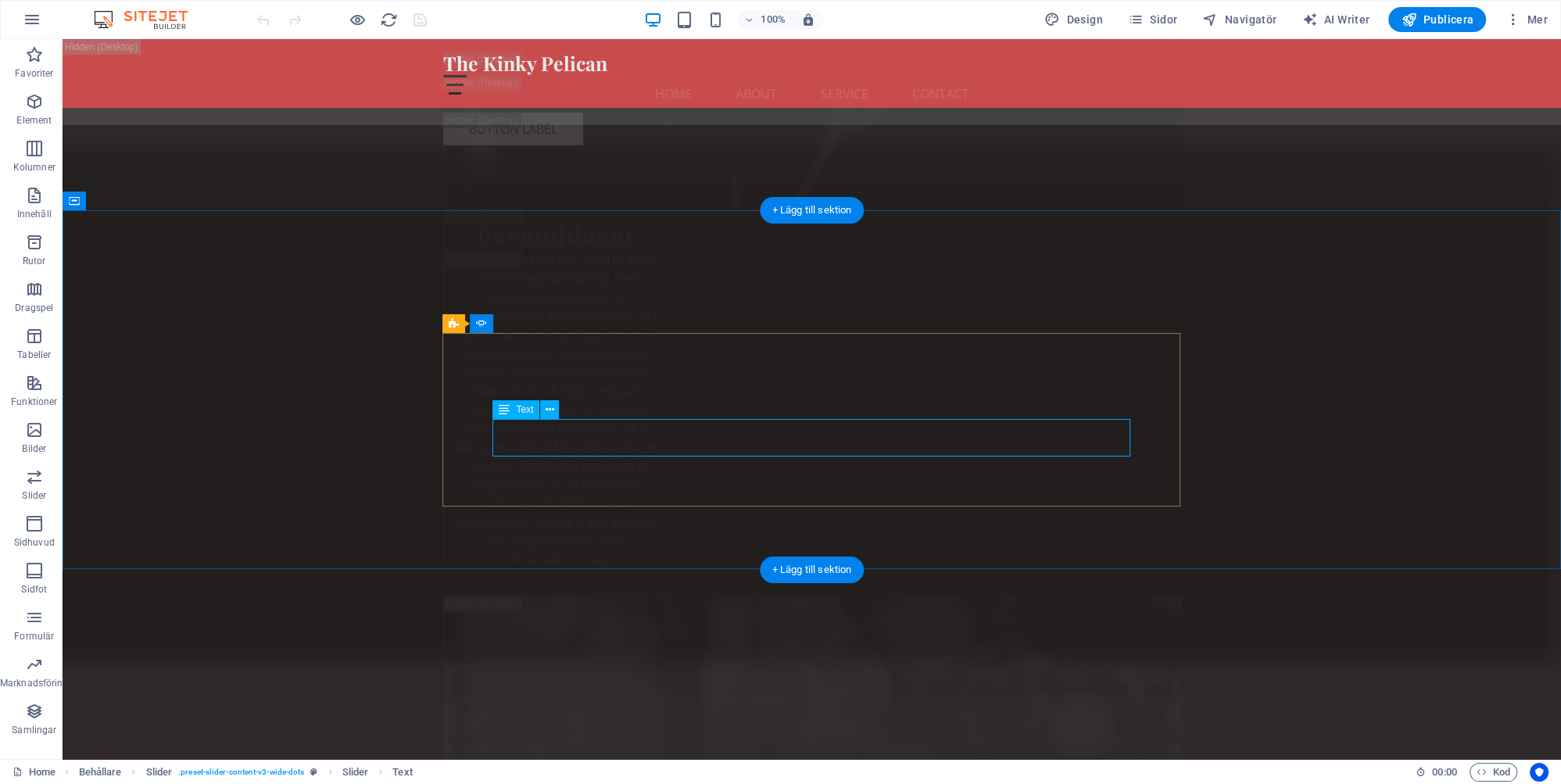
click at [549, 409] on icon at bounding box center [550, 410] width 8 height 17
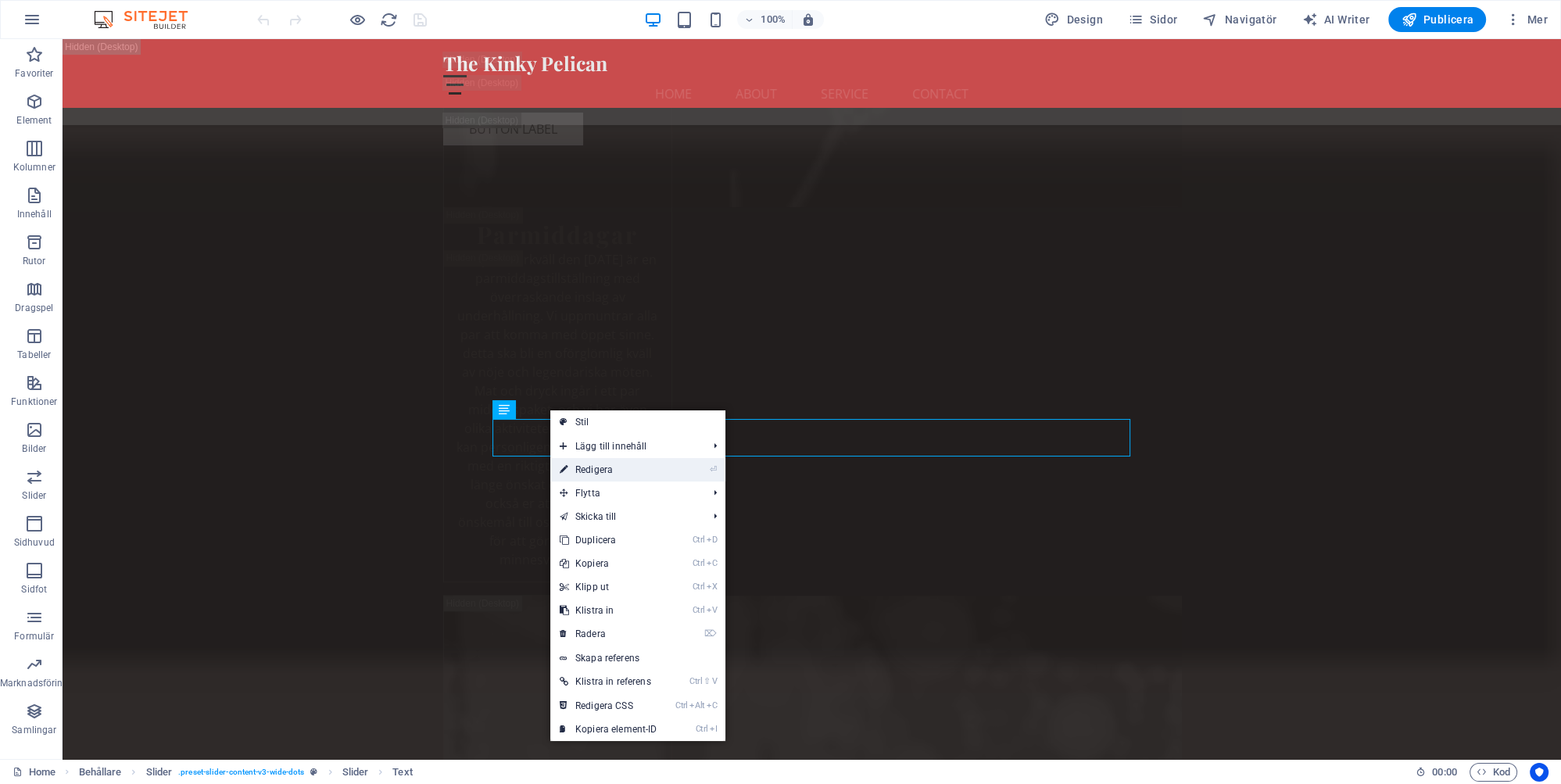
click at [600, 471] on link "⏎ Redigera" at bounding box center [608, 469] width 116 height 23
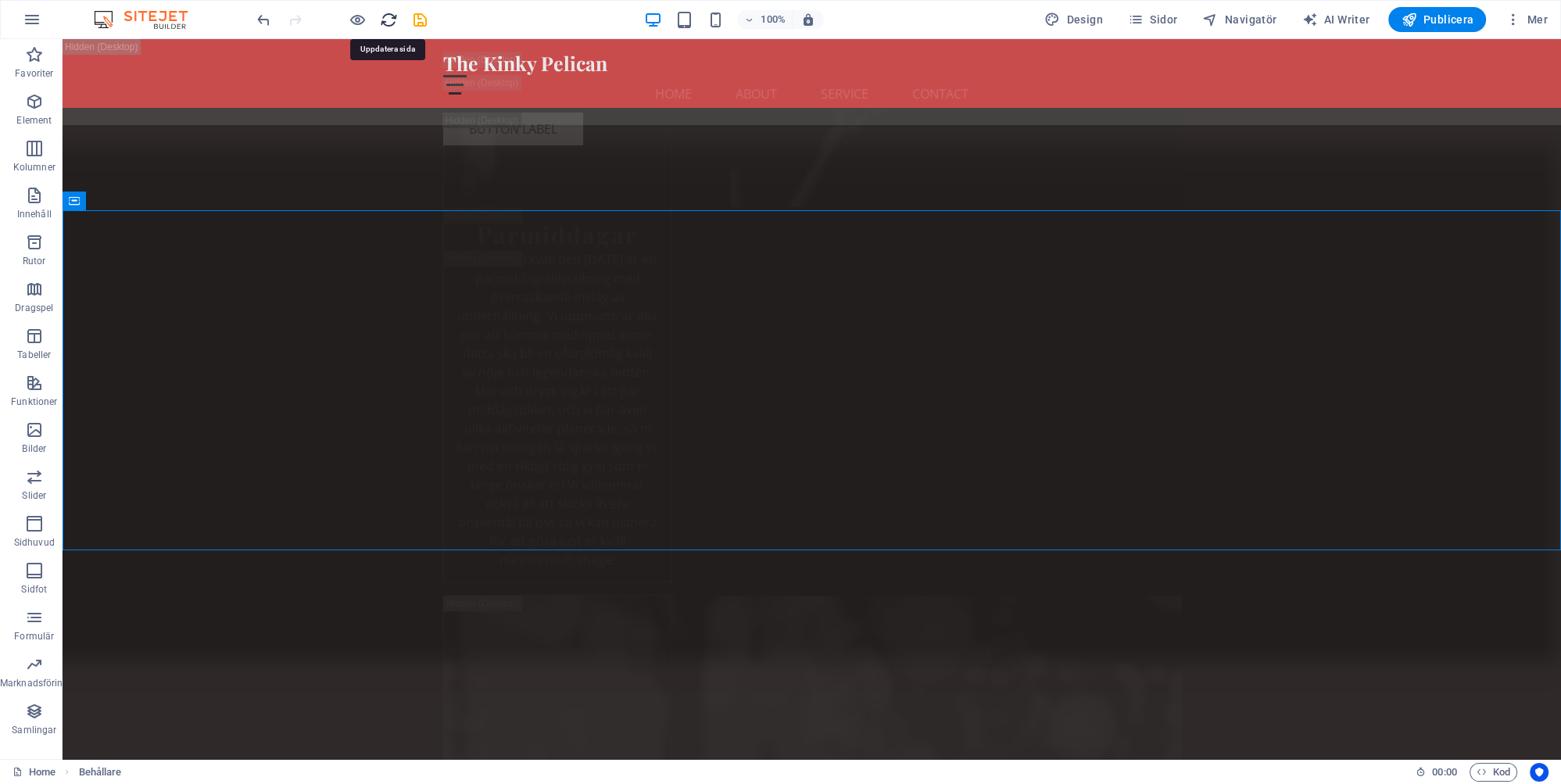
click at [389, 20] on icon "reload" at bounding box center [388, 20] width 18 height 18
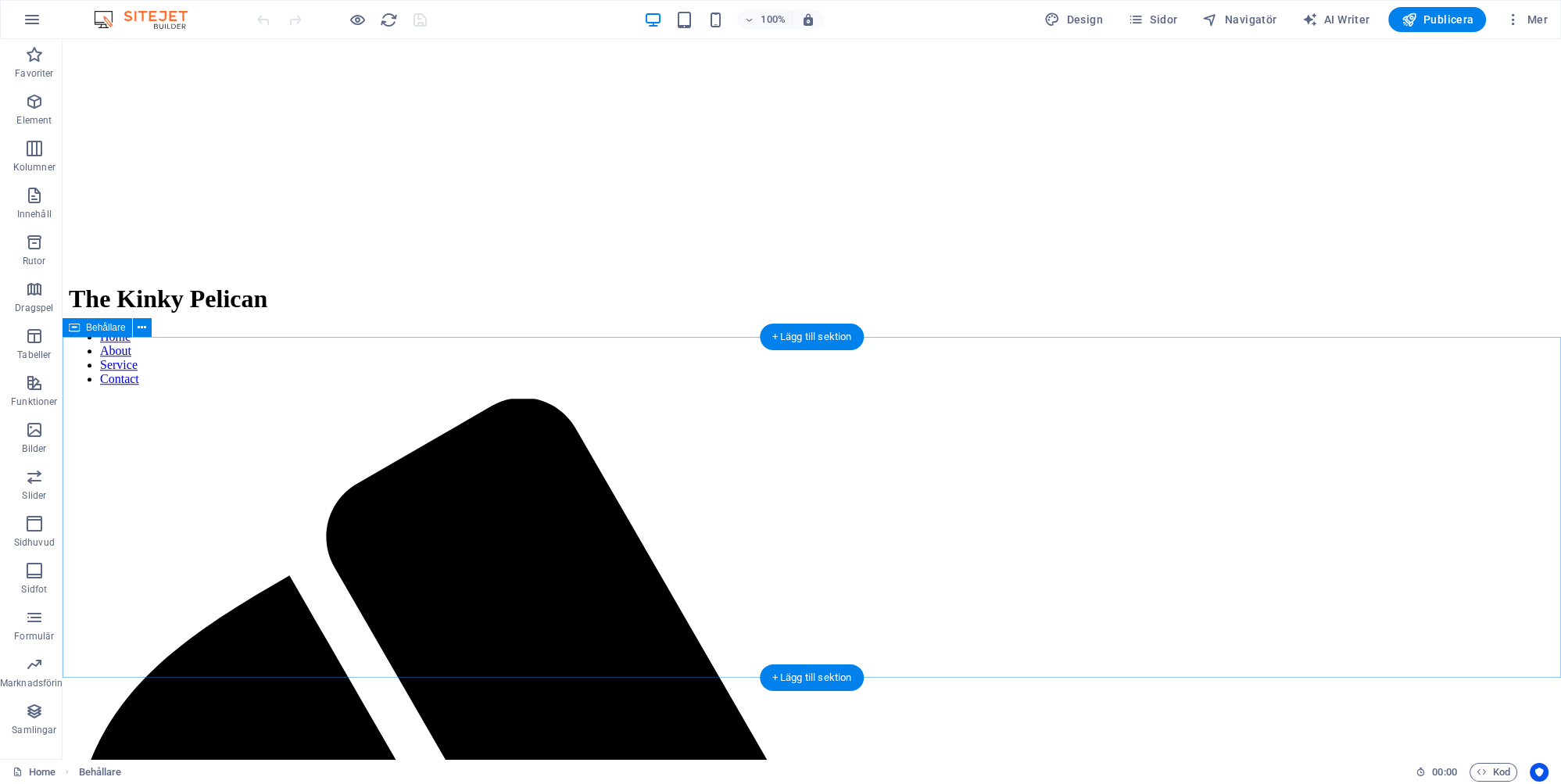
scroll to position [17083, 0]
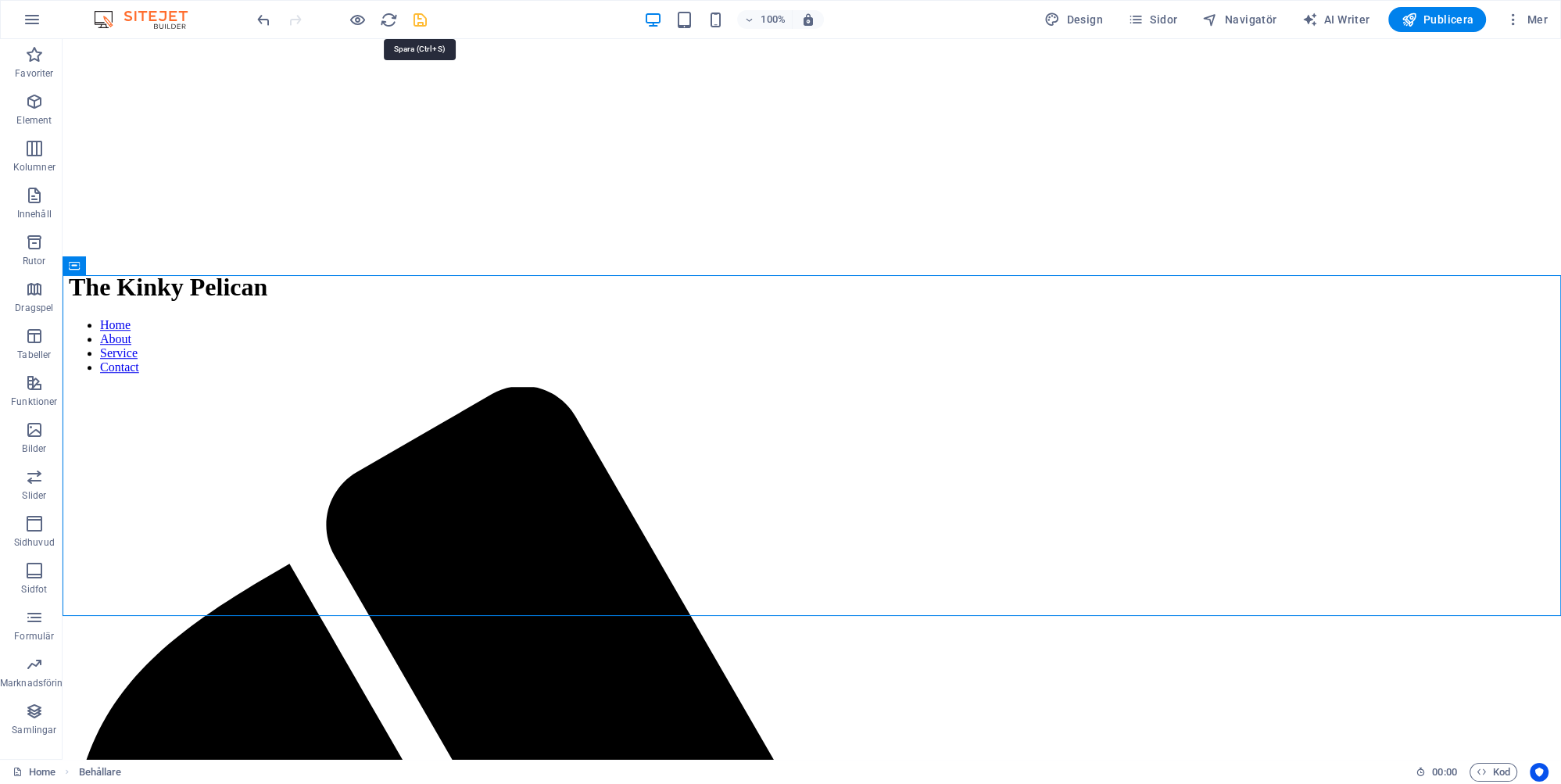
click at [420, 16] on icon "save" at bounding box center [420, 20] width 18 height 18
checkbox input "false"
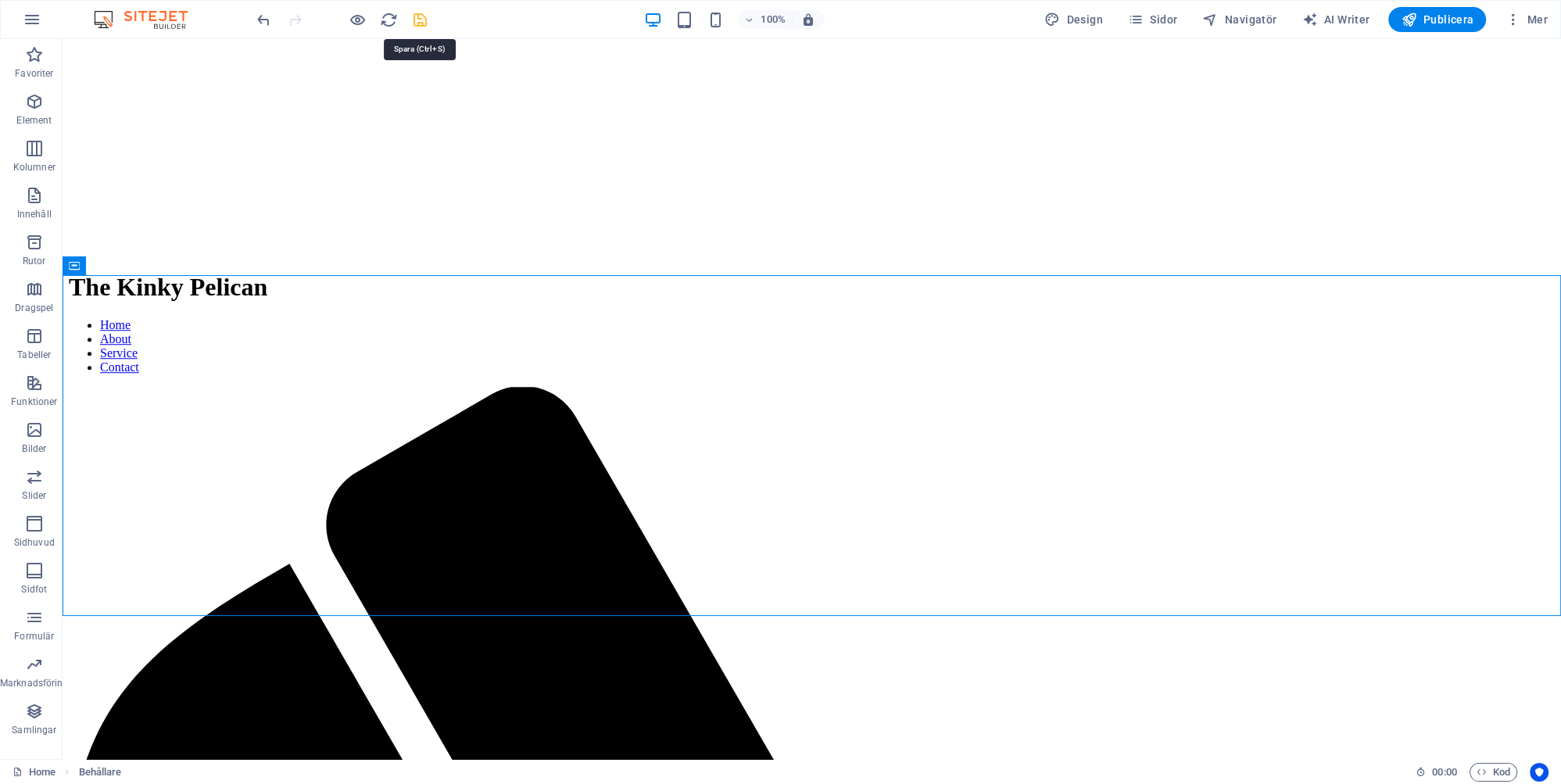
checkbox input "false"
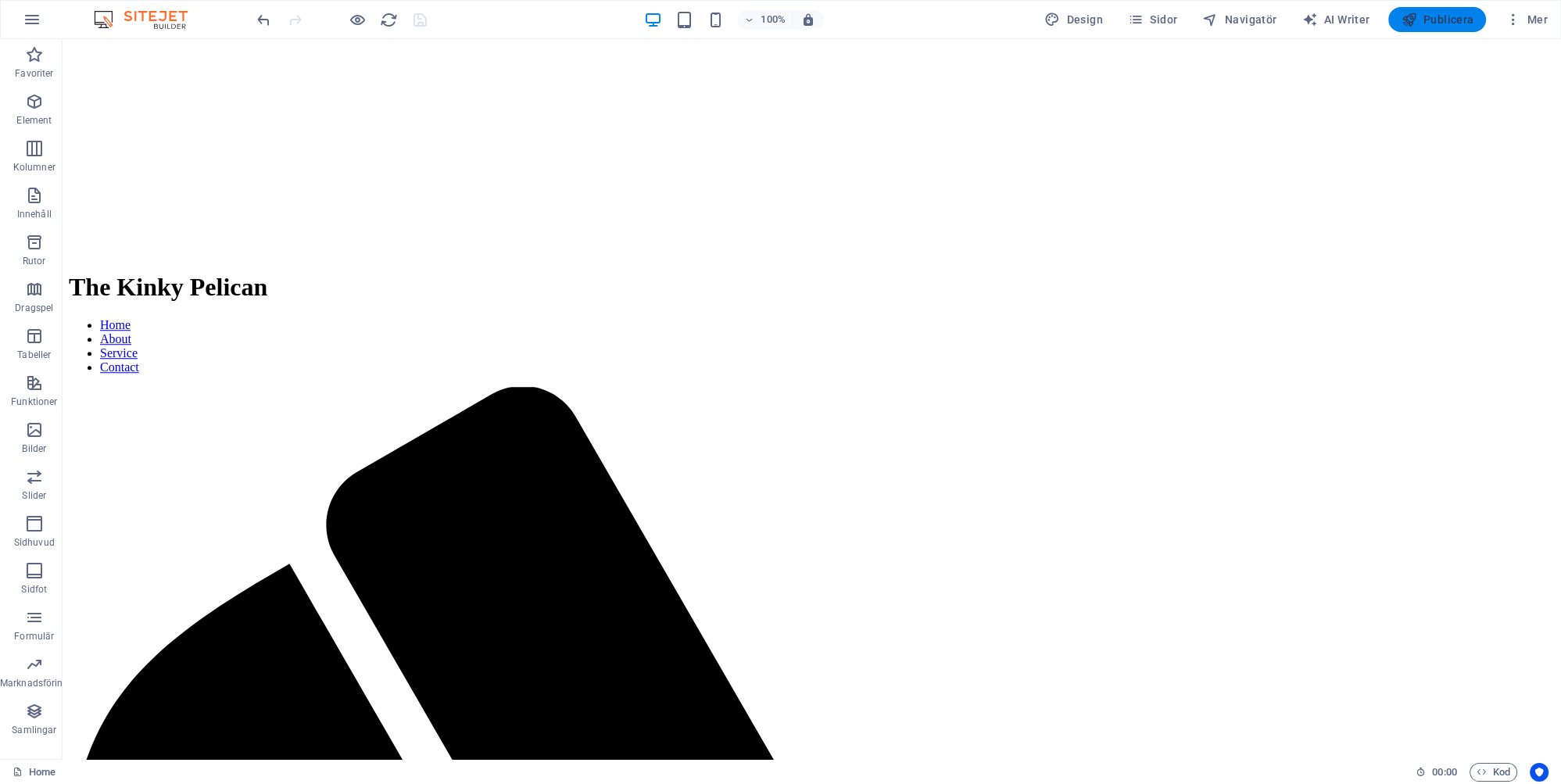
click at [1438, 17] on span "Publicera" at bounding box center [1437, 20] width 73 height 16
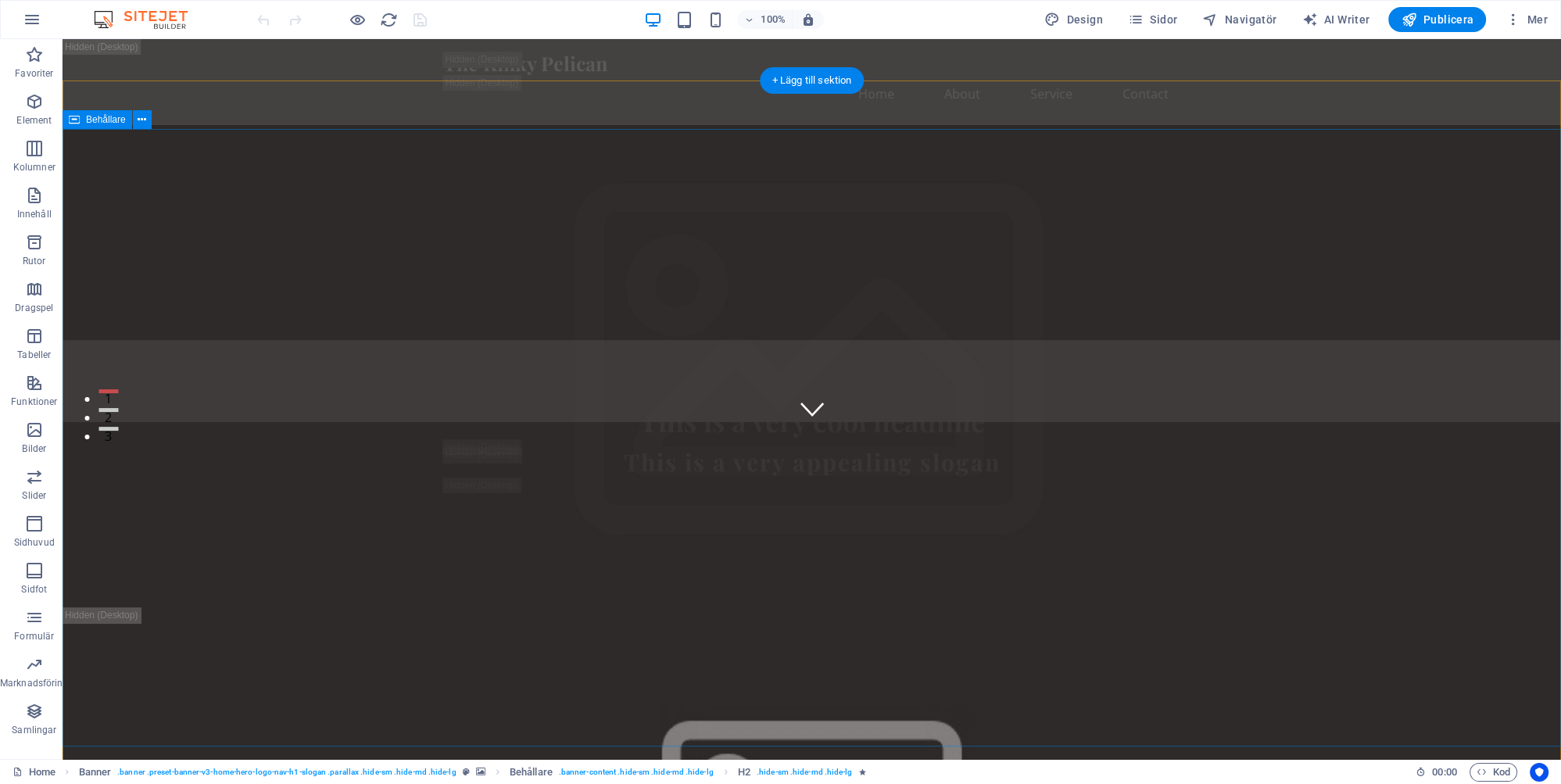
scroll to position [825, 0]
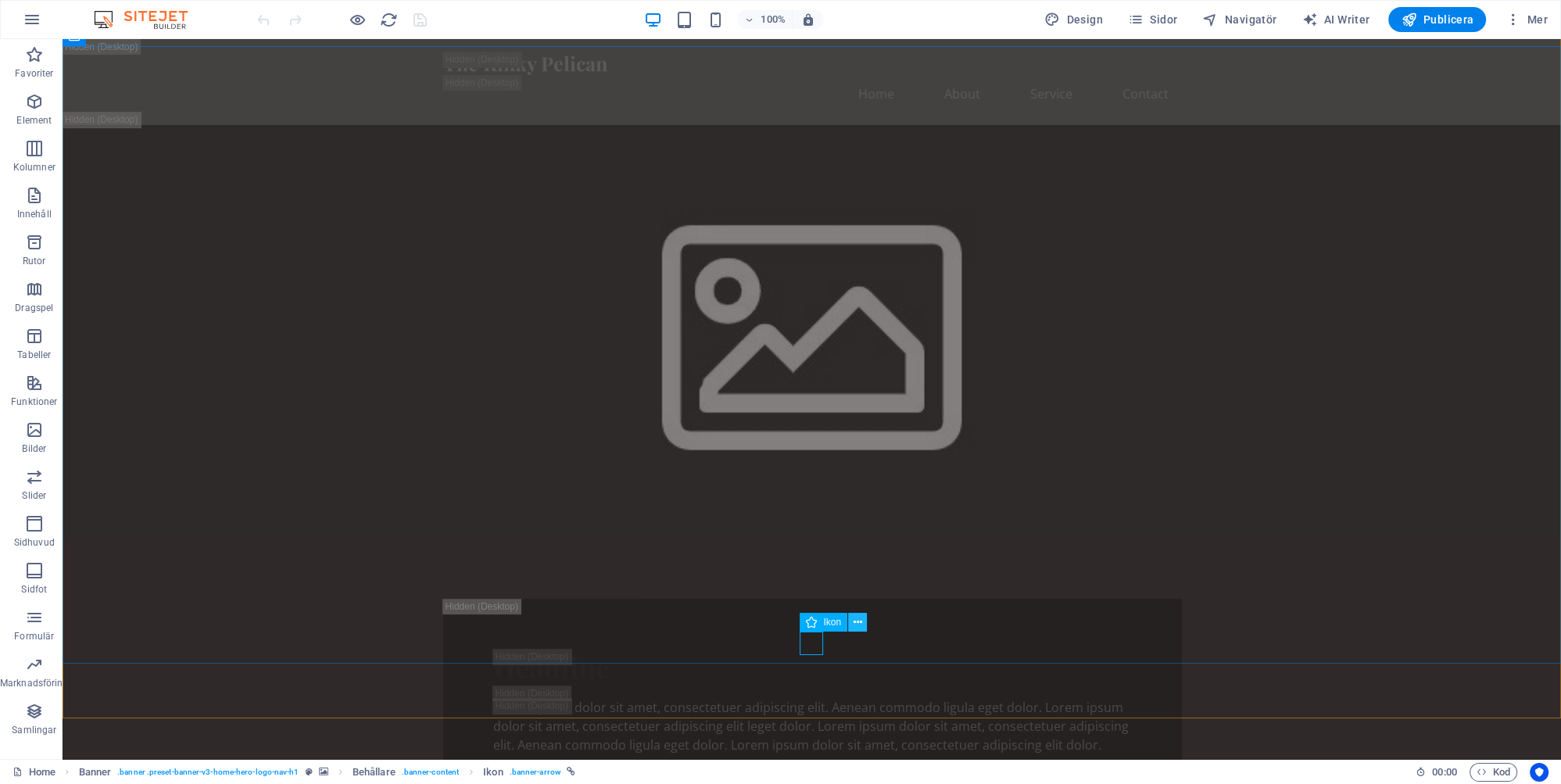
click at [862, 618] on button at bounding box center [858, 622] width 19 height 19
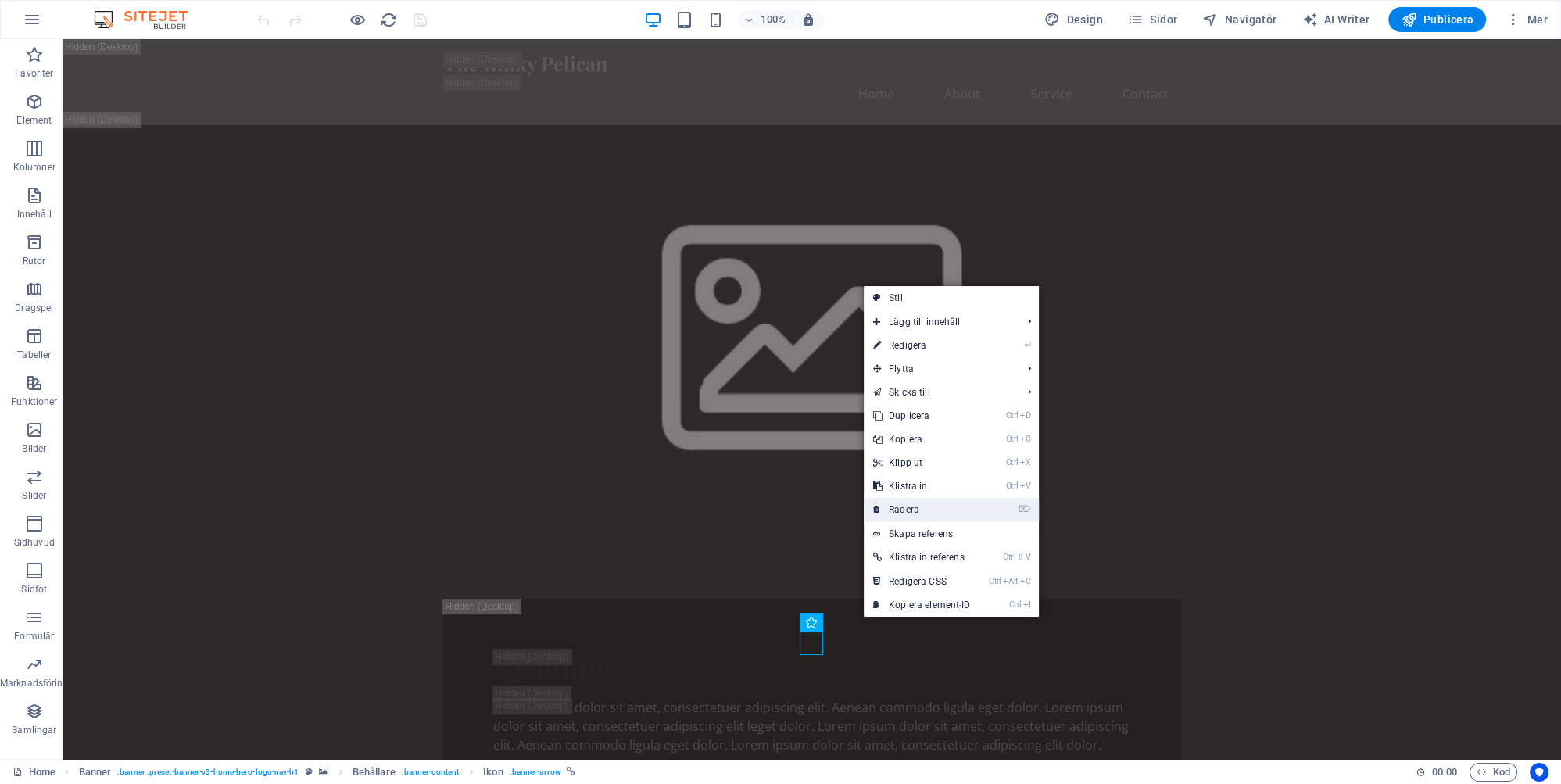
click at [908, 508] on link "⌦ Radera" at bounding box center [922, 509] width 116 height 23
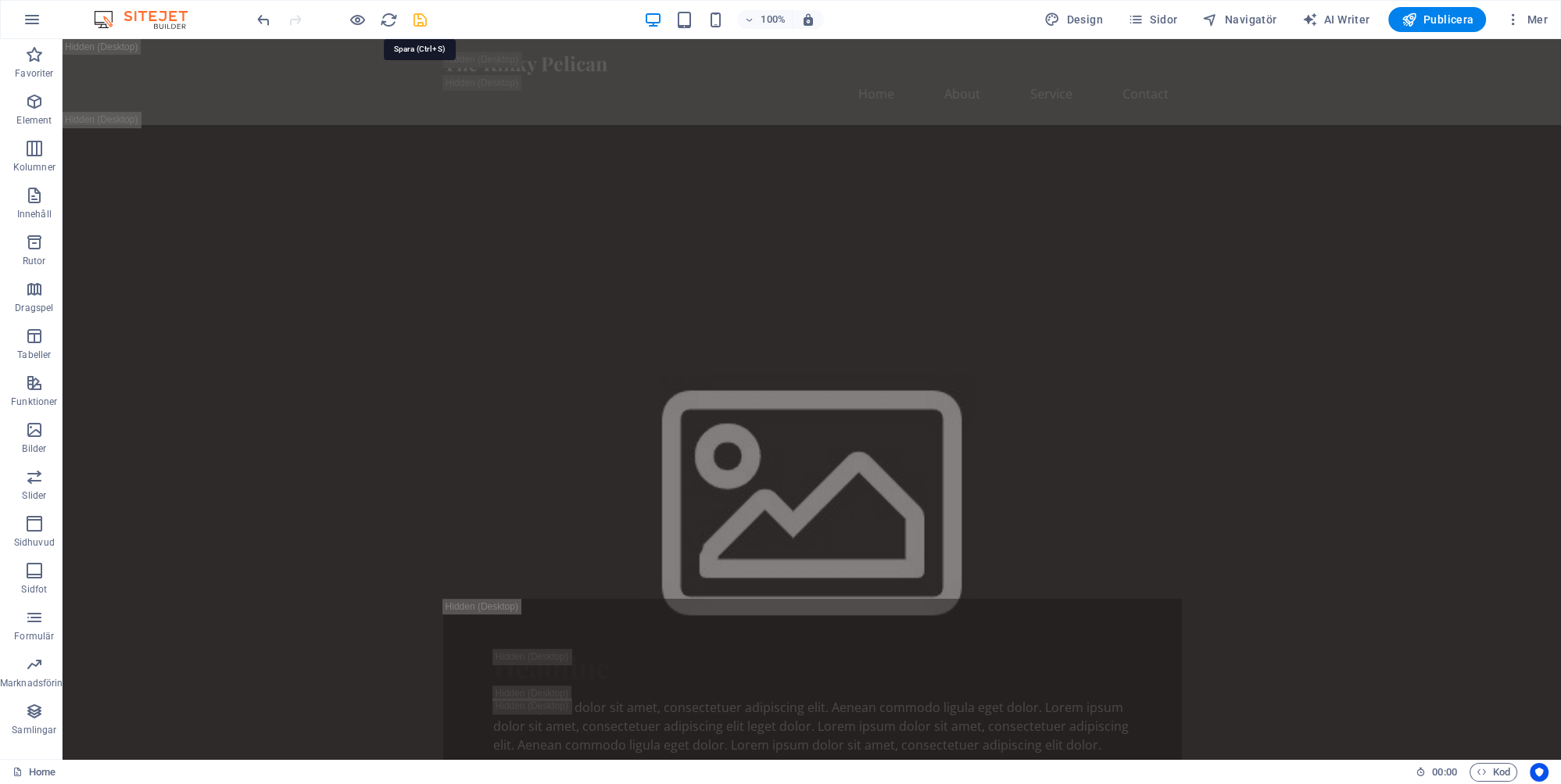
click at [418, 17] on icon "save" at bounding box center [420, 20] width 18 height 18
checkbox input "false"
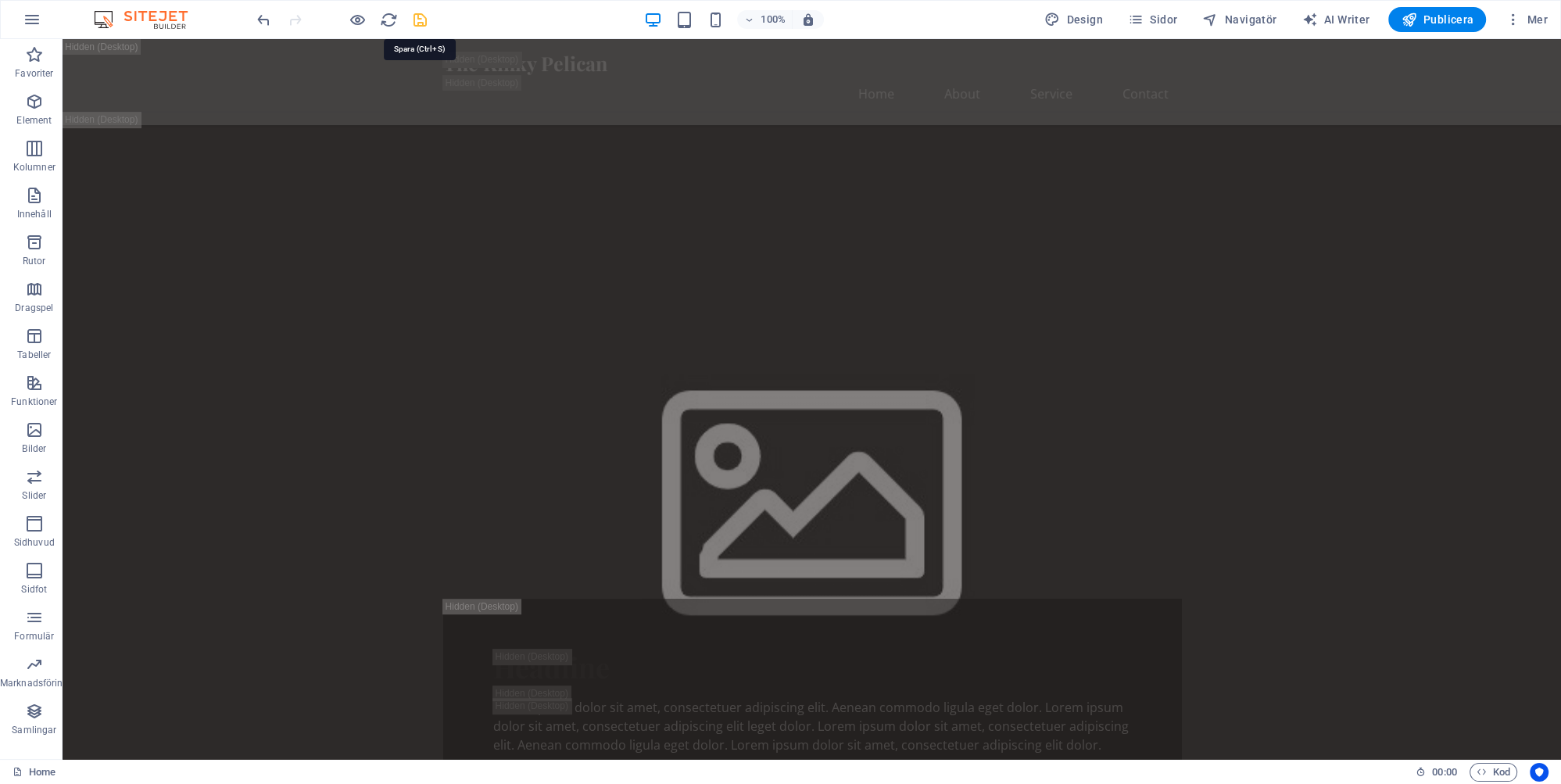
checkbox input "false"
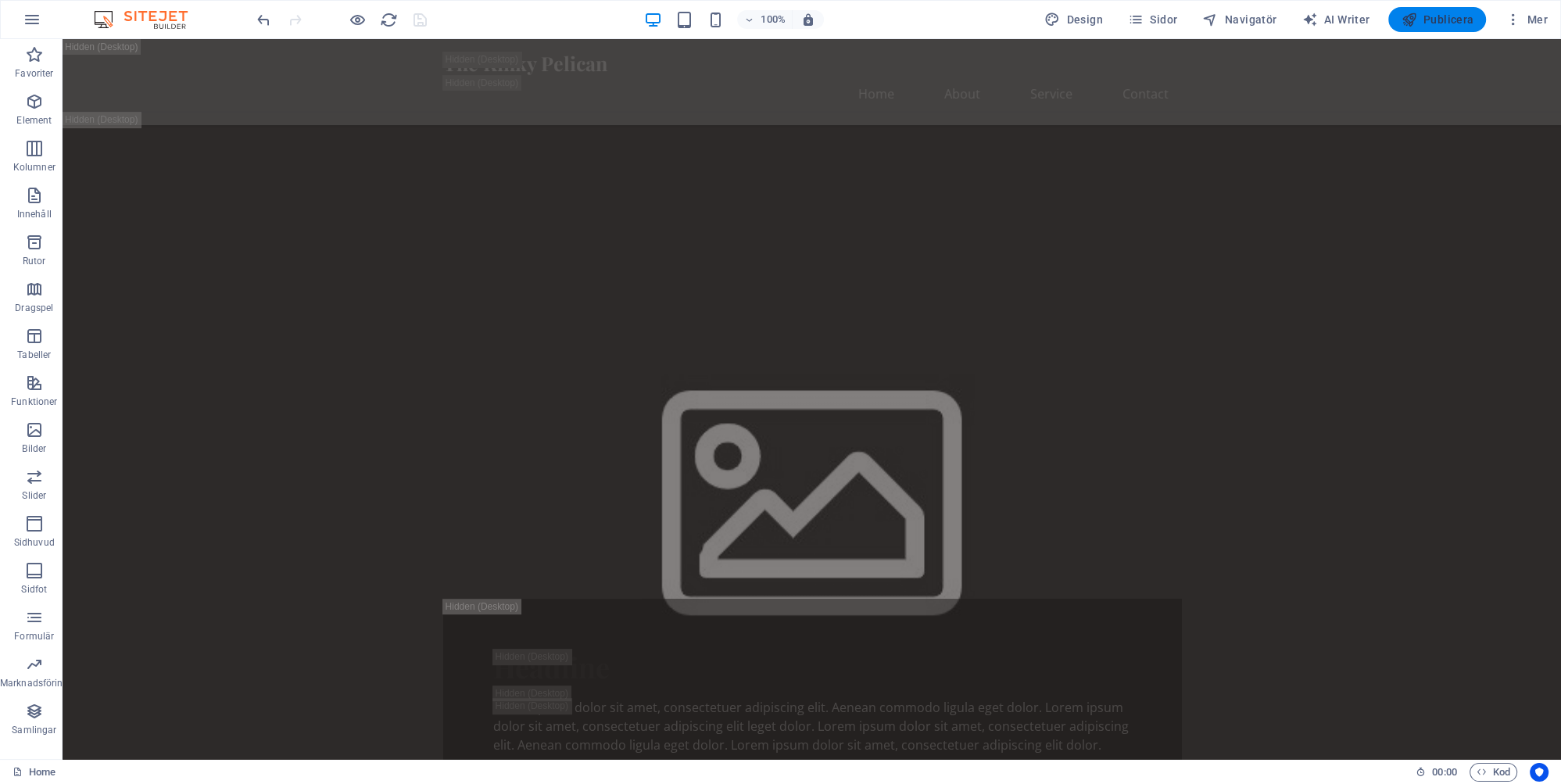
click at [1442, 17] on span "Publicera" at bounding box center [1437, 20] width 73 height 16
